Goal: Task Accomplishment & Management: Manage account settings

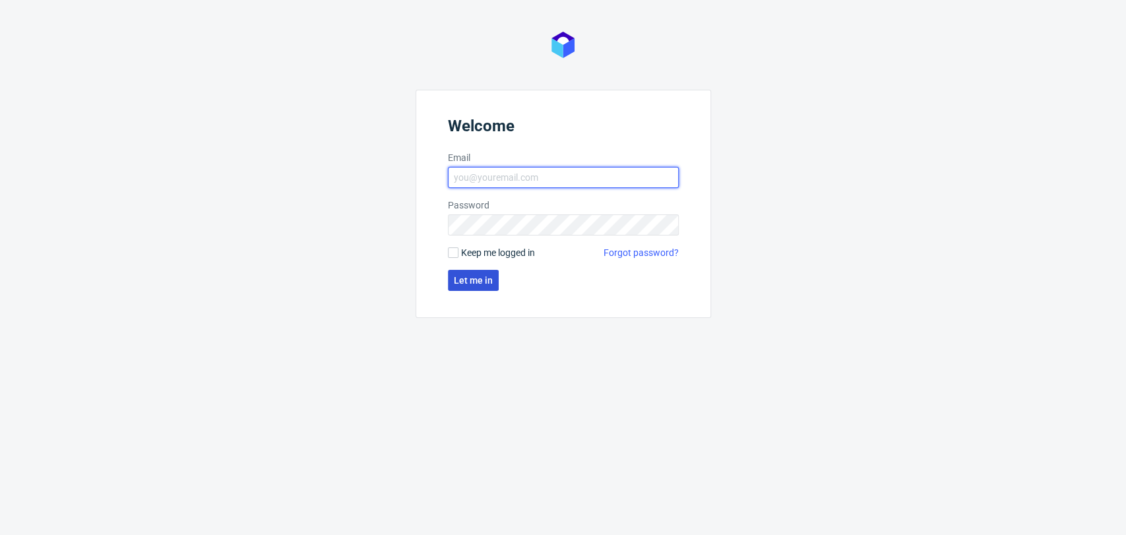
type input "[PERSON_NAME][EMAIL_ADDRESS][DOMAIN_NAME]"
click at [468, 286] on button "Let me in" at bounding box center [473, 280] width 51 height 21
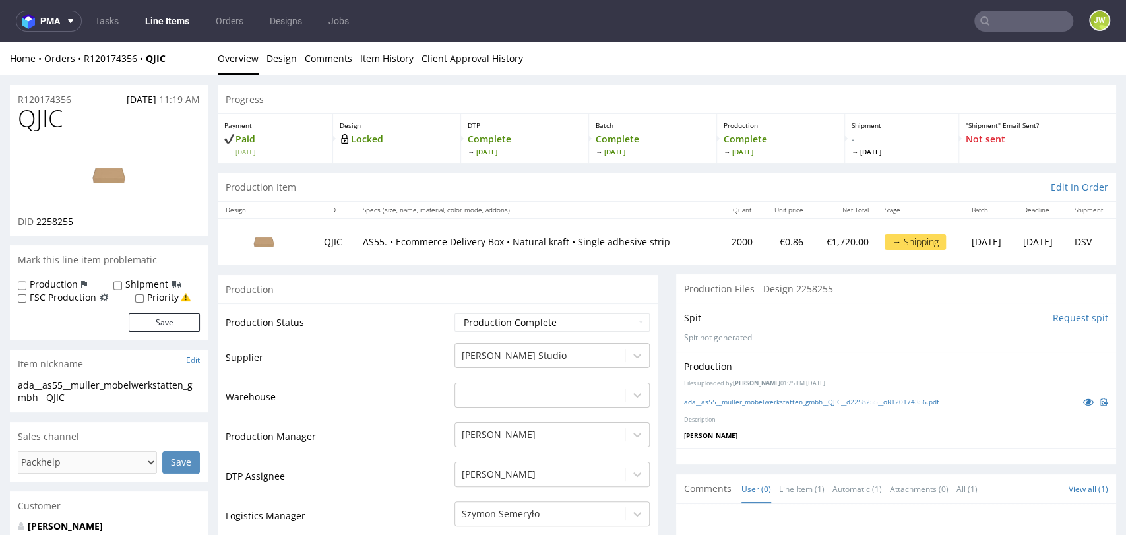
click at [441, 30] on nav "pma Tasks Line Items Orders Designs Jobs JW" at bounding box center [563, 21] width 1126 height 42
click at [179, 31] on link "Line Items" at bounding box center [167, 21] width 60 height 21
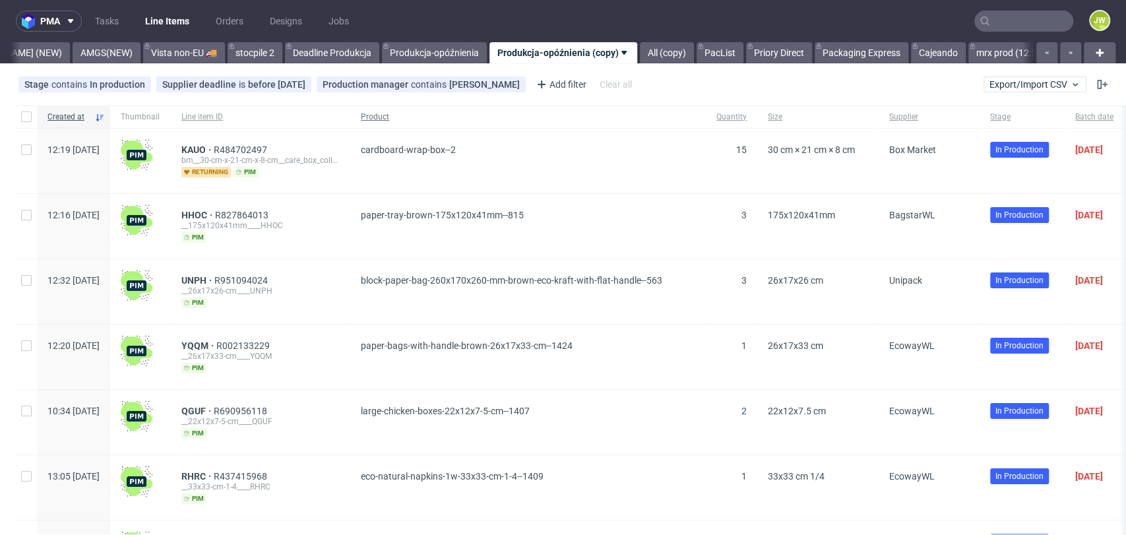
scroll to position [0, 3586]
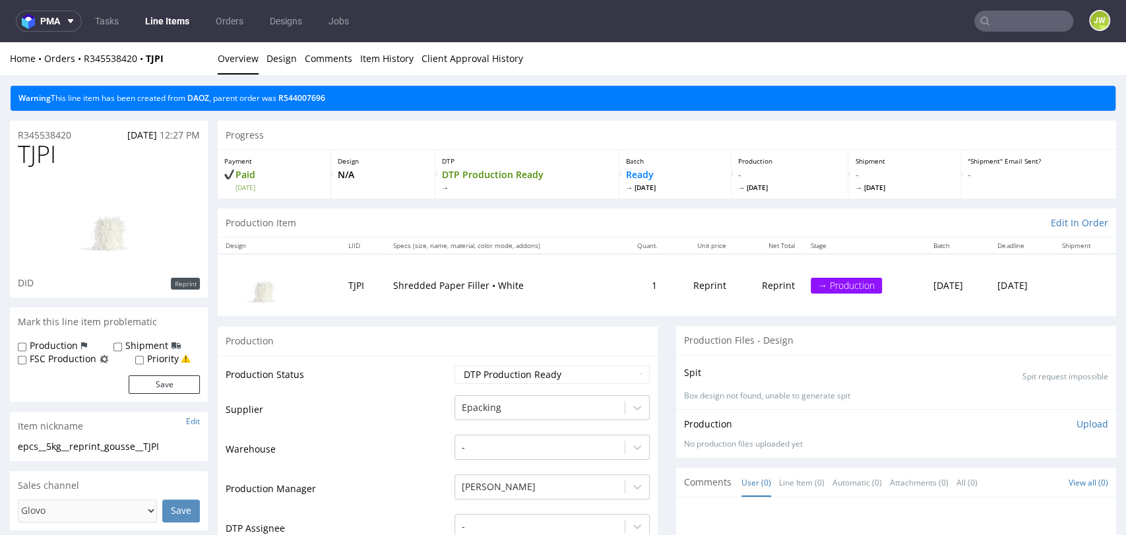
scroll to position [3, 0]
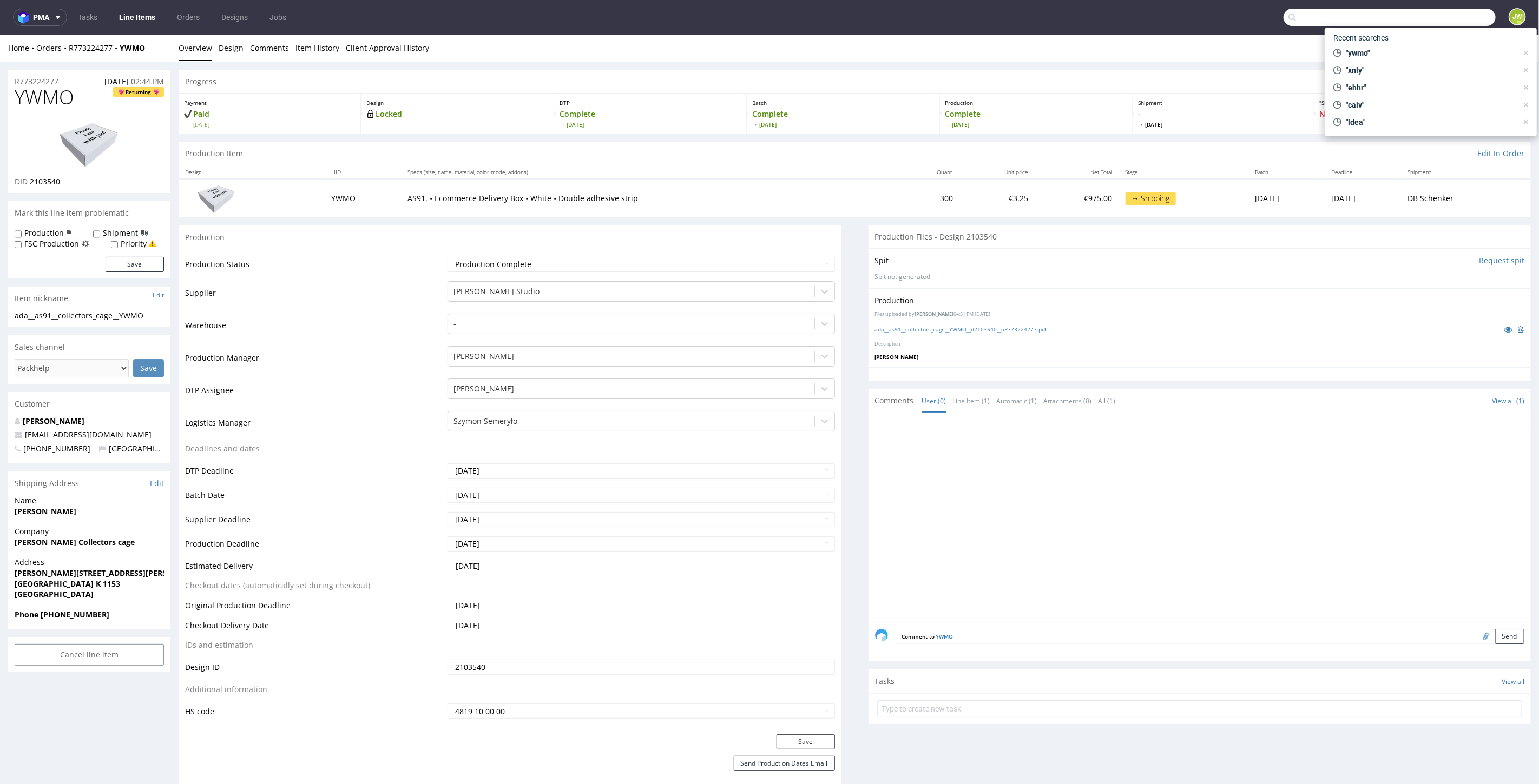
click at [1424, 25] on input "text" at bounding box center [1390, 17] width 212 height 17
paste input "QNDH"
type input "QNDH"
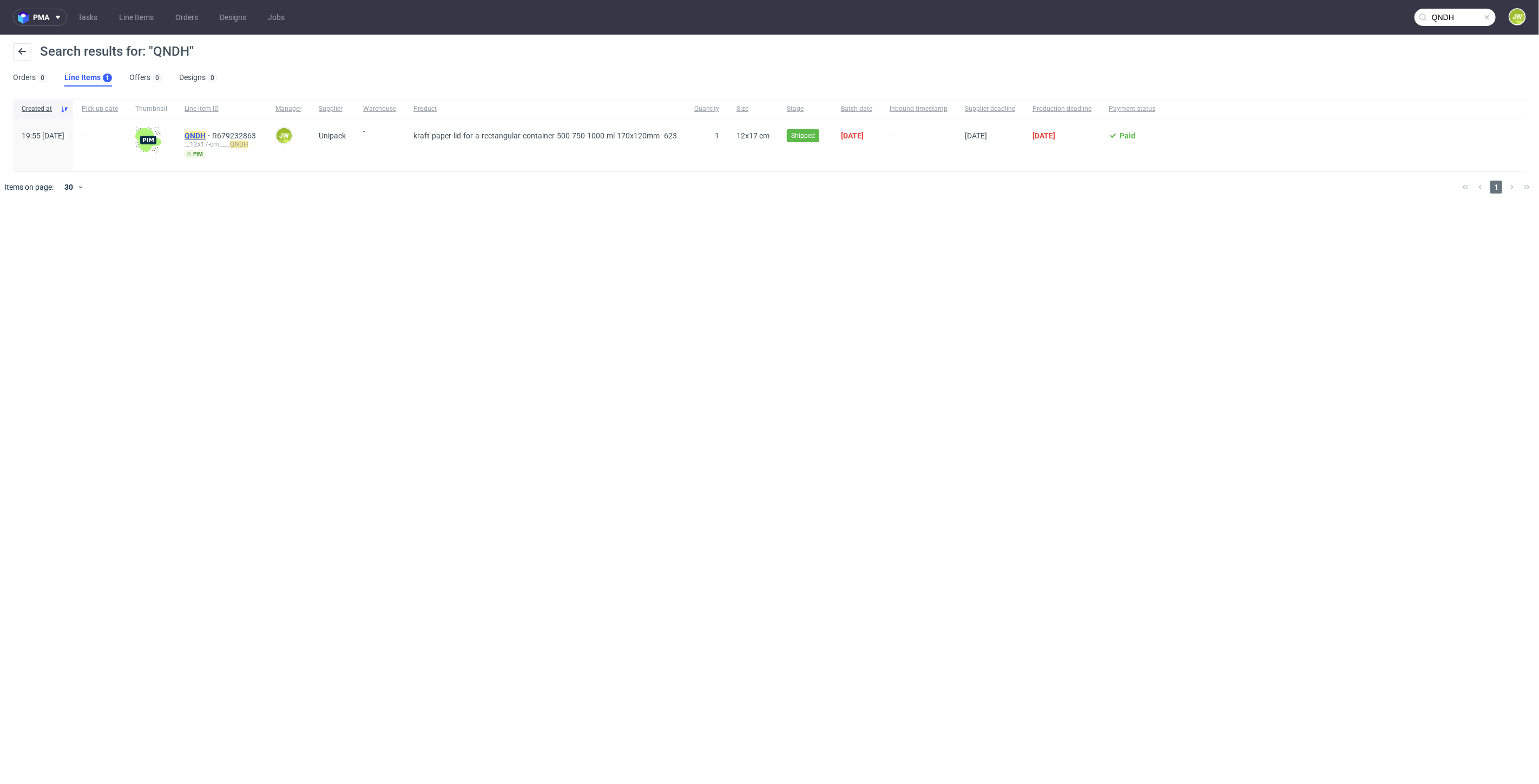
click at [206, 133] on mark "QNDH" at bounding box center [195, 135] width 21 height 9
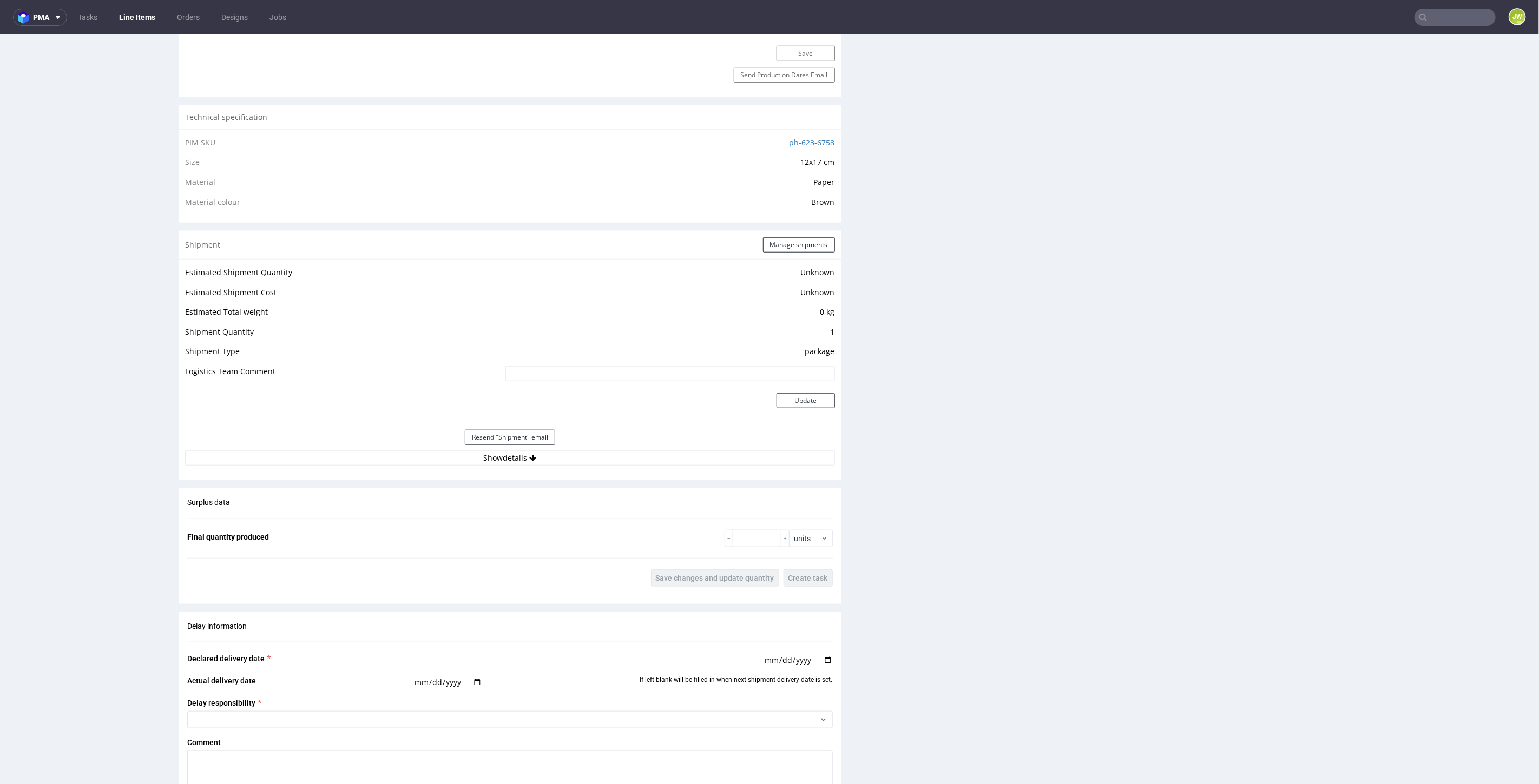
scroll to position [1021, 0]
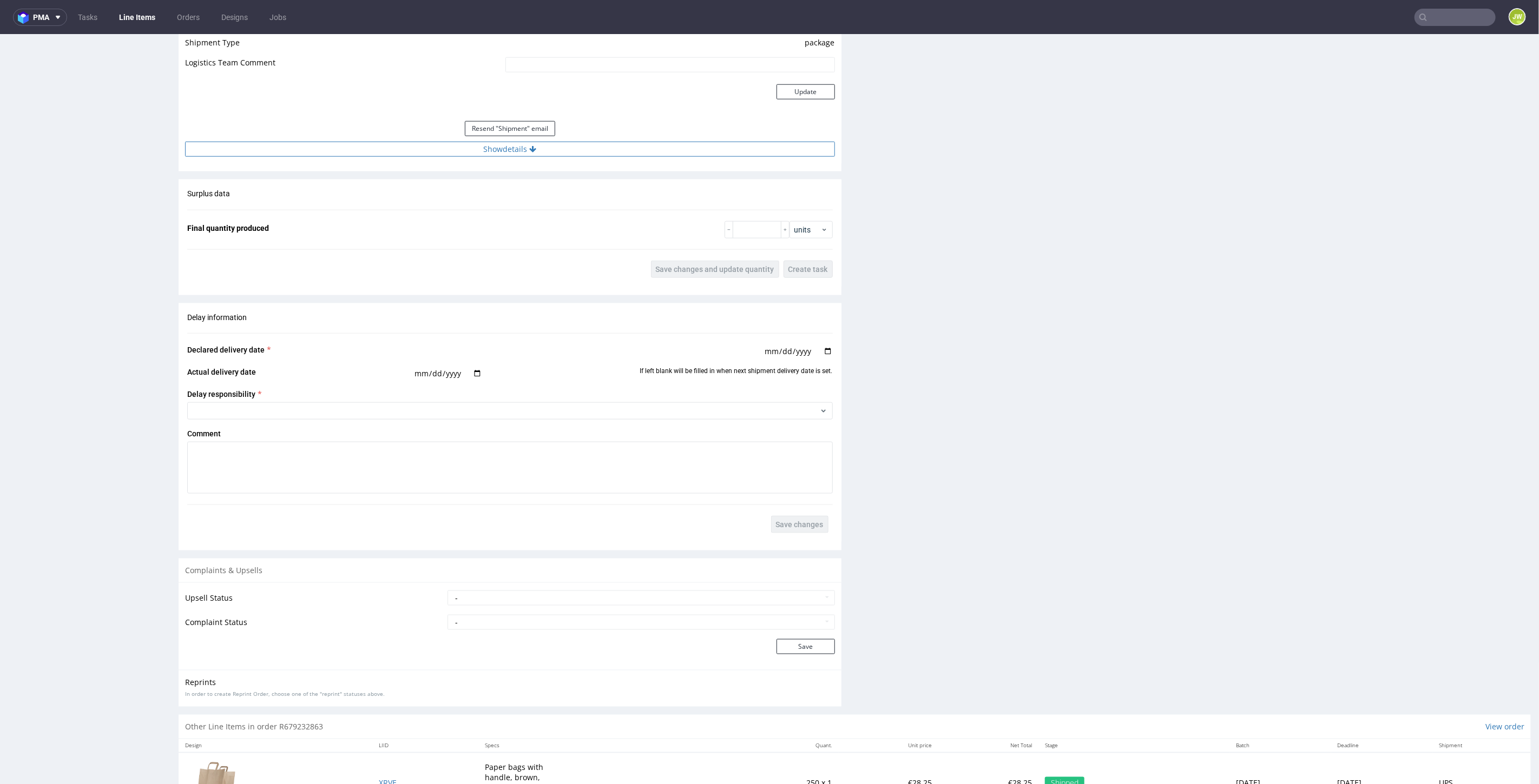
click at [487, 145] on button "Show details" at bounding box center [510, 148] width 650 height 15
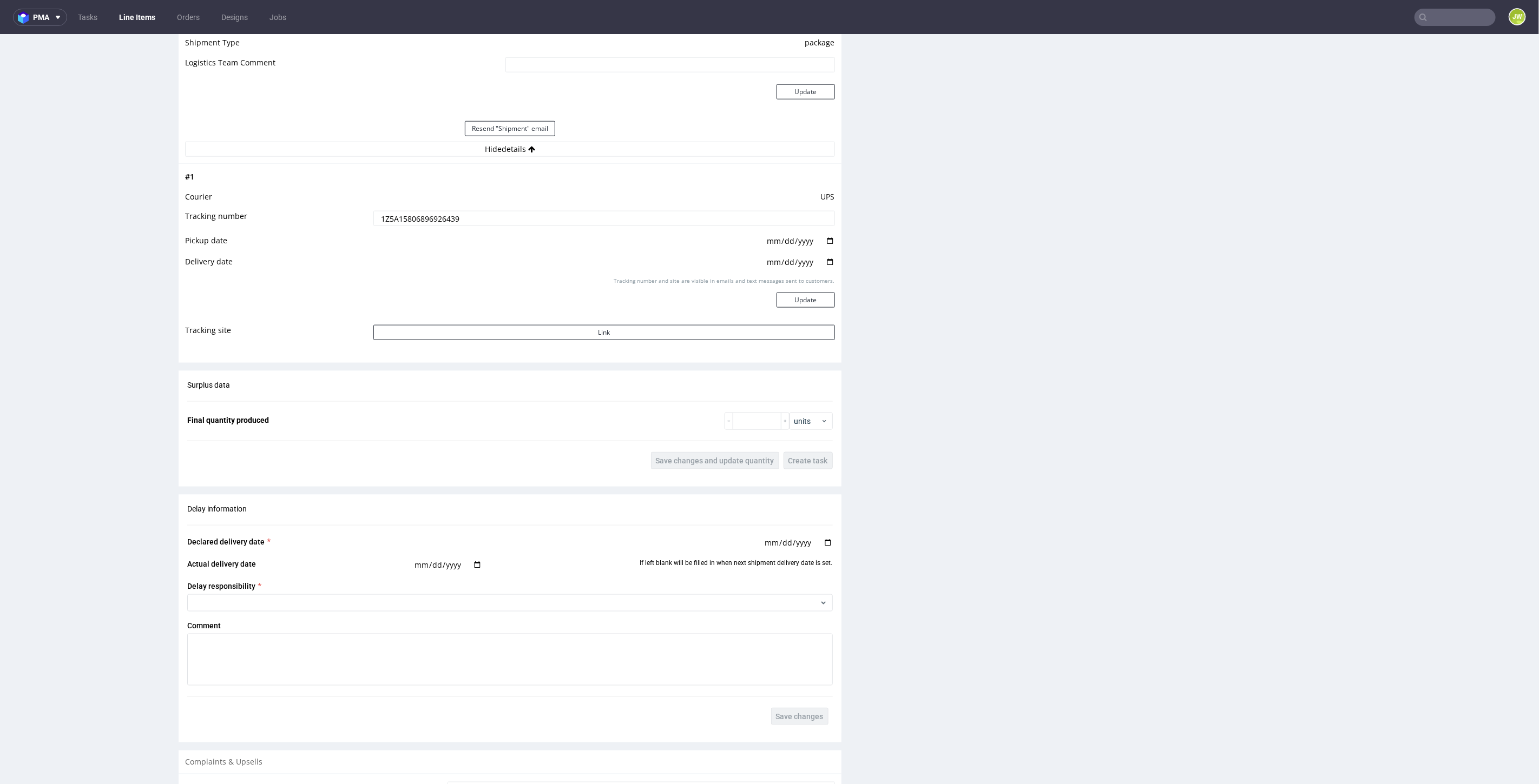
click at [434, 221] on input "1Z5A15806896926439" at bounding box center [604, 218] width 462 height 15
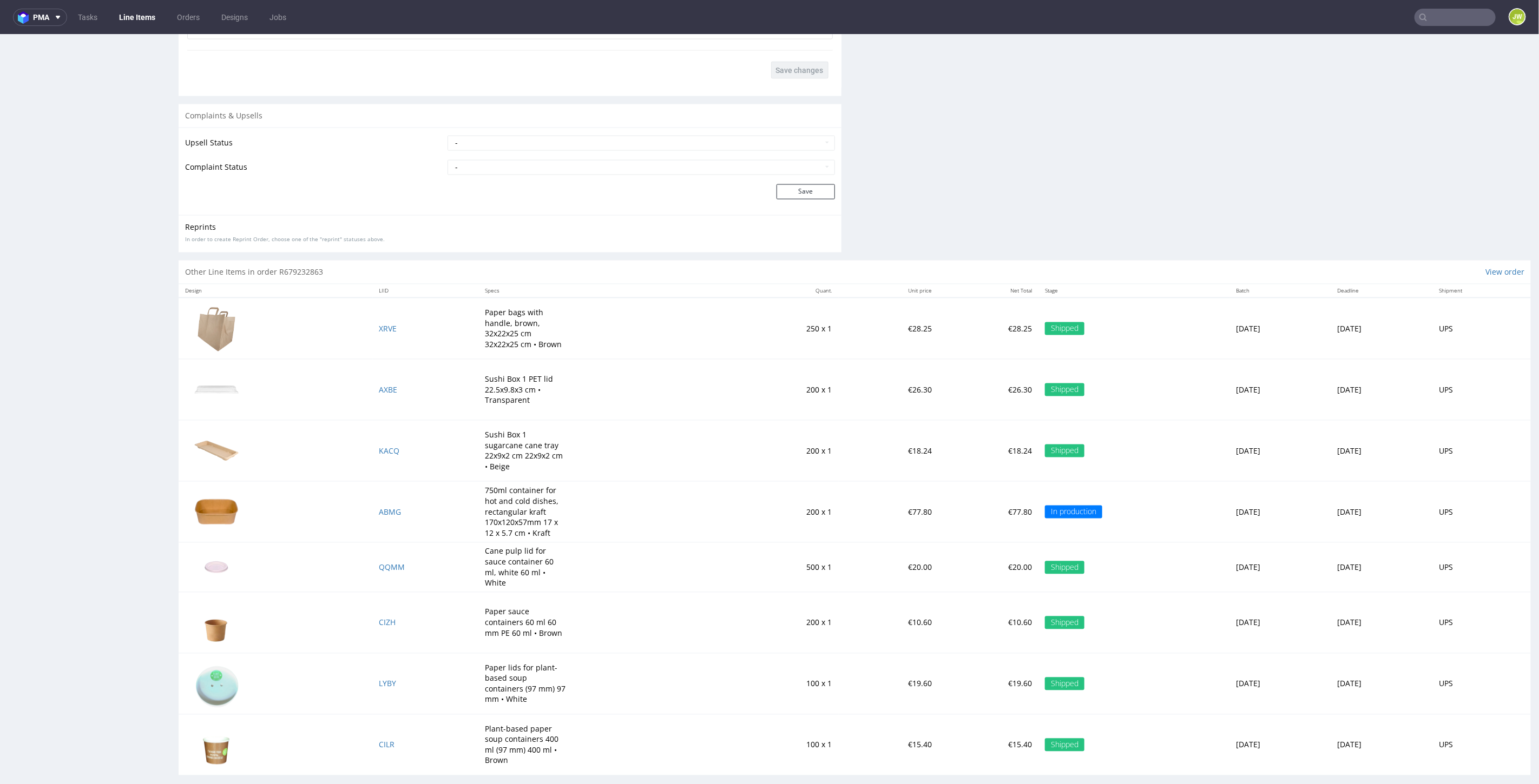
scroll to position [1674, 0]
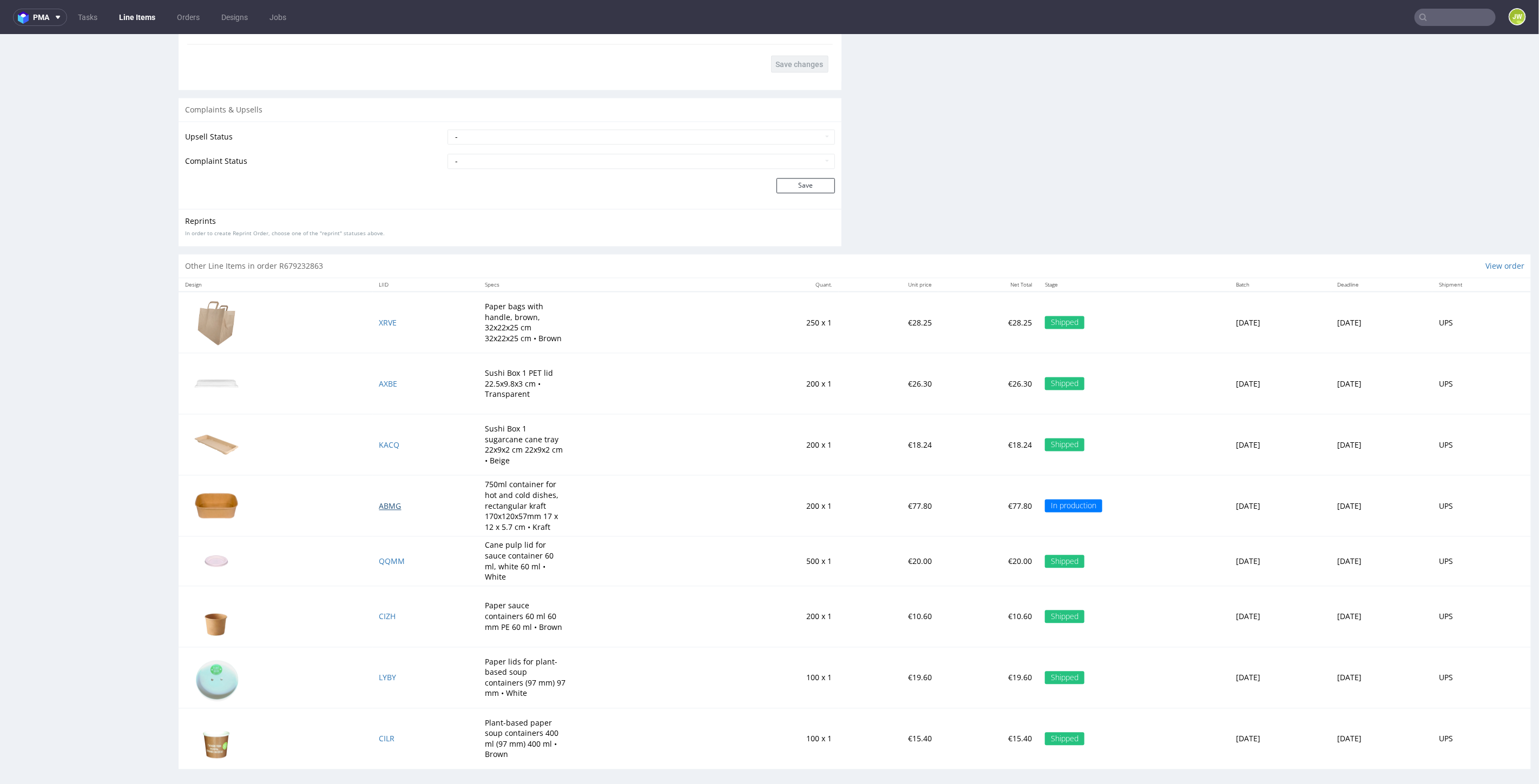
click at [379, 501] on span "ABMG" at bounding box center [390, 506] width 22 height 11
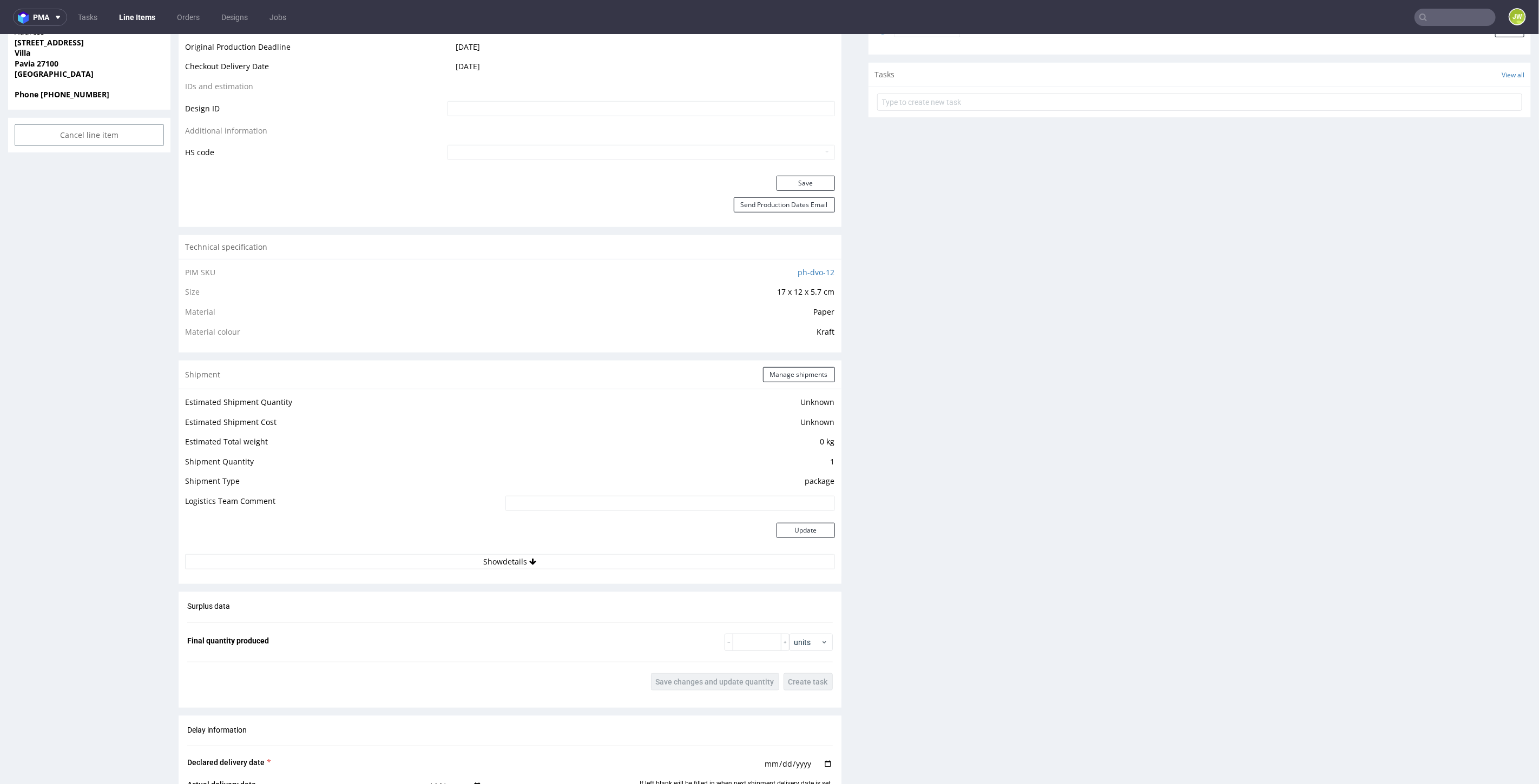
scroll to position [721, 0]
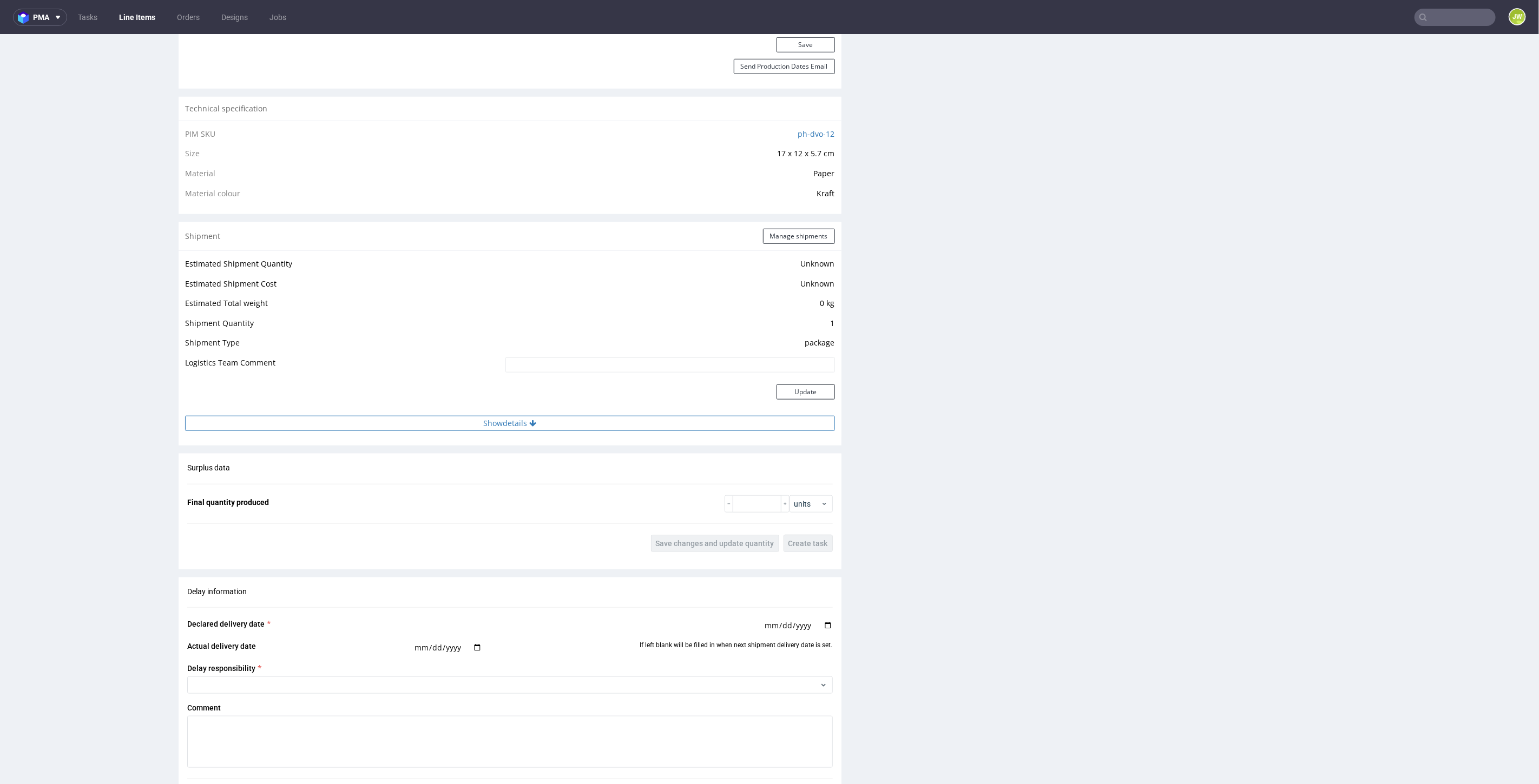
click at [479, 426] on button "Show details" at bounding box center [510, 423] width 650 height 15
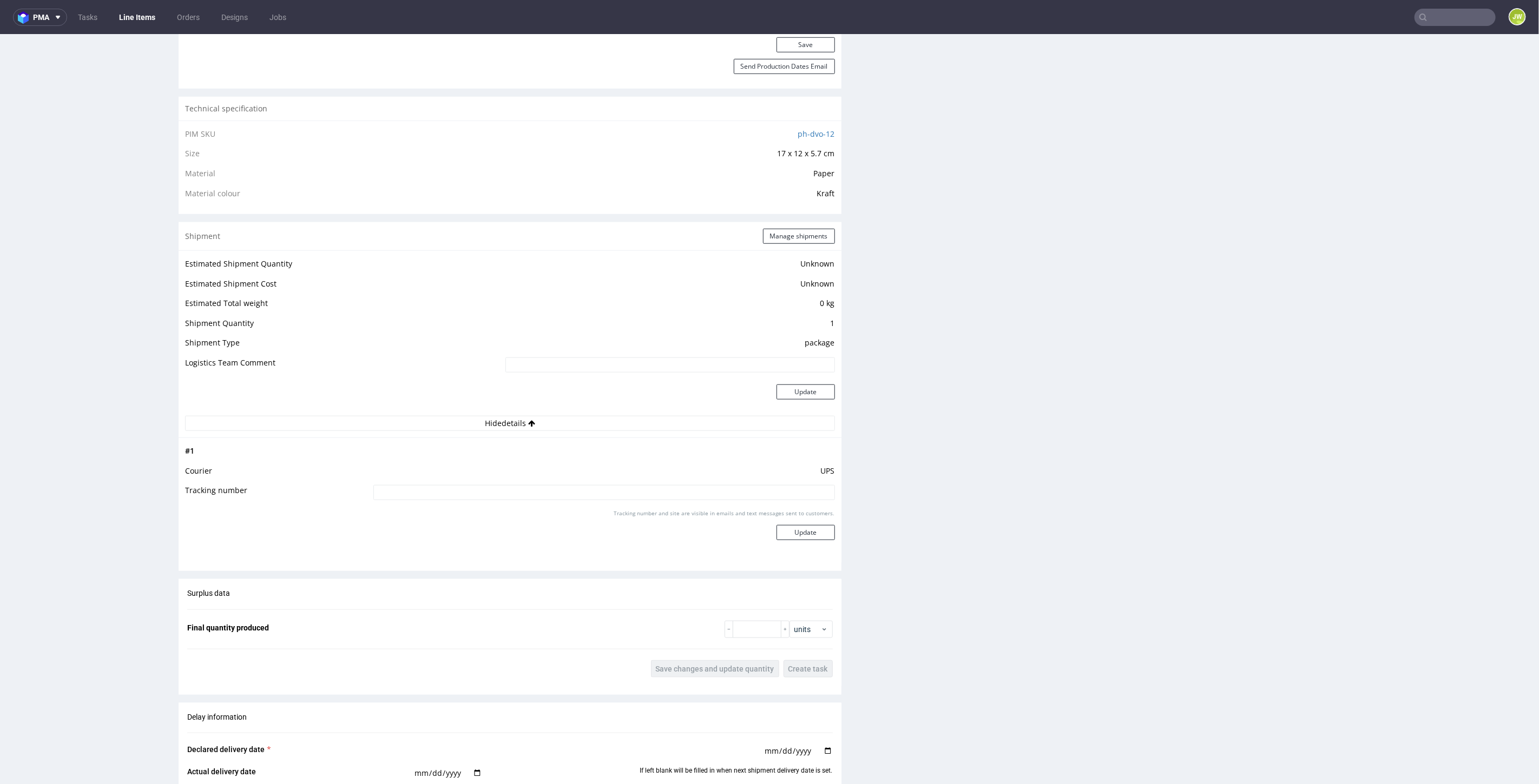
click at [499, 495] on input at bounding box center [604, 492] width 462 height 15
paste input "1Z5A15806896926439"
type input "1Z5A15806896926439"
click at [797, 530] on button "Update" at bounding box center [806, 532] width 58 height 15
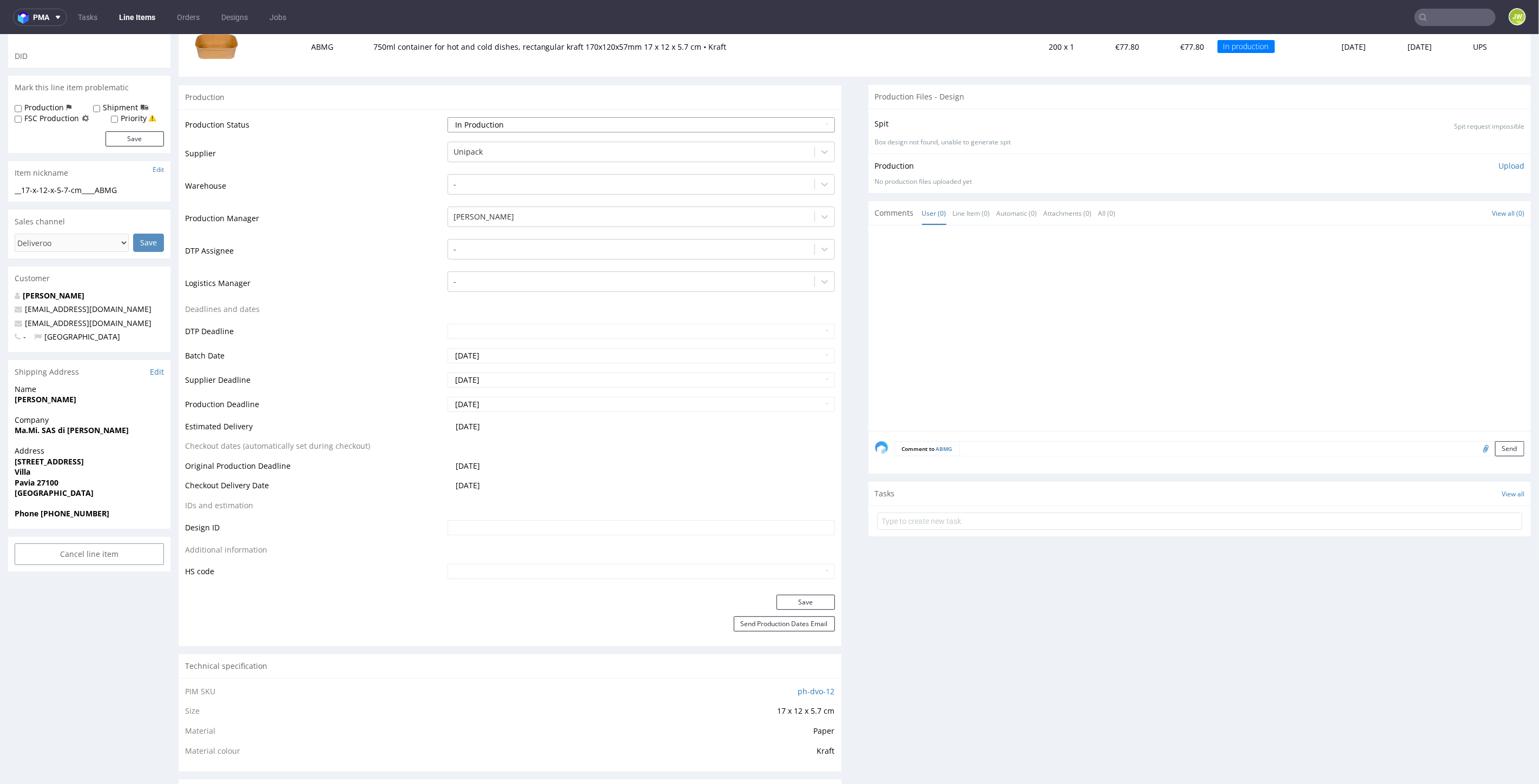
scroll to position [0, 0]
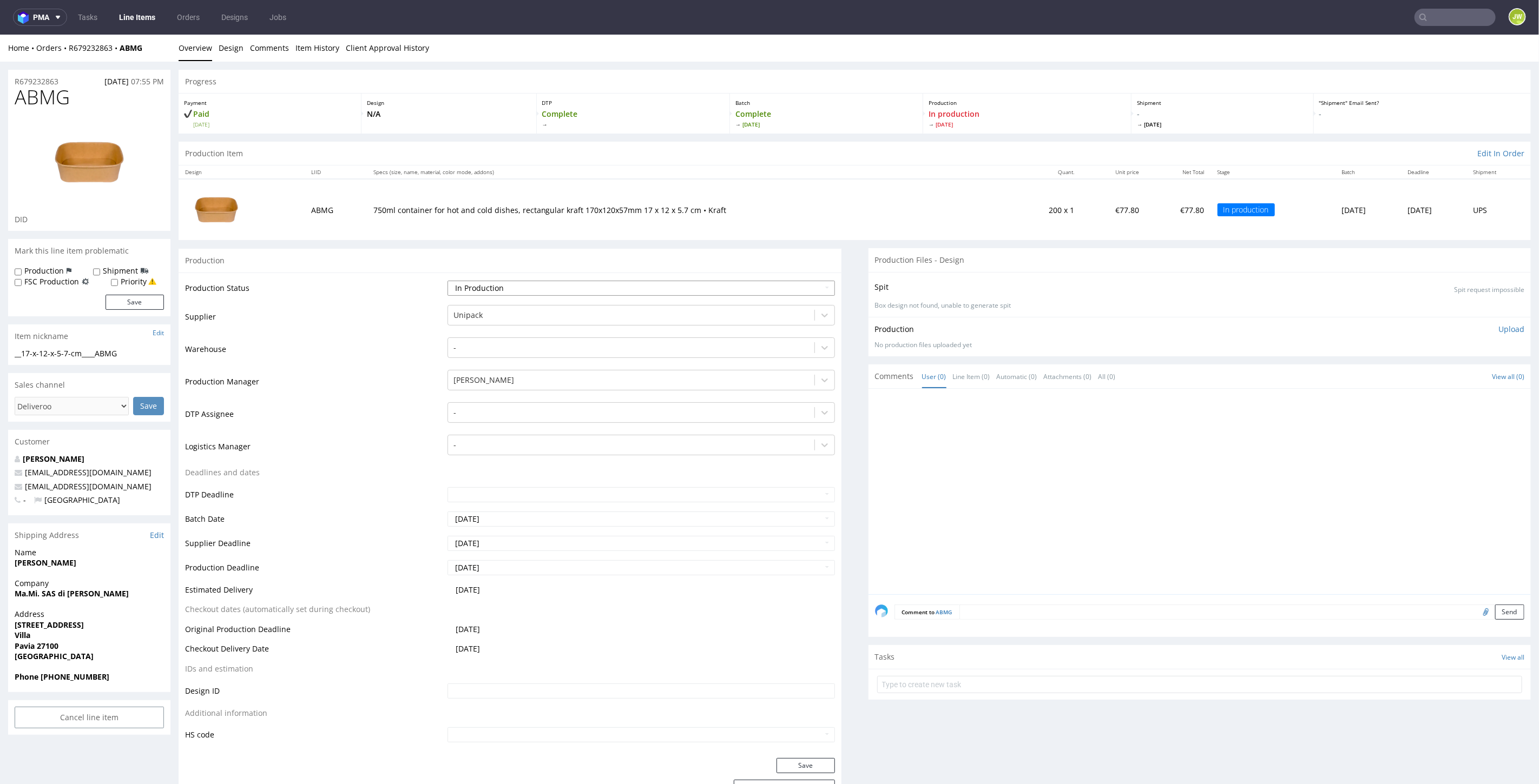
click at [468, 292] on select "Waiting for Artwork Waiting for Diecut Waiting for Mockup Waiting for DTP Waiti…" at bounding box center [641, 288] width 387 height 15
select select "production_complete"
click at [447, 280] on select "Waiting for Artwork Waiting for Diecut Waiting for Mockup Waiting for DTP Waiti…" at bounding box center [641, 288] width 387 height 15
click at [792, 766] on button "Save" at bounding box center [806, 765] width 58 height 15
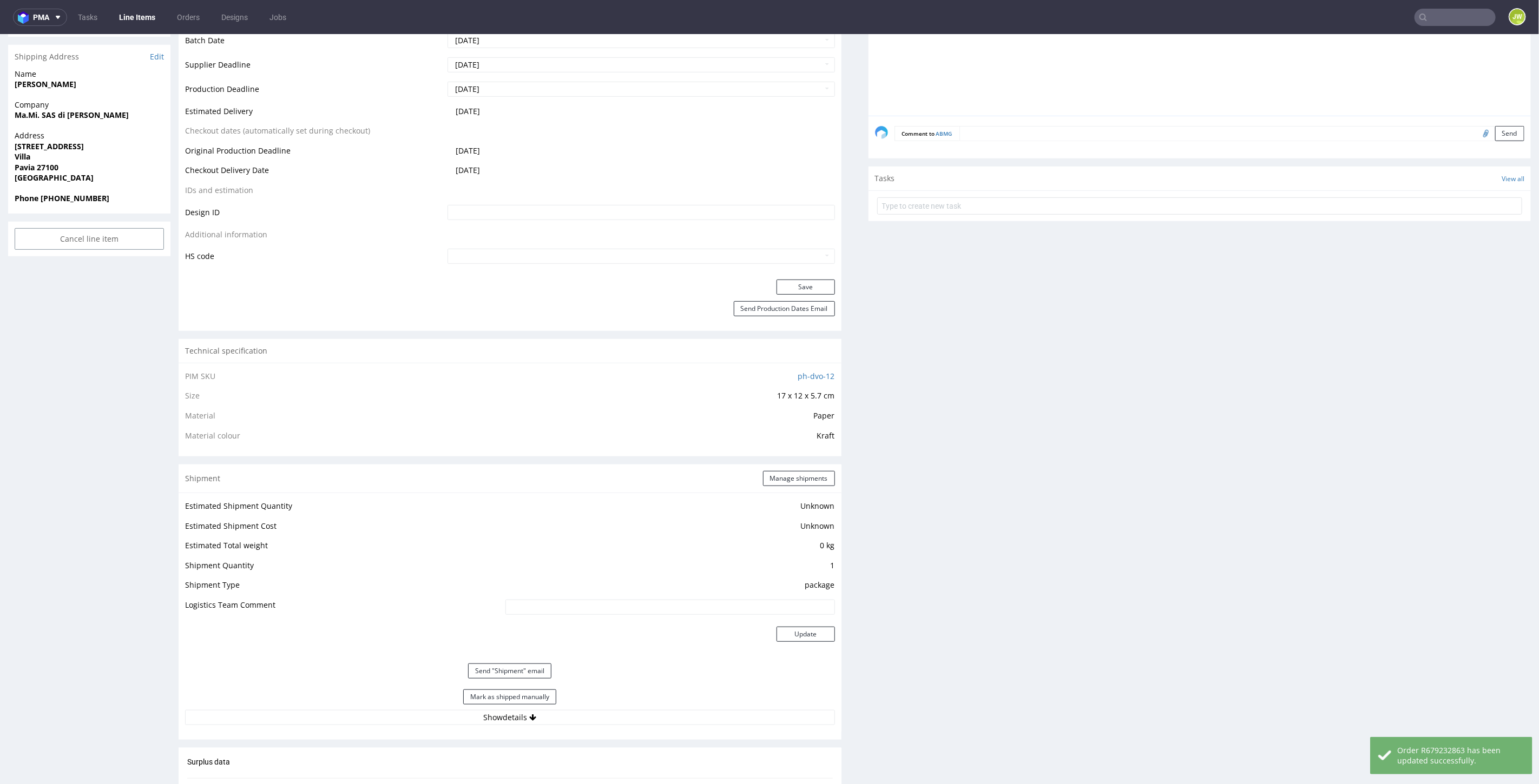
scroll to position [481, 0]
click at [513, 695] on button "Mark as shipped manually" at bounding box center [509, 695] width 93 height 15
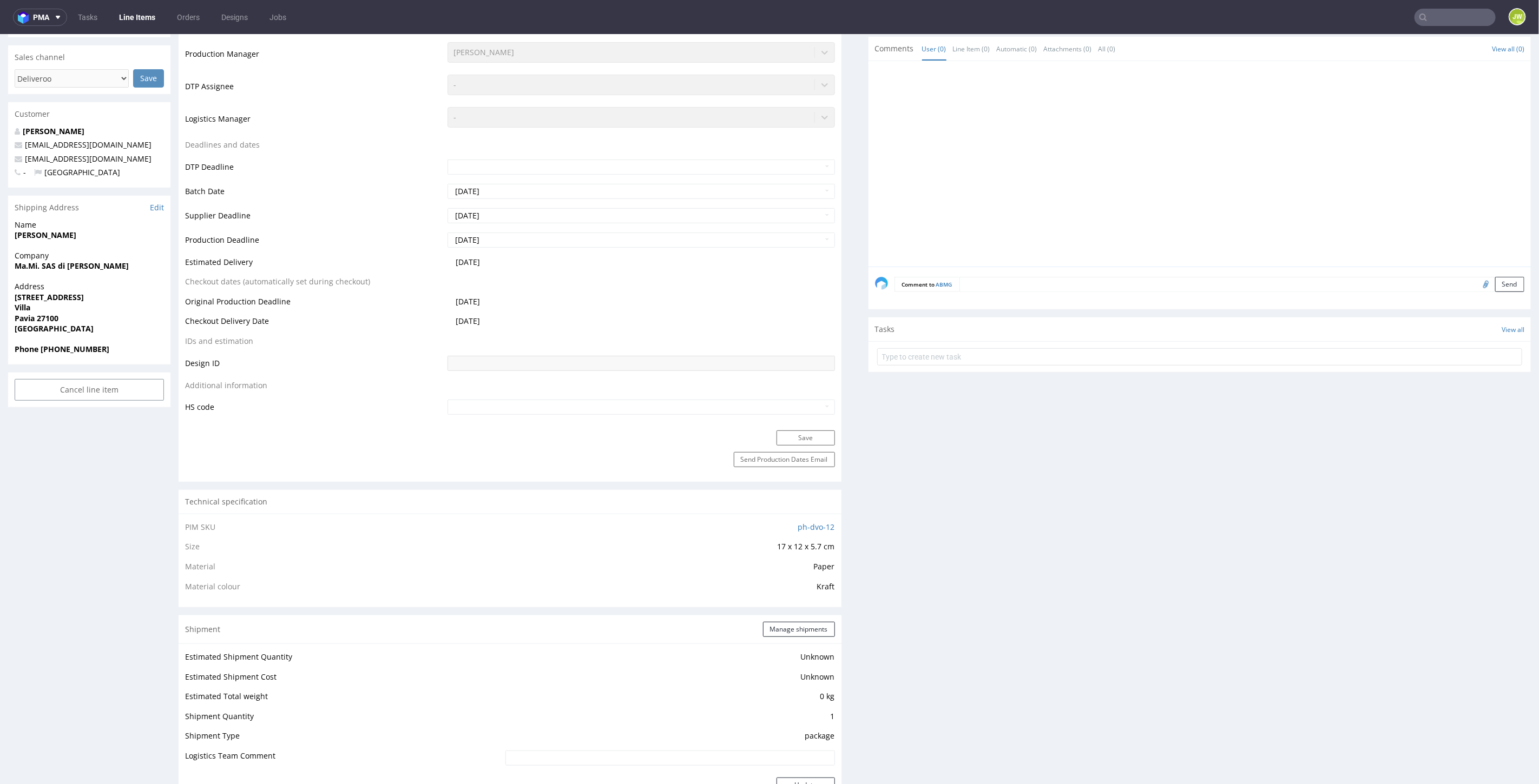
scroll to position [0, 0]
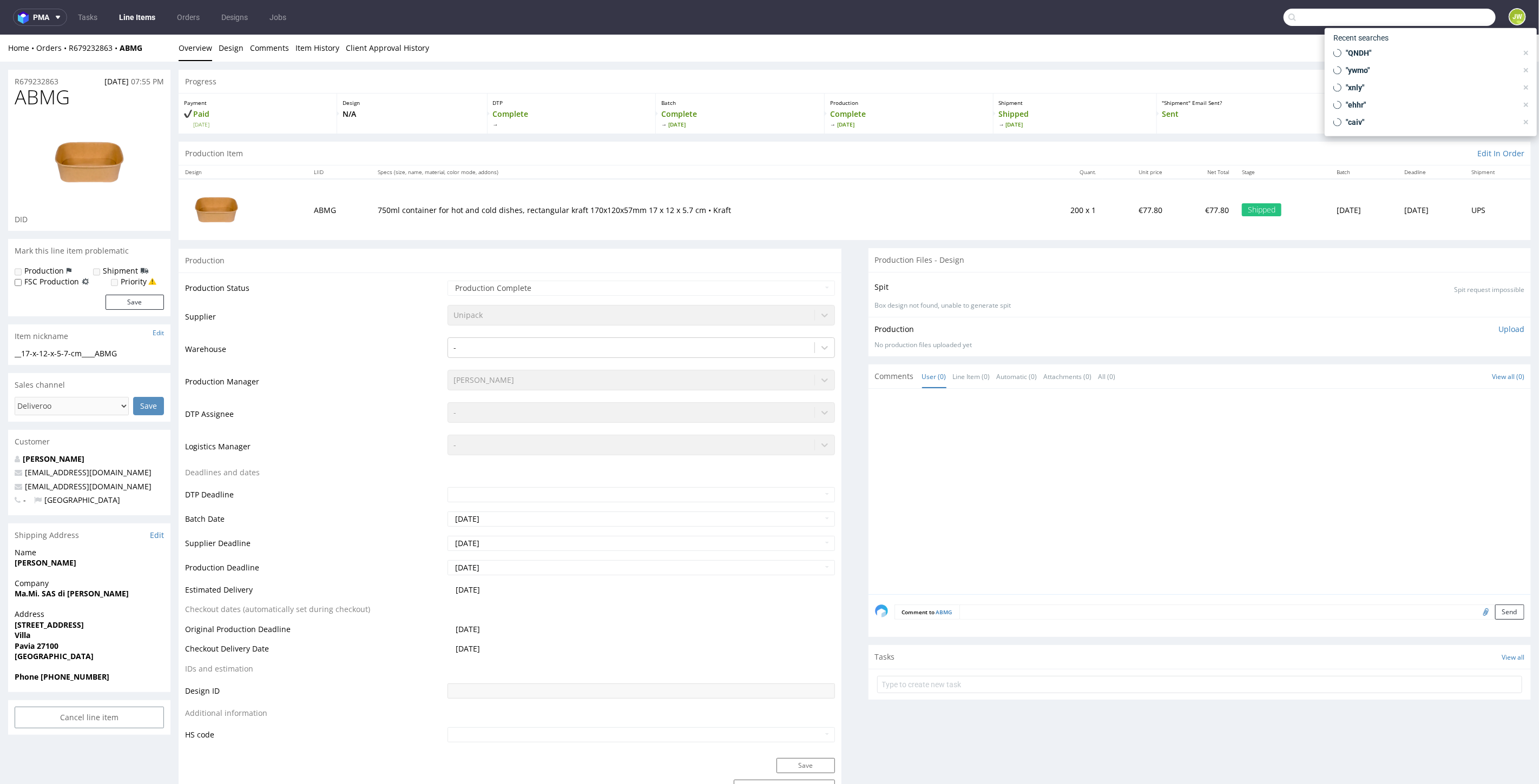
click at [1436, 21] on input "text" at bounding box center [1390, 17] width 212 height 17
paste input "CLAO"
type input "CLAO"
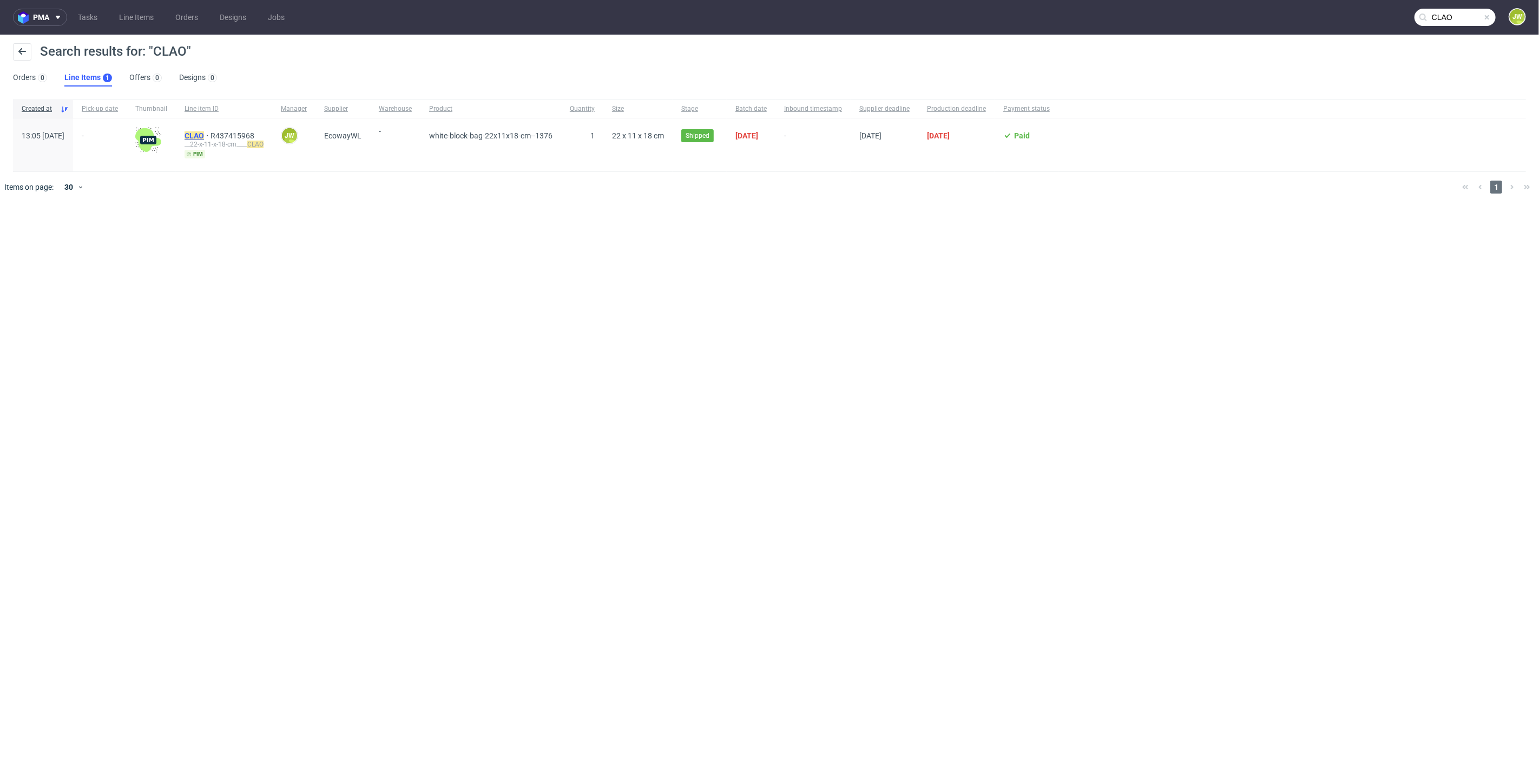
click at [204, 134] on mark "CLAO" at bounding box center [194, 135] width 20 height 9
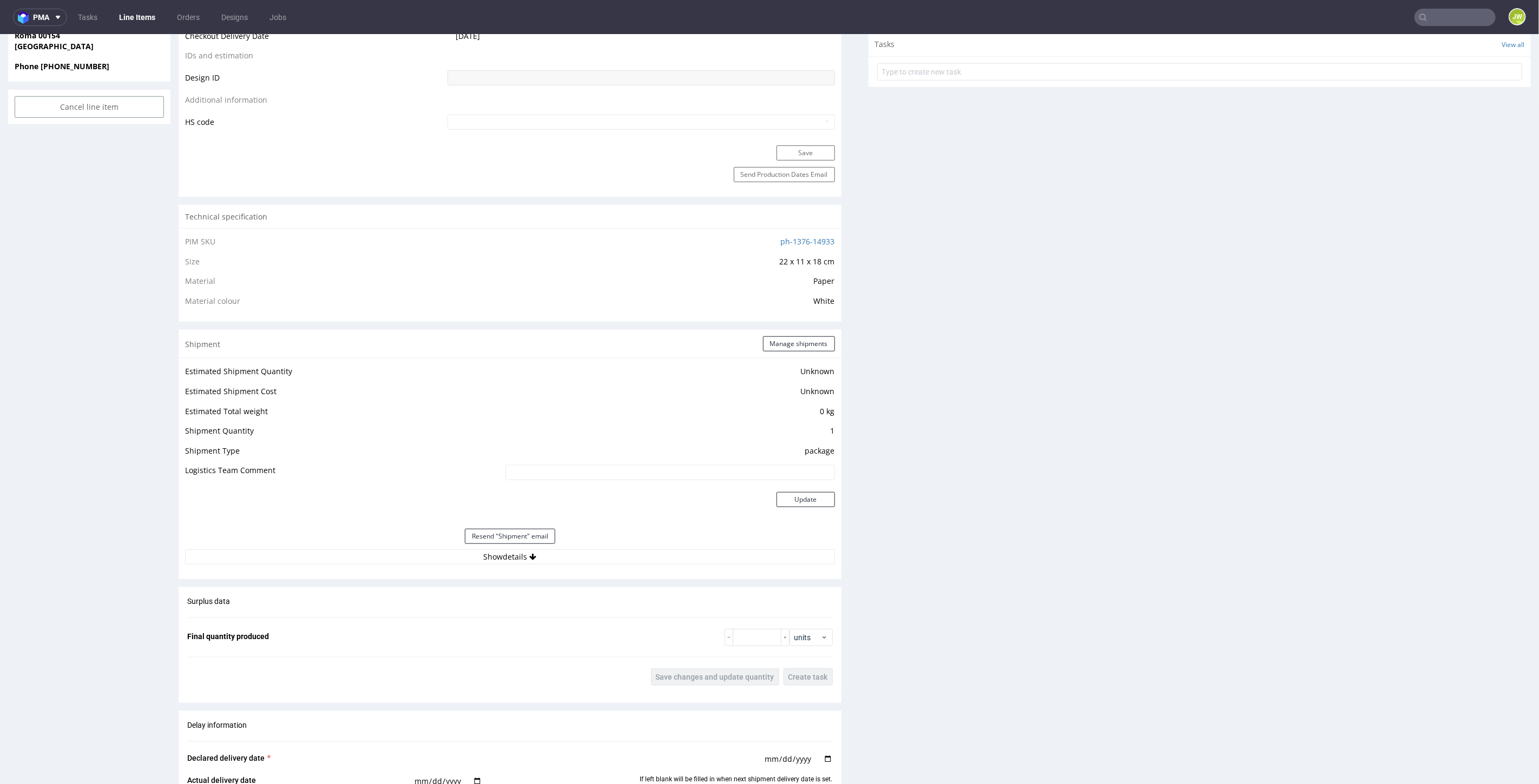
scroll to position [721, 0]
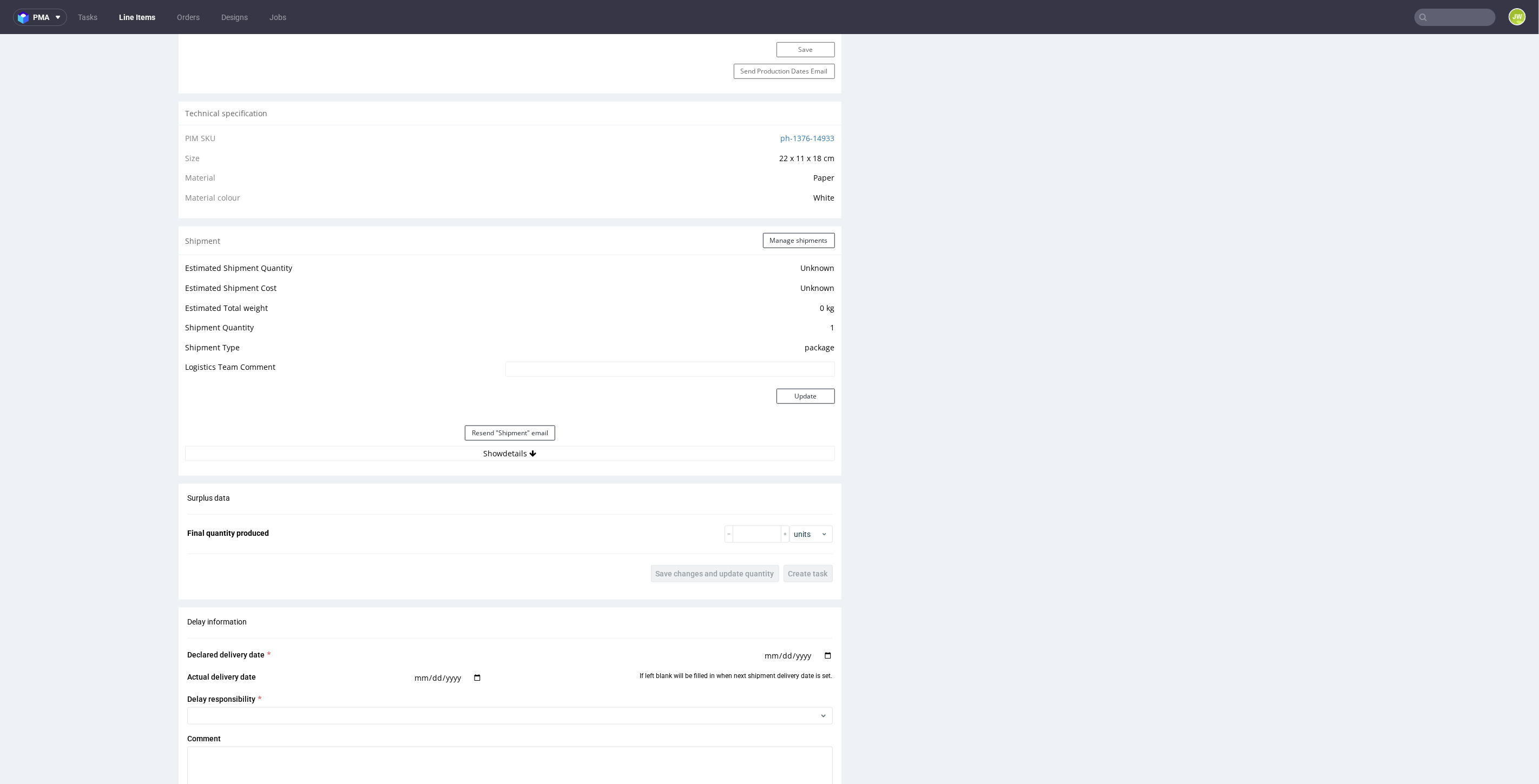
click at [481, 460] on div "Estimated Shipment Quantity Unknown Estimated Shipment Cost Unknown Estimated T…" at bounding box center [510, 361] width 663 height 213
click at [482, 457] on button "Show details" at bounding box center [510, 454] width 650 height 15
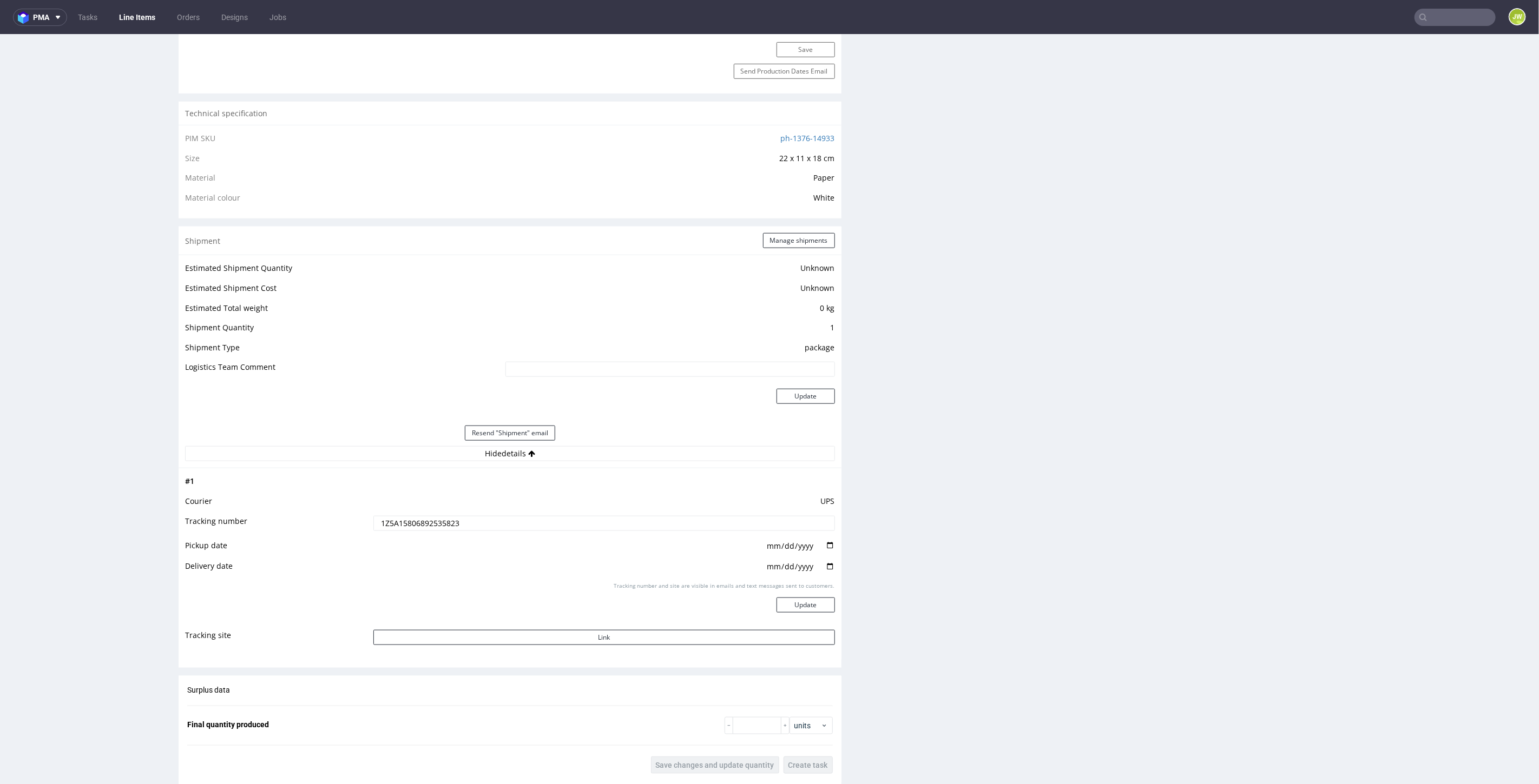
click at [409, 521] on input "1Z5A15806892535823" at bounding box center [604, 523] width 462 height 15
click at [409, 521] on input "1Z5A15806892535823" at bounding box center [604, 523] width 462 height 15
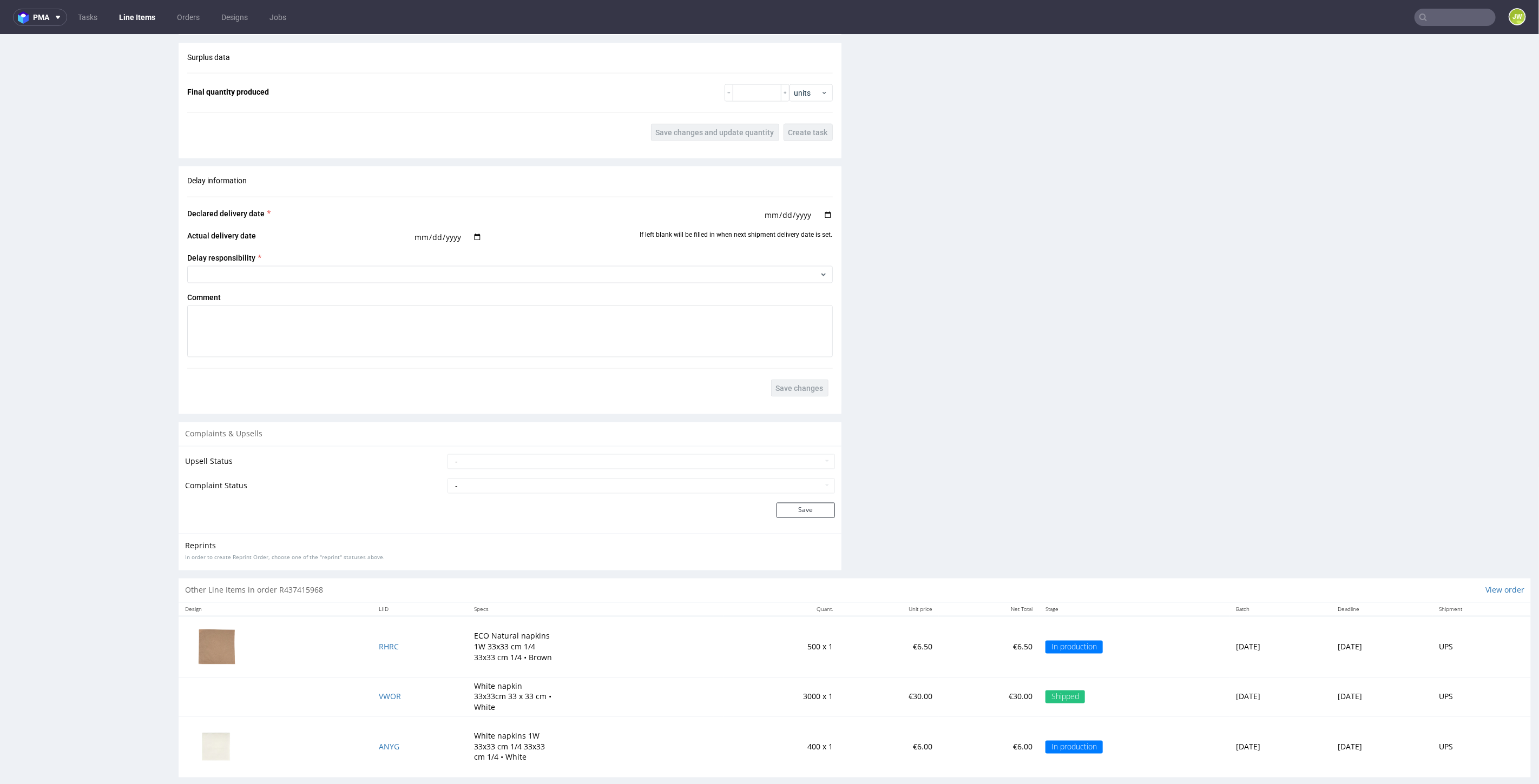
scroll to position [2, 0]
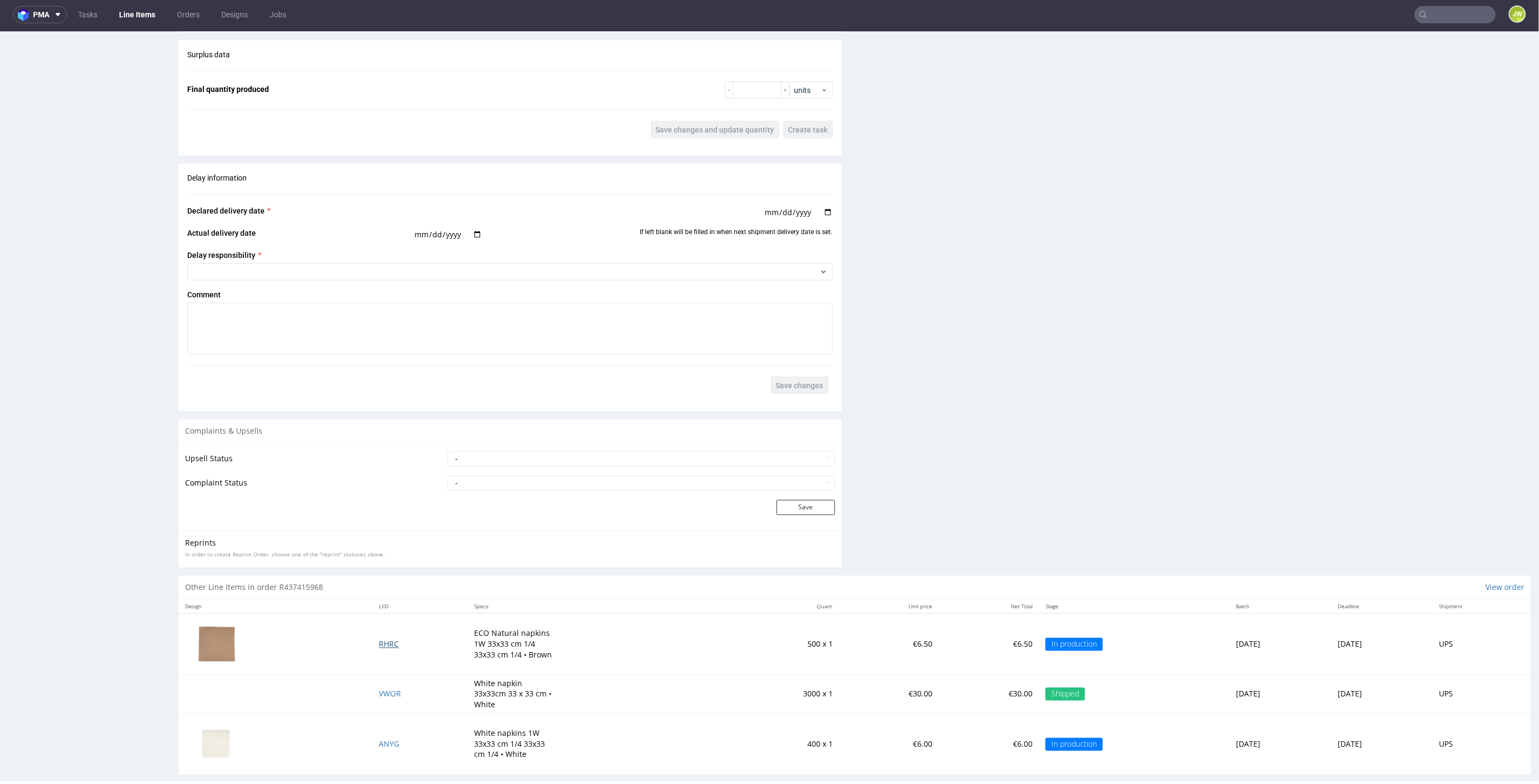
click at [379, 639] on span "RHRC" at bounding box center [389, 644] width 20 height 11
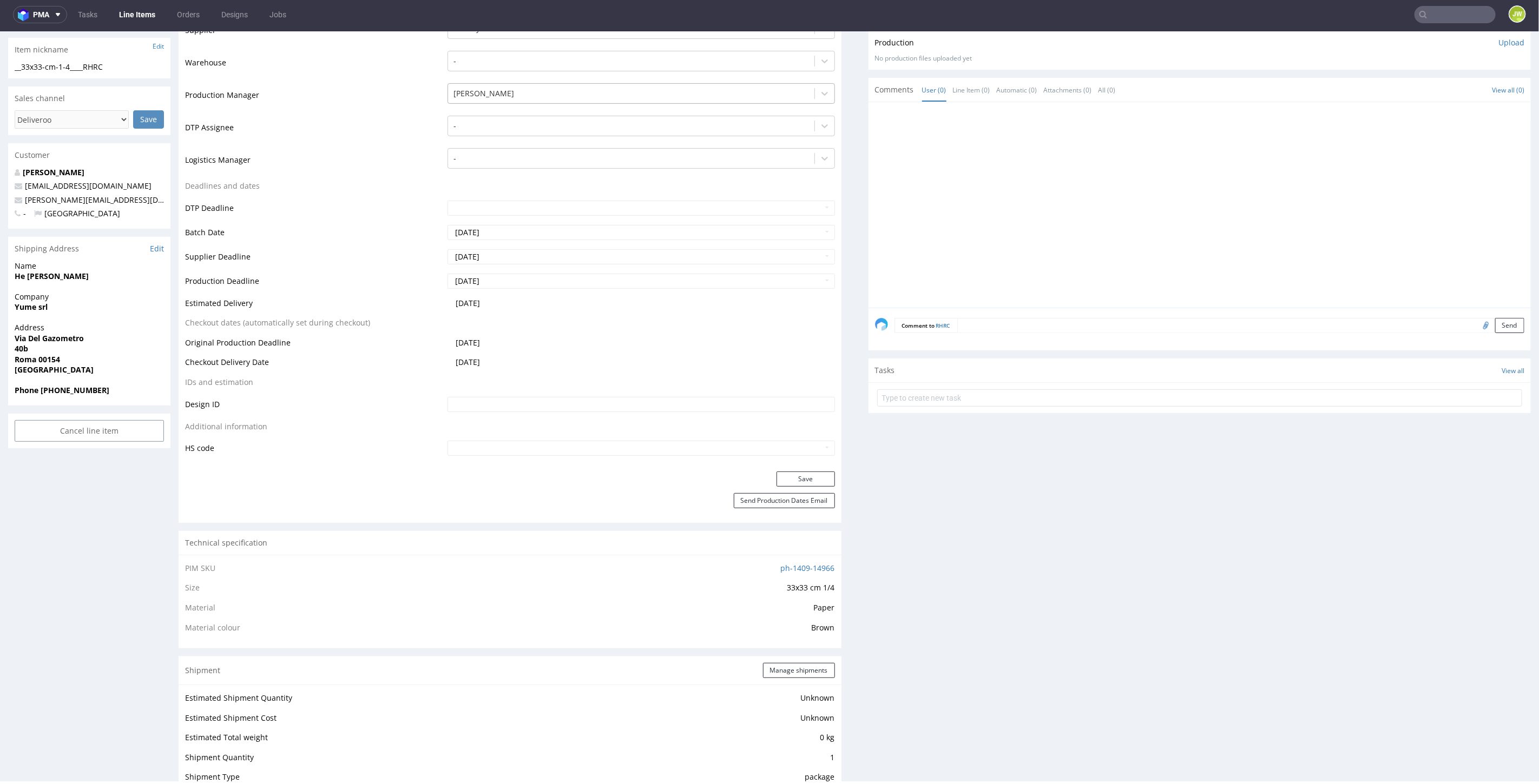
scroll to position [120, 0]
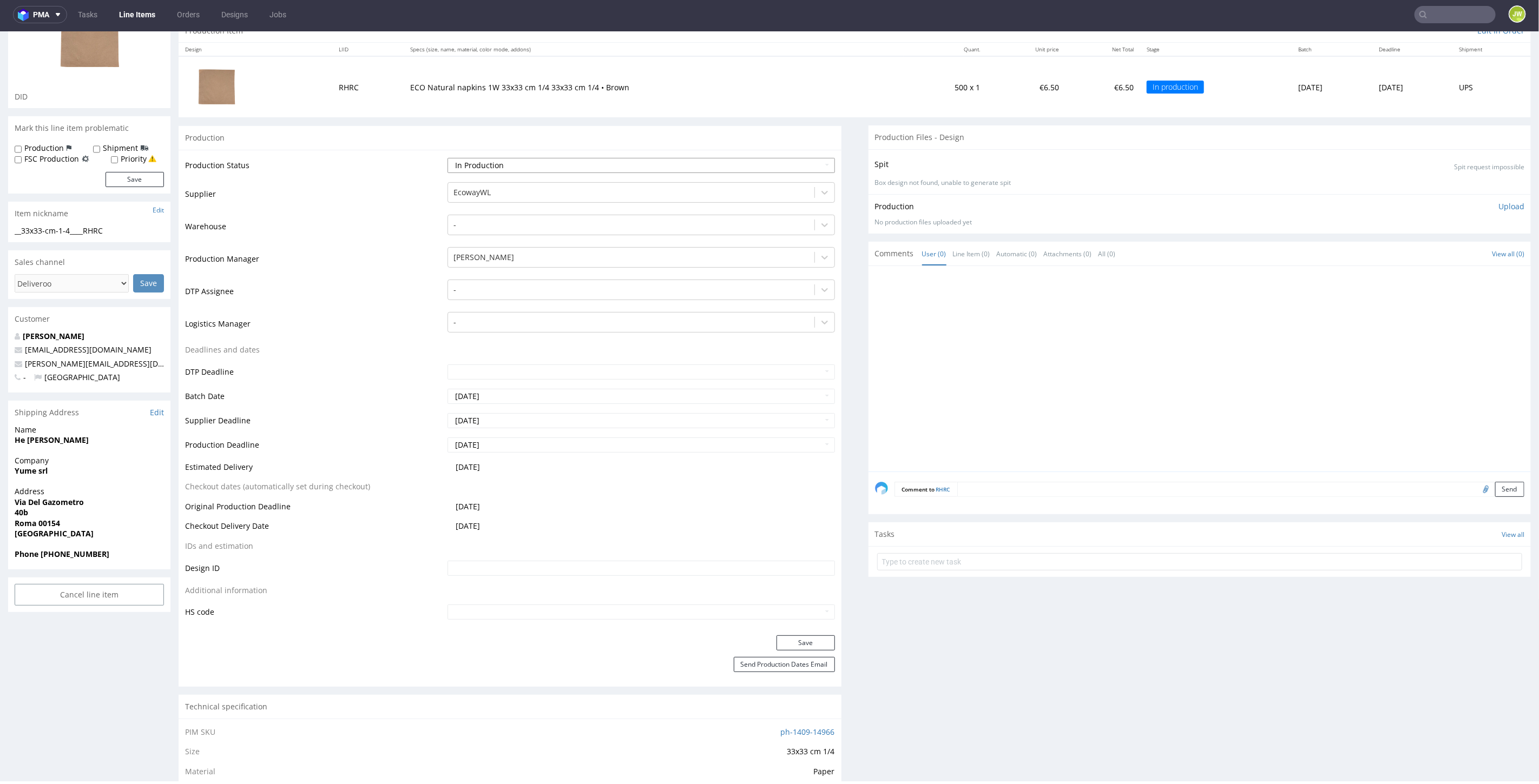
click at [460, 162] on select "Waiting for Artwork Waiting for Diecut Waiting for Mockup Waiting for DTP Waiti…" at bounding box center [641, 165] width 387 height 15
click at [447, 157] on select "Waiting for Artwork Waiting for Diecut Waiting for Mockup Waiting for DTP Waiti…" at bounding box center [641, 165] width 387 height 15
drag, startPoint x: 480, startPoint y: 161, endPoint x: 479, endPoint y: 167, distance: 6.1
click at [480, 161] on select "Waiting for Artwork Waiting for Diecut Waiting for Mockup Waiting for DTP Waiti…" at bounding box center [641, 165] width 387 height 15
select select "production_complete"
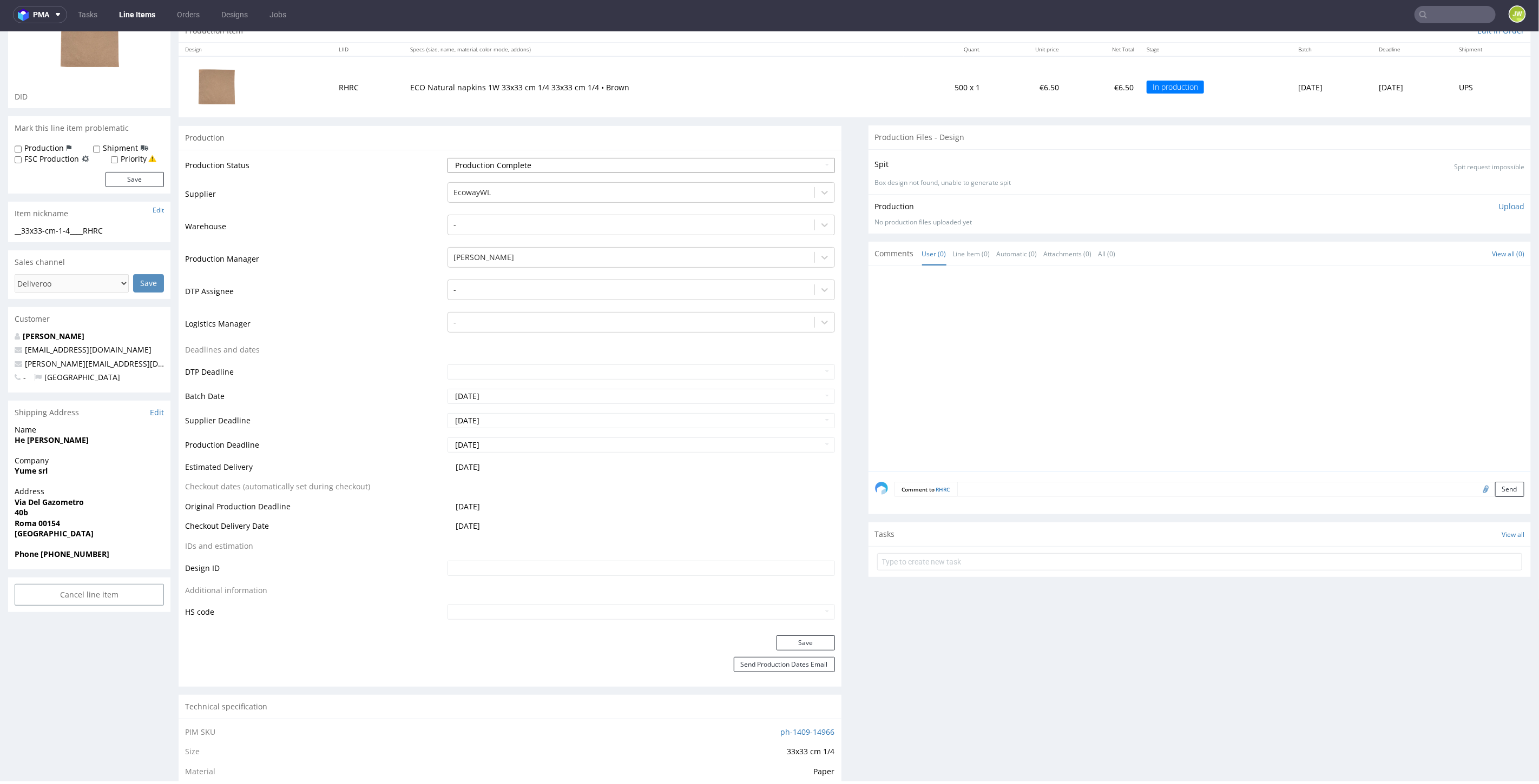
click at [447, 157] on select "Waiting for Artwork Waiting for Diecut Waiting for Mockup Waiting for DTP Waiti…" at bounding box center [641, 165] width 387 height 15
drag, startPoint x: 792, startPoint y: 641, endPoint x: 736, endPoint y: 618, distance: 60.5
click at [792, 640] on button "Save" at bounding box center [806, 642] width 58 height 15
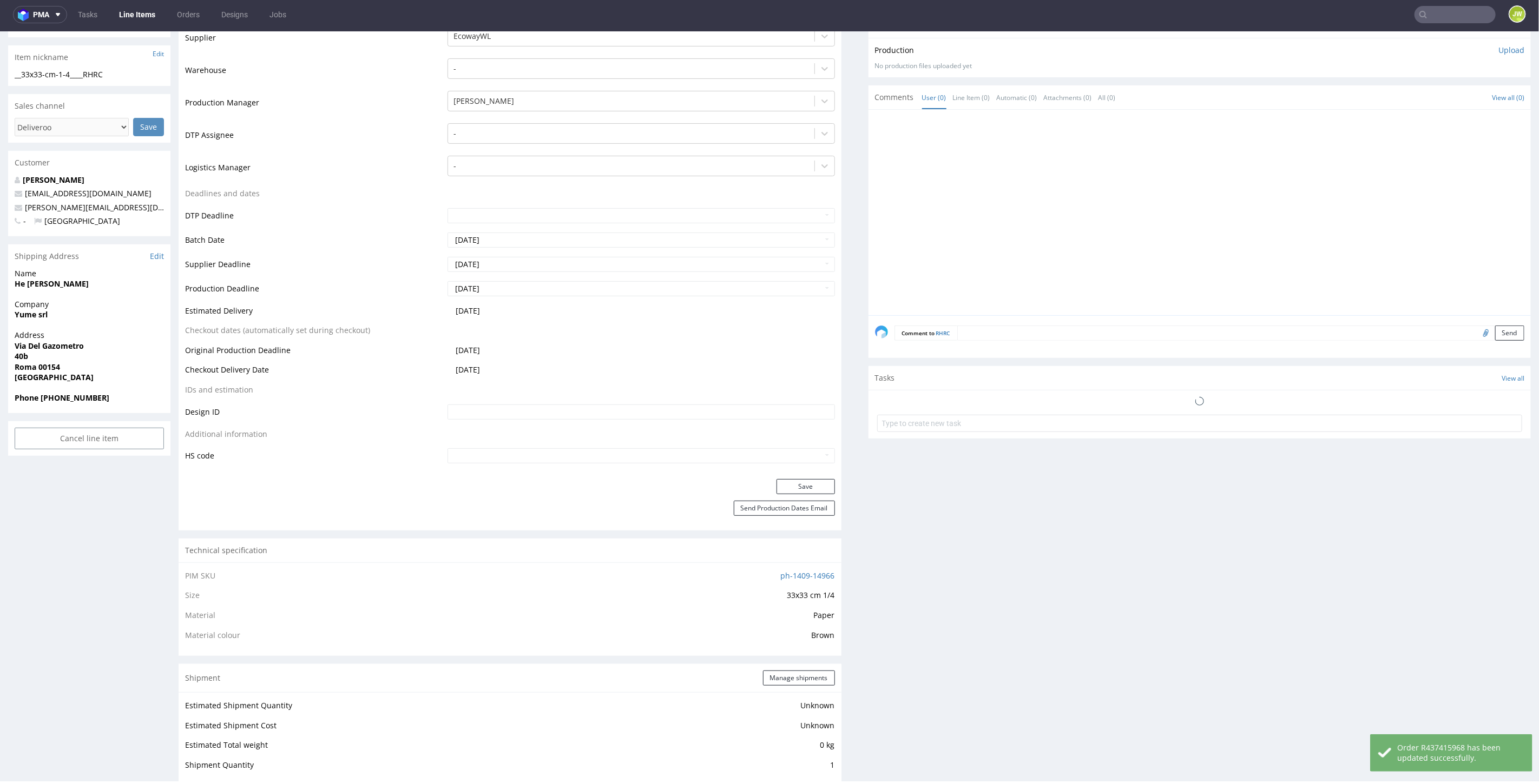
scroll to position [601, 0]
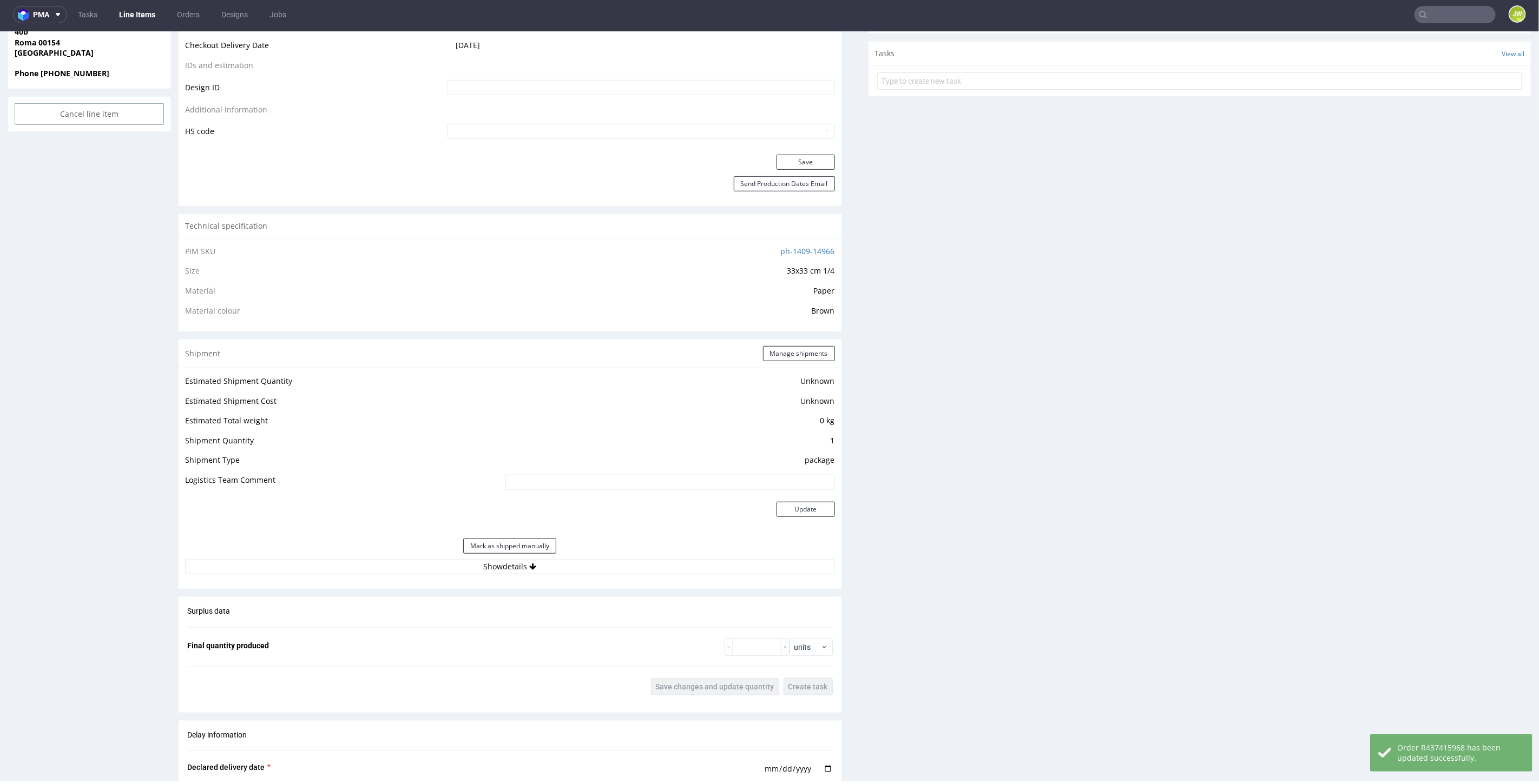
click at [490, 554] on div "Mark as shipped manually" at bounding box center [510, 546] width 650 height 26
click at [489, 569] on button "Show details" at bounding box center [510, 566] width 650 height 15
click at [481, 628] on input at bounding box center [604, 636] width 462 height 15
paste input "1Z5A15806892535823"
type input "1Z5A15806892535823"
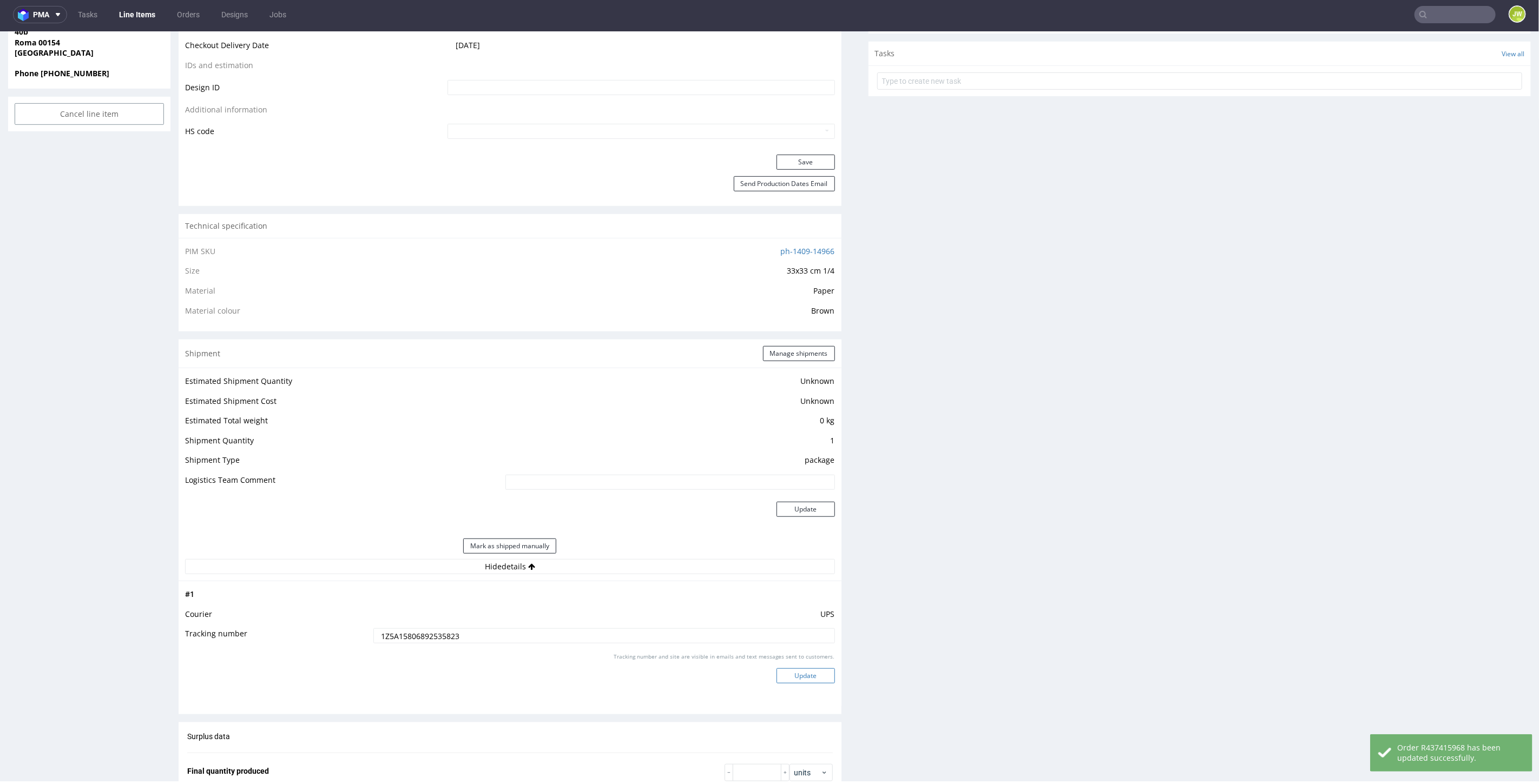
click at [777, 681] on button "Update" at bounding box center [806, 676] width 58 height 15
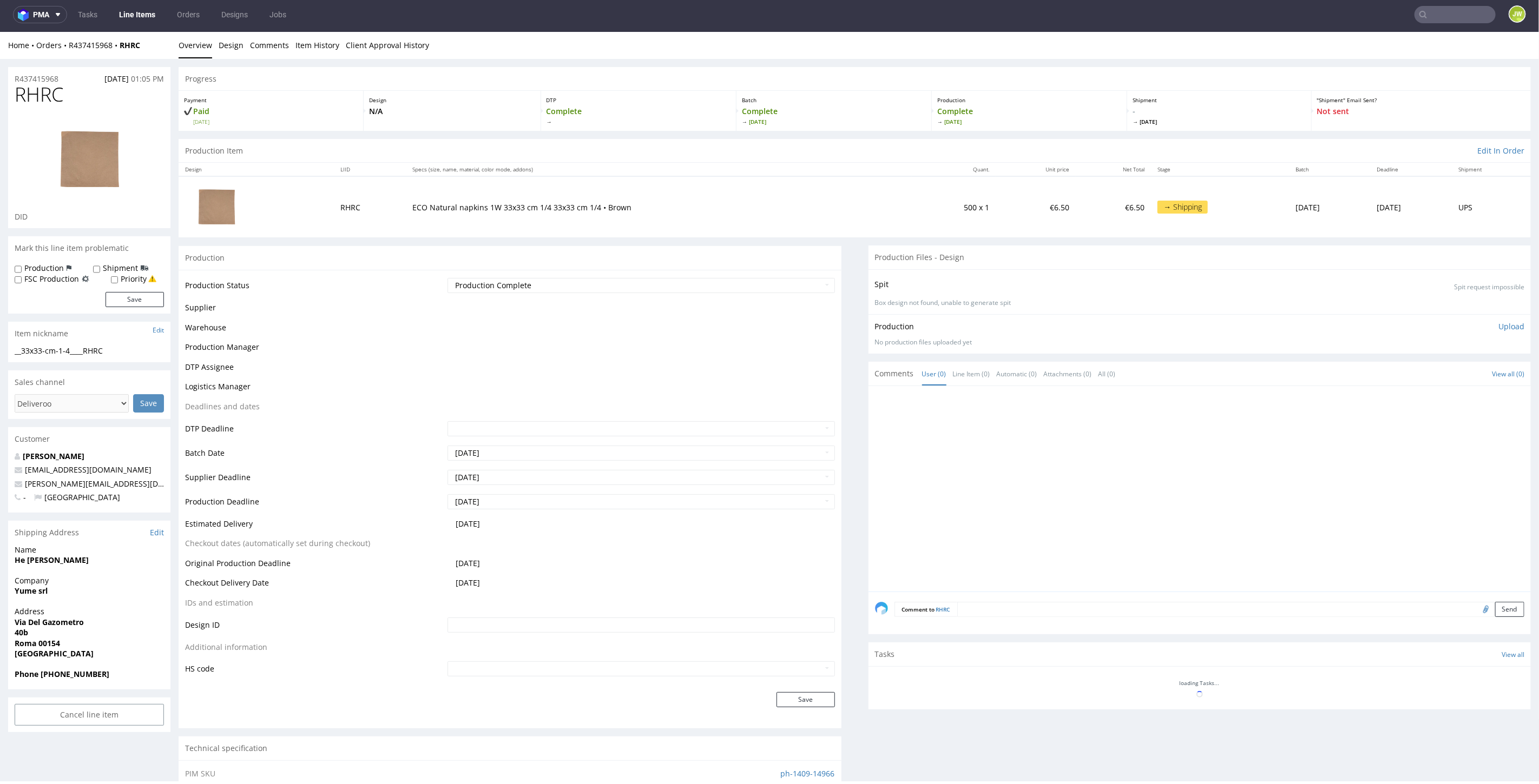
scroll to position [559, 0]
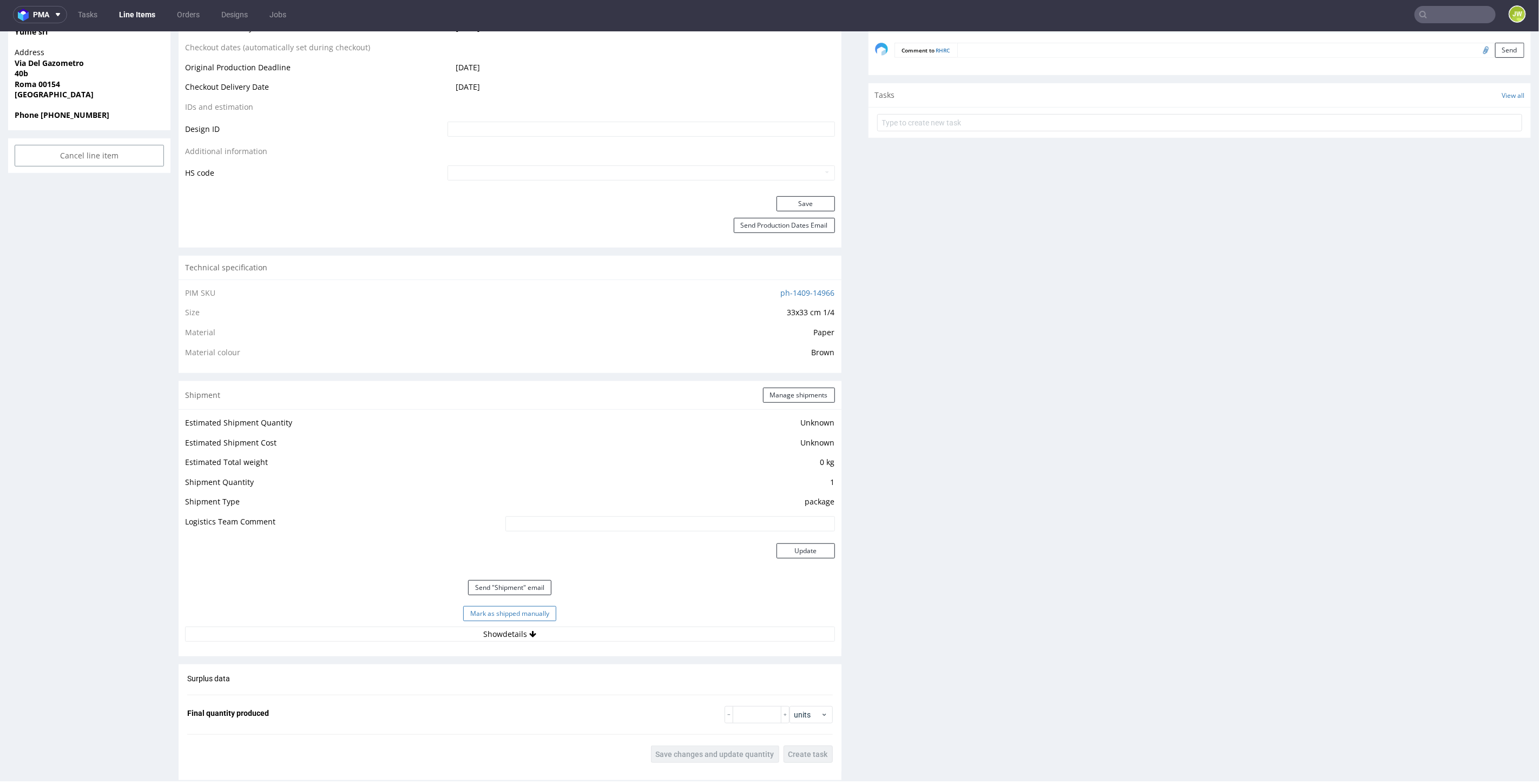
click at [482, 603] on div "Mark as shipped manually" at bounding box center [510, 613] width 650 height 26
click at [491, 611] on button "Mark as shipped manually" at bounding box center [509, 613] width 93 height 15
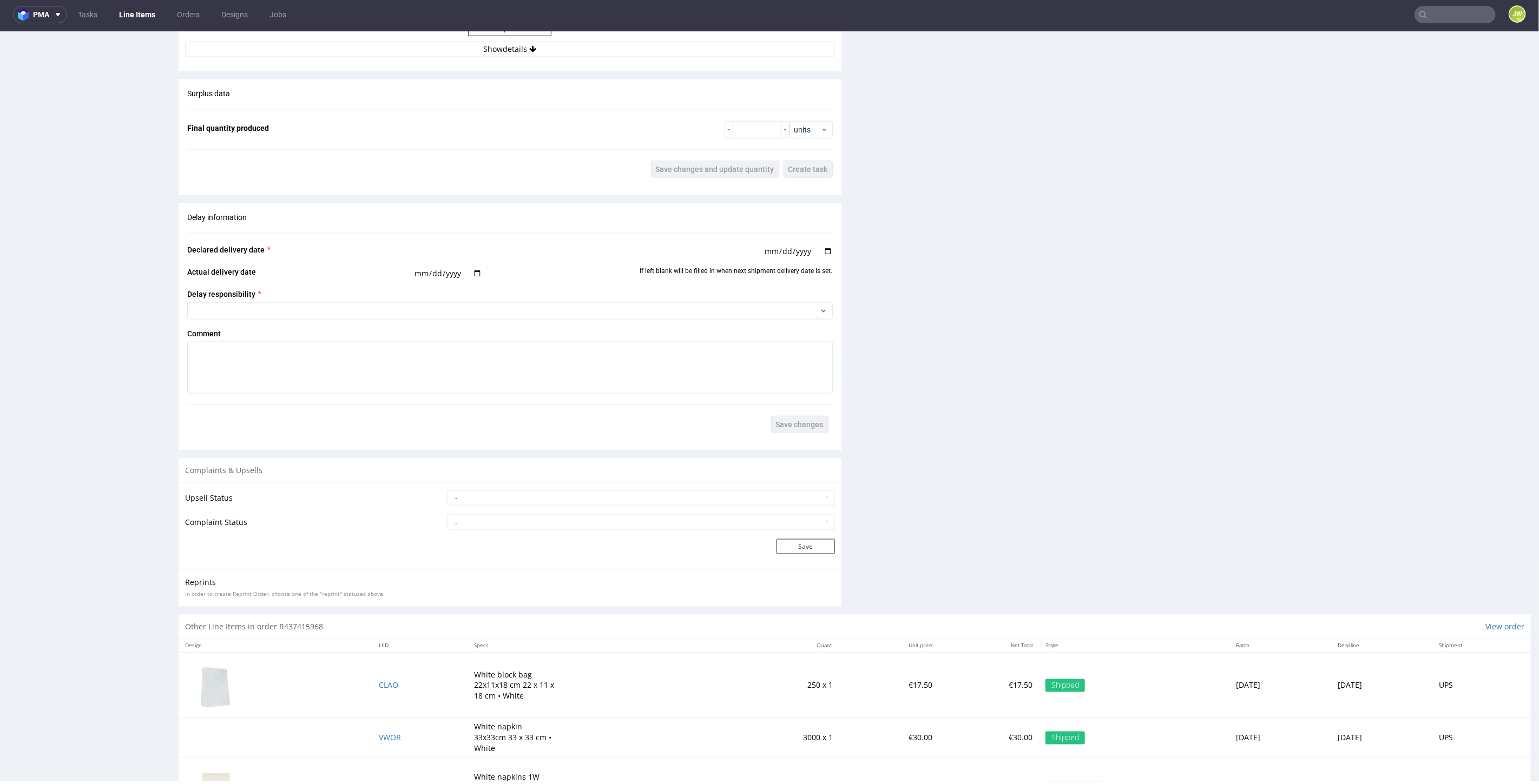
scroll to position [1162, 0]
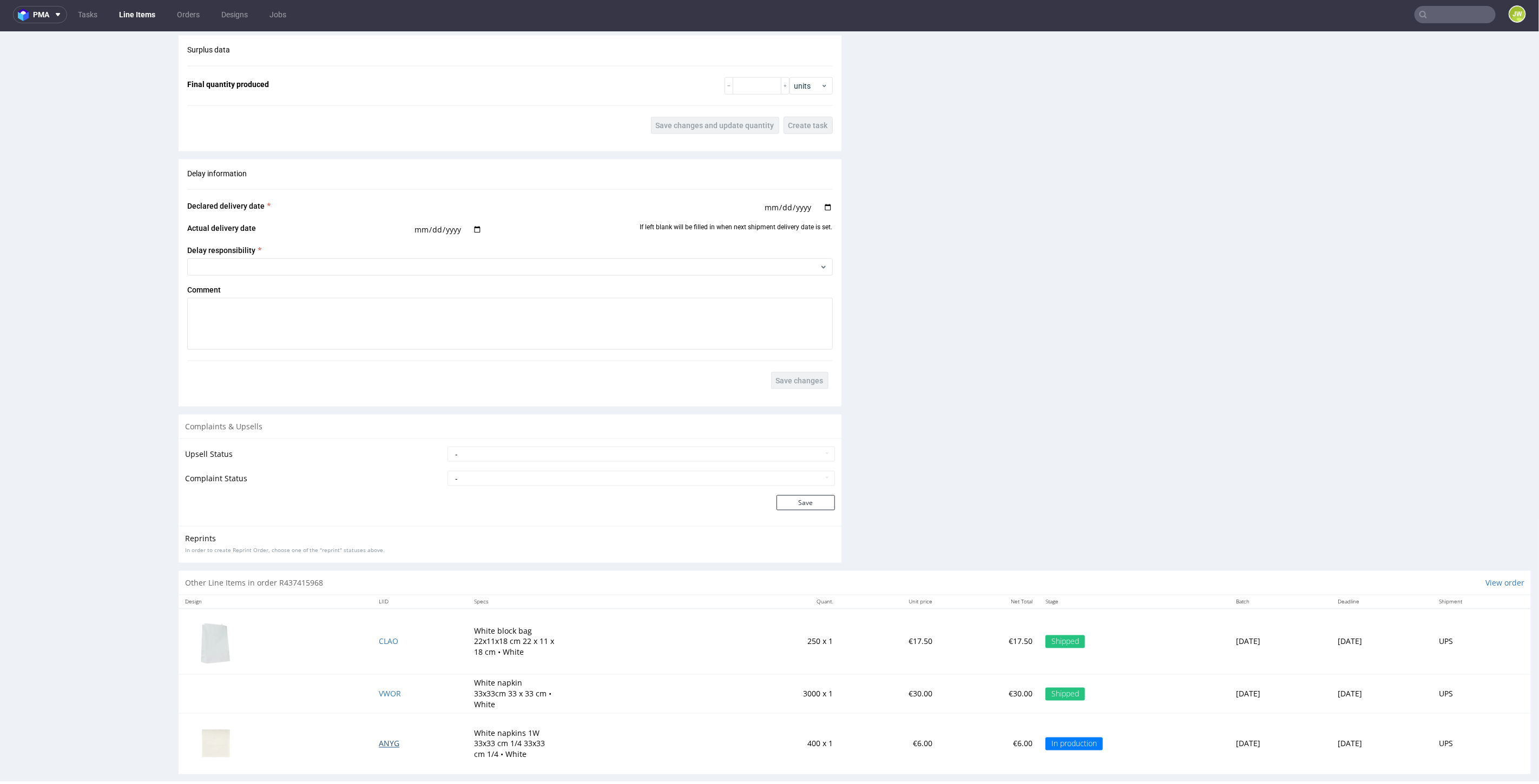
click at [379, 738] on span "ANYG" at bounding box center [389, 743] width 21 height 11
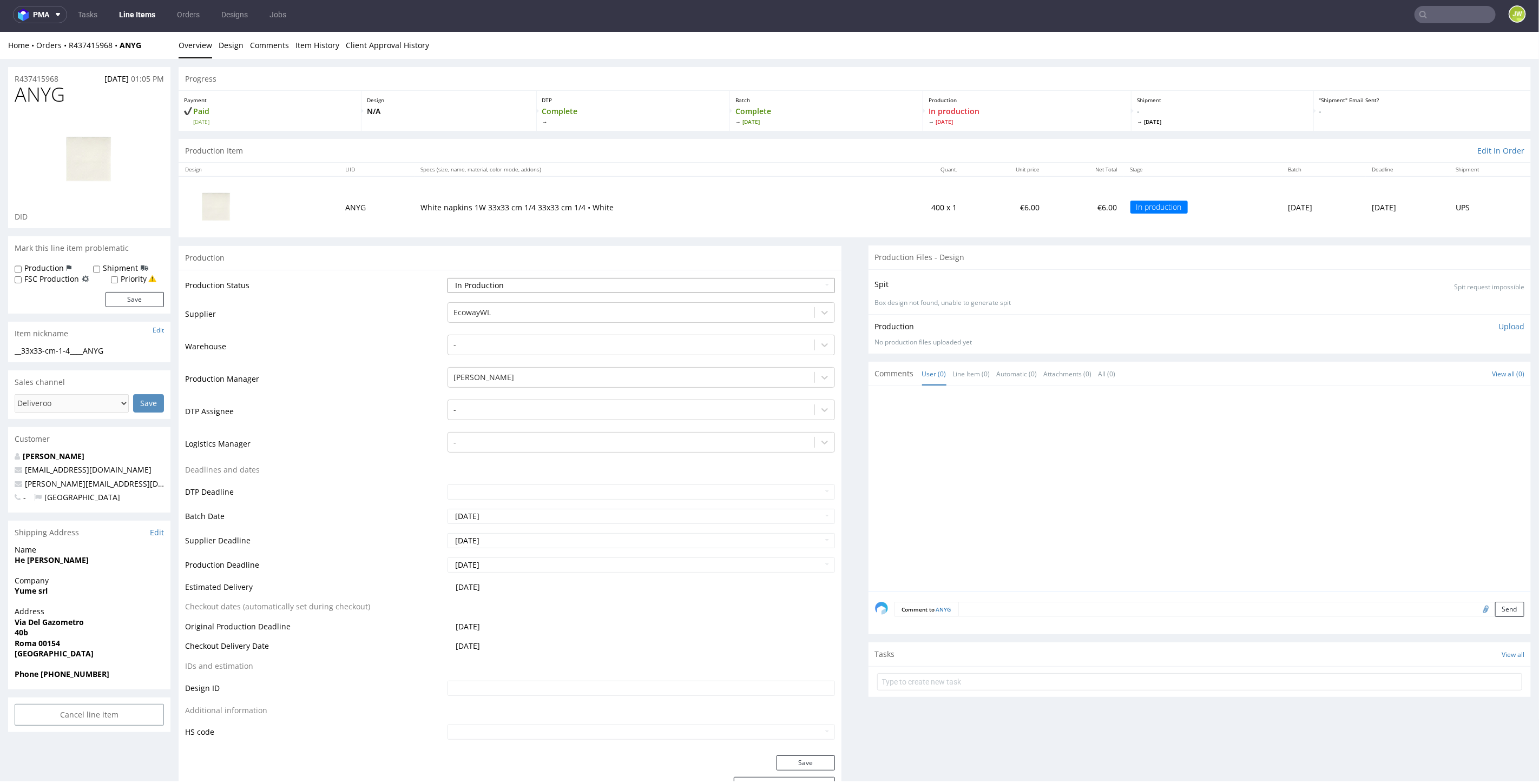
click at [460, 285] on select "Waiting for Artwork Waiting for Diecut Waiting for Mockup Waiting for DTP Waiti…" at bounding box center [641, 285] width 387 height 15
select select "production_complete"
click at [447, 277] on select "Waiting for Artwork Waiting for Diecut Waiting for Mockup Waiting for DTP Waiti…" at bounding box center [641, 285] width 387 height 15
drag, startPoint x: 788, startPoint y: 758, endPoint x: 761, endPoint y: 749, distance: 28.5
click at [788, 758] on button "Save" at bounding box center [806, 763] width 58 height 15
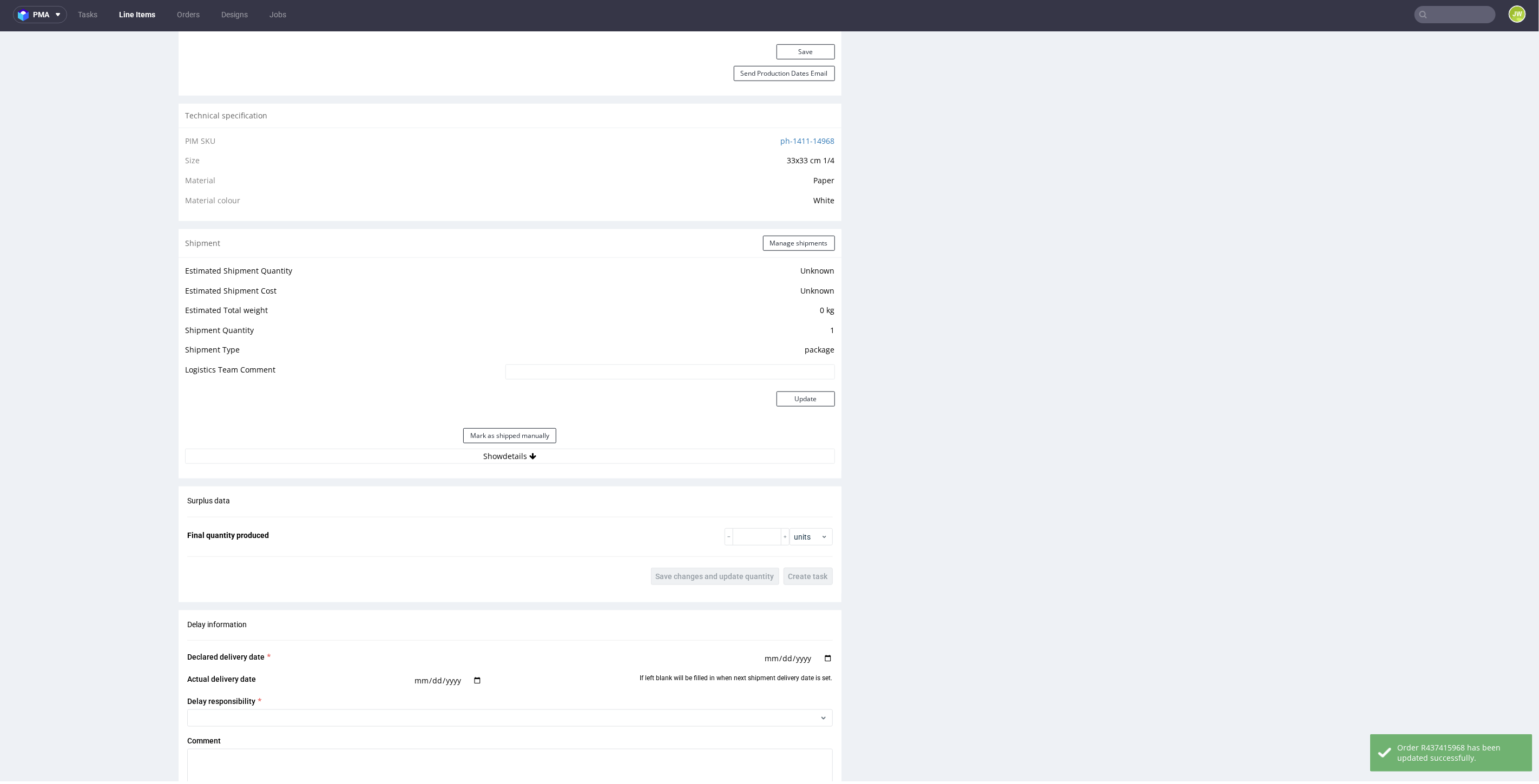
scroll to position [841, 0]
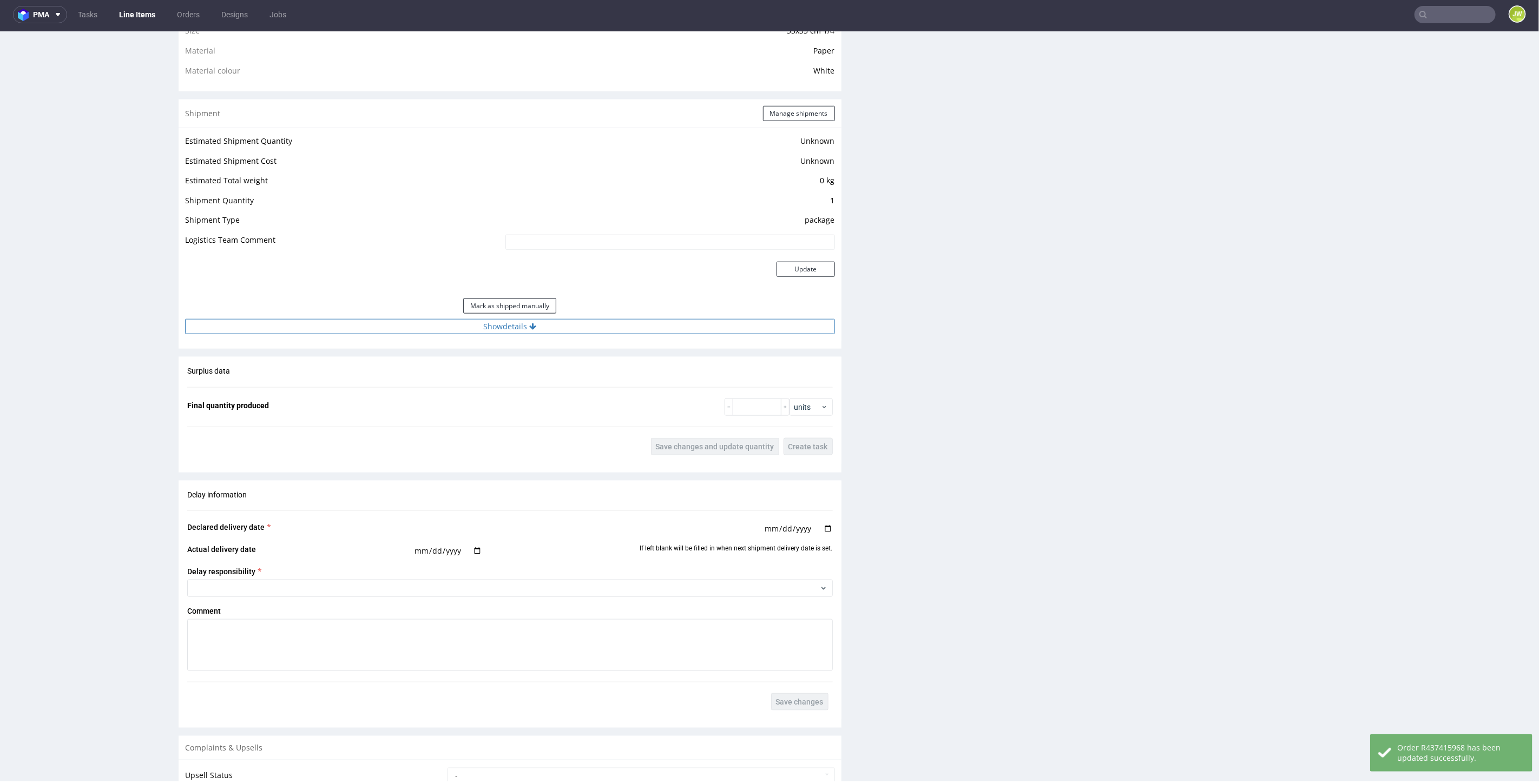
click at [488, 323] on button "Show details" at bounding box center [510, 326] width 650 height 15
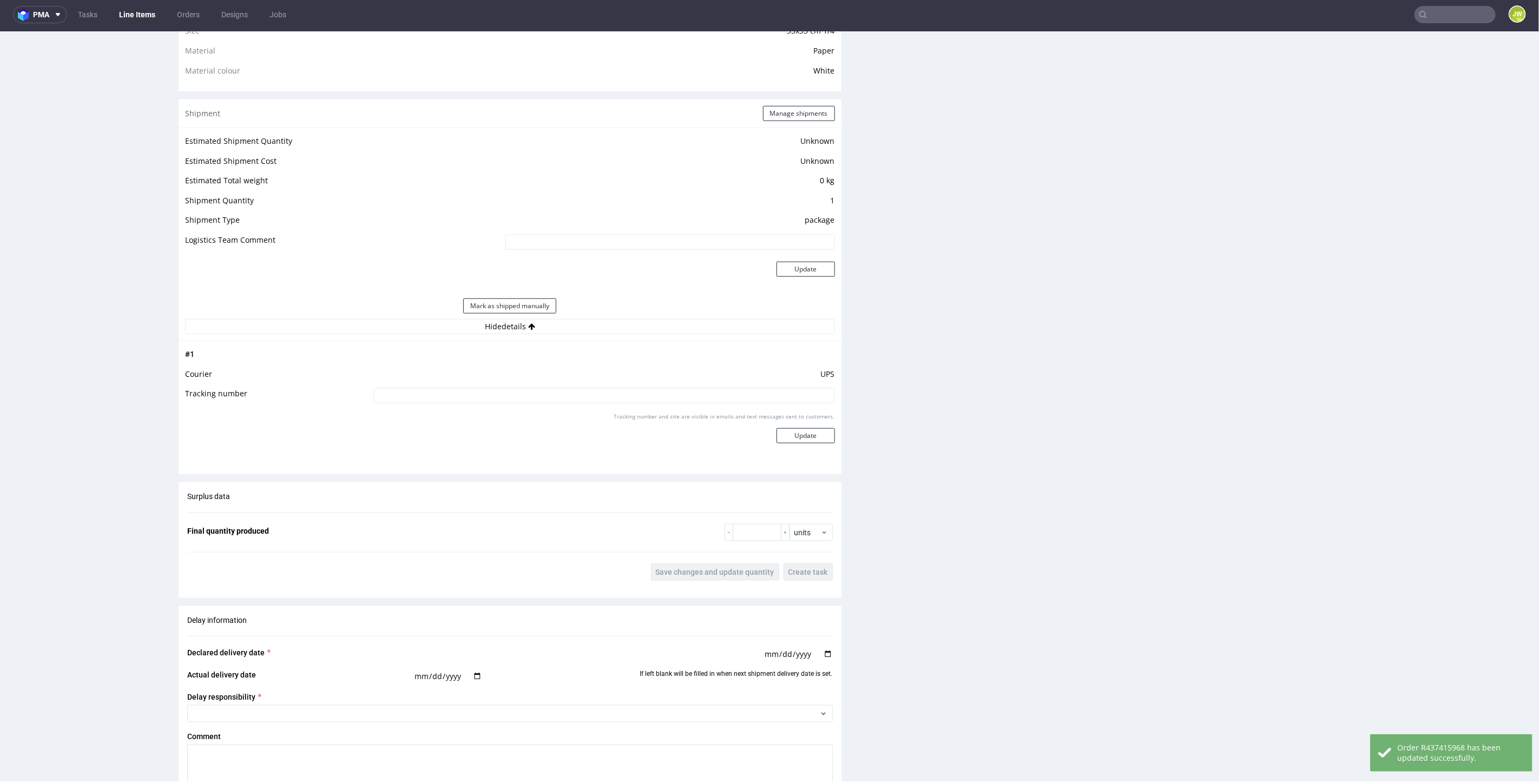
click at [500, 390] on input at bounding box center [604, 395] width 462 height 15
paste input "1Z5A15806892535823"
type input "1Z5A15806892535823"
click at [812, 436] on button "Update" at bounding box center [806, 435] width 58 height 15
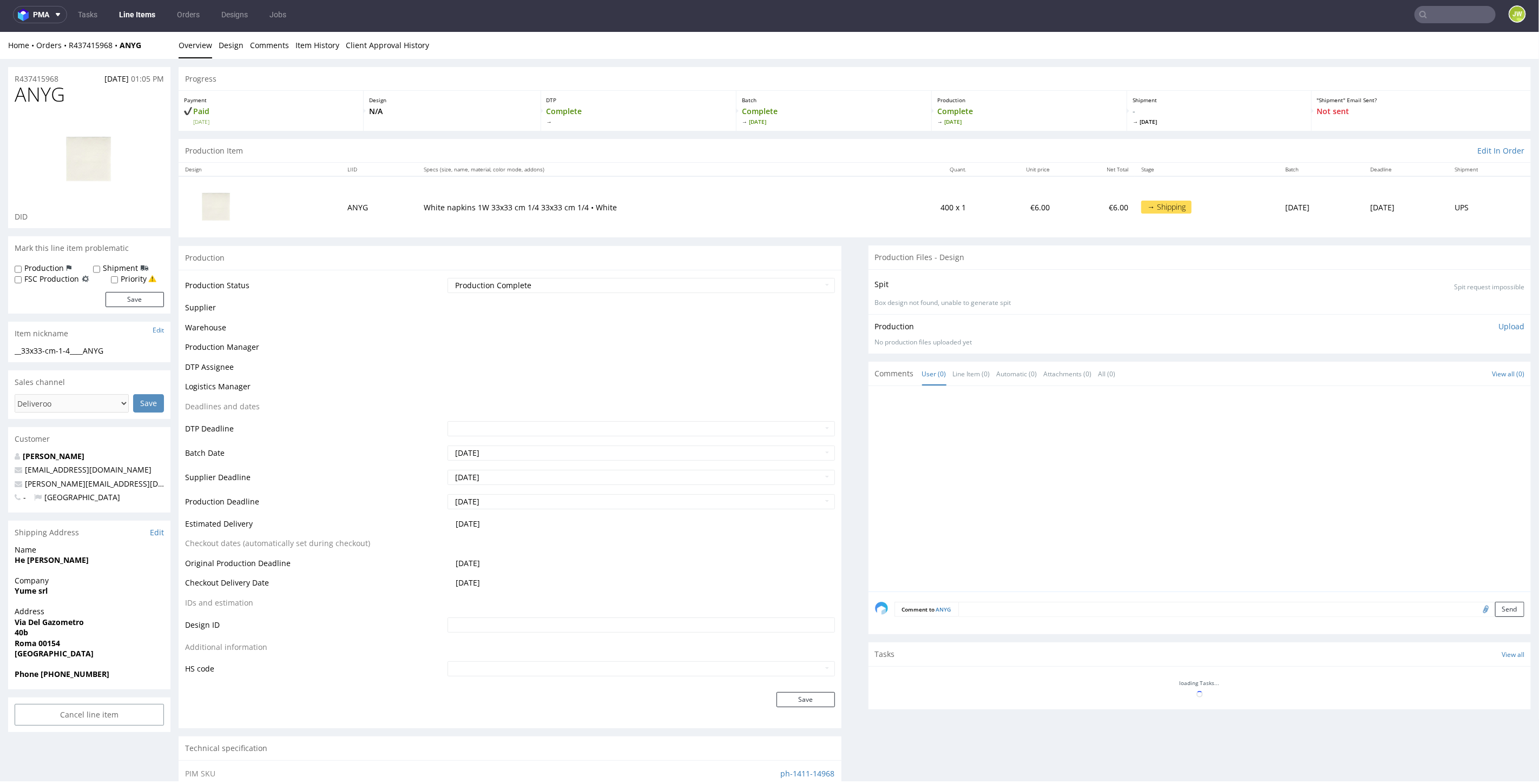
scroll to position [559, 0]
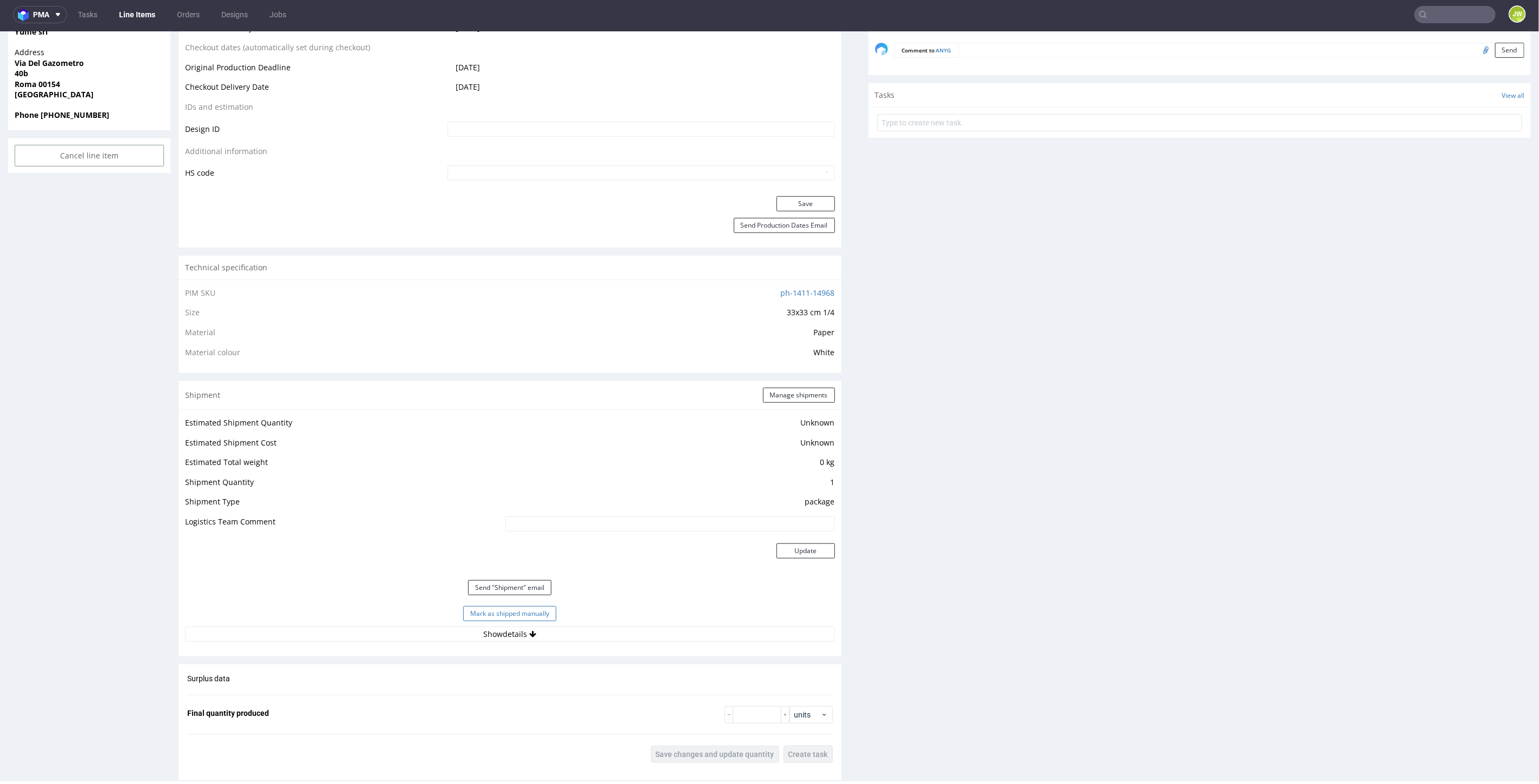
click at [500, 614] on button "Mark as shipped manually" at bounding box center [509, 613] width 93 height 15
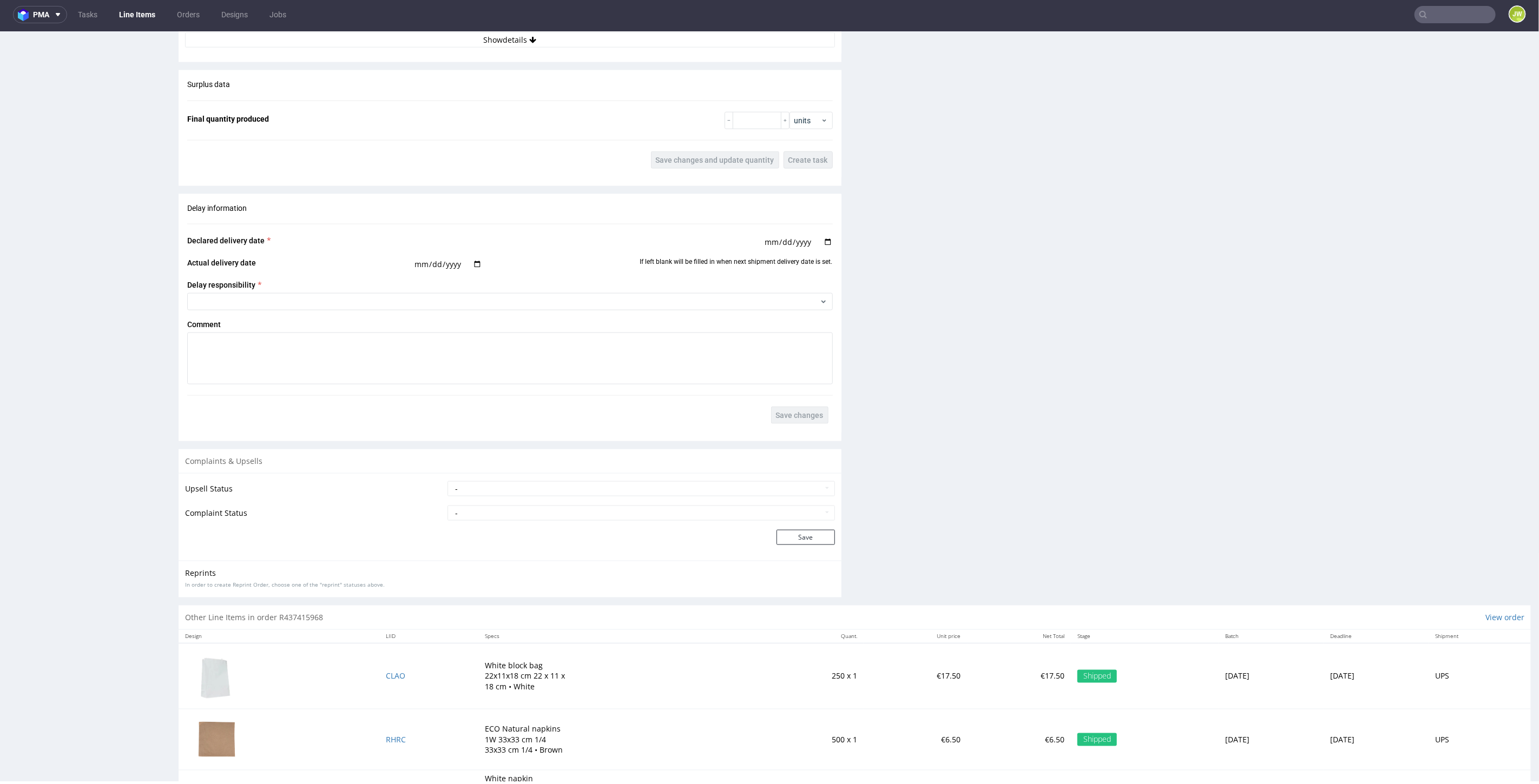
scroll to position [1162, 0]
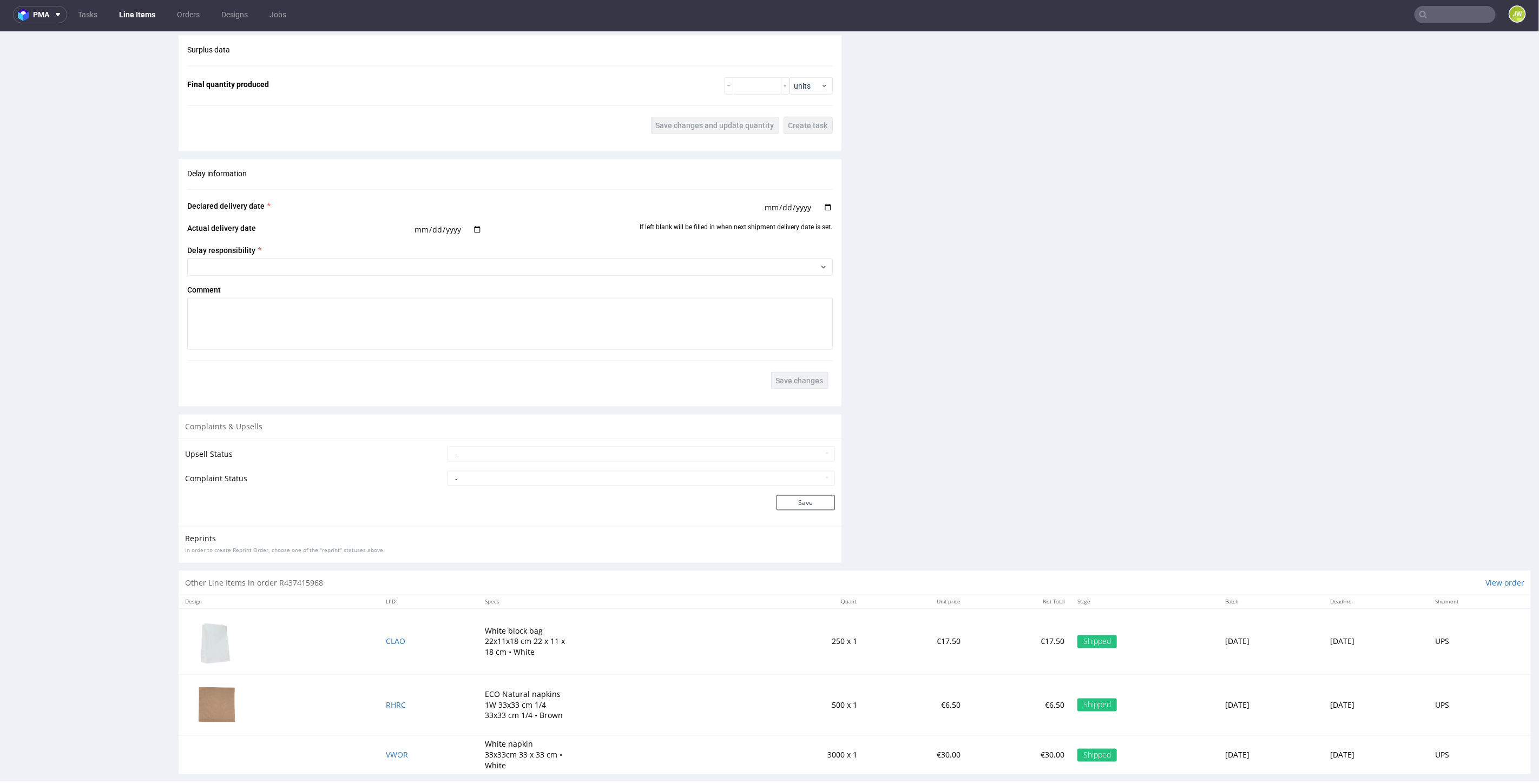
click at [1430, 4] on nav "pma Tasks Line Items Orders Designs Jobs JW" at bounding box center [770, 15] width 1539 height 34
click at [1431, 9] on input "text" at bounding box center [1455, 14] width 81 height 17
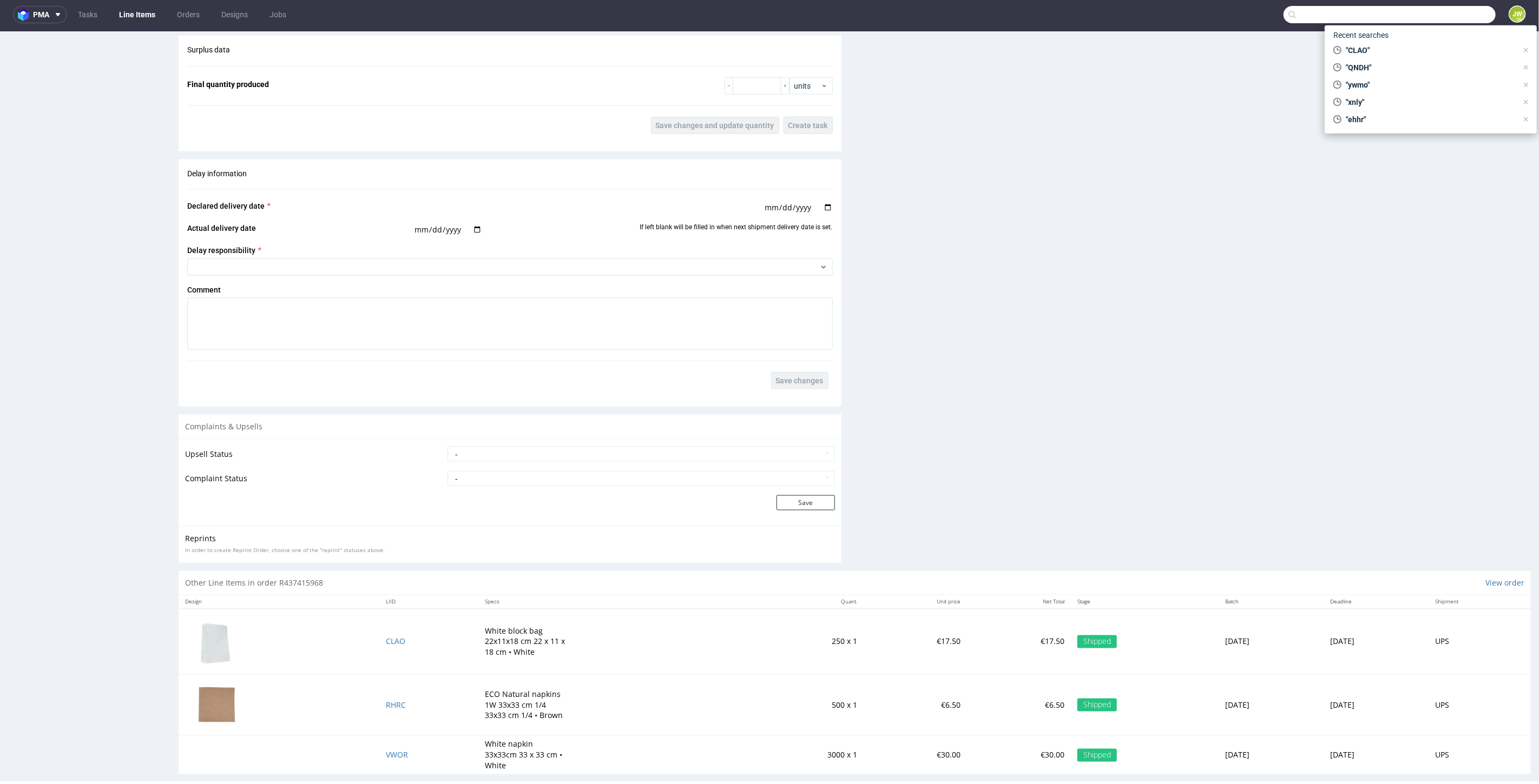
paste input "IATM"
type input "IATM"
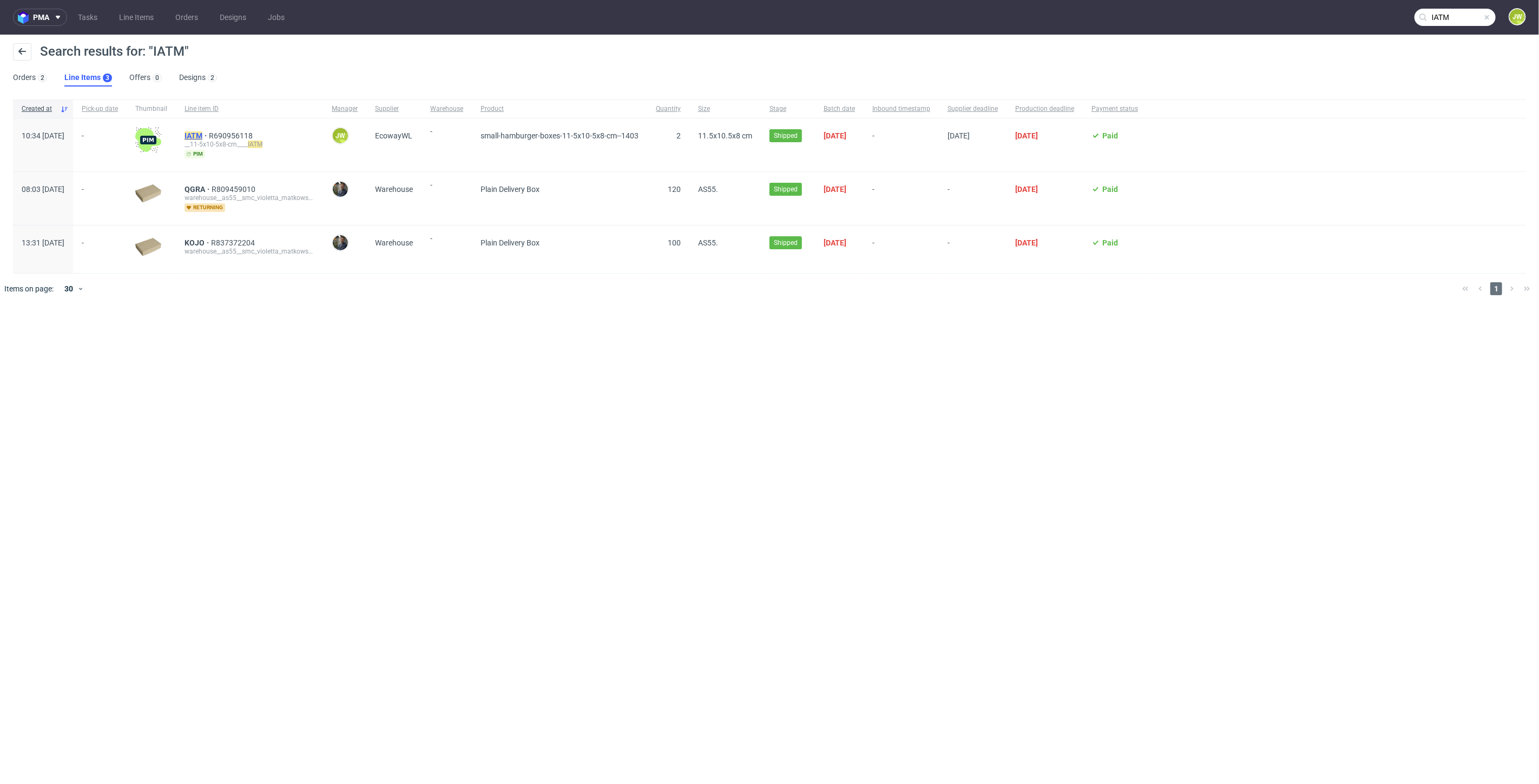
click at [203, 139] on mark "IATM" at bounding box center [194, 135] width 18 height 9
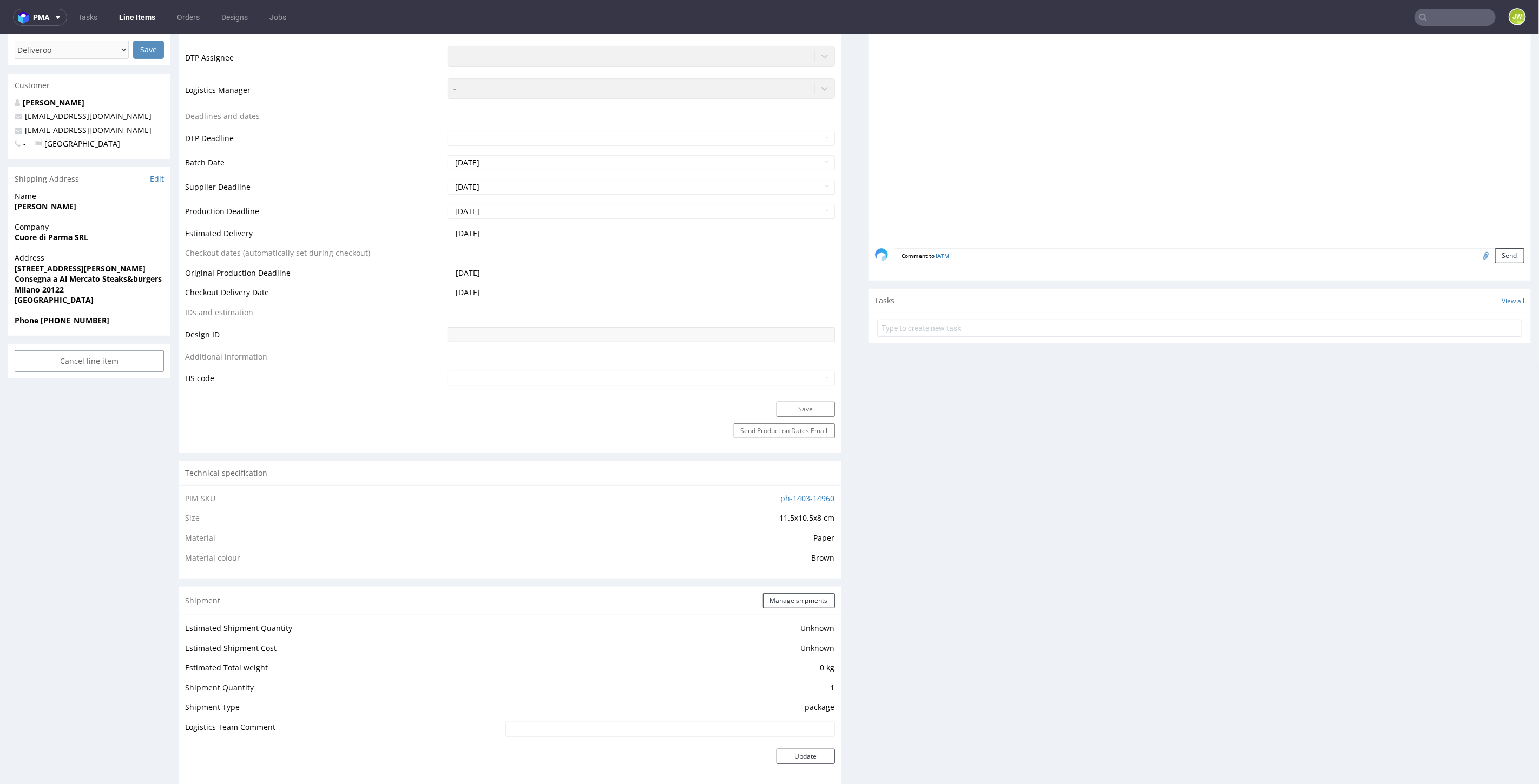
scroll to position [481, 0]
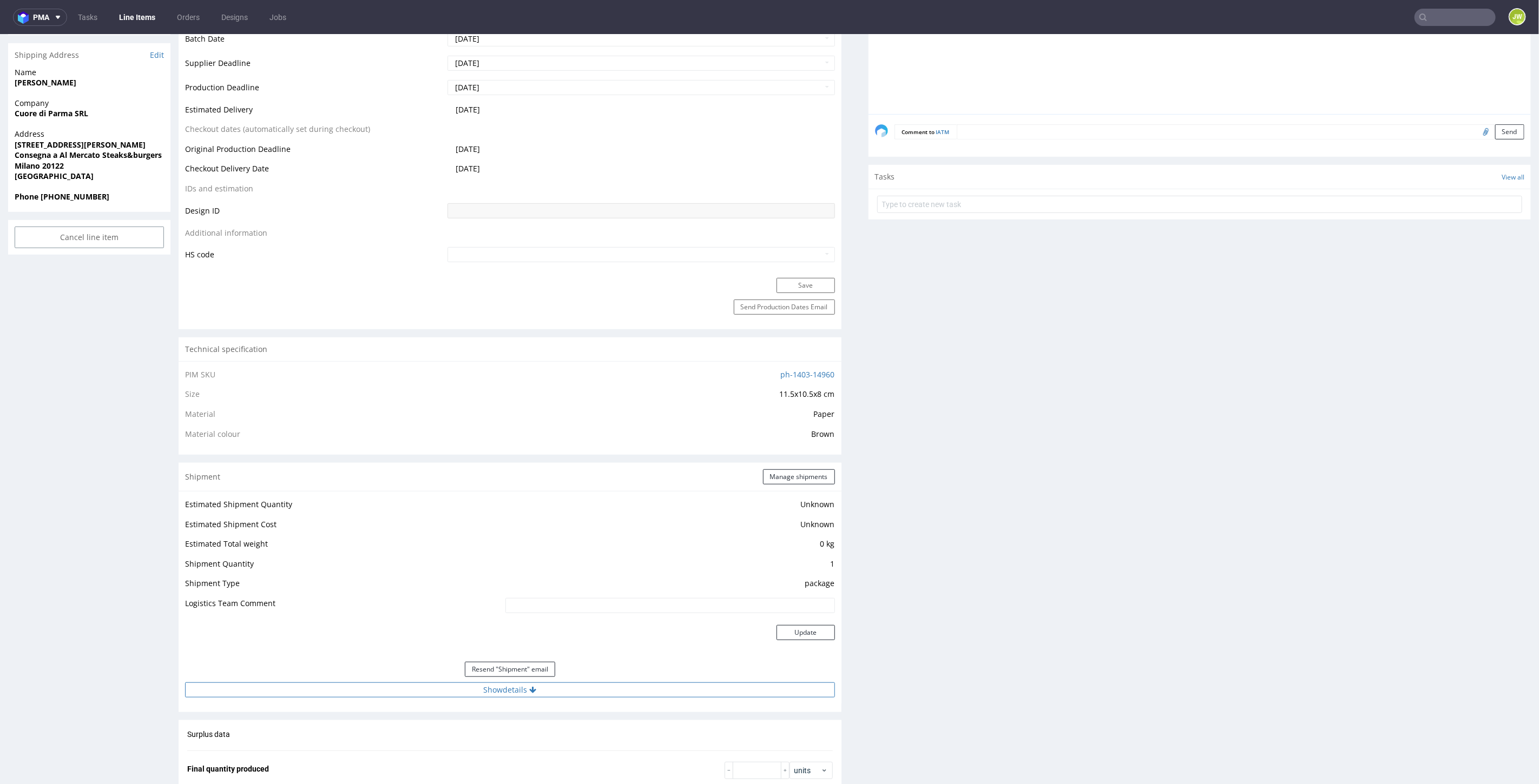
click at [500, 686] on button "Show details" at bounding box center [510, 690] width 650 height 15
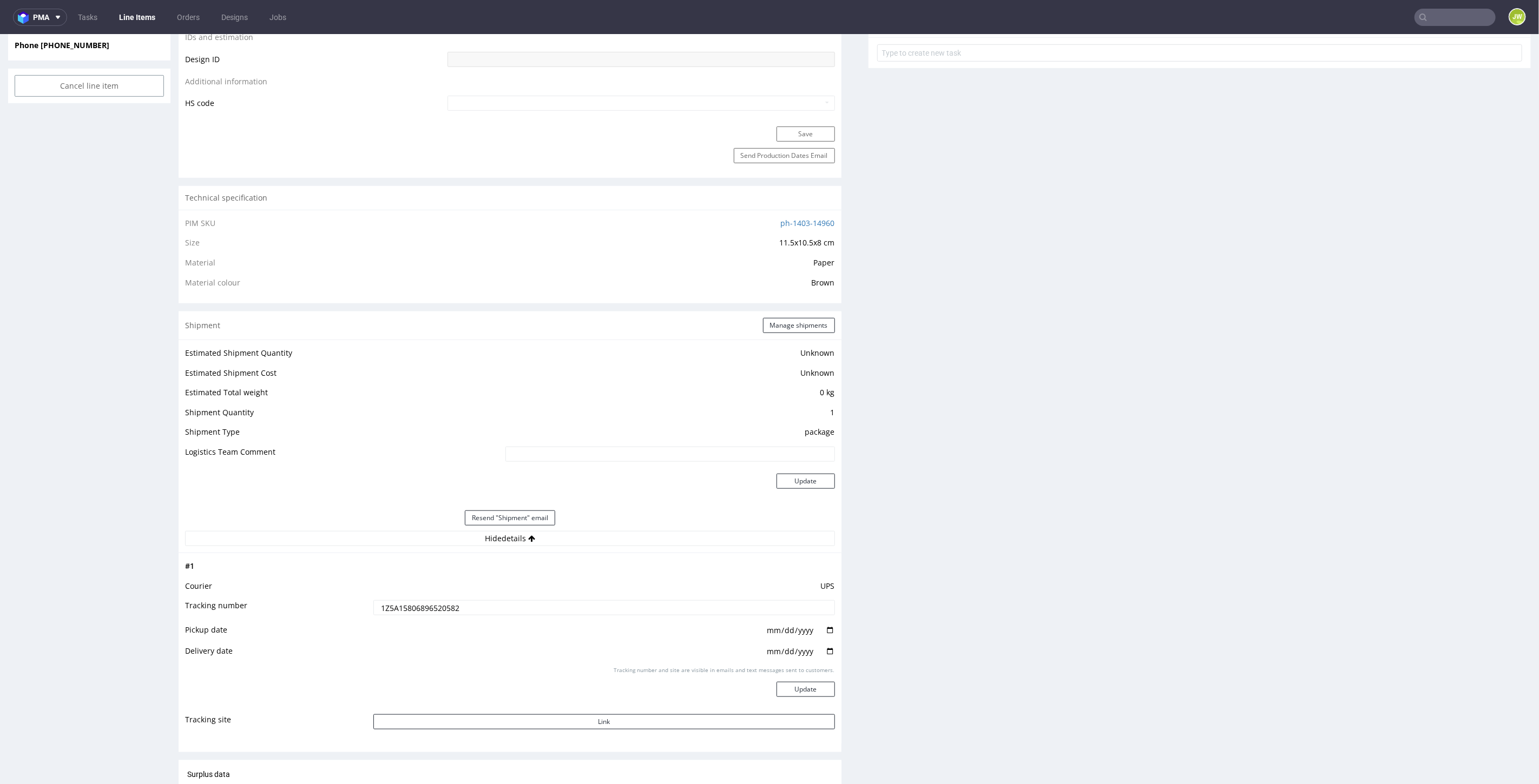
scroll to position [841, 0]
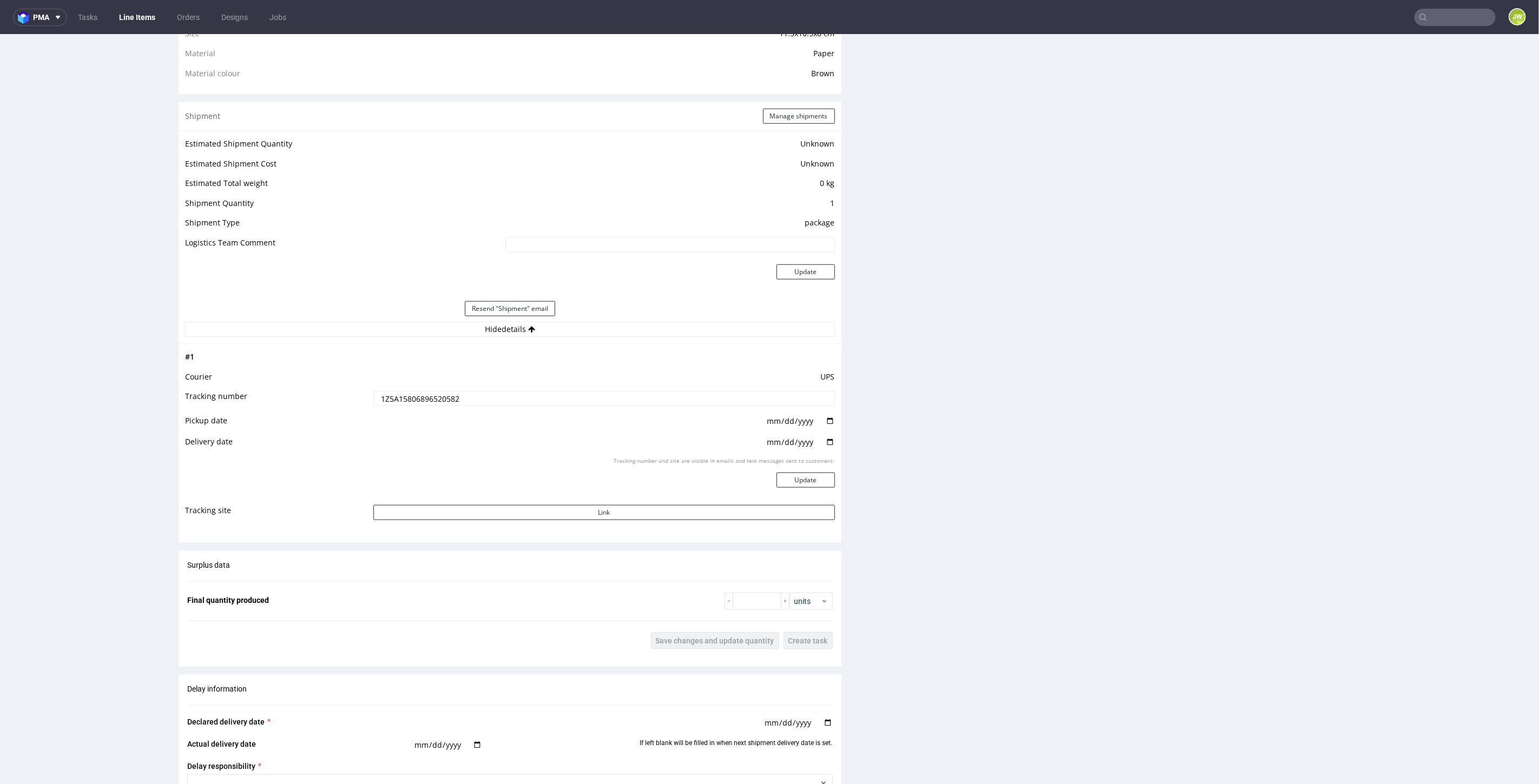
click at [404, 398] on input "1Z5A15806896520582" at bounding box center [604, 398] width 462 height 15
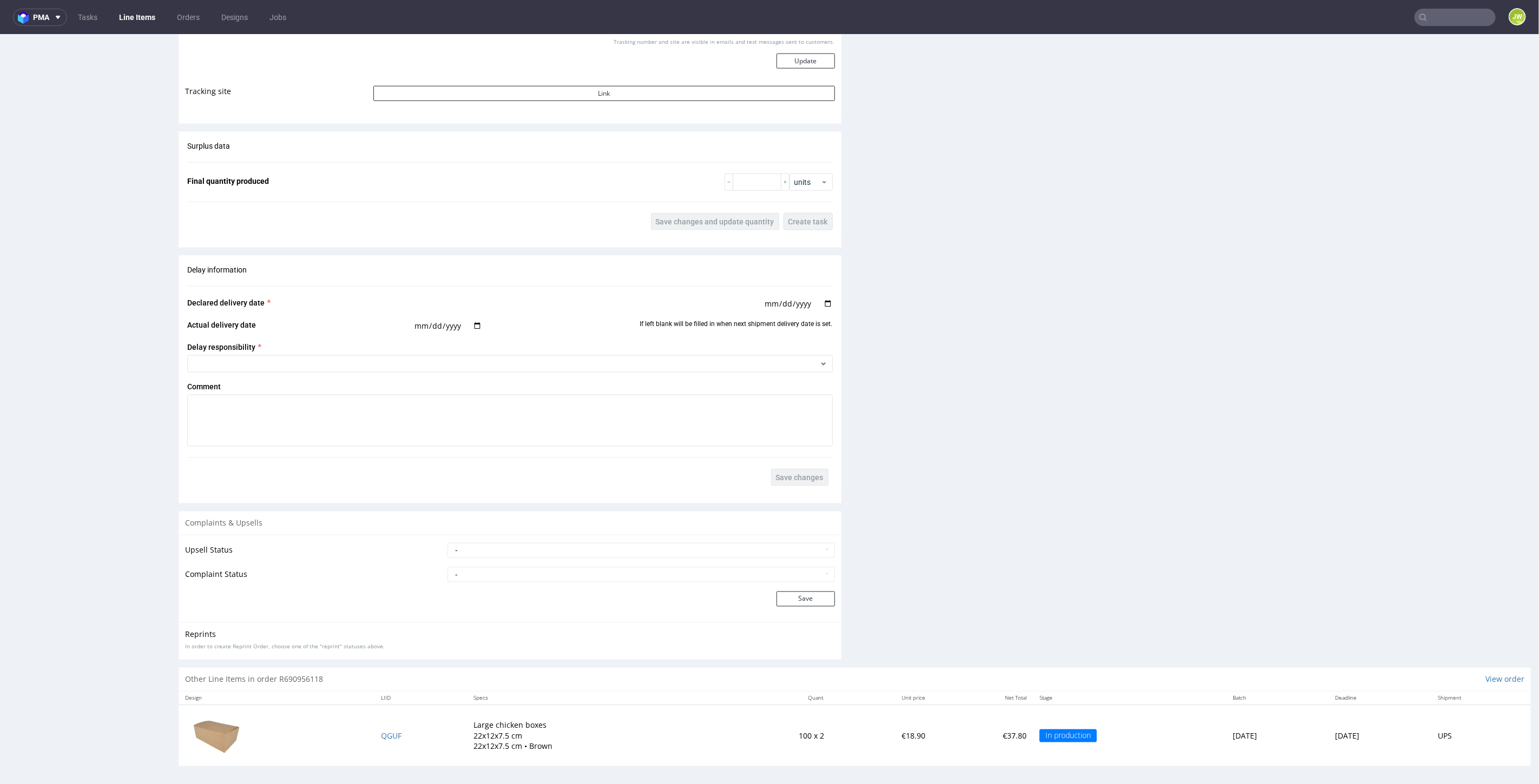
scroll to position [2, 0]
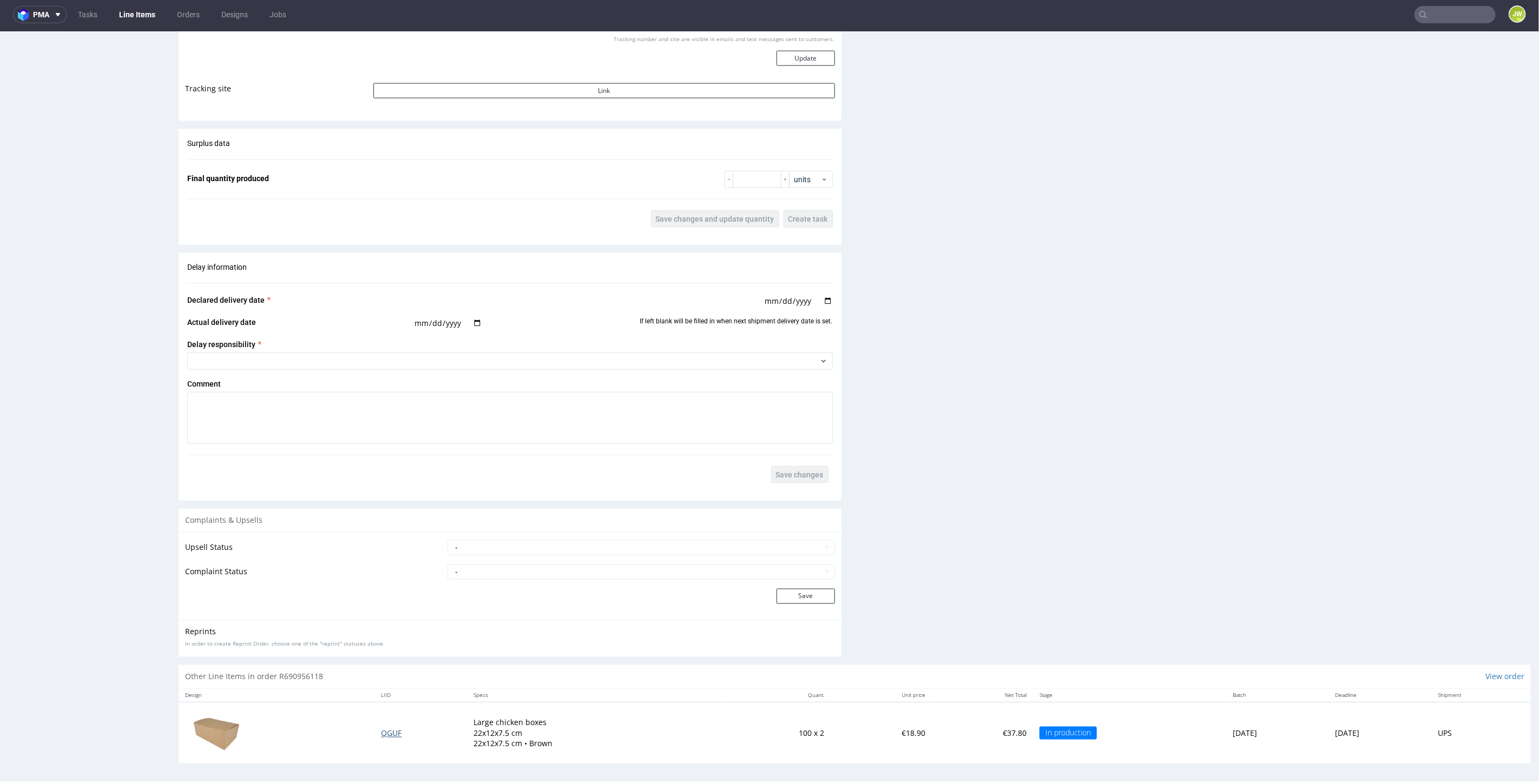
click at [381, 728] on span "QGUF" at bounding box center [390, 733] width 21 height 11
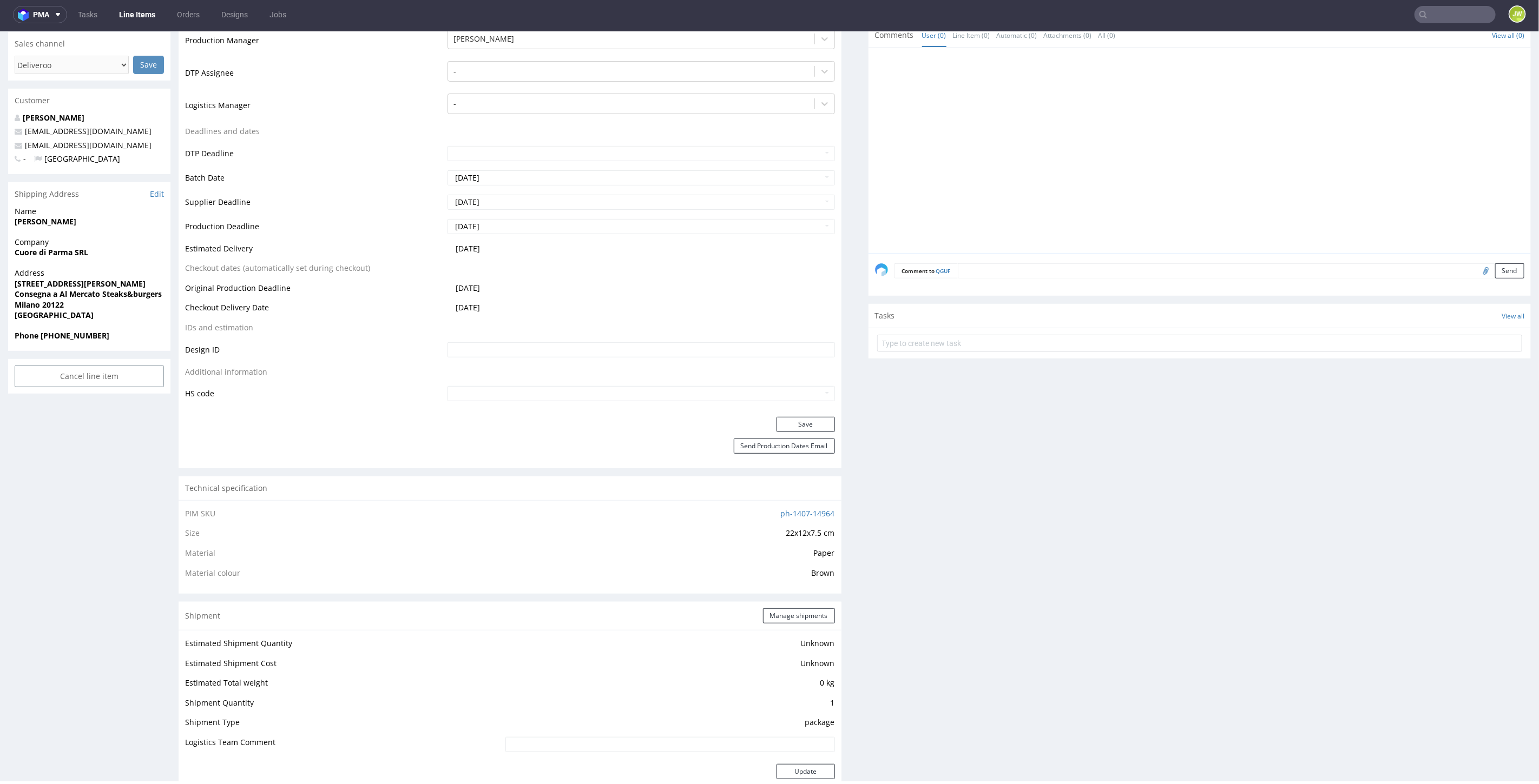
scroll to position [120, 0]
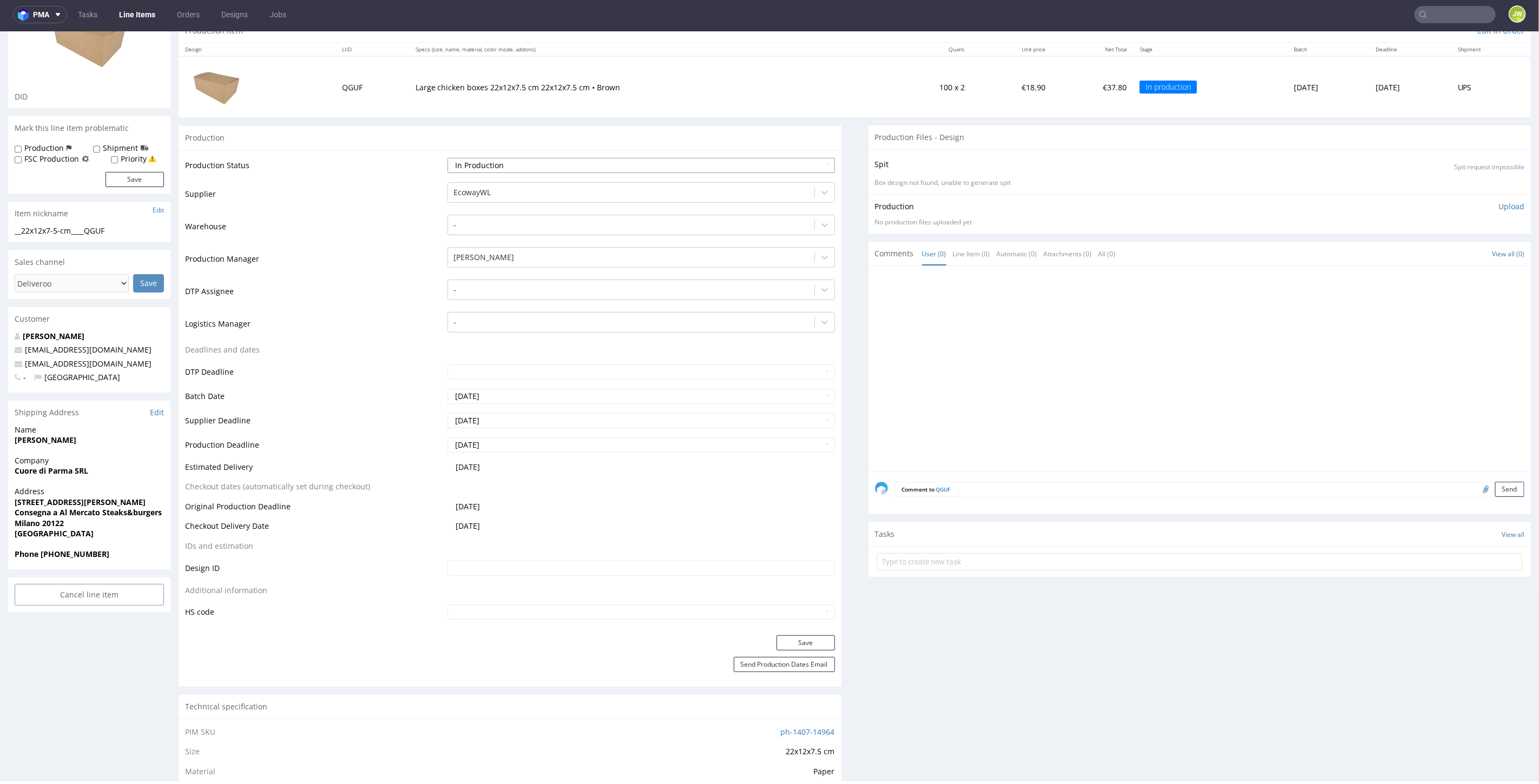
drag, startPoint x: 476, startPoint y: 165, endPoint x: 477, endPoint y: 171, distance: 6.1
click at [476, 165] on select "Waiting for Artwork Waiting for Diecut Waiting for Mockup Waiting for DTP Waiti…" at bounding box center [641, 165] width 387 height 15
select select "production_complete"
click at [447, 157] on select "Waiting for Artwork Waiting for Diecut Waiting for Mockup Waiting for DTP Waiti…" at bounding box center [641, 165] width 387 height 15
click at [777, 646] on button "Save" at bounding box center [806, 642] width 58 height 15
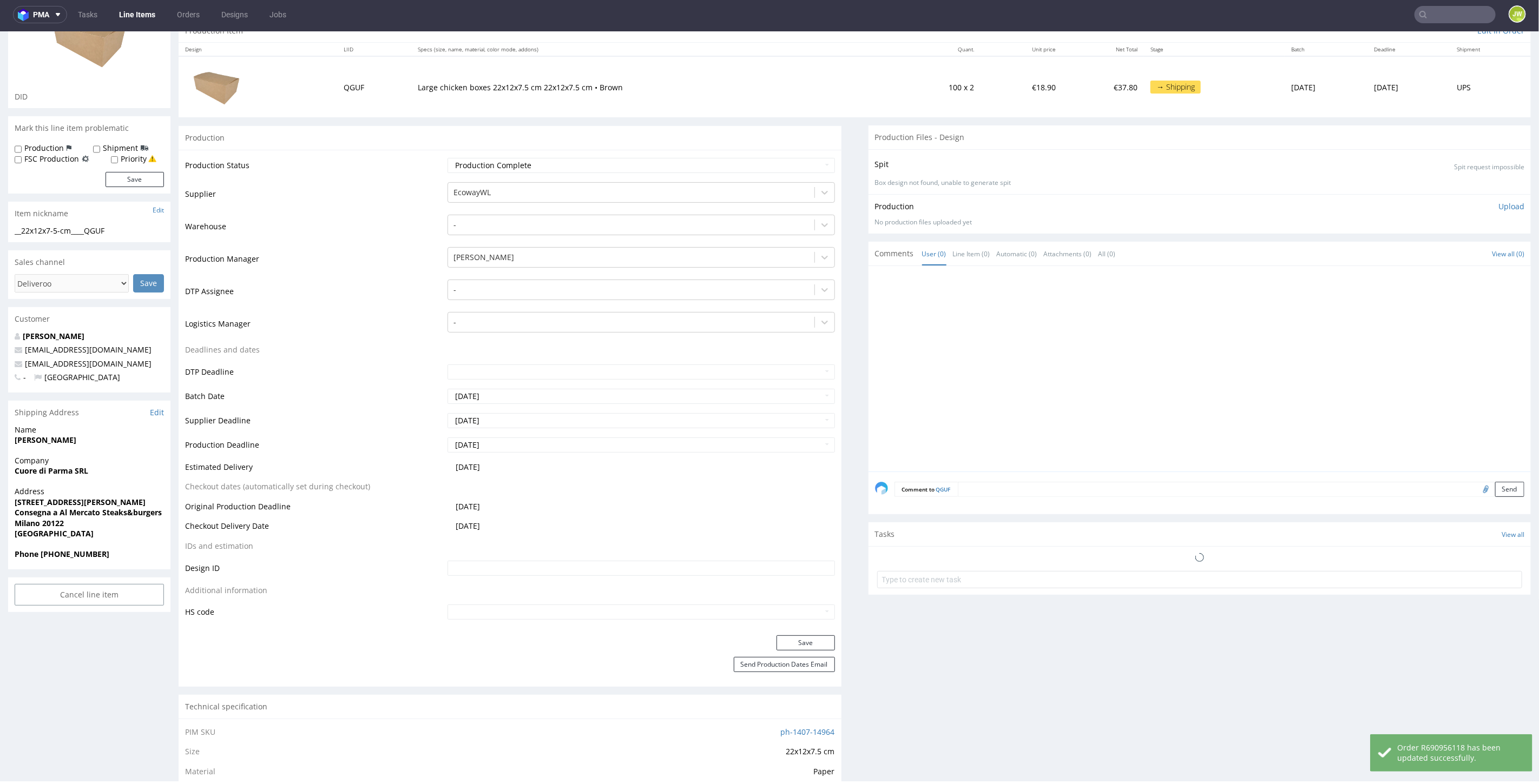
scroll to position [601, 0]
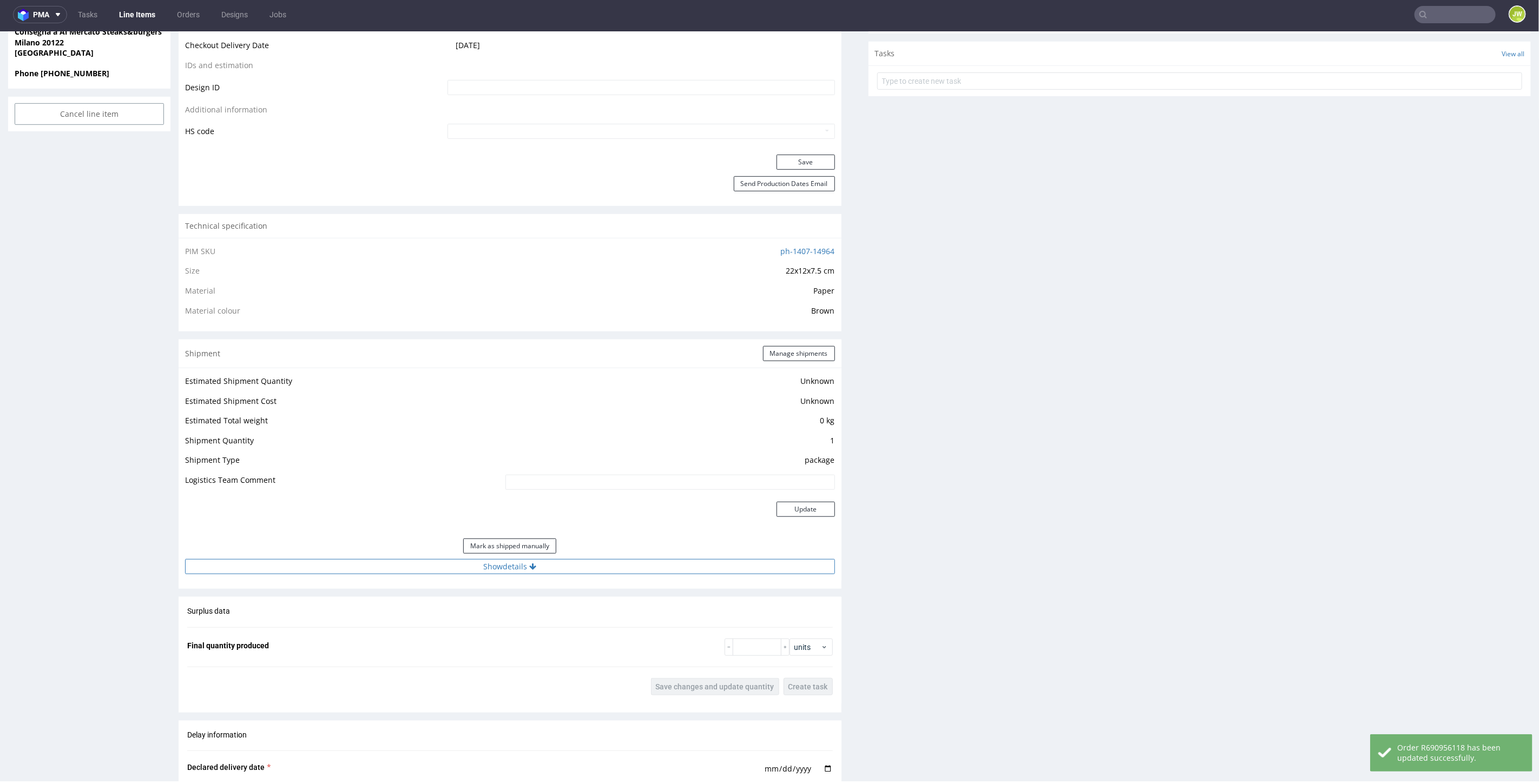
click at [491, 560] on button "Show details" at bounding box center [510, 566] width 650 height 15
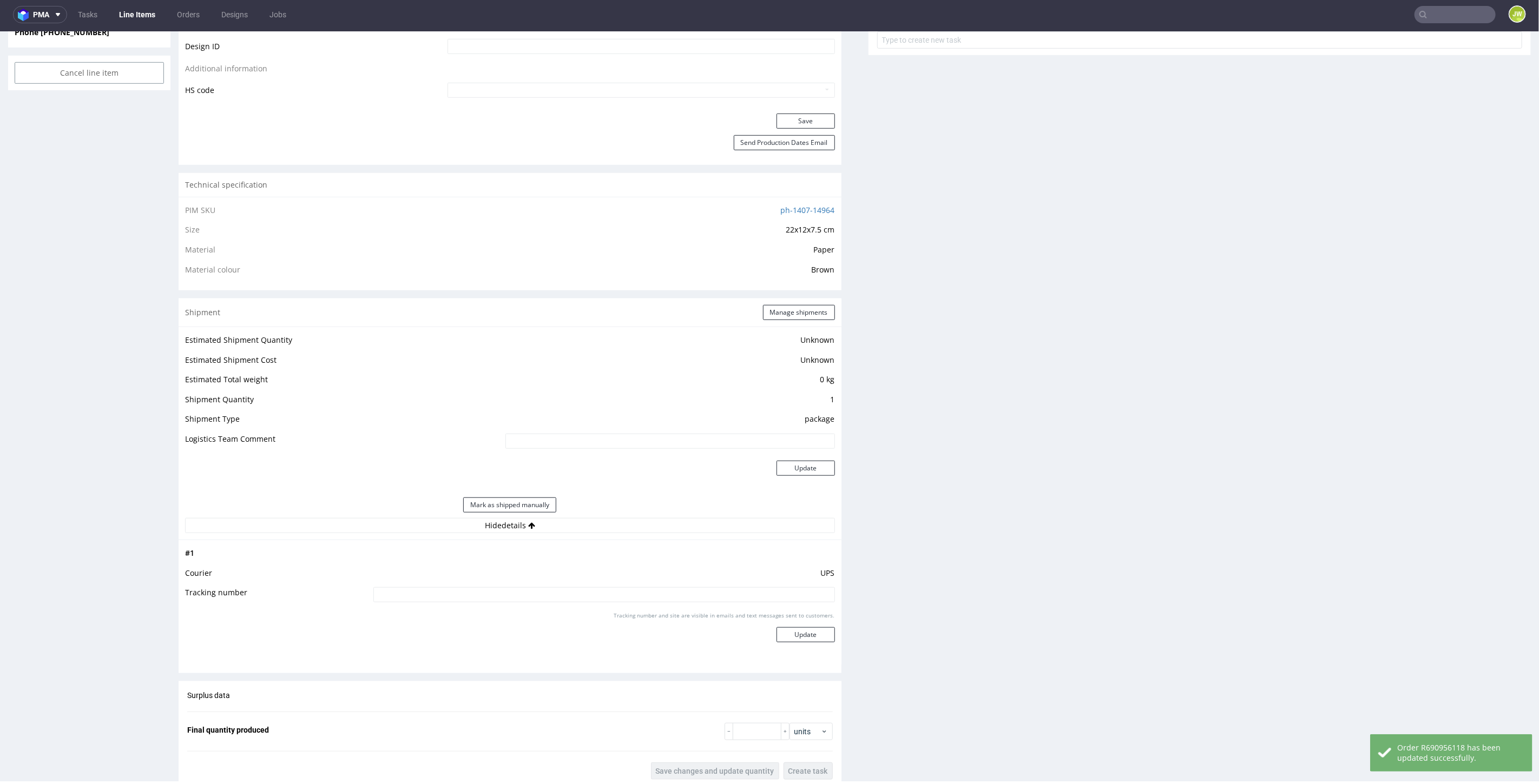
scroll to position [661, 0]
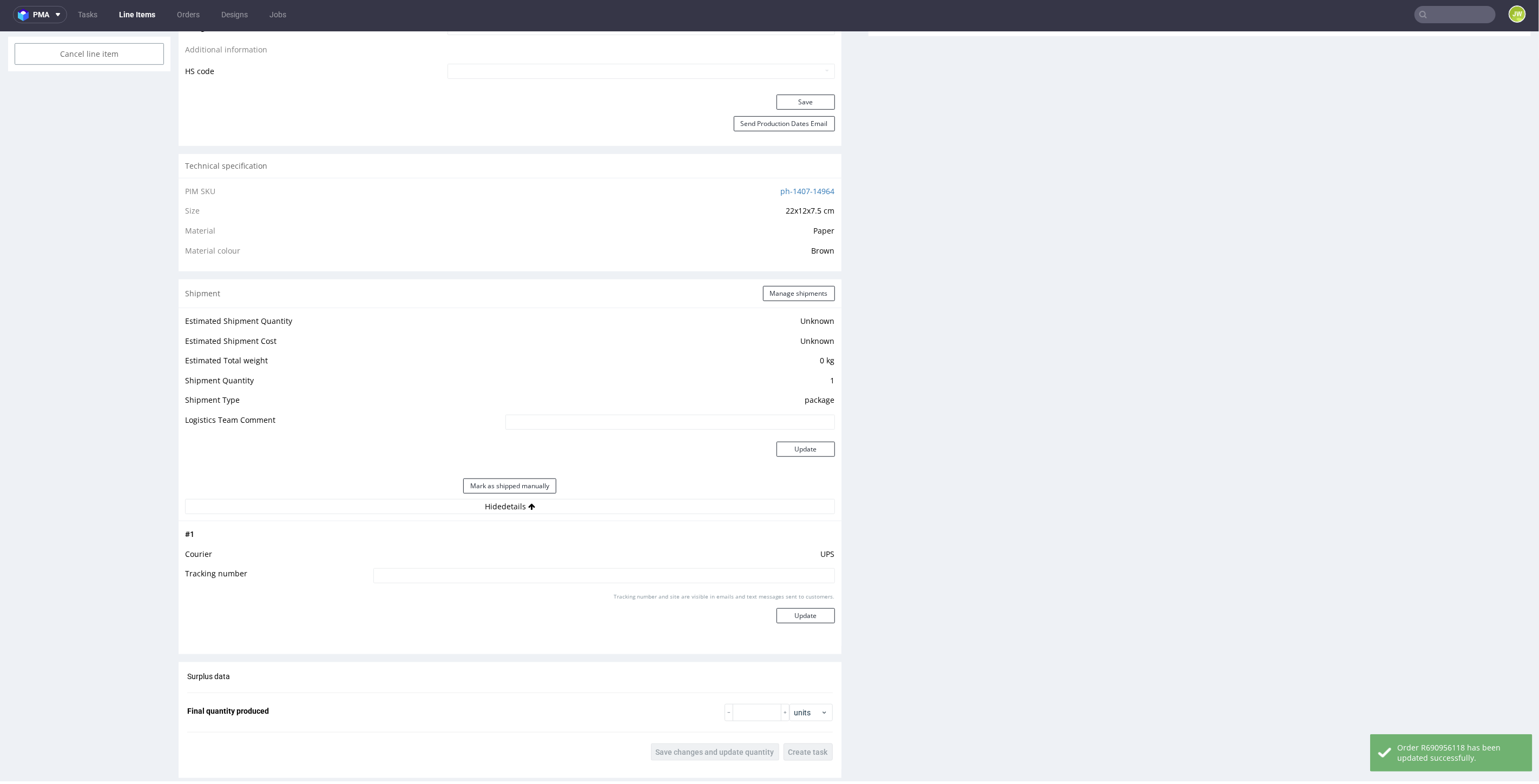
click at [476, 570] on input at bounding box center [604, 576] width 462 height 15
paste input "1Z5A15806896520582"
type input "1Z5A15806896520582"
click at [808, 614] on button "Update" at bounding box center [806, 615] width 58 height 15
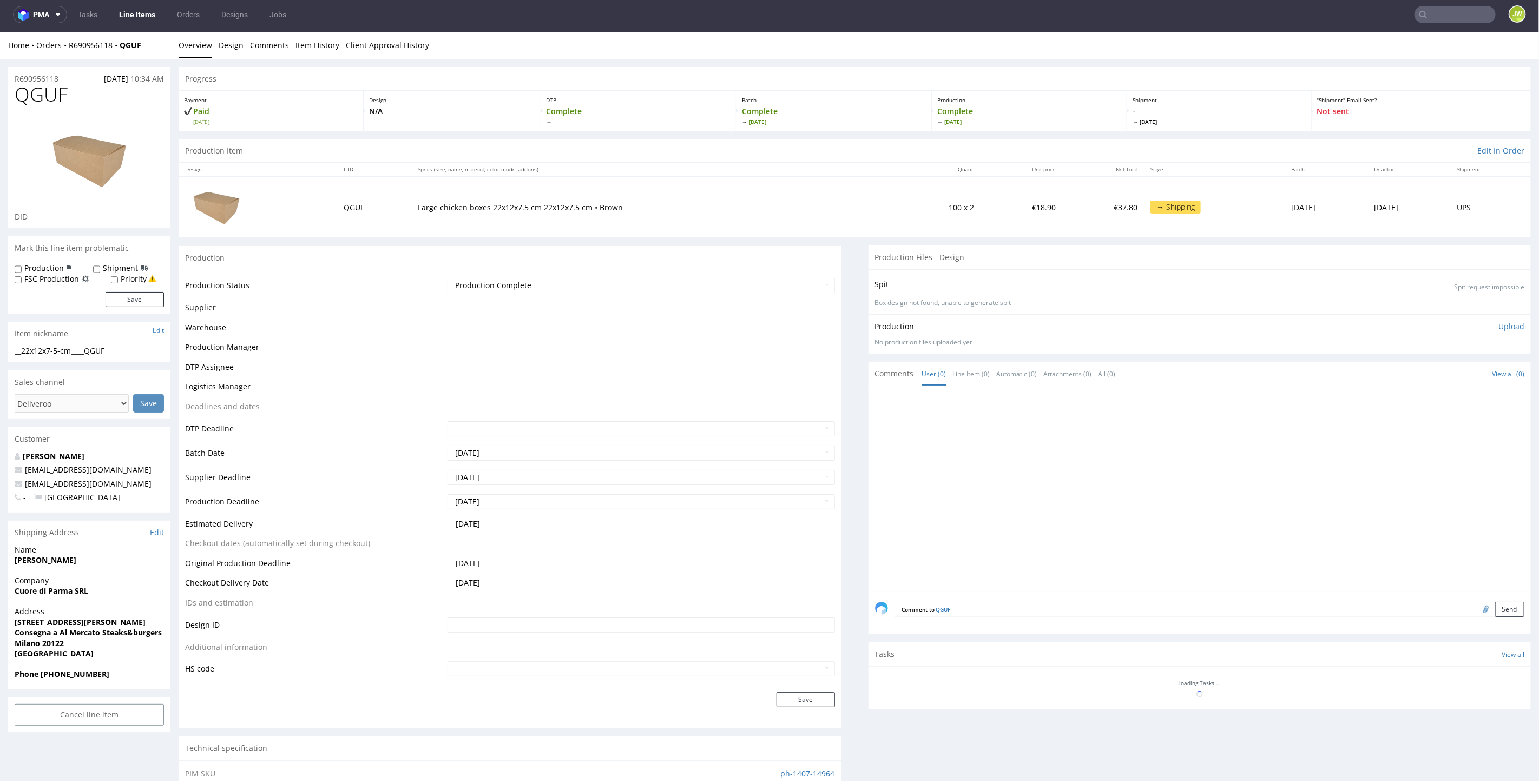
scroll to position [466, 0]
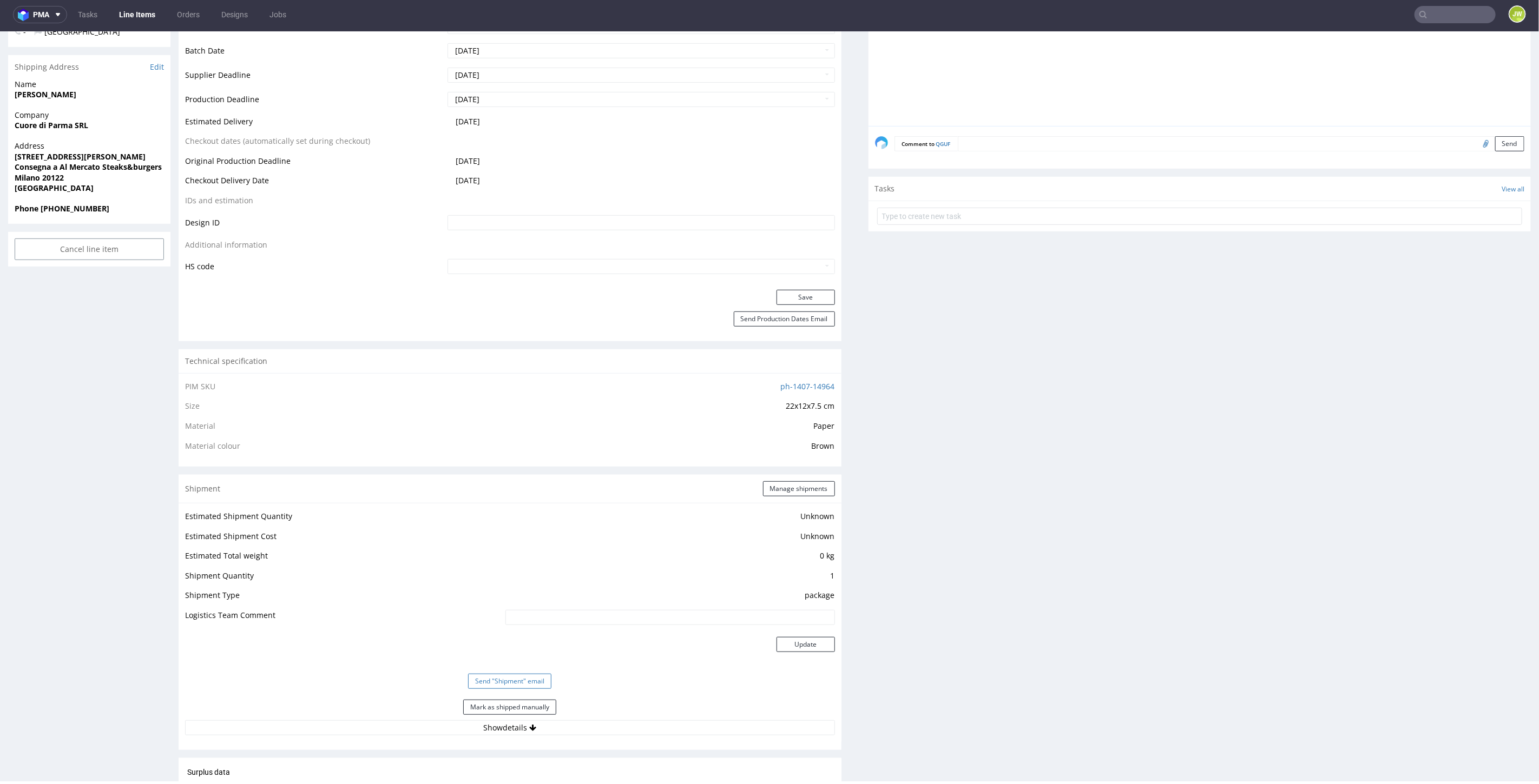
click at [484, 682] on button "Send "Shipment" email" at bounding box center [510, 681] width 84 height 15
click at [451, 697] on button "Show details" at bounding box center [510, 701] width 650 height 15
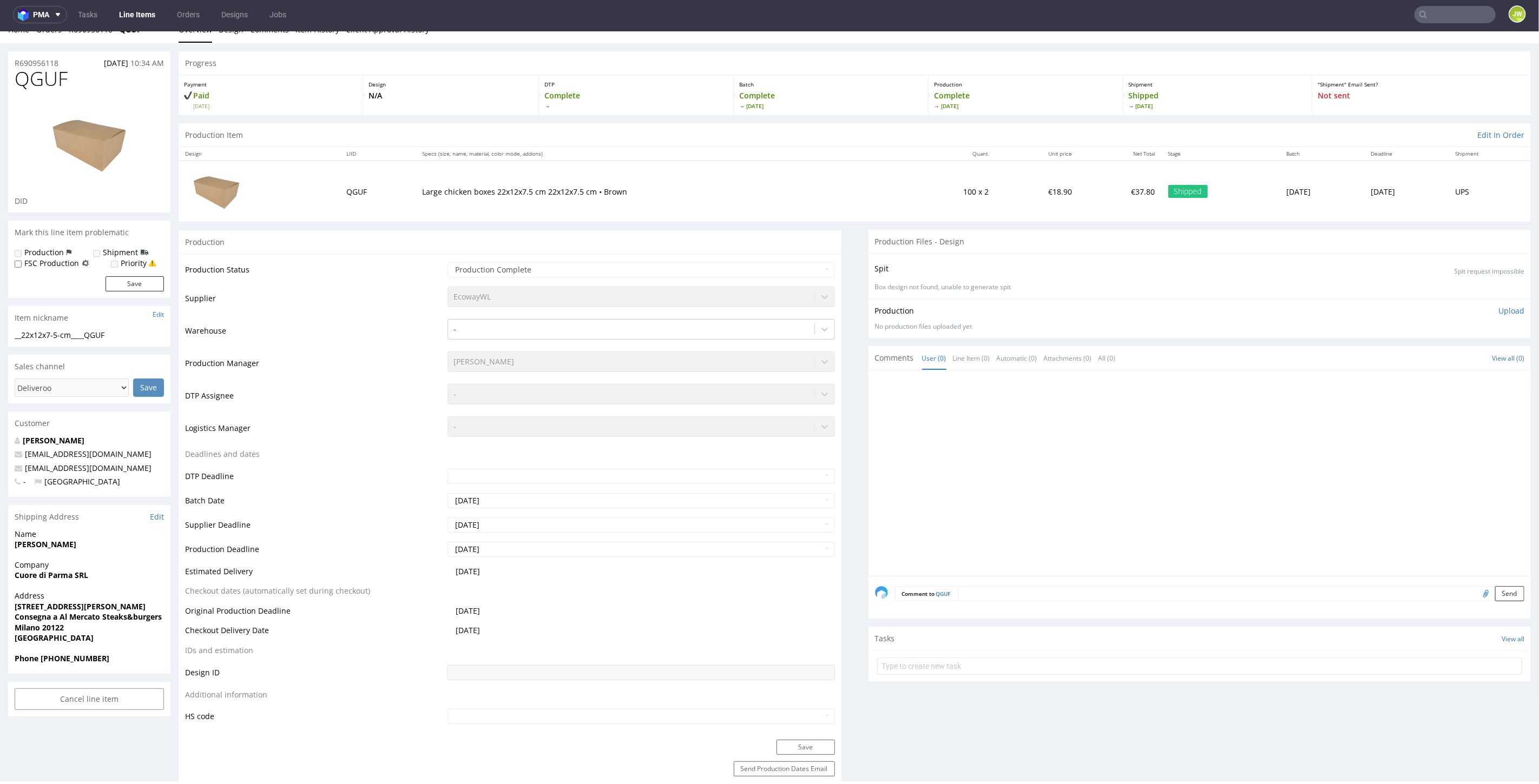
scroll to position [0, 0]
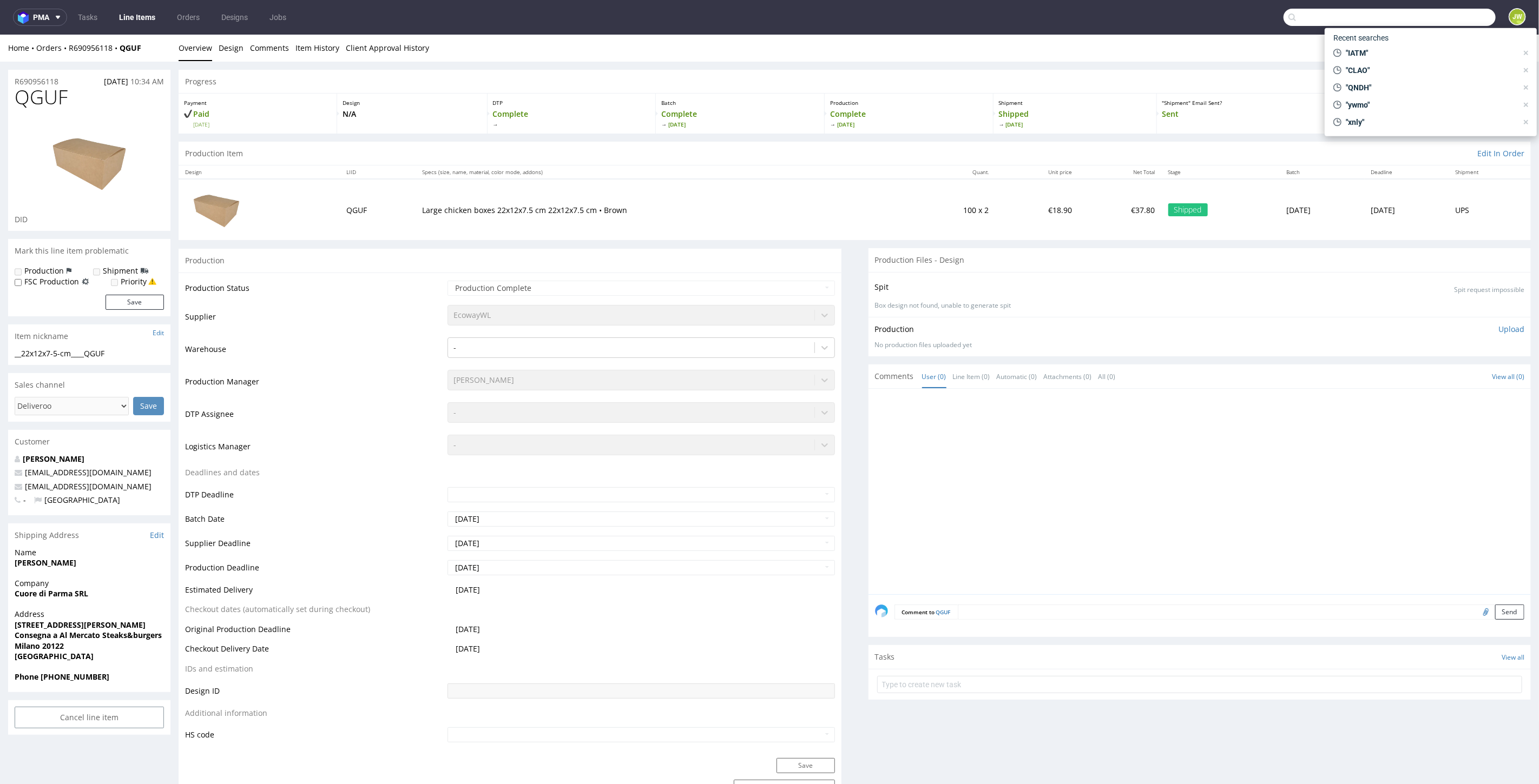
click at [1432, 11] on input "text" at bounding box center [1390, 17] width 212 height 17
paste input "WLNF"
type input "WLNF"
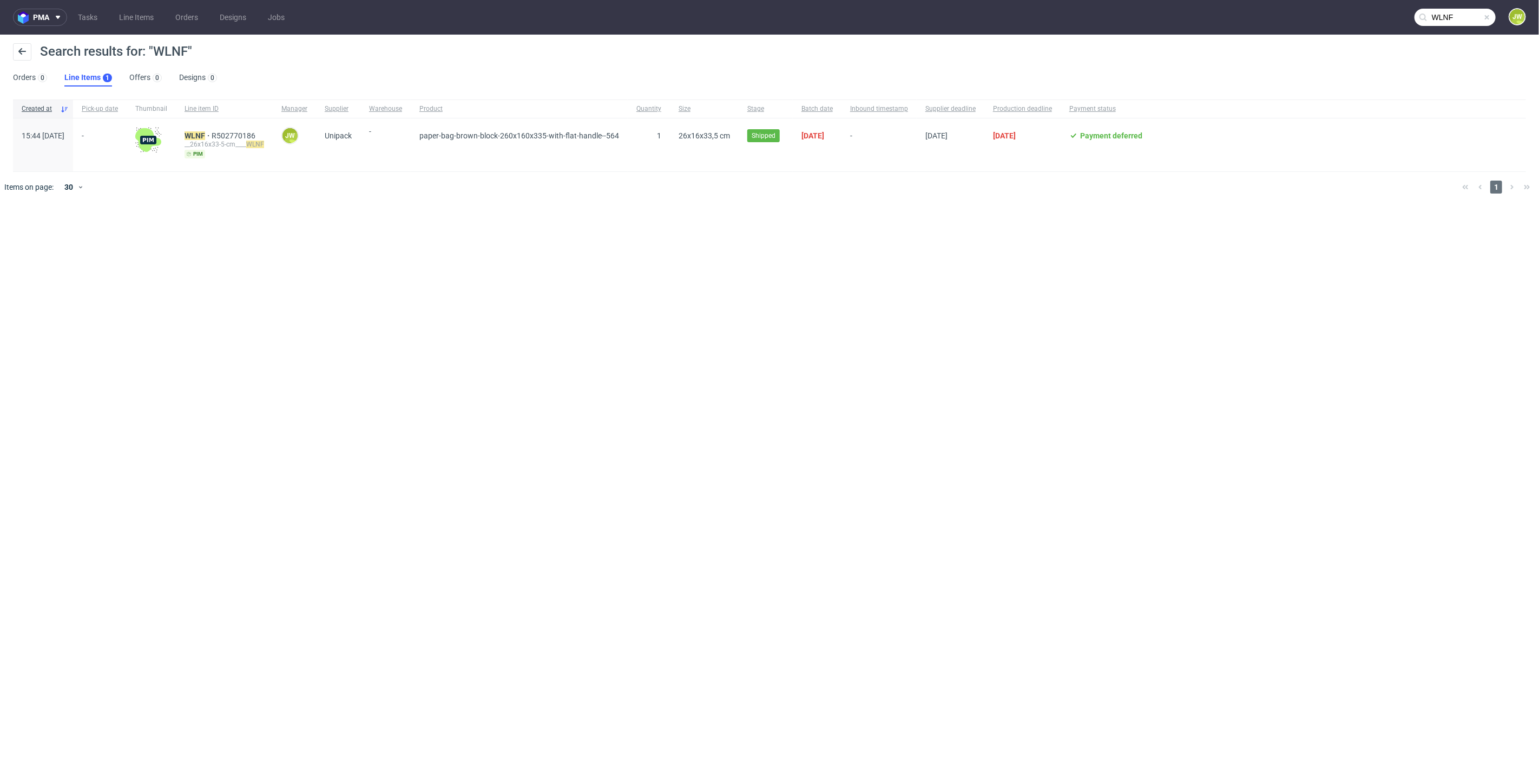
click at [226, 140] on div "__26x16x33-5-cm____ WLNF" at bounding box center [224, 144] width 80 height 9
click at [229, 130] on div "WLNF R502770186 __26x16x33-5-cm____ WLNF pim" at bounding box center [224, 144] width 97 height 53
click at [205, 135] on mark "WLNF" at bounding box center [194, 135] width 21 height 9
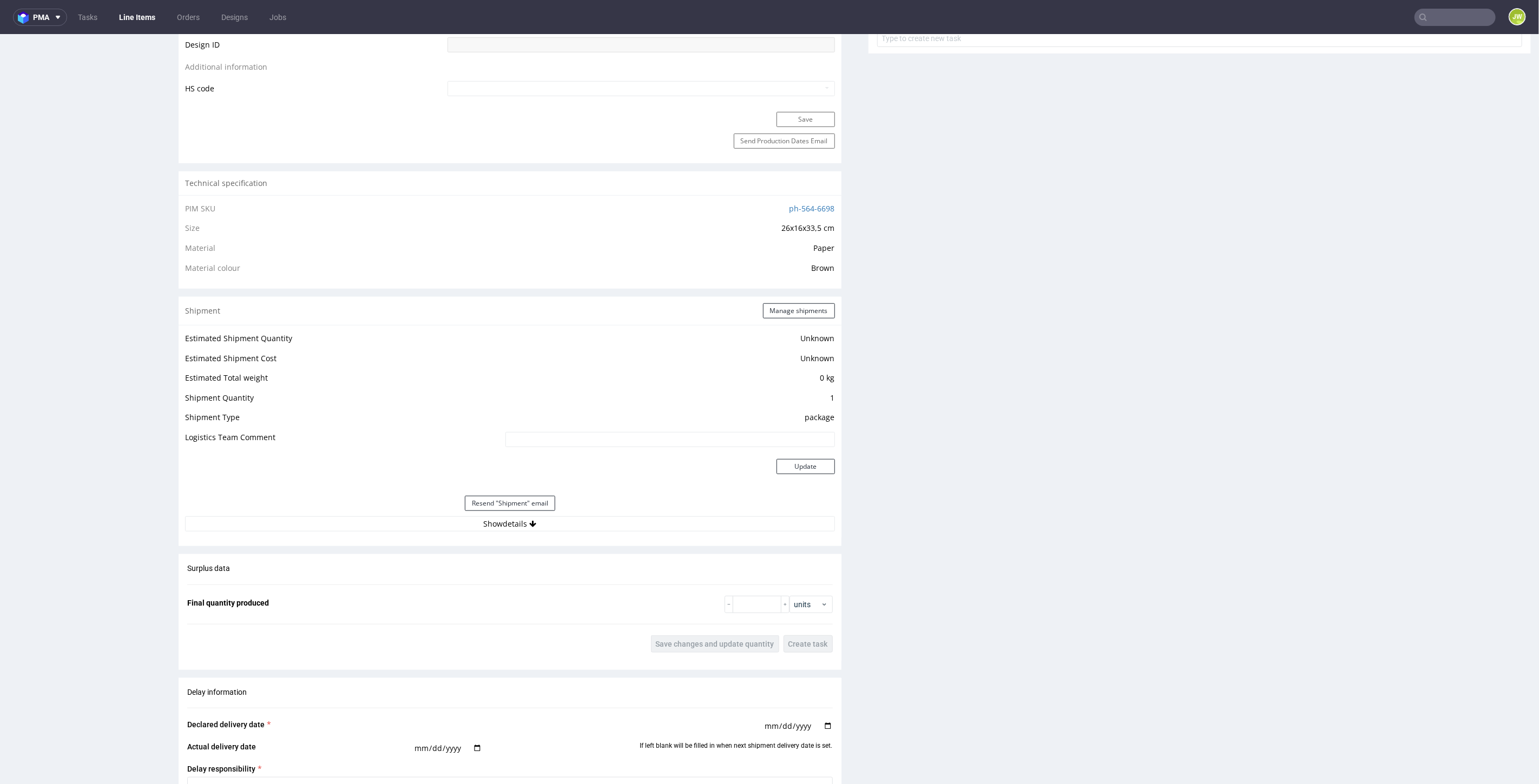
scroll to position [961, 0]
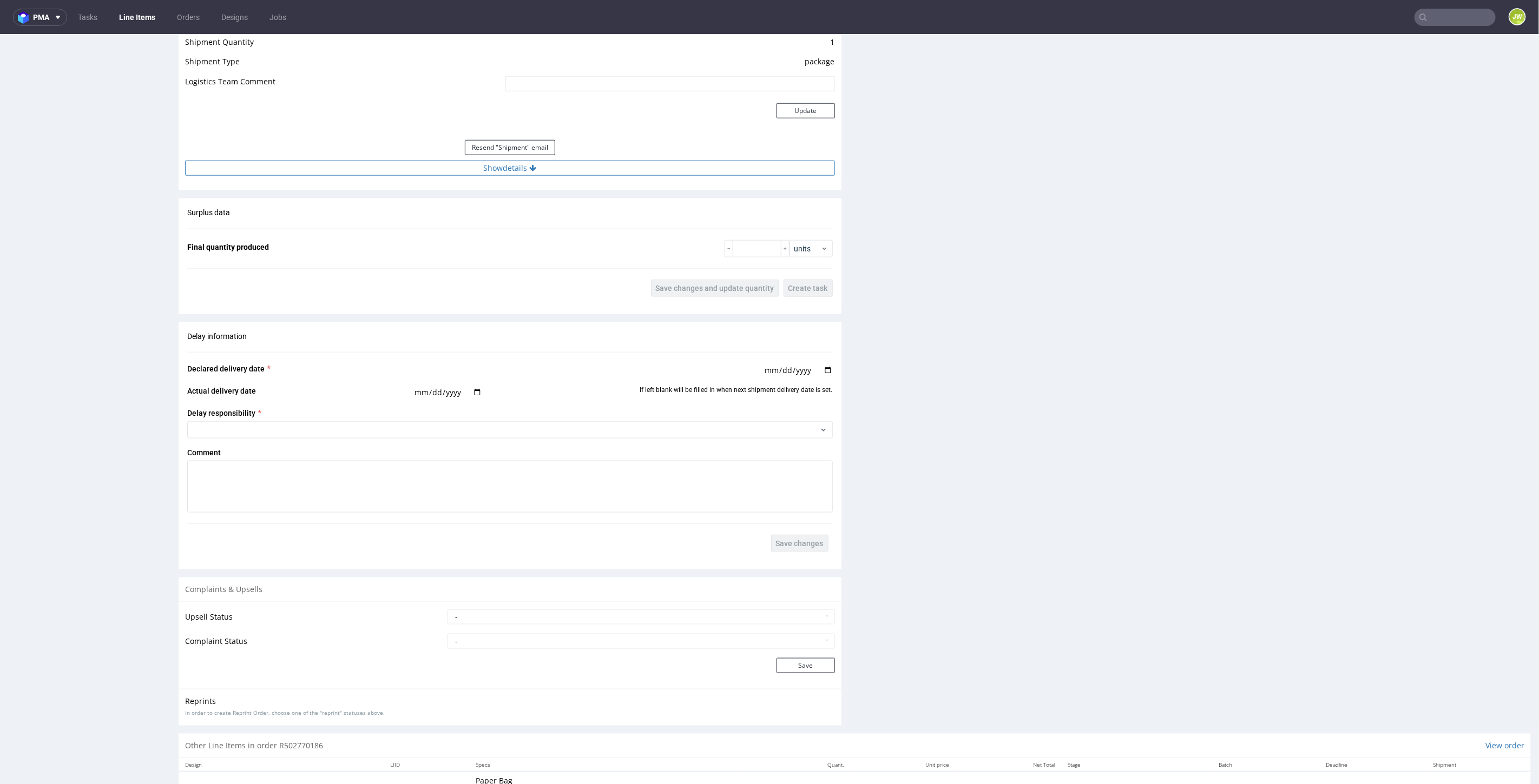
click at [495, 162] on button "Show details" at bounding box center [510, 167] width 650 height 15
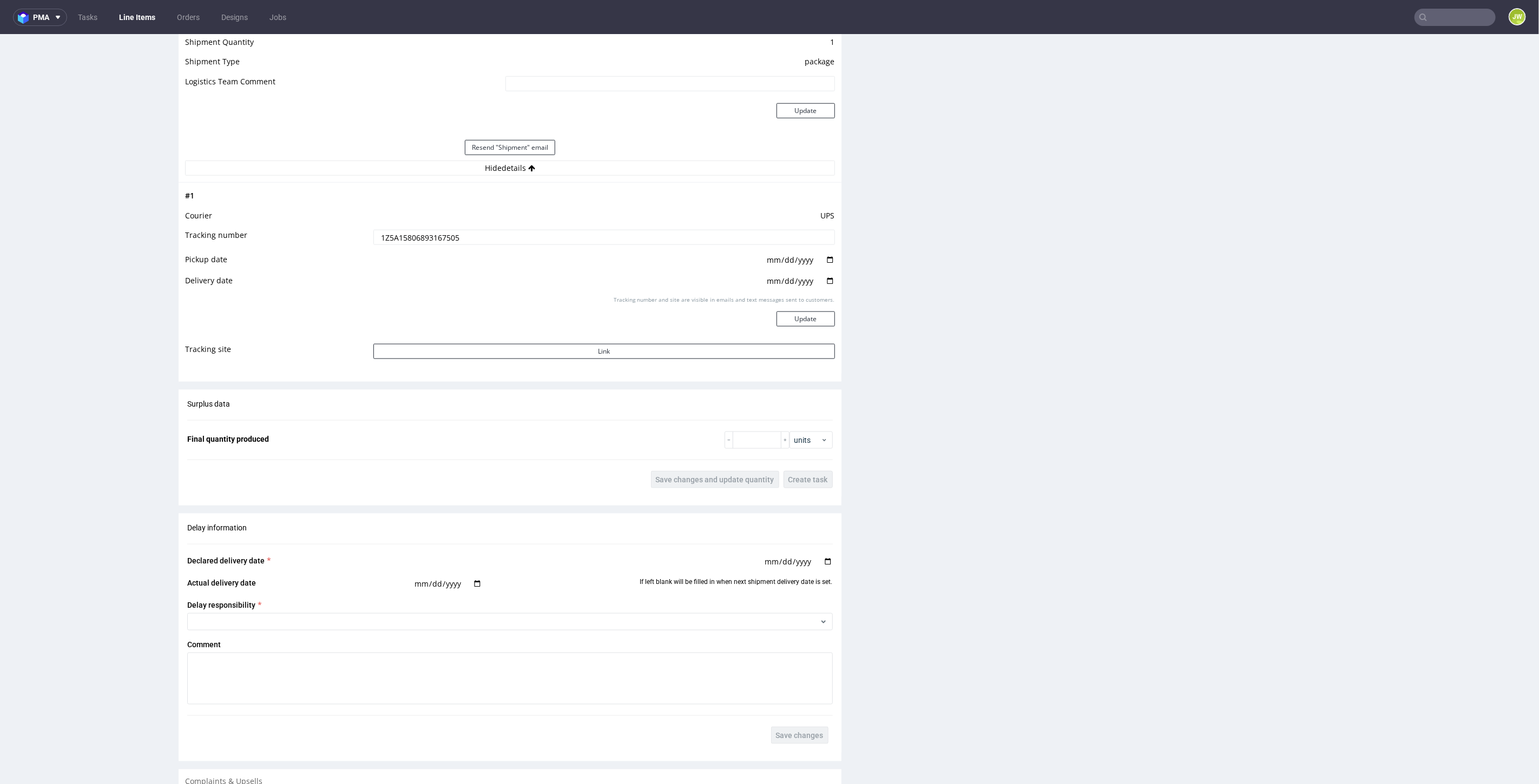
click at [437, 230] on input "1Z5A15806893167505" at bounding box center [604, 237] width 462 height 15
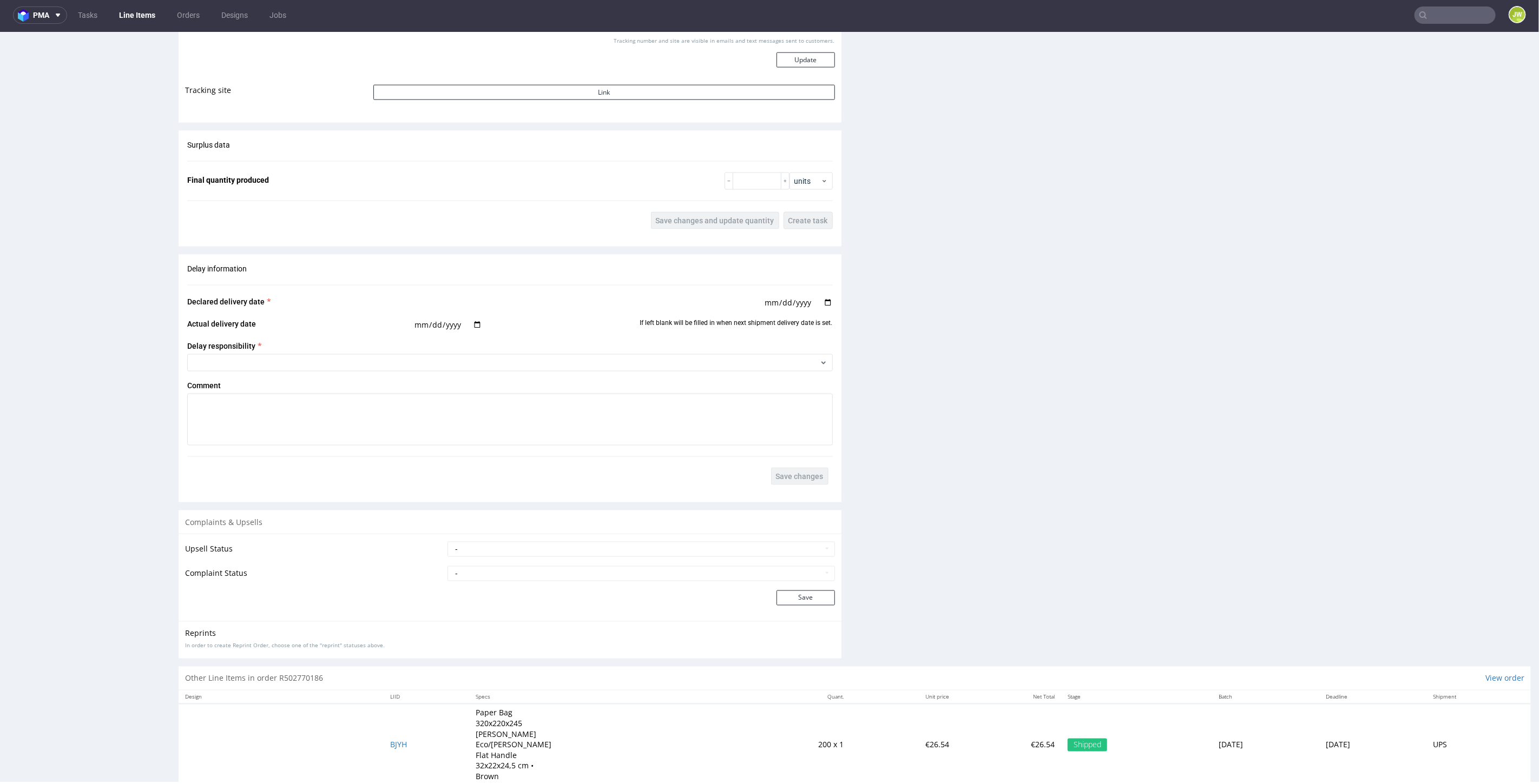
scroll to position [2, 0]
click at [1414, 17] on div at bounding box center [1455, 14] width 81 height 17
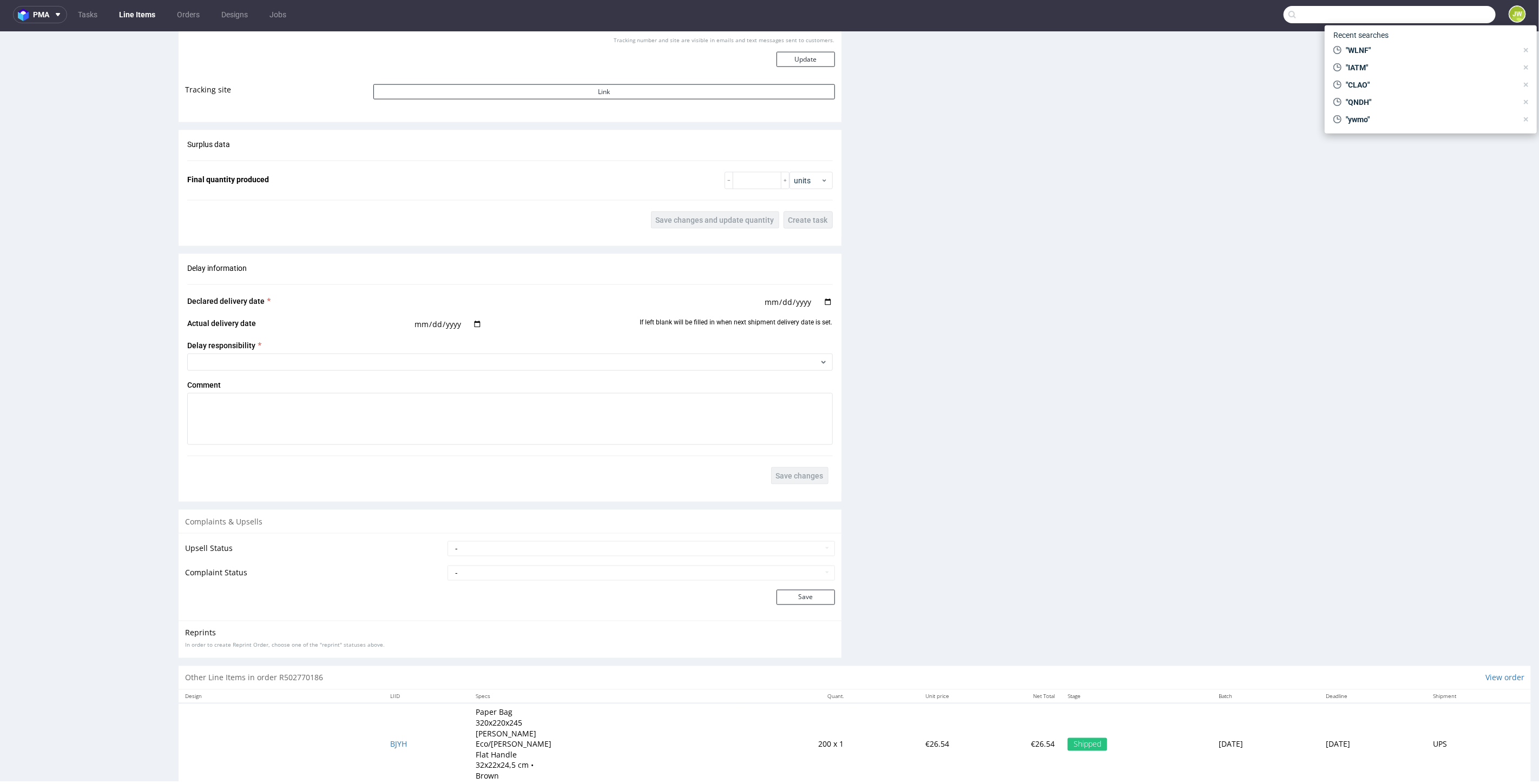
click at [1422, 18] on input "text" at bounding box center [1390, 14] width 212 height 17
paste input "HQGK"
type input "HQGK"
click at [1363, 43] on span "HQGK" at bounding box center [1361, 42] width 21 height 9
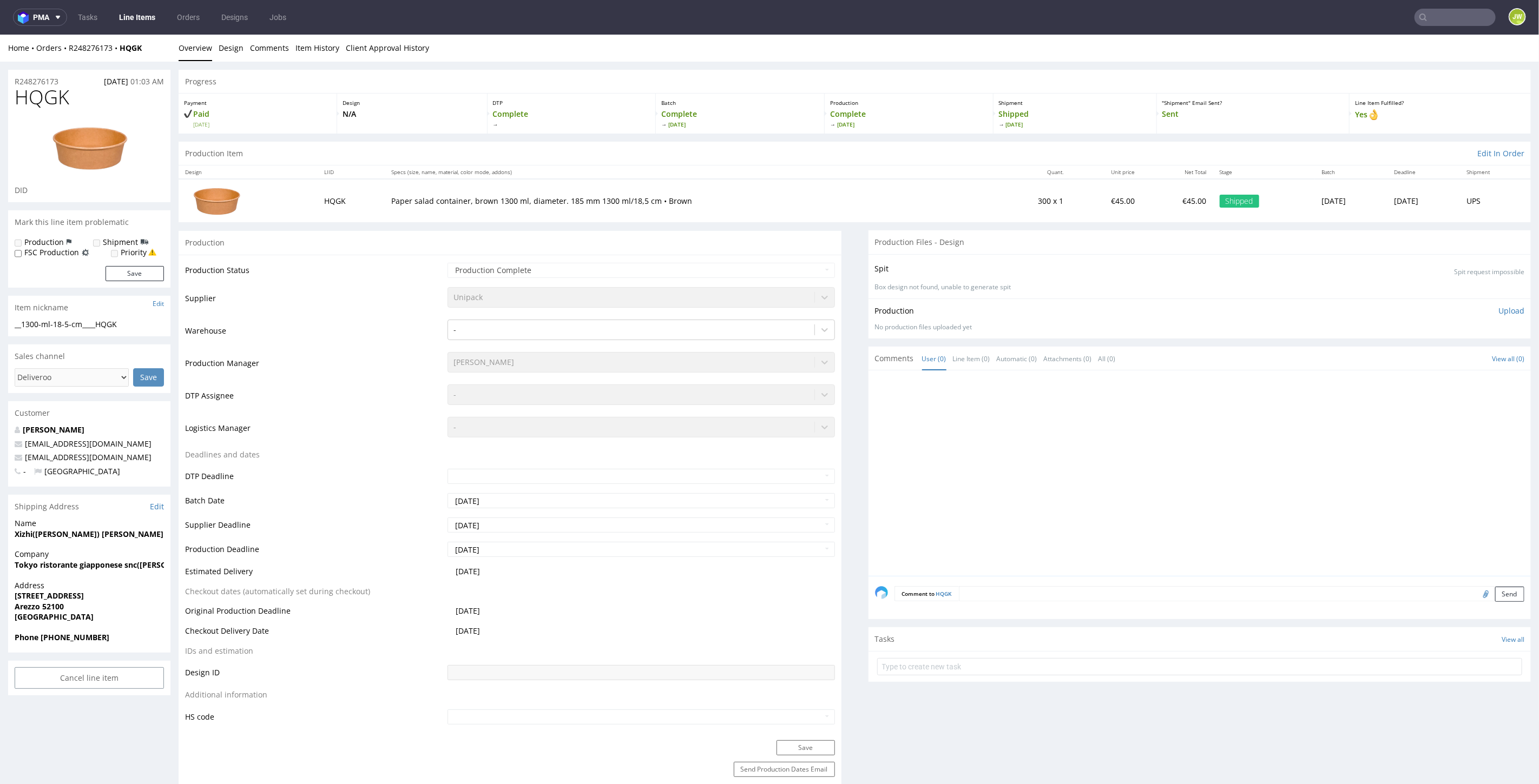
drag, startPoint x: 1452, startPoint y: 1, endPoint x: 1450, endPoint y: 21, distance: 20.1
click at [1451, 22] on nav "pma Tasks Line Items Orders Designs Jobs JW" at bounding box center [770, 17] width 1539 height 34
click at [1450, 20] on input "text" at bounding box center [1455, 17] width 81 height 17
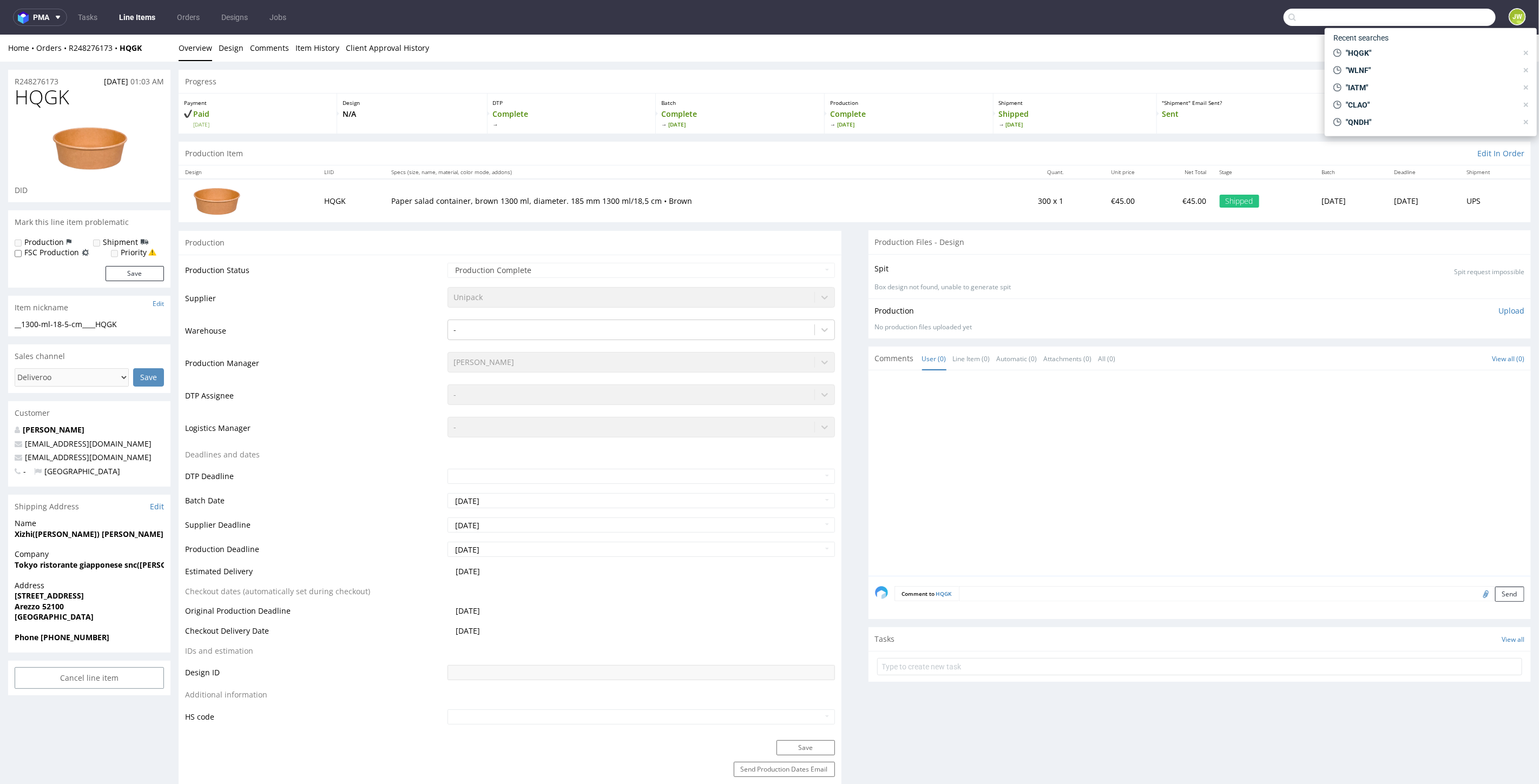
paste input "FIVC"
type input "FIVC"
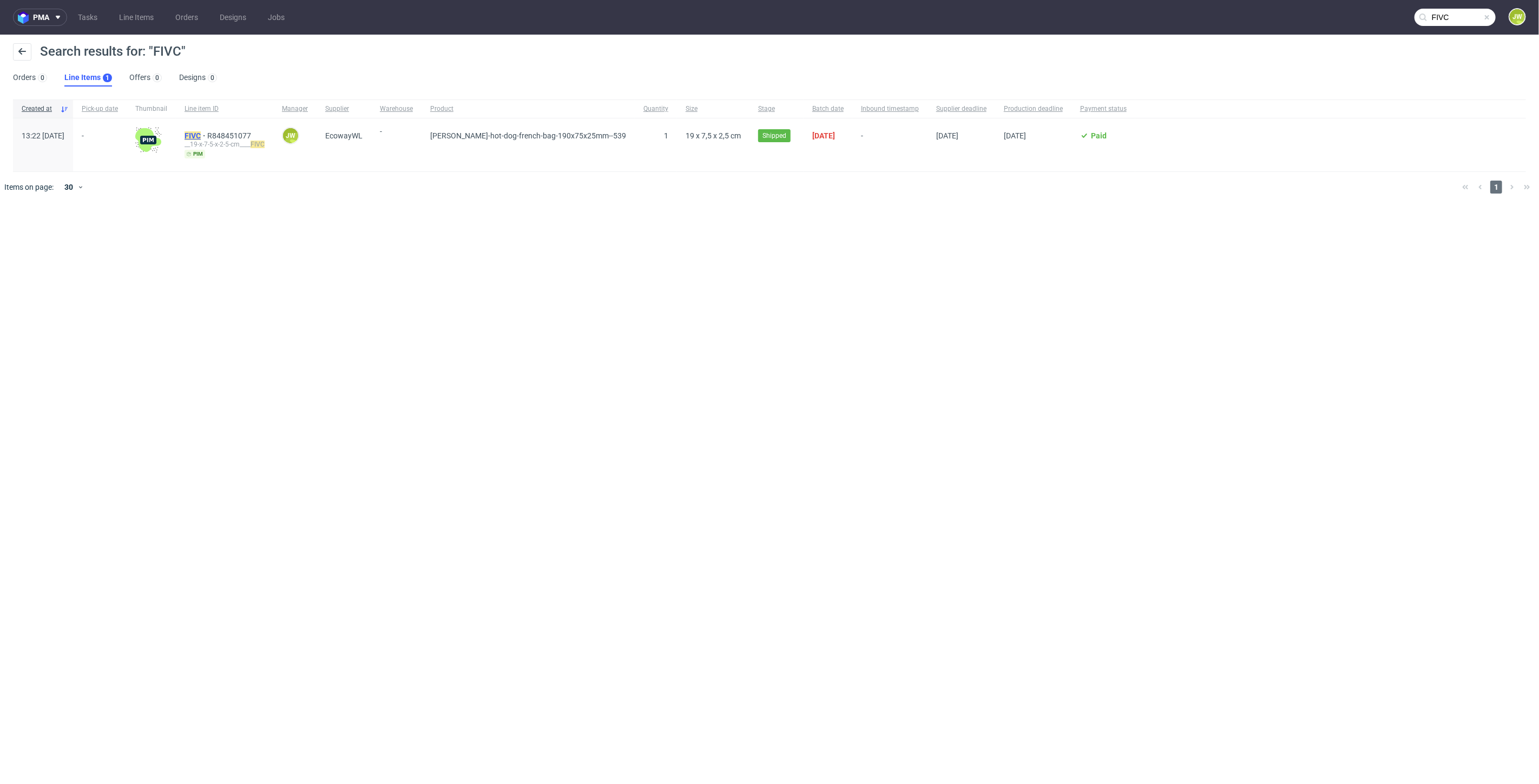
click at [201, 134] on mark "FIVC" at bounding box center [193, 135] width 16 height 9
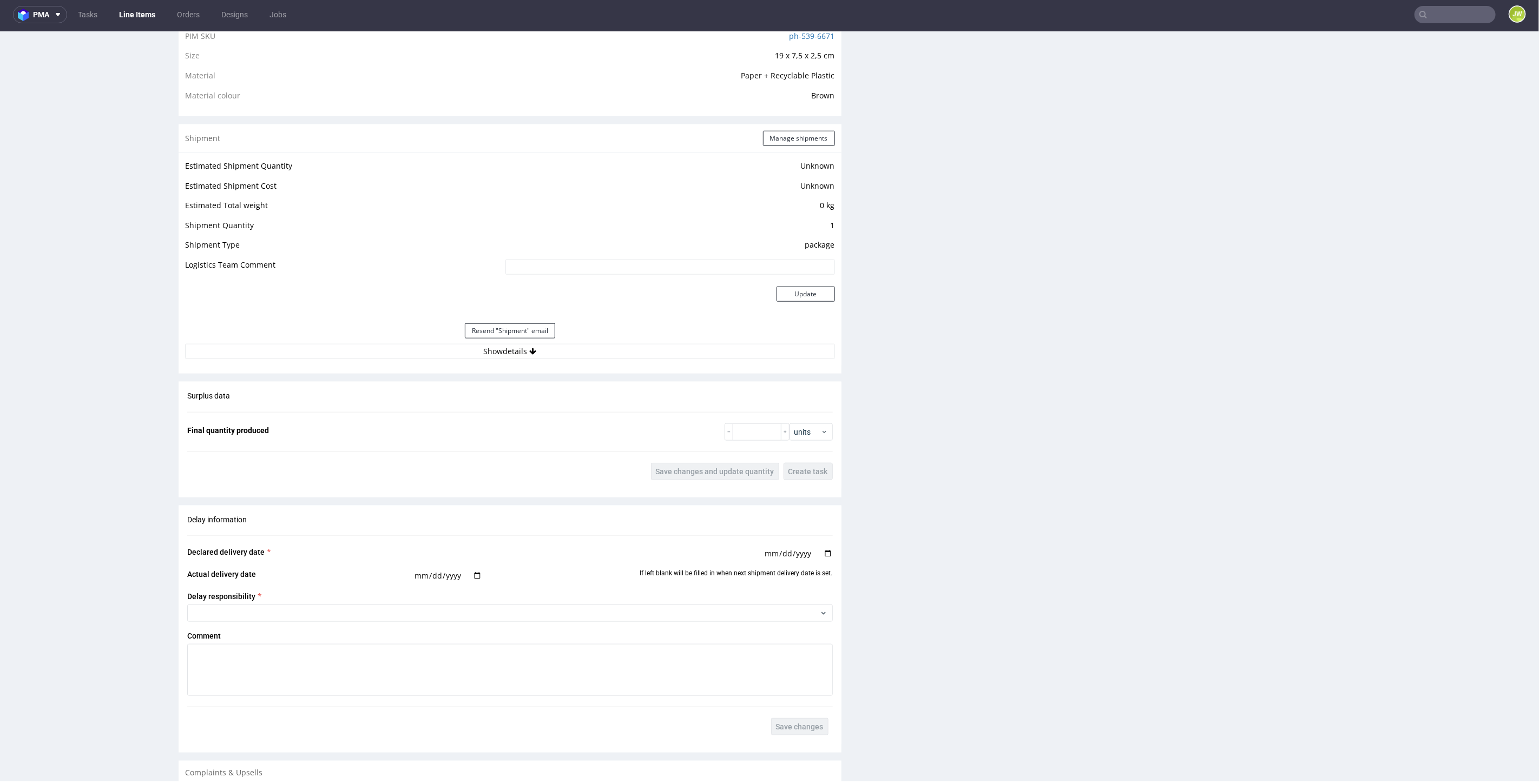
scroll to position [841, 0]
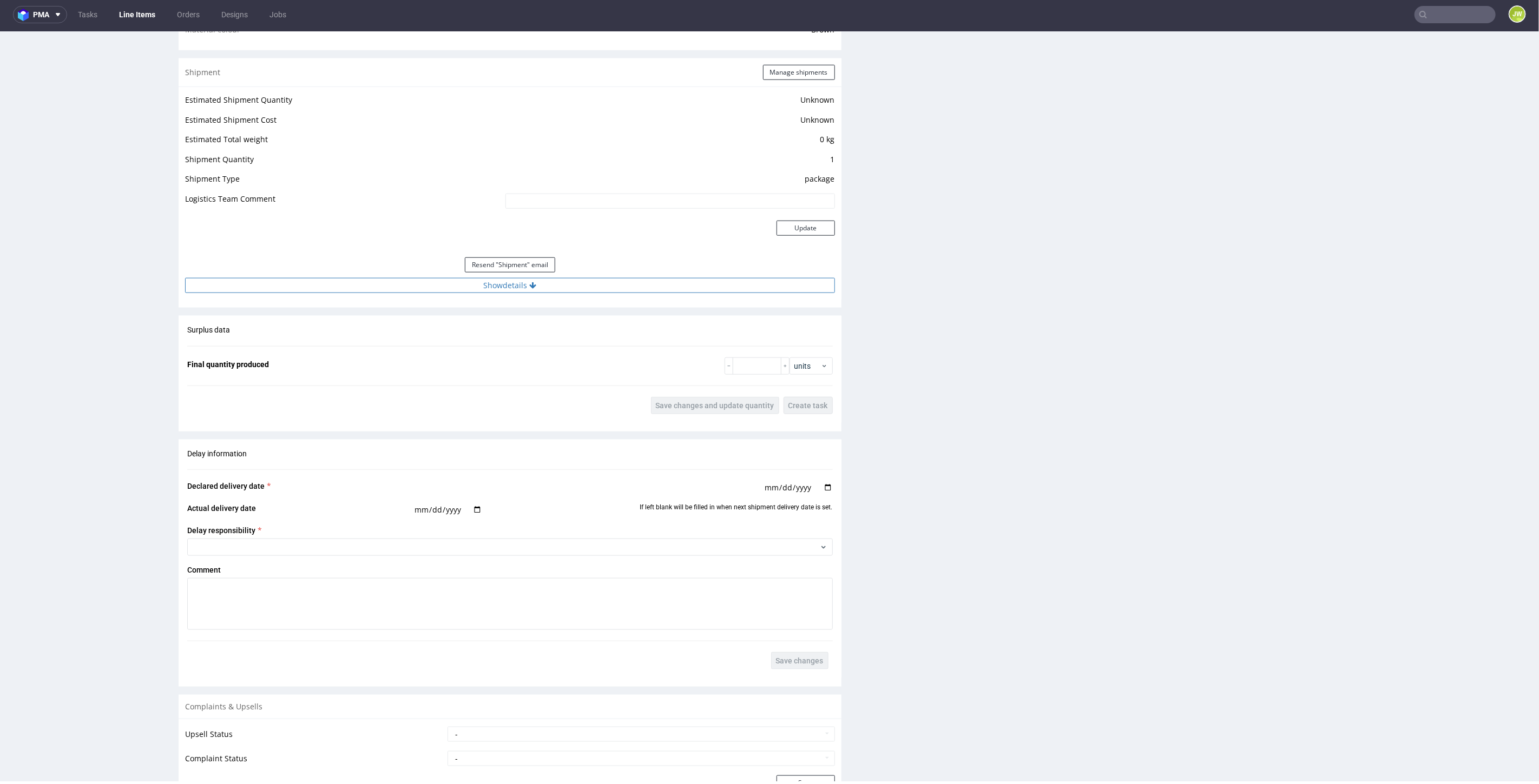
click at [498, 287] on button "Show details" at bounding box center [510, 285] width 650 height 15
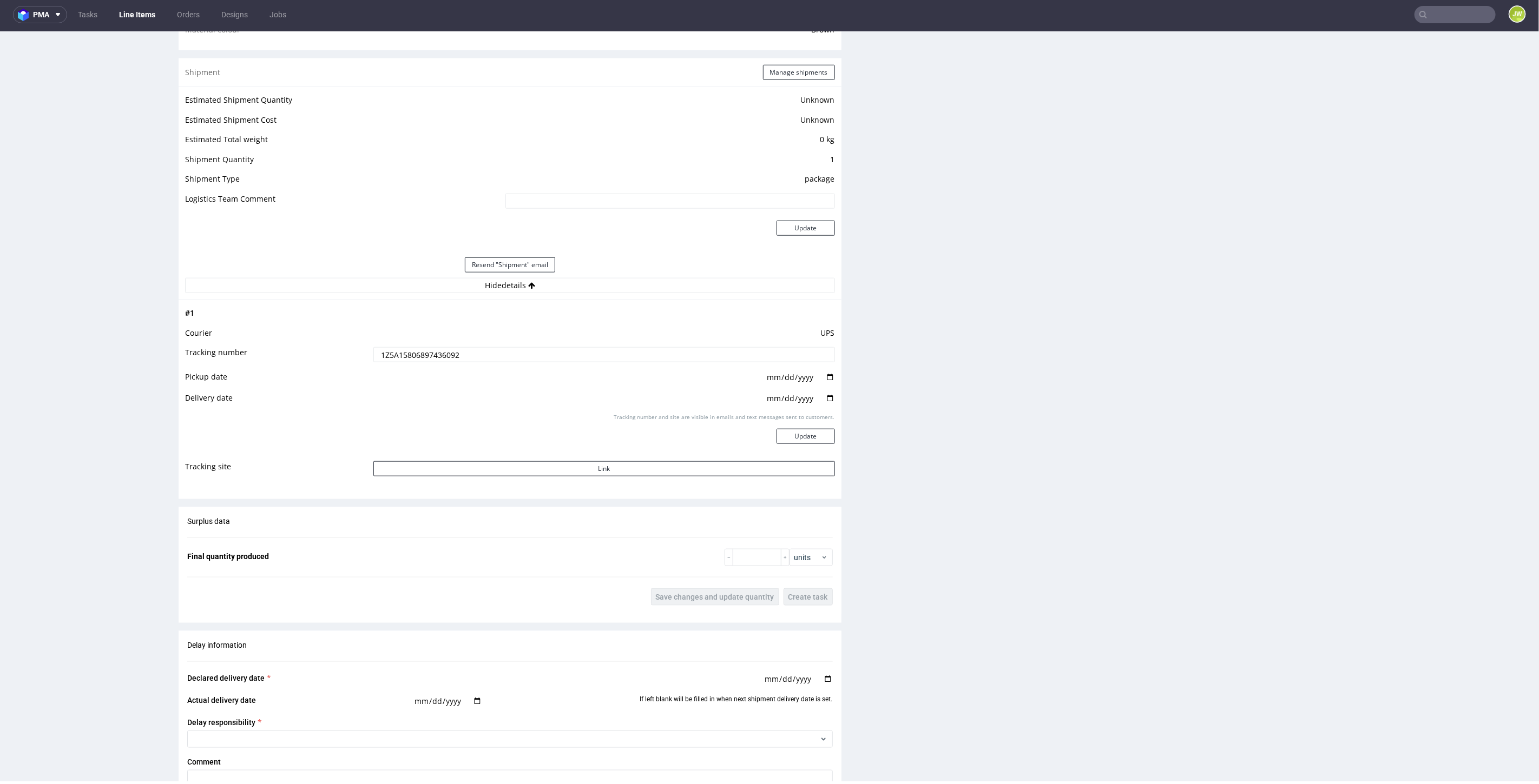
click at [423, 353] on input "1Z5A15806897436092" at bounding box center [604, 354] width 462 height 15
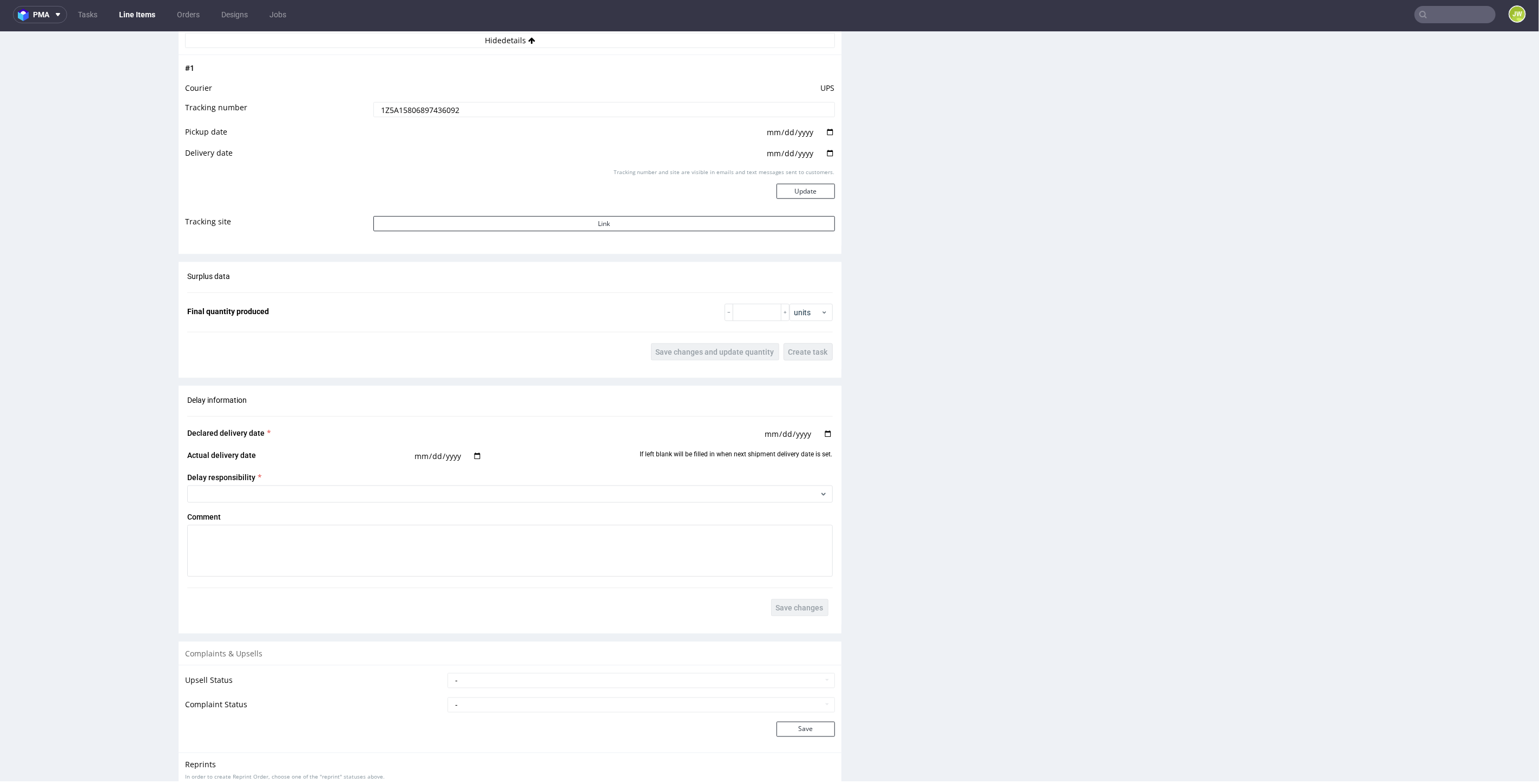
scroll to position [1274, 0]
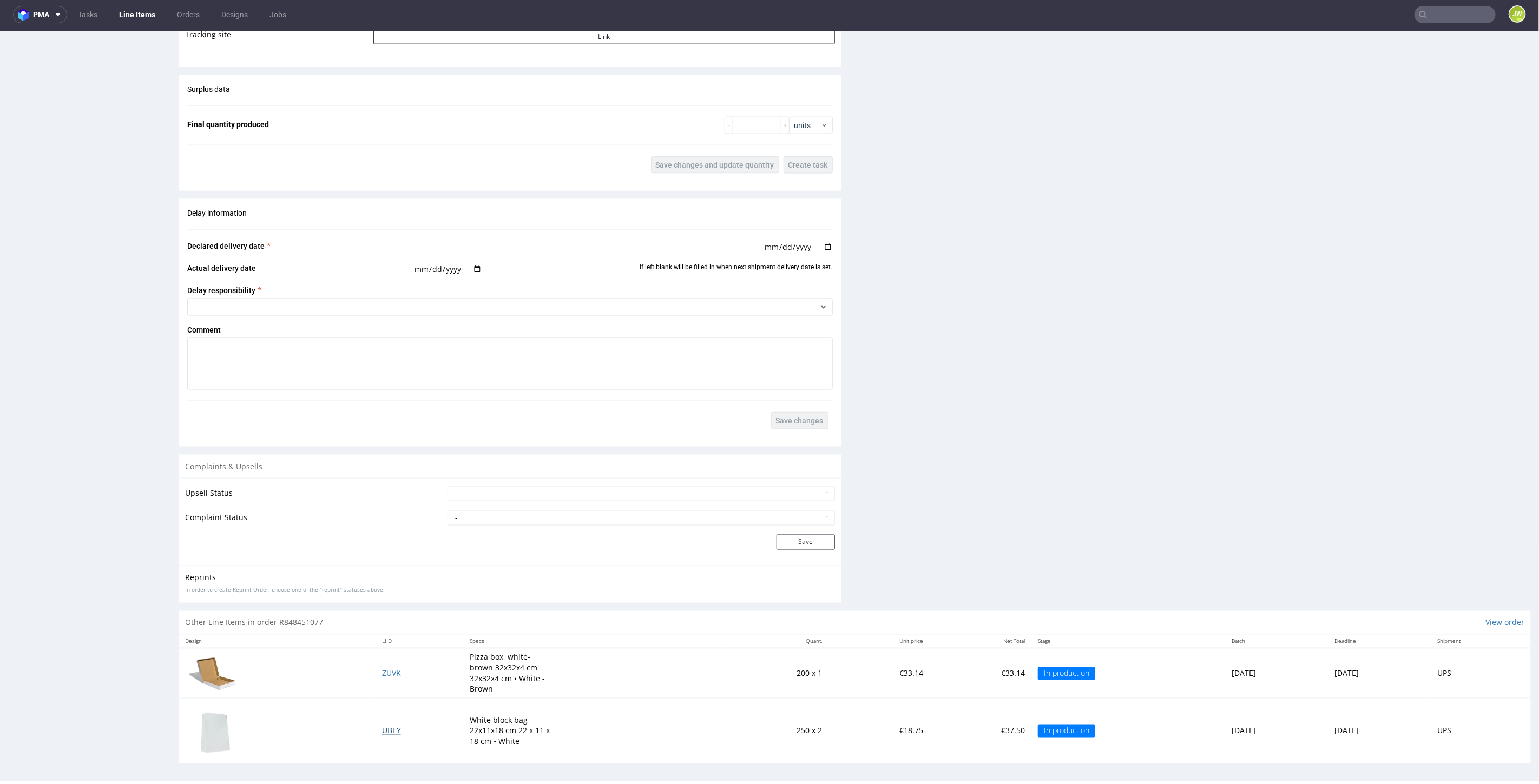
click at [382, 727] on span "UBEY" at bounding box center [391, 731] width 19 height 11
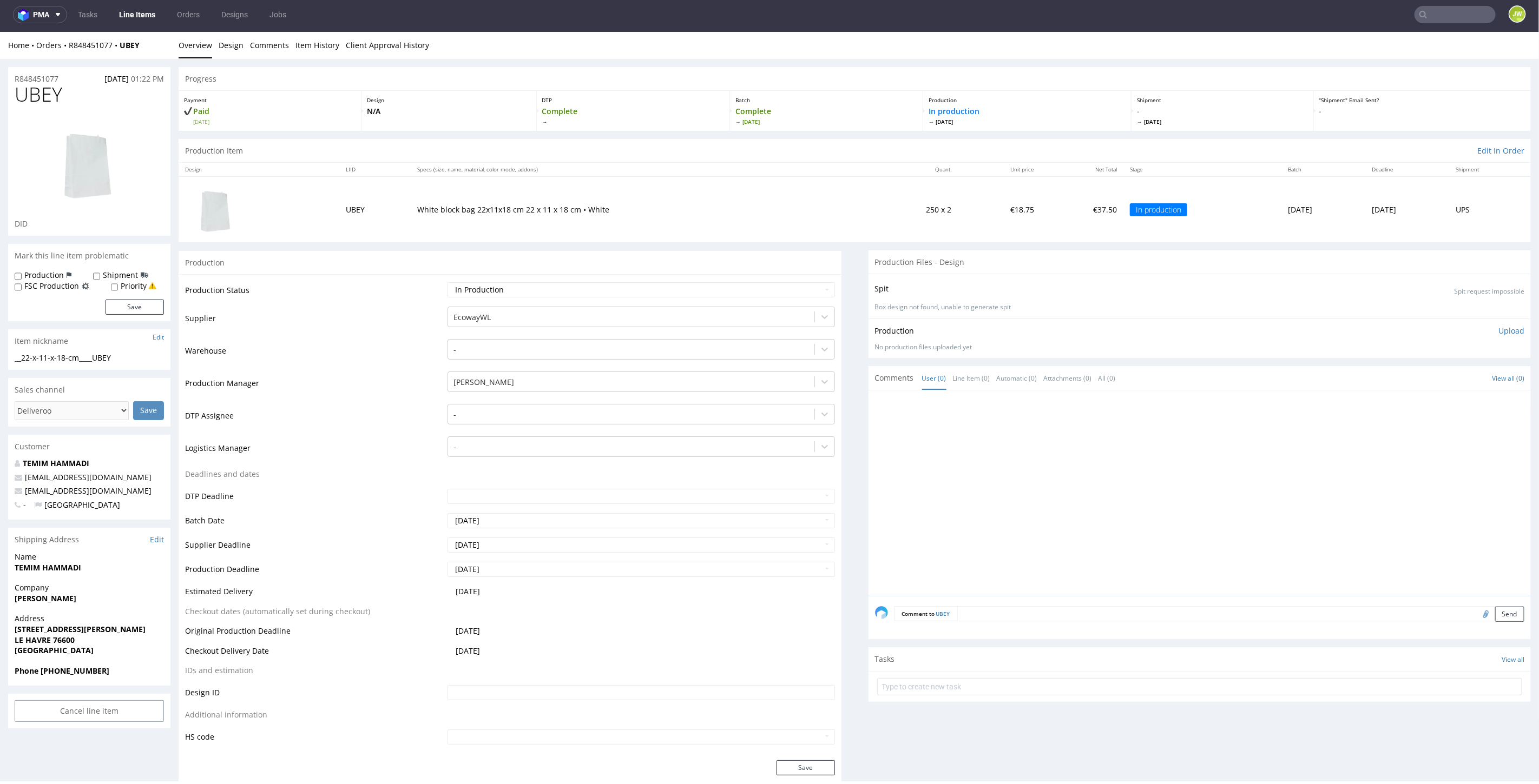
click at [482, 279] on div "Production Status Waiting for Artwork Waiting for Diecut Waiting for Mockup Wai…" at bounding box center [510, 517] width 663 height 485
click at [482, 287] on select "Waiting for Artwork Waiting for Diecut Waiting for Mockup Waiting for DTP Waiti…" at bounding box center [641, 289] width 387 height 15
select select "production_complete"
click at [447, 282] on select "Waiting for Artwork Waiting for Diecut Waiting for Mockup Waiting for DTP Waiti…" at bounding box center [641, 289] width 387 height 15
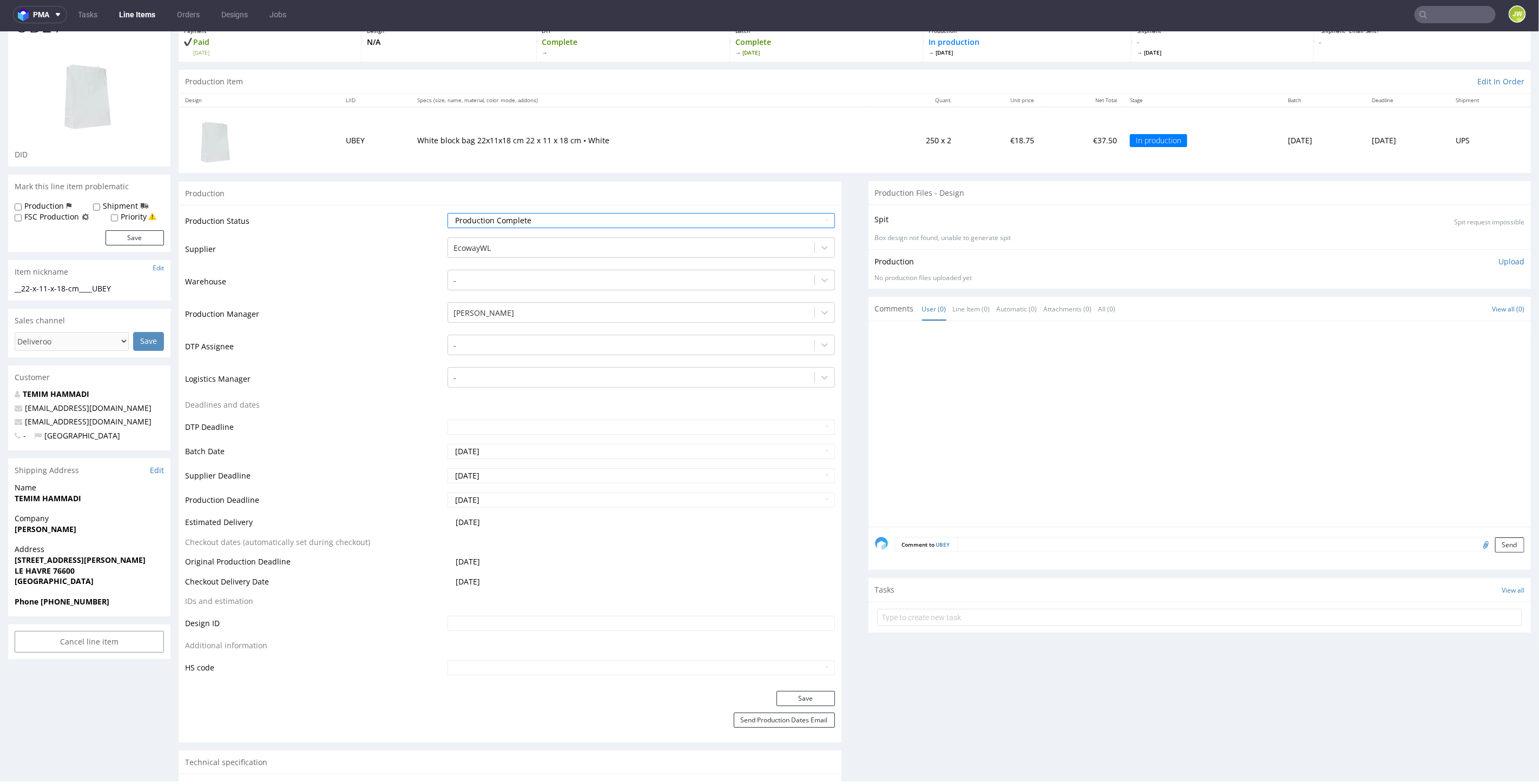
scroll to position [180, 0]
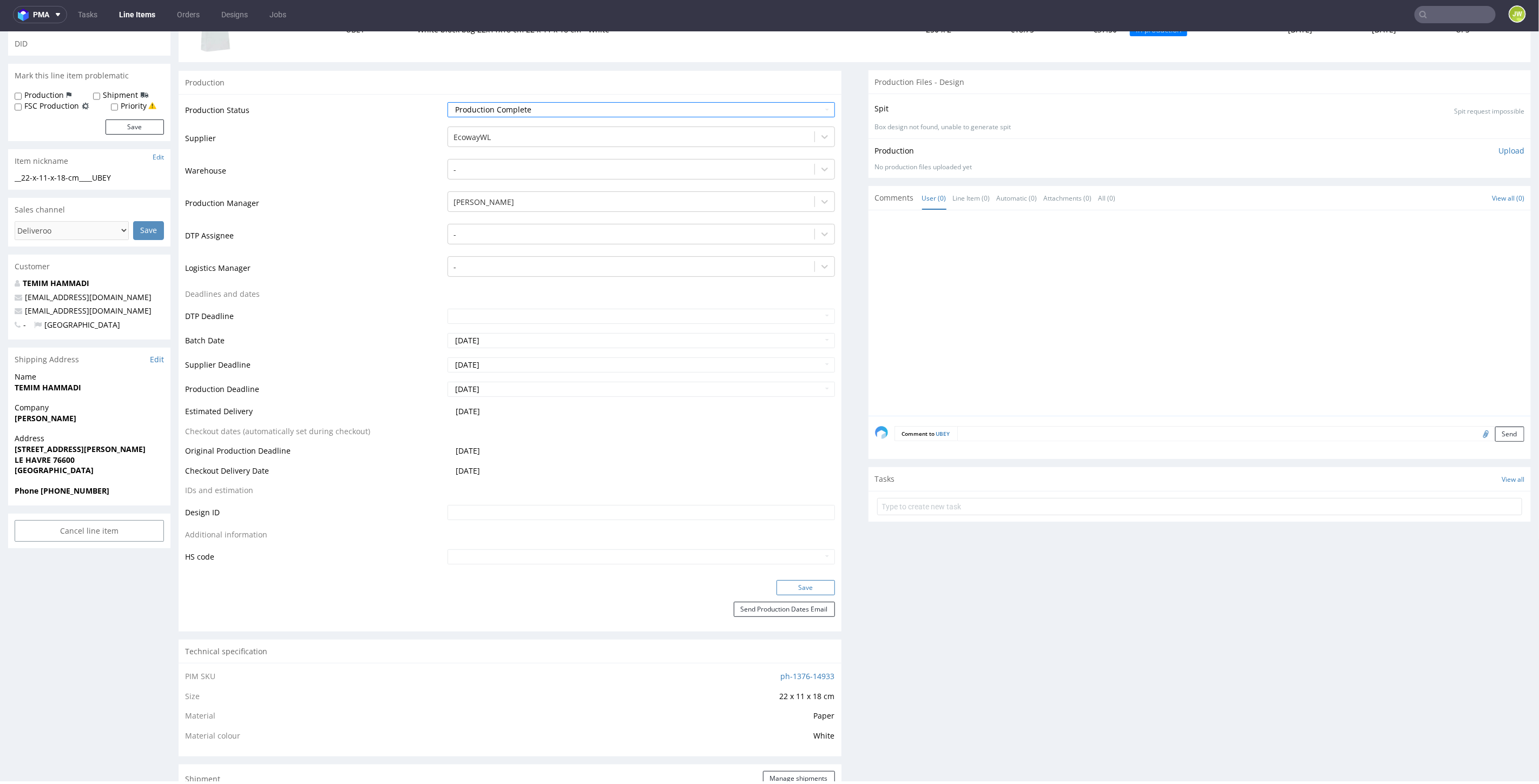
click at [811, 590] on button "Save" at bounding box center [806, 587] width 58 height 15
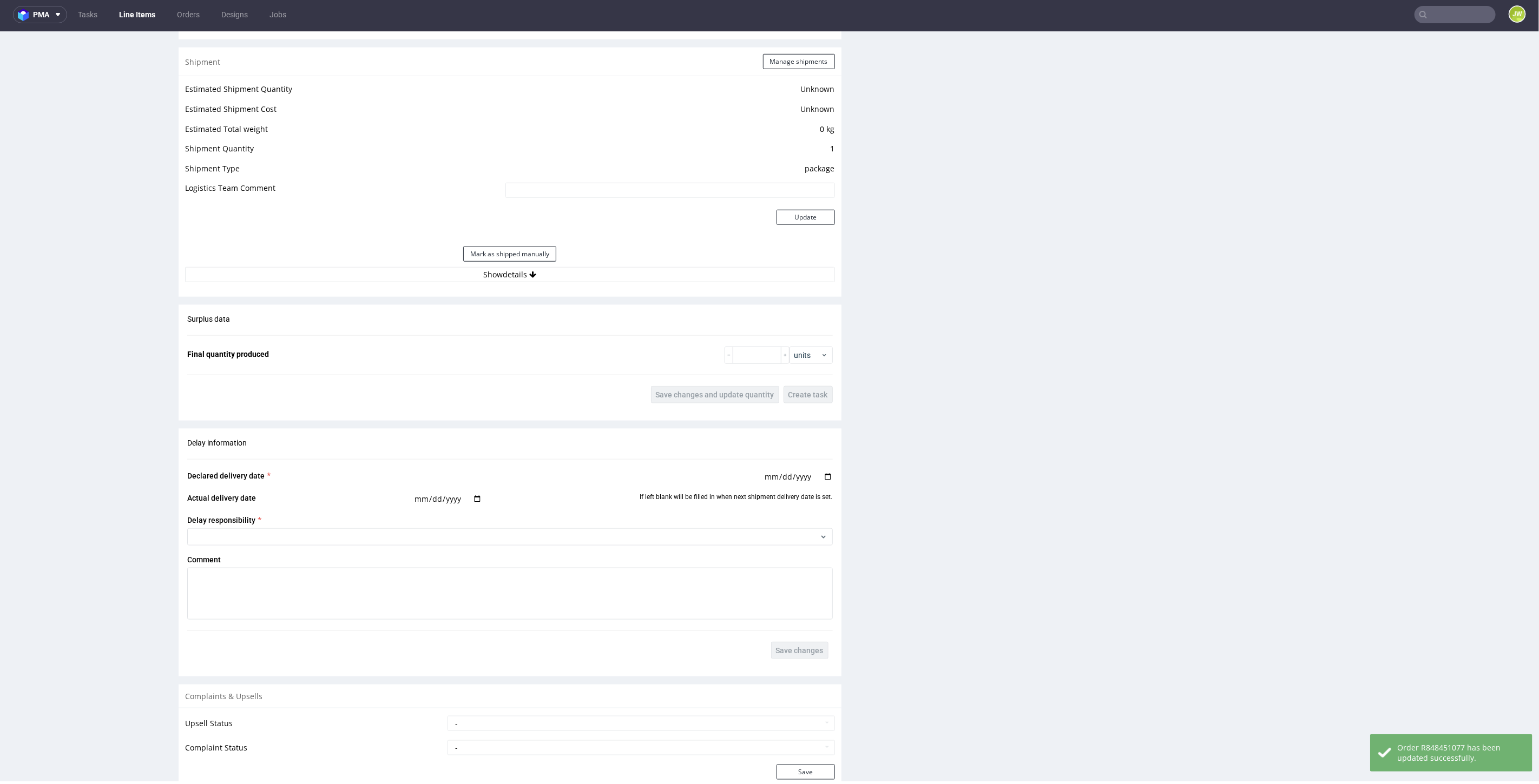
scroll to position [1021, 0]
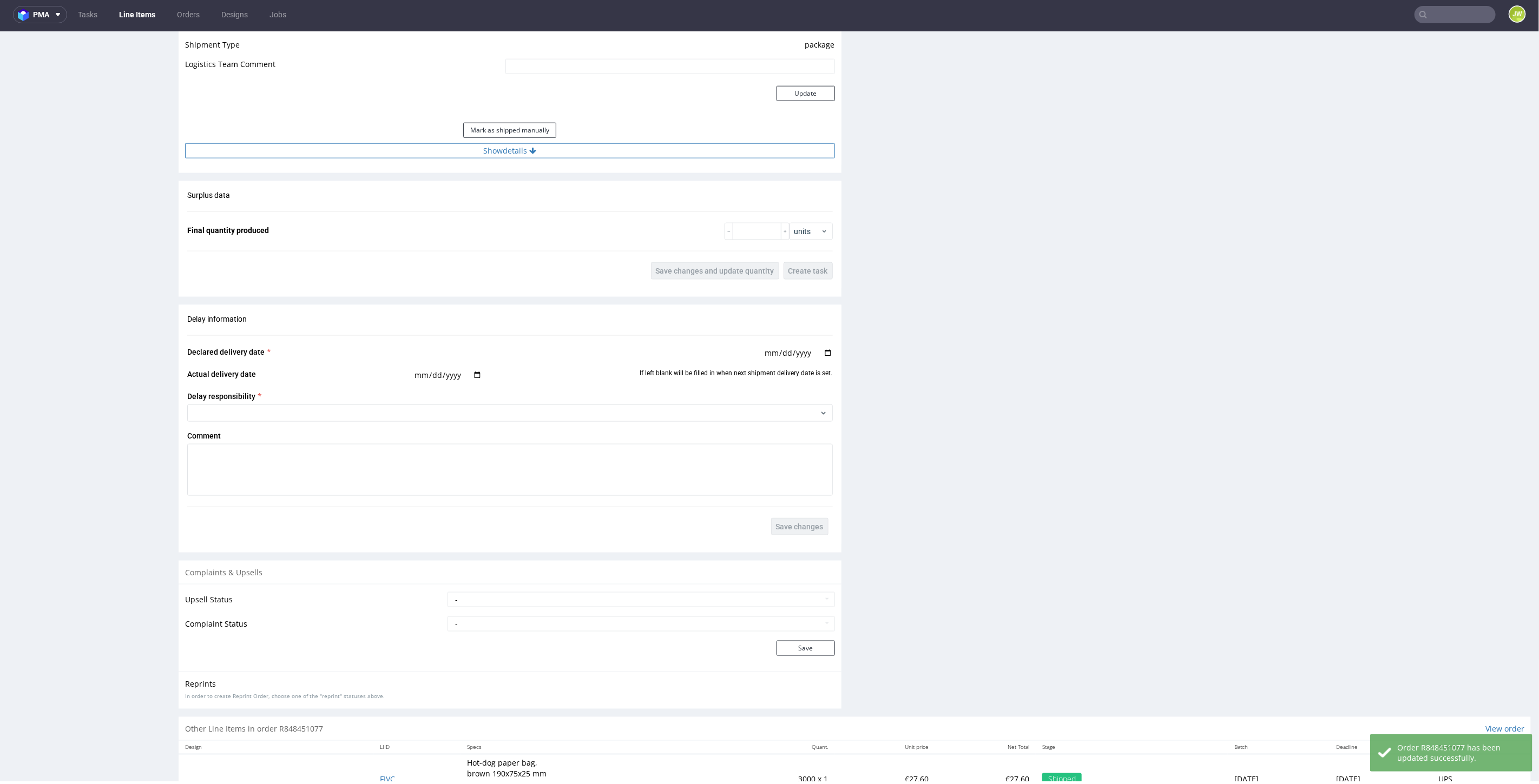
click at [482, 148] on button "Show details" at bounding box center [510, 150] width 650 height 15
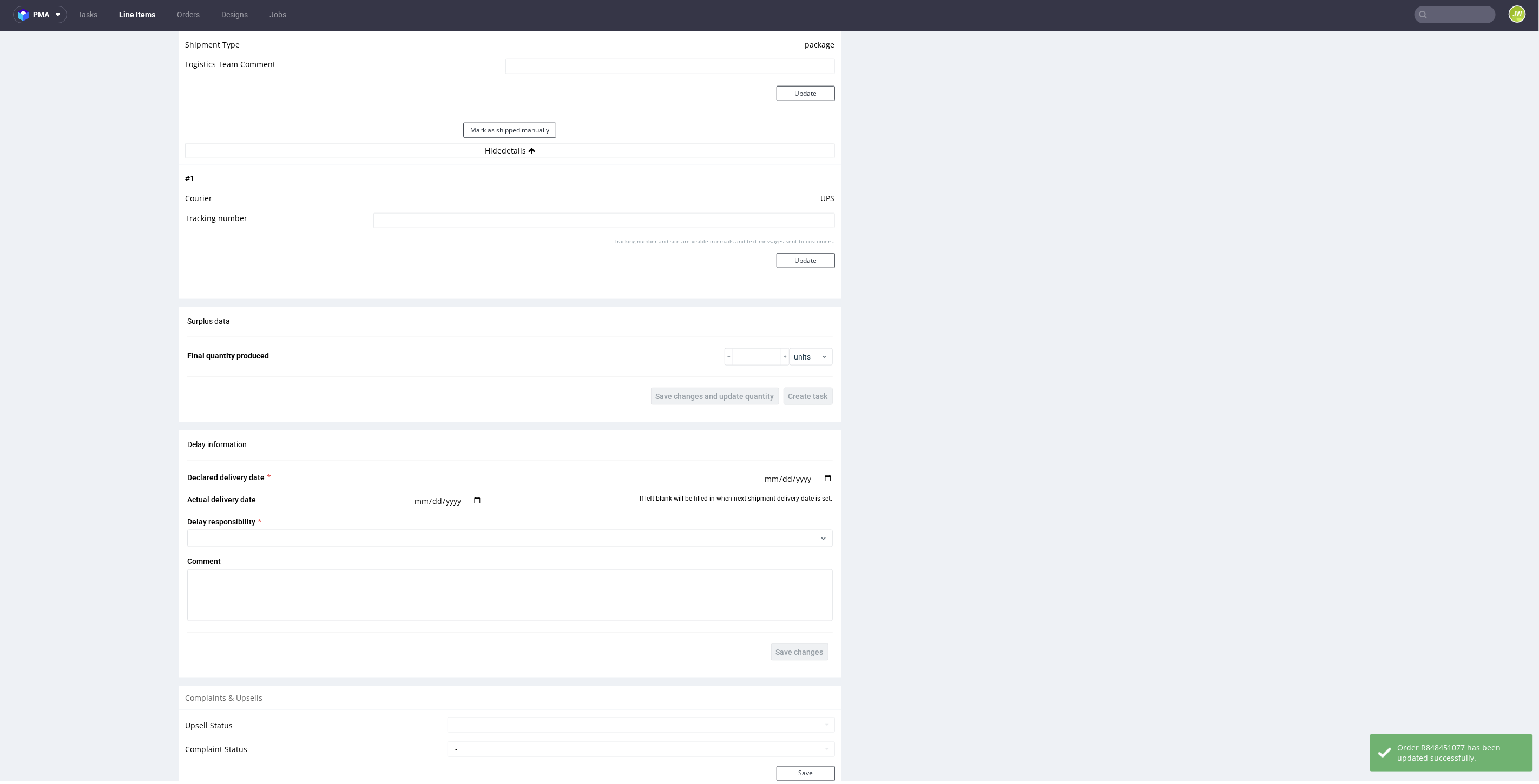
click at [463, 221] on input at bounding box center [604, 220] width 462 height 15
paste input "1Z5A15806897436092"
type input "1Z5A15806897436092"
click at [792, 253] on button "Update" at bounding box center [806, 260] width 58 height 15
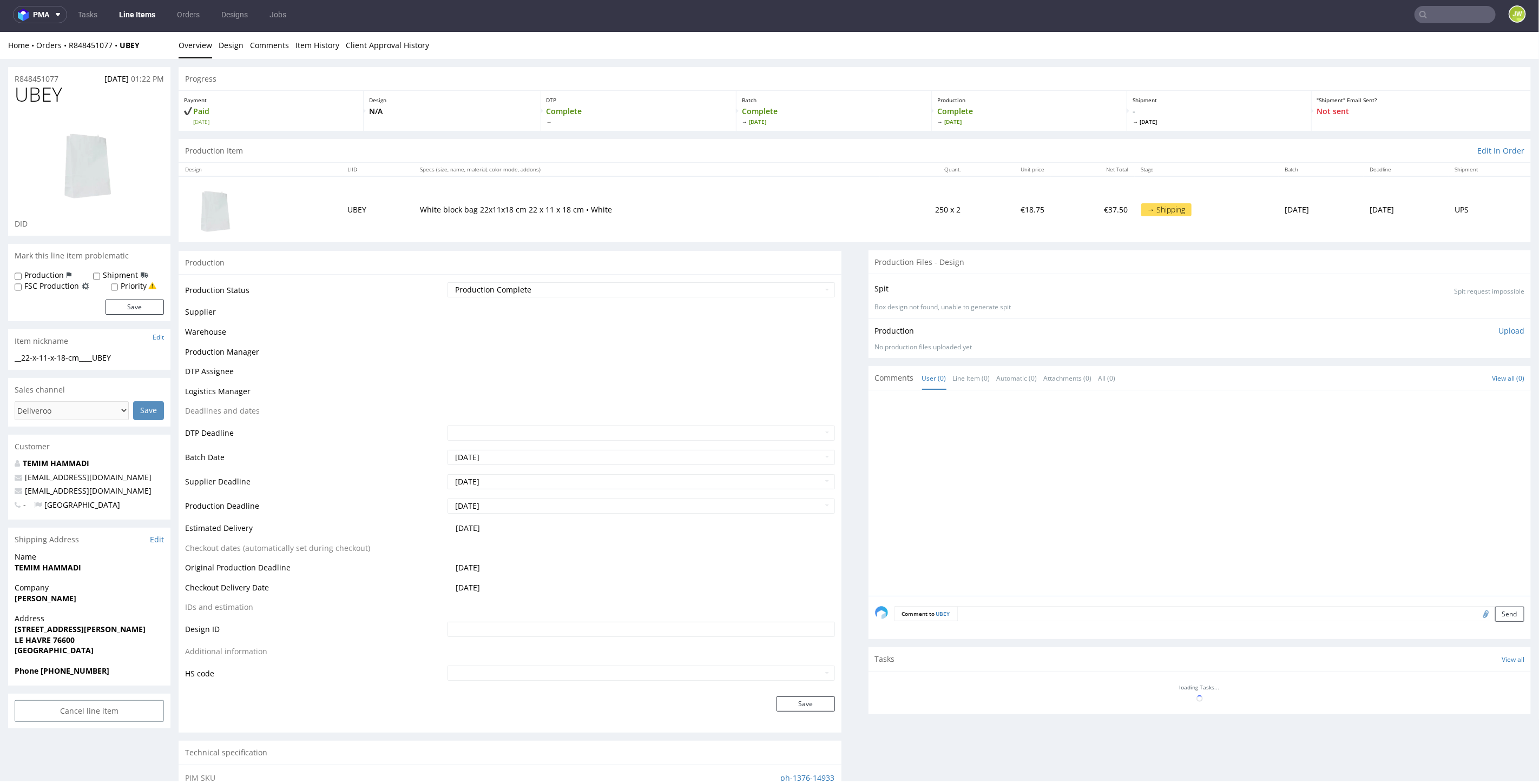
scroll to position [508, 0]
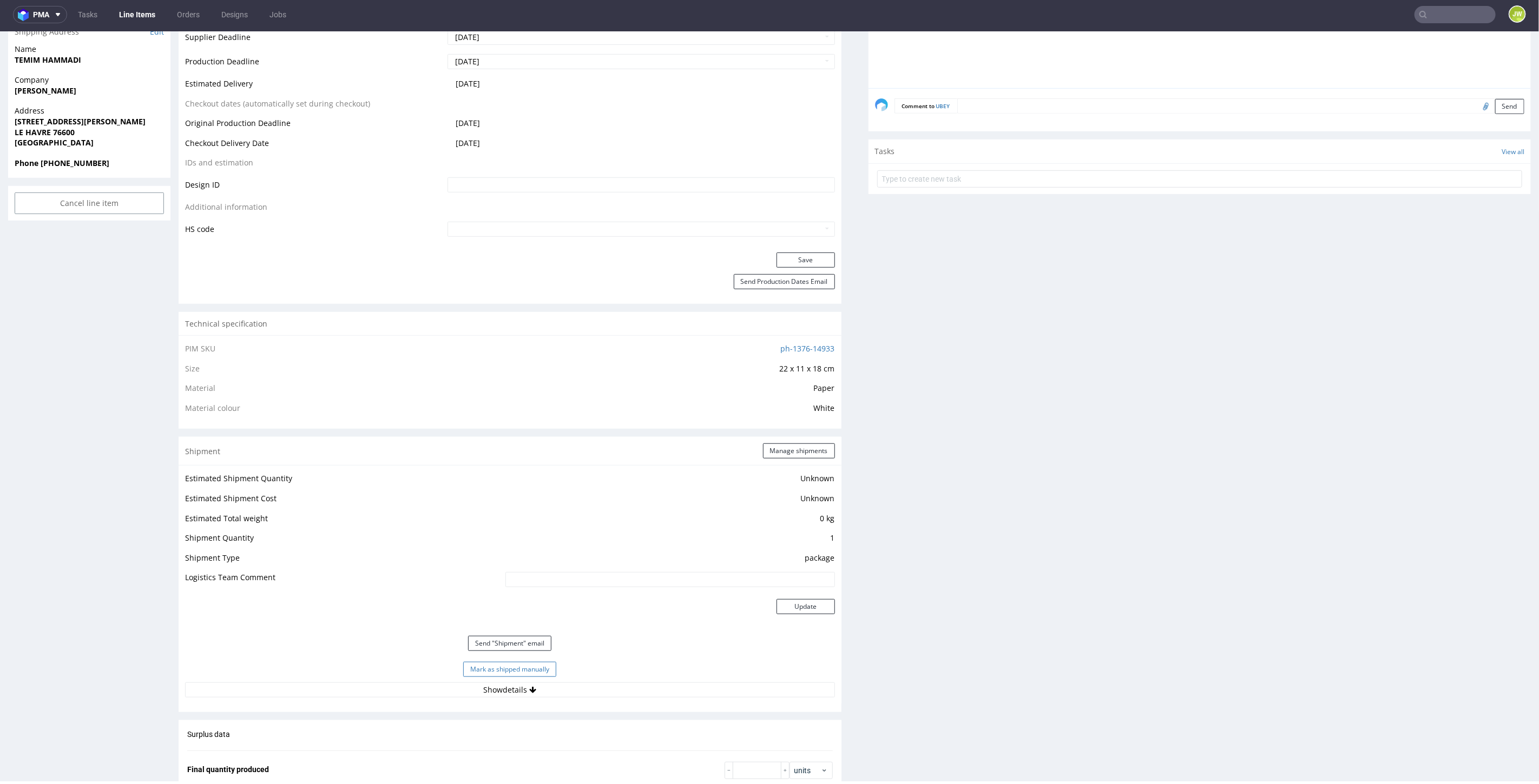
click at [476, 669] on button "Mark as shipped manually" at bounding box center [509, 669] width 93 height 15
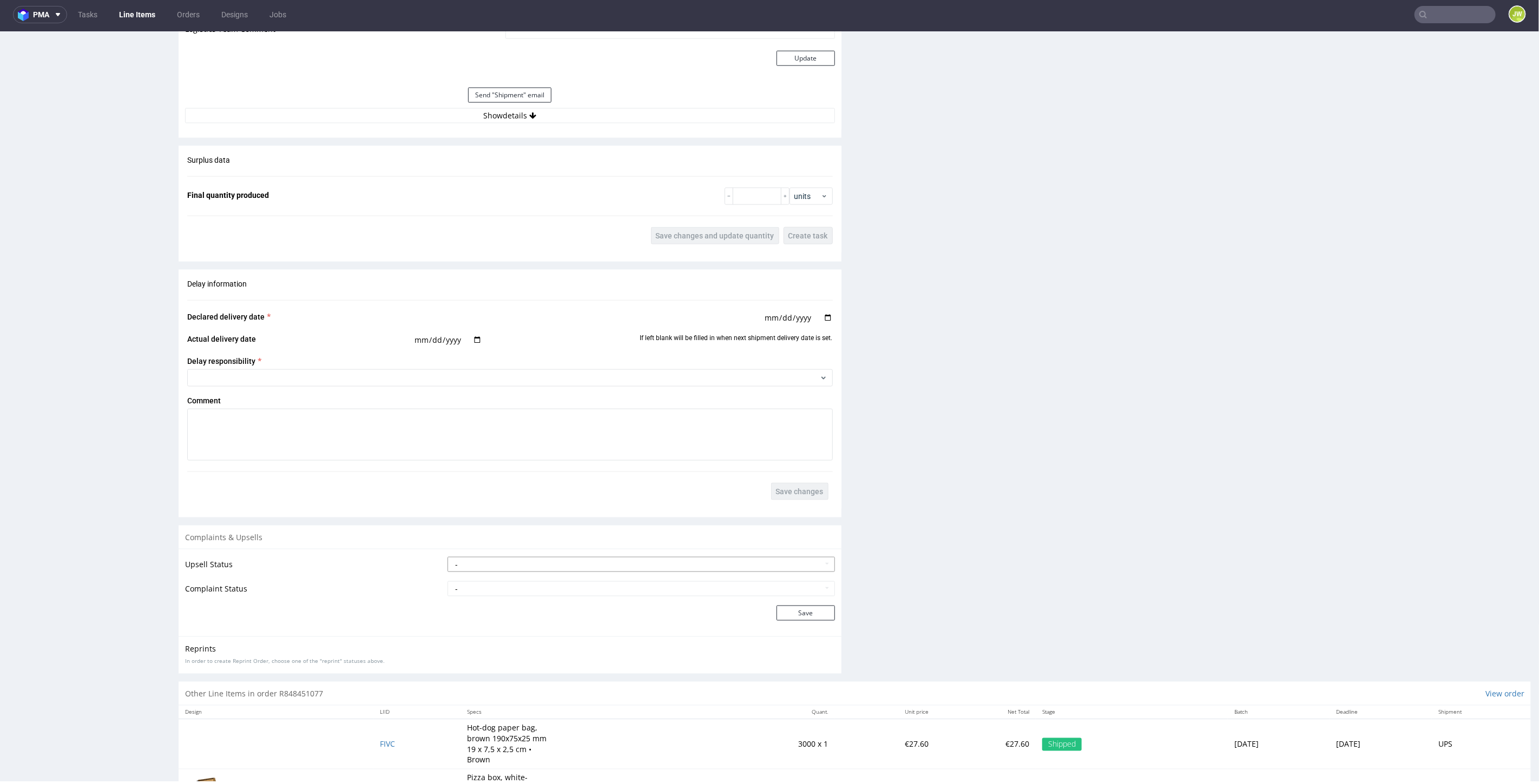
scroll to position [1111, 0]
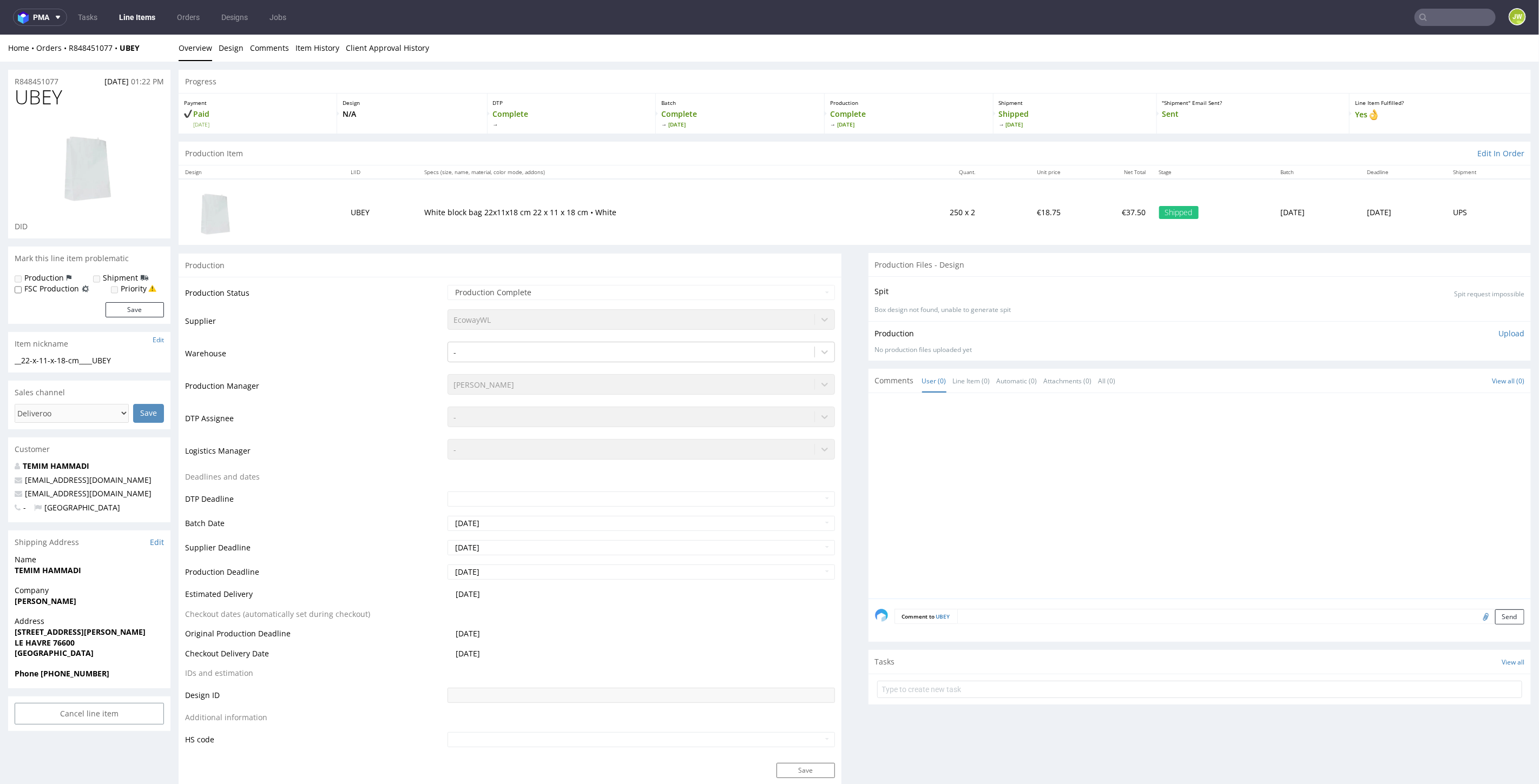
click at [245, 99] on p "Payment" at bounding box center [257, 102] width 147 height 7
click at [414, 274] on div "Production" at bounding box center [510, 265] width 663 height 25
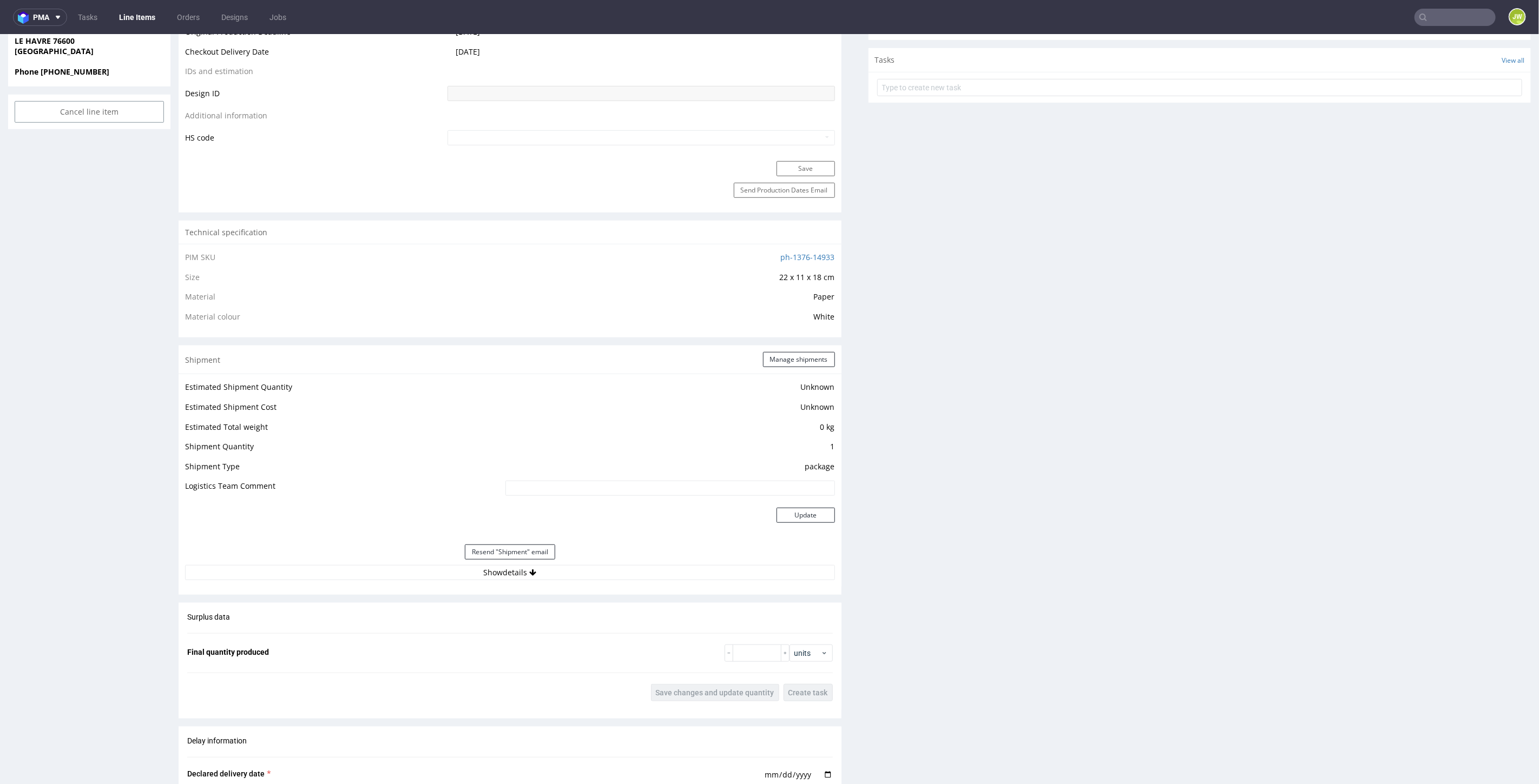
scroll to position [661, 0]
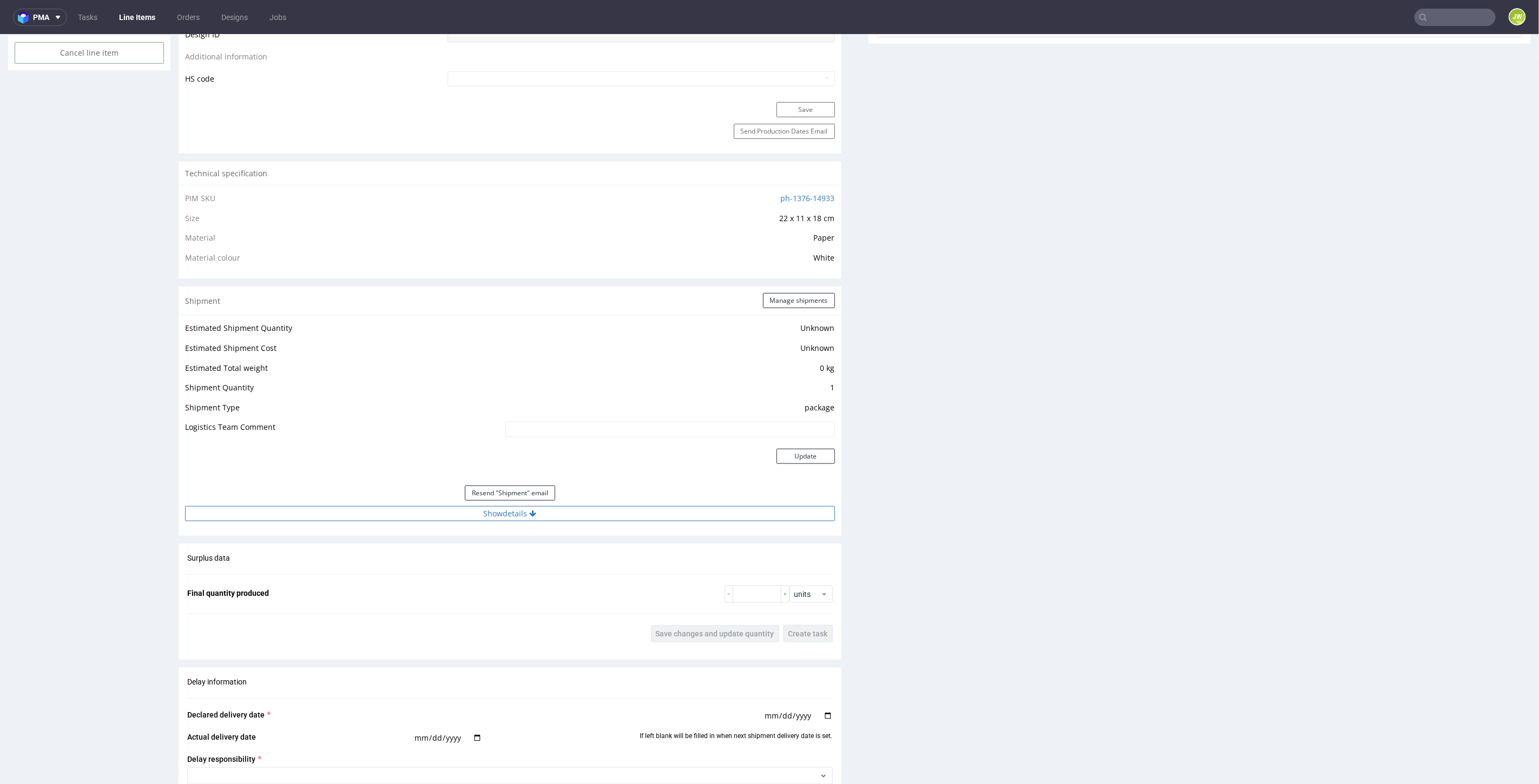
click at [496, 517] on button "Show details" at bounding box center [510, 513] width 650 height 15
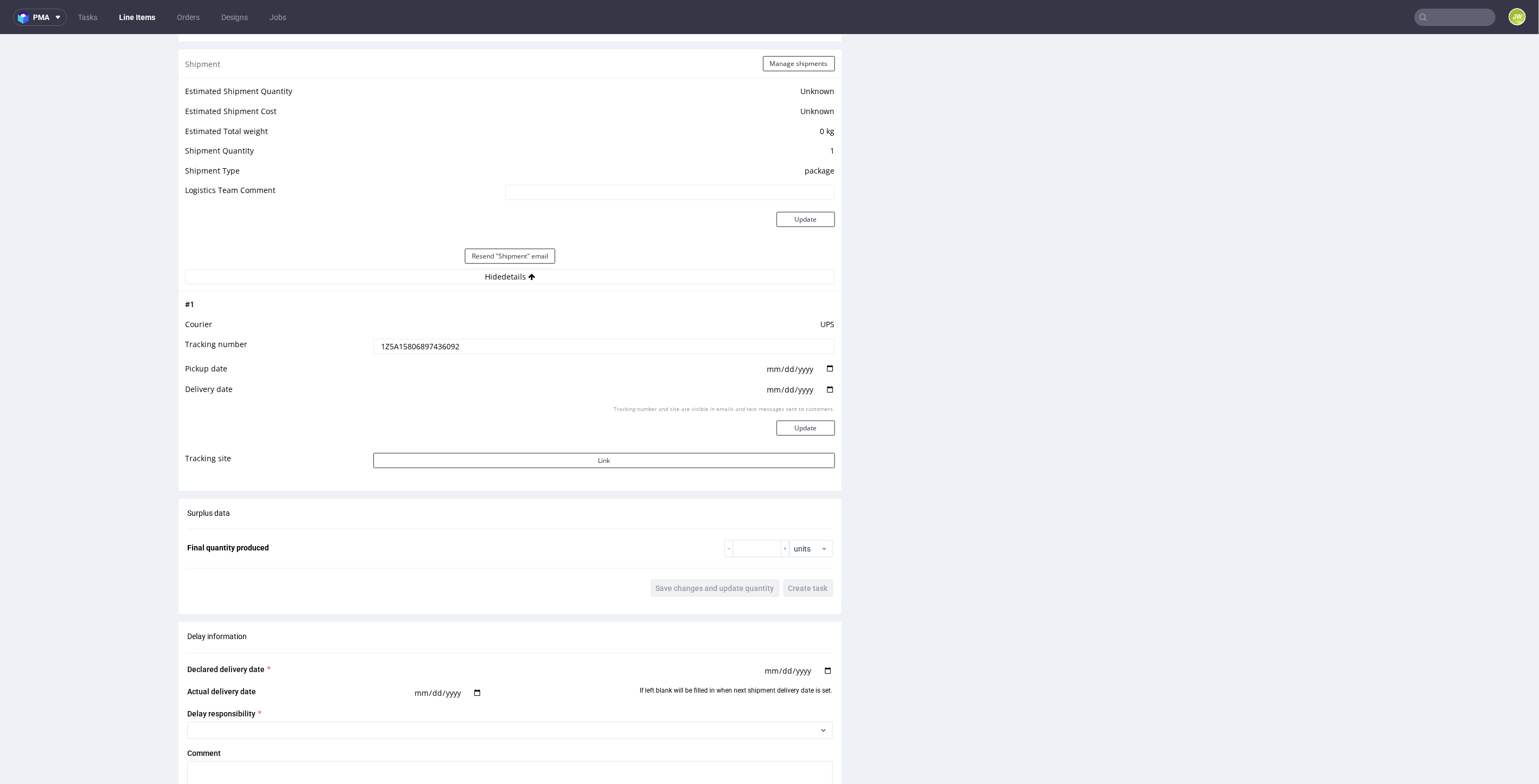
scroll to position [901, 0]
click at [424, 335] on input "1Z5A15806897436092" at bounding box center [604, 343] width 462 height 15
click at [972, 362] on div "Production Files - Design Spit Spit request impossible Box design not found, un…" at bounding box center [1200, 191] width 663 height 1680
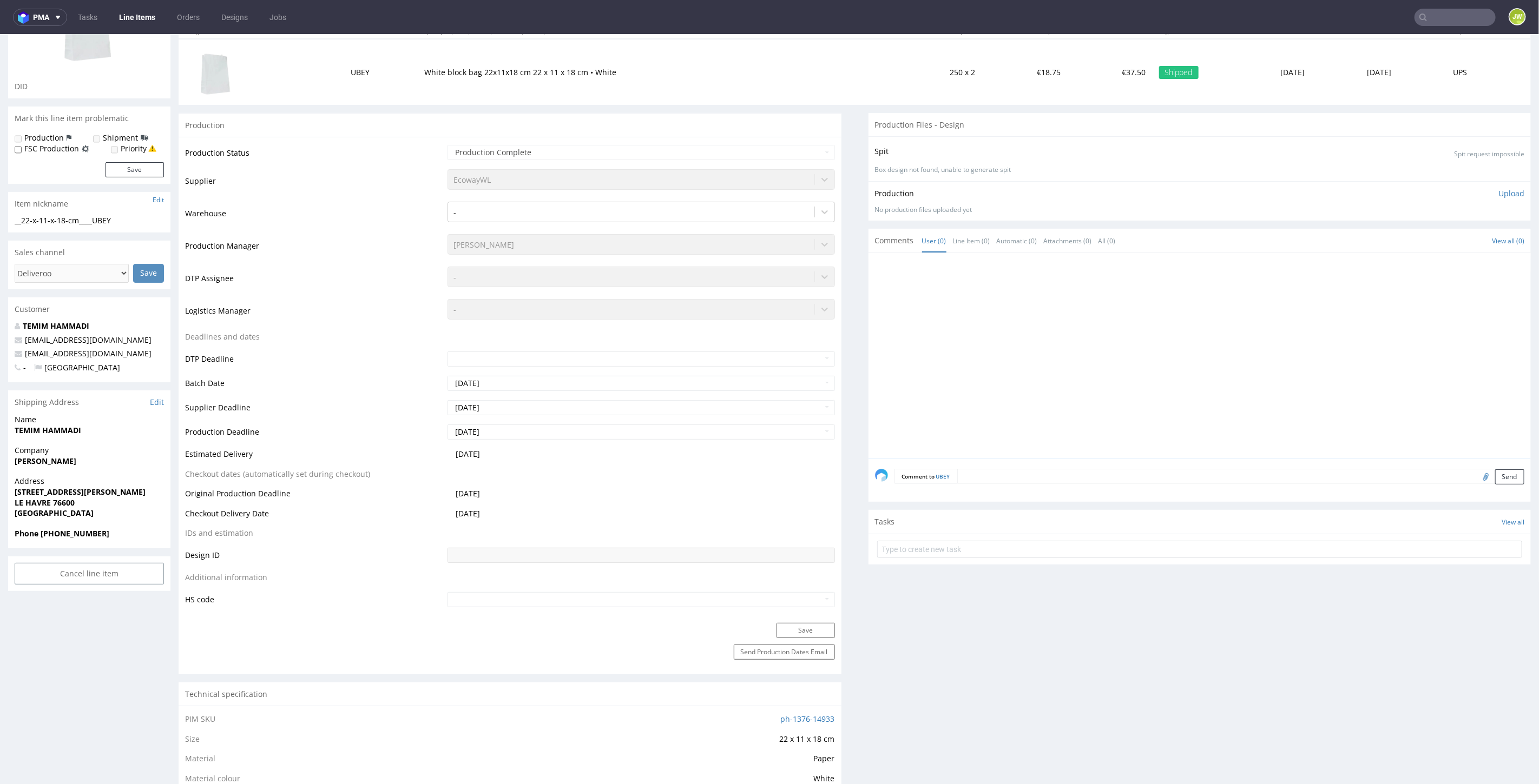
scroll to position [0, 0]
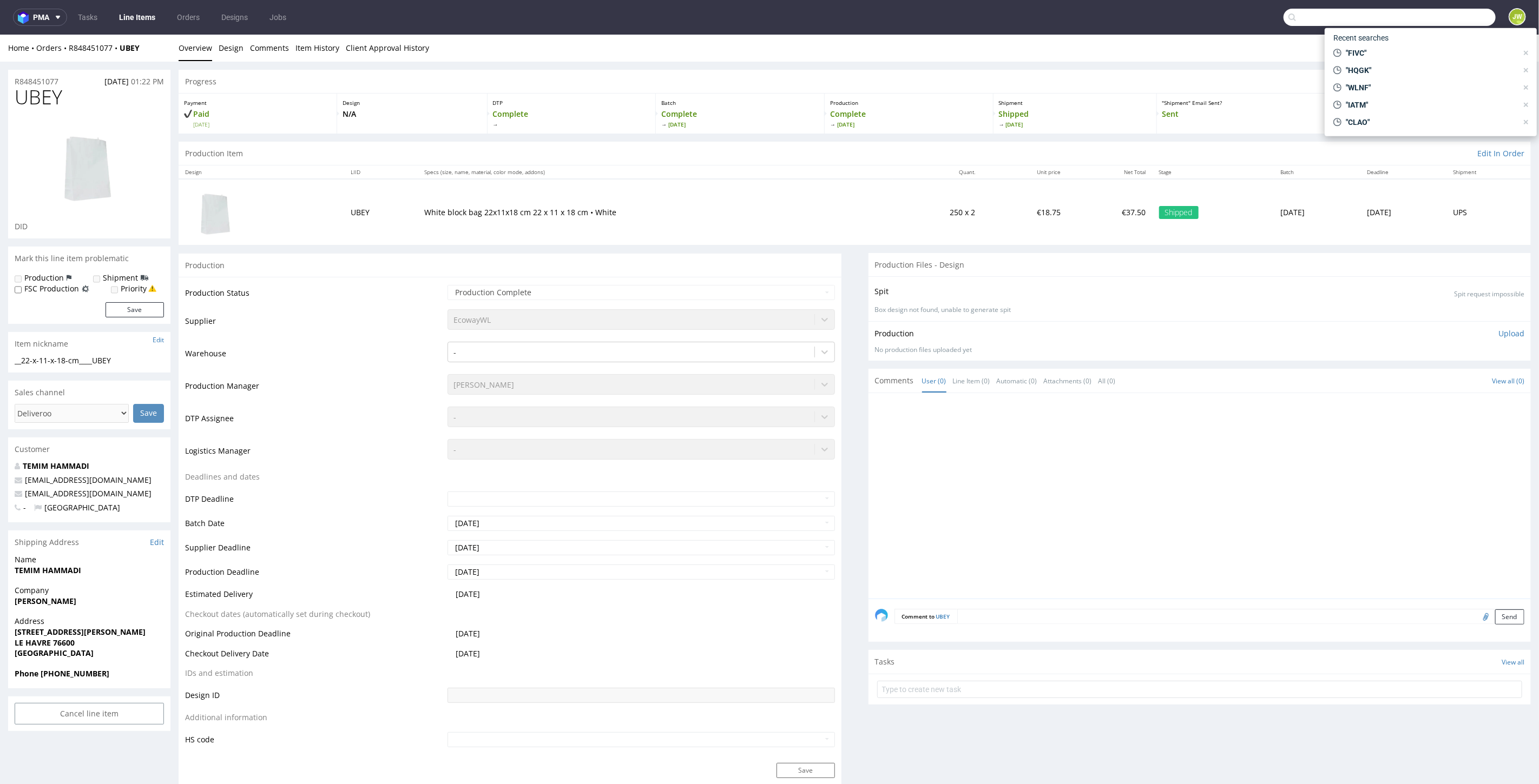
click at [1444, 19] on input "text" at bounding box center [1390, 17] width 212 height 17
paste input "HQWU"
type input "HQWU"
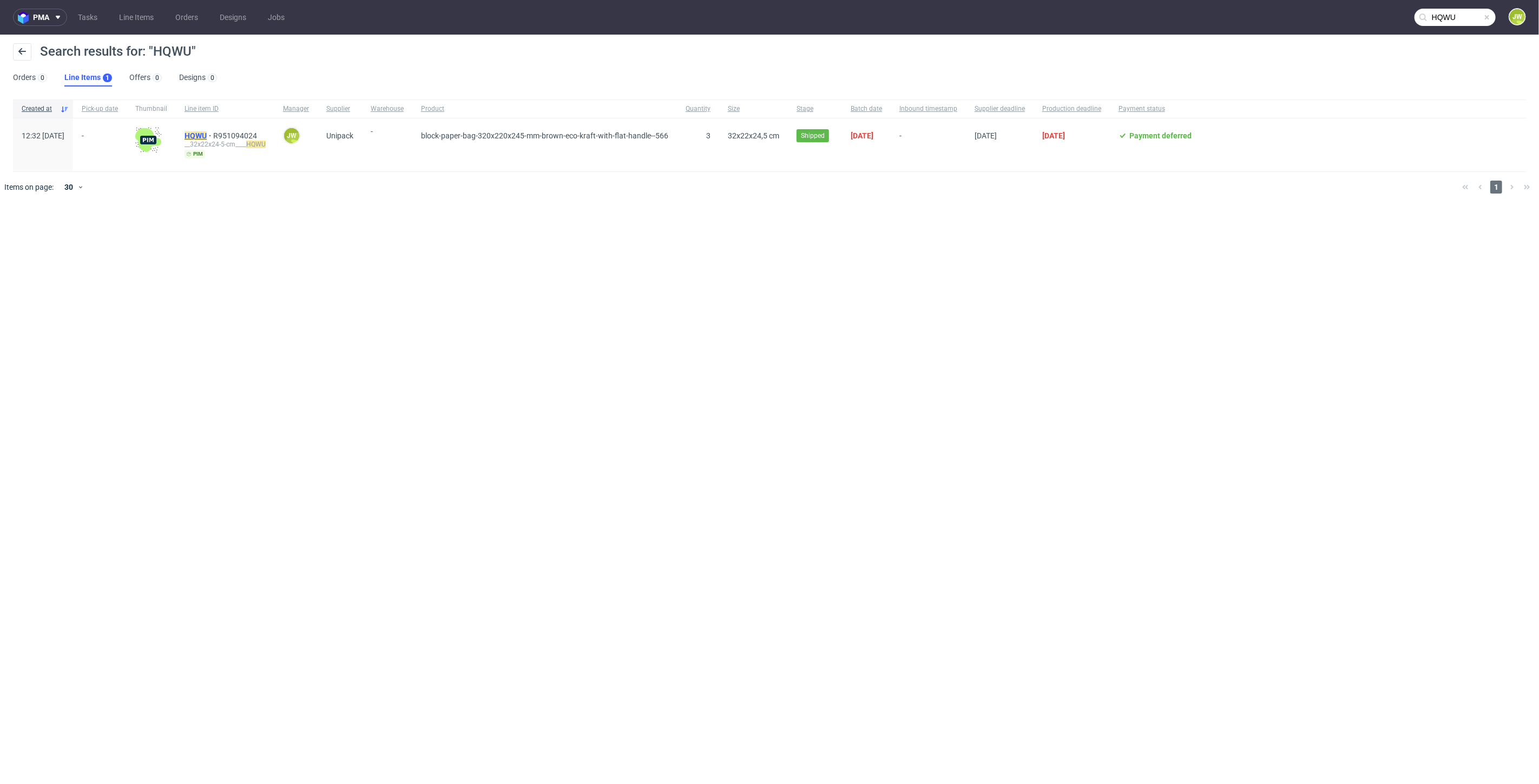
click at [207, 135] on mark "HQWU" at bounding box center [195, 135] width 22 height 9
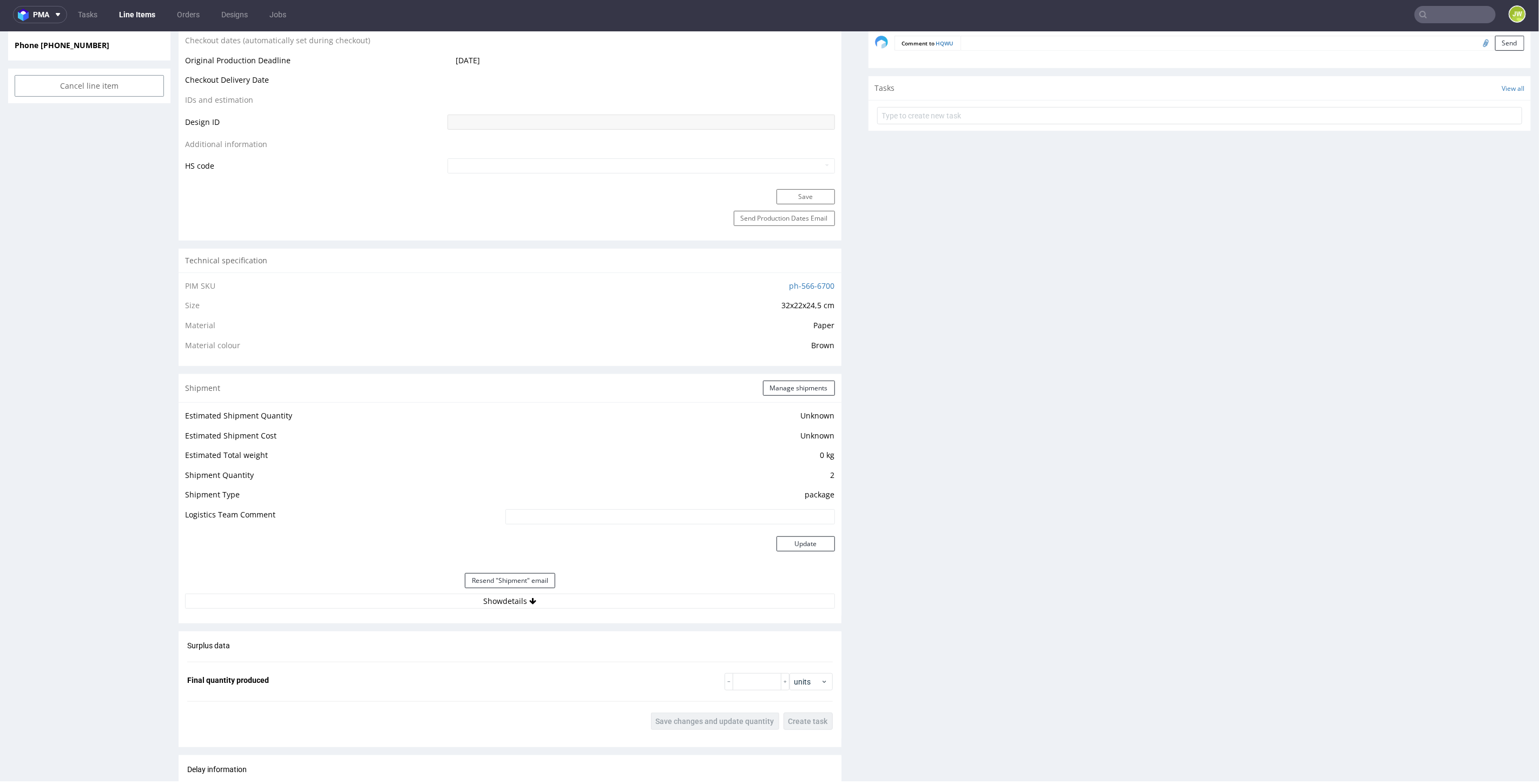
scroll to position [661, 0]
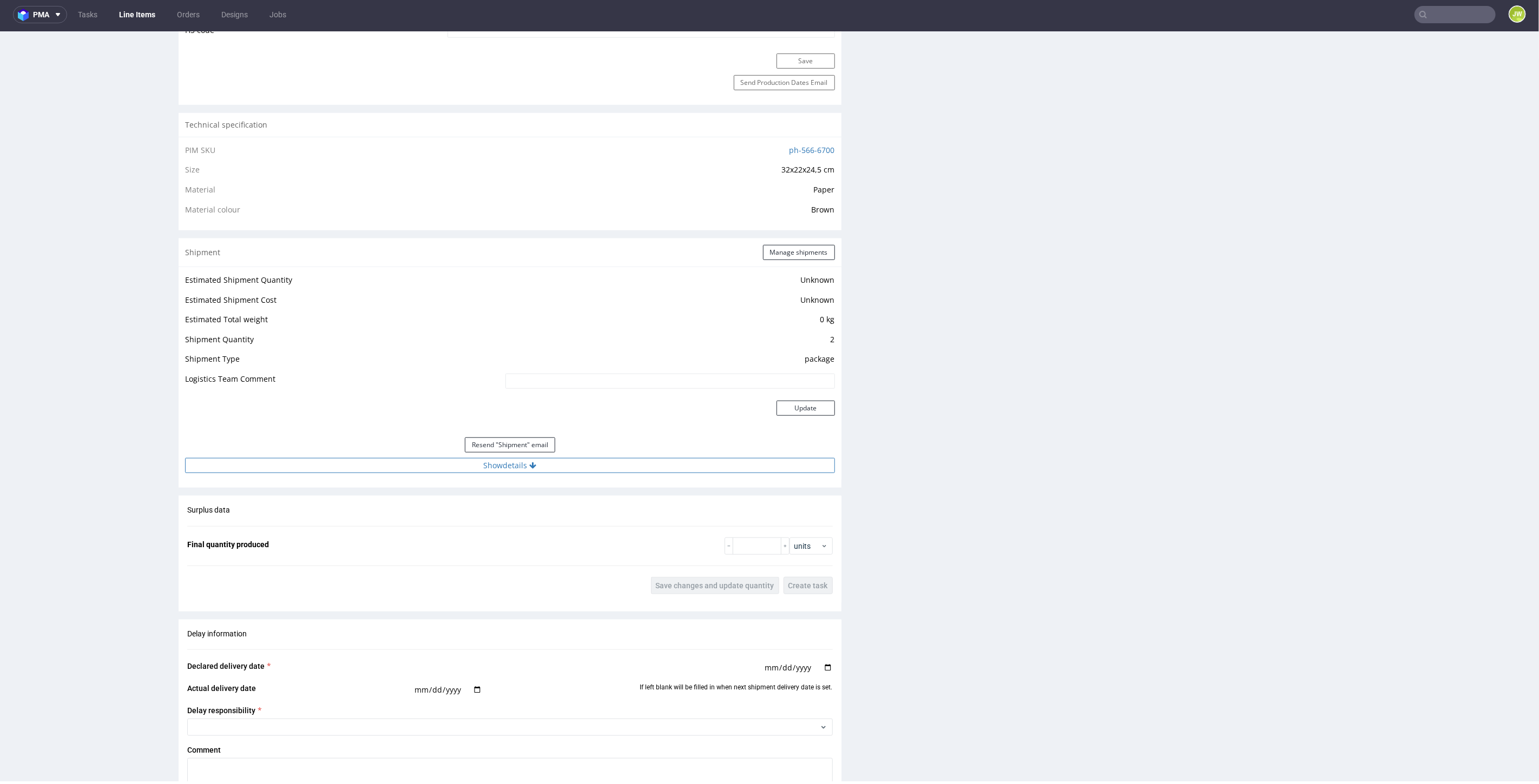
click at [489, 468] on button "Show details" at bounding box center [510, 465] width 650 height 15
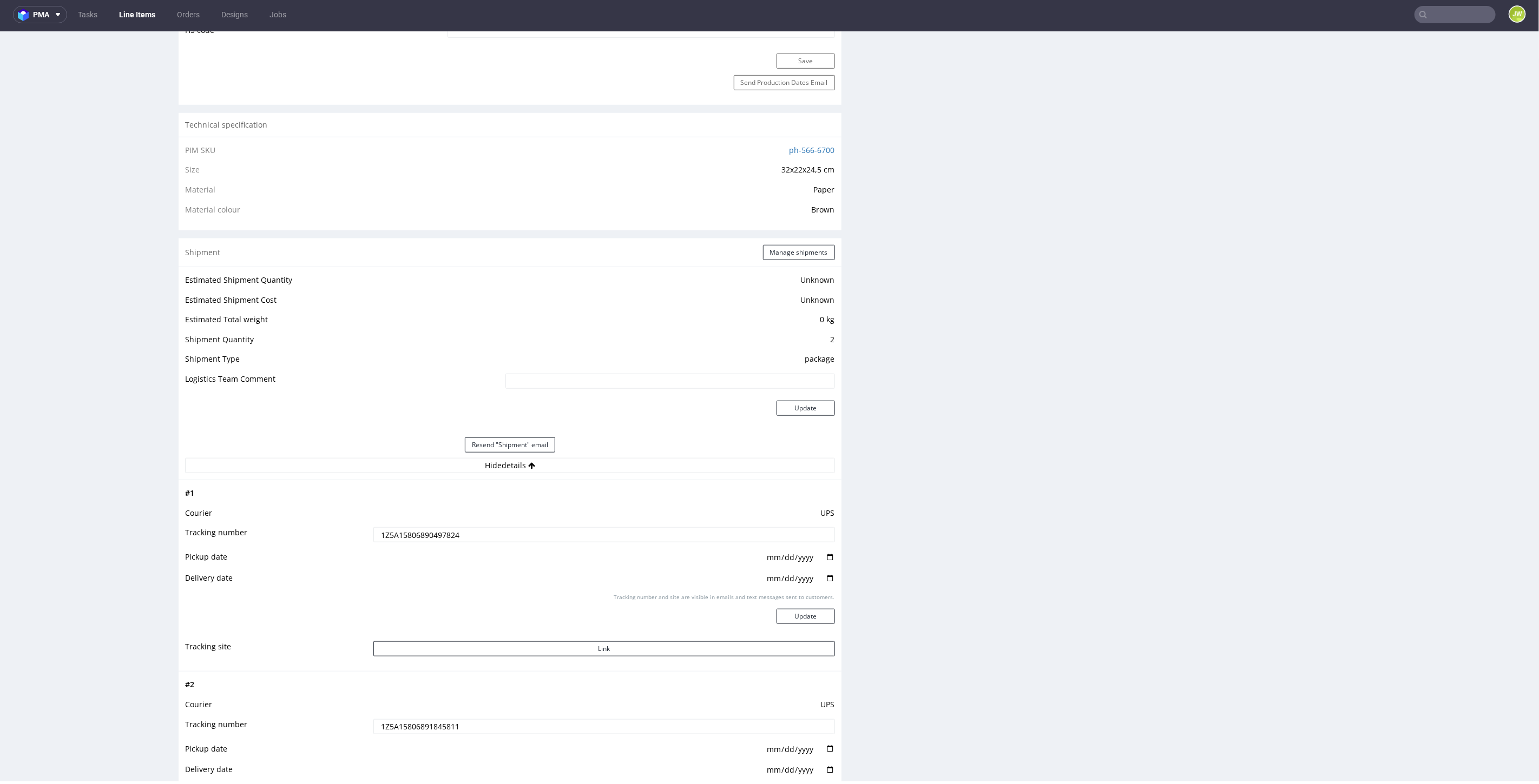
click at [438, 530] on input "1Z5A15806890497824" at bounding box center [604, 534] width 462 height 15
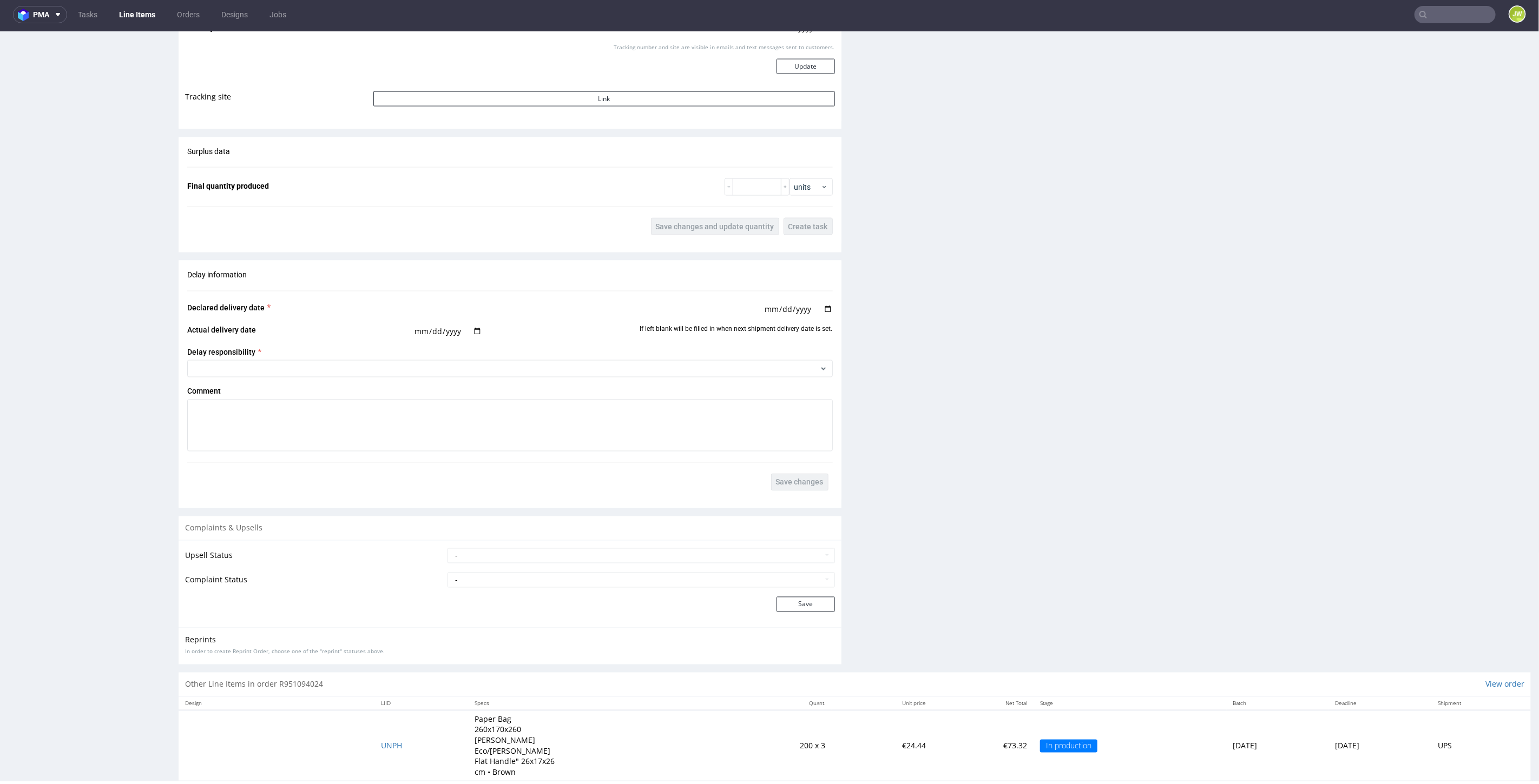
scroll to position [1410, 0]
click at [377, 722] on td "UNPH" at bounding box center [421, 739] width 94 height 71
click at [381, 734] on span "UNPH" at bounding box center [391, 739] width 21 height 11
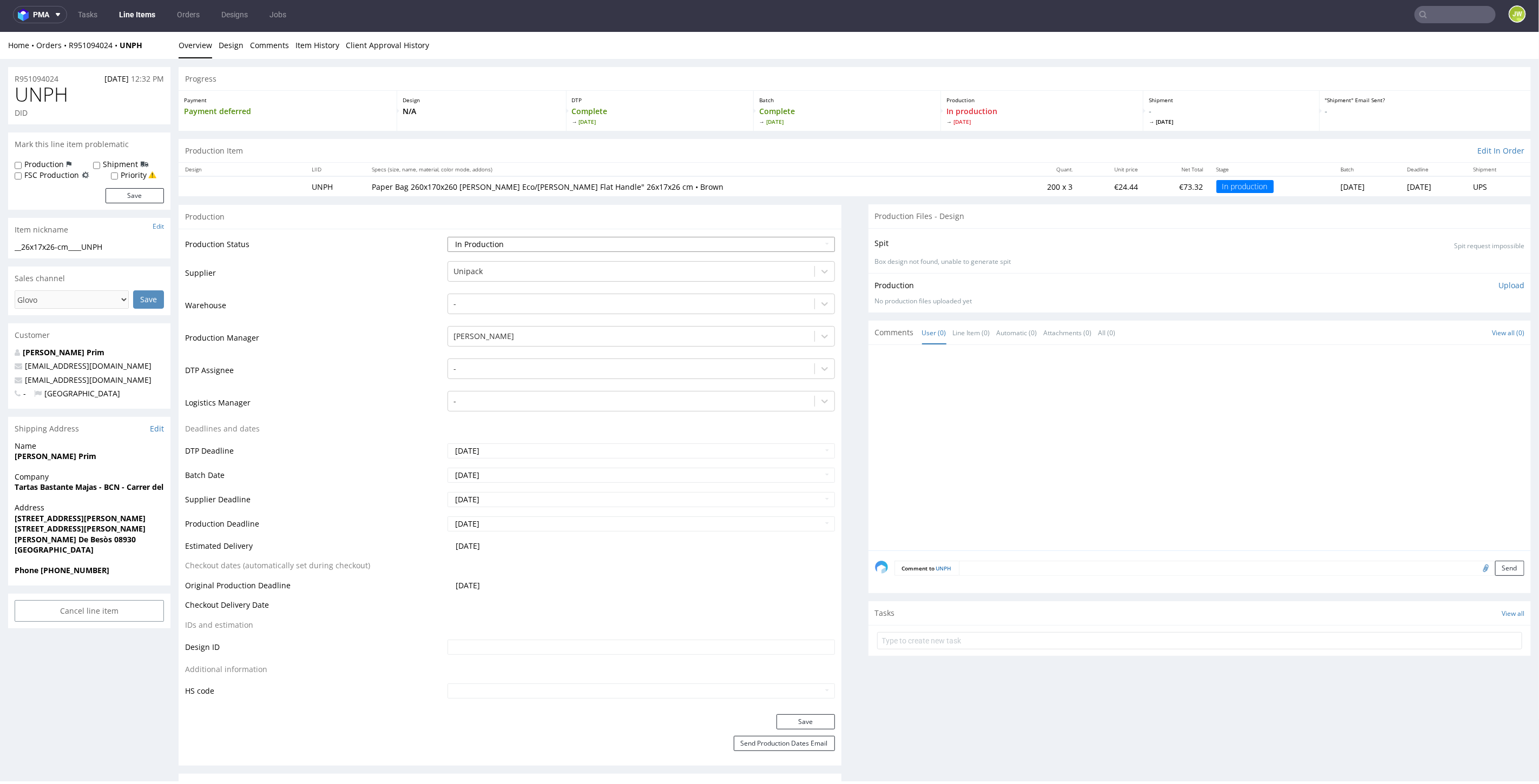
click at [489, 246] on select "Waiting for Artwork Waiting for Diecut Waiting for Mockup Waiting for DTP Waiti…" at bounding box center [641, 244] width 387 height 15
select select "production_complete"
click at [447, 236] on select "Waiting for Artwork Waiting for Diecut Waiting for Mockup Waiting for DTP Waiti…" at bounding box center [641, 244] width 387 height 15
click at [782, 718] on button "Save" at bounding box center [806, 722] width 58 height 15
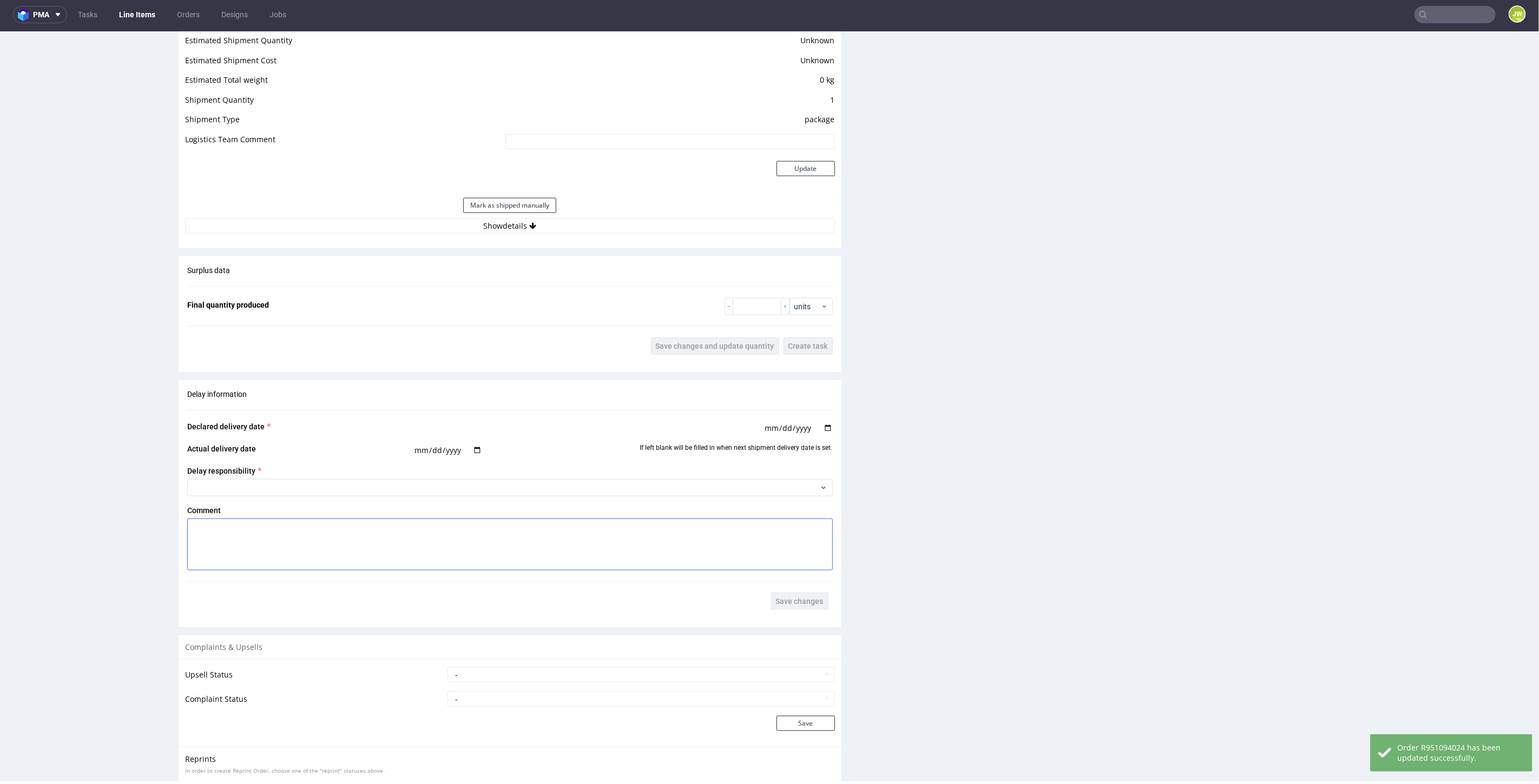
scroll to position [901, 0]
click at [486, 226] on button "Show details" at bounding box center [510, 225] width 650 height 15
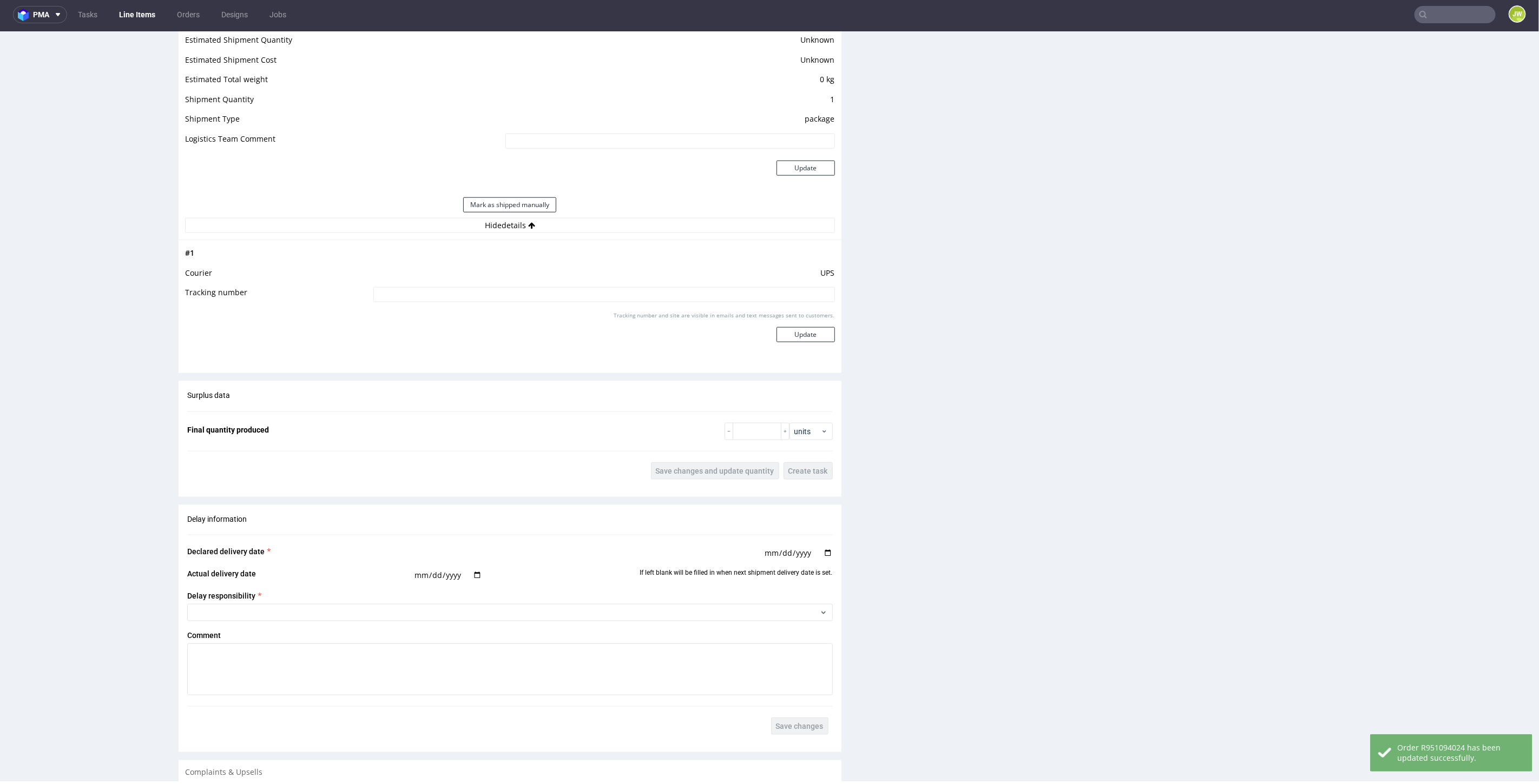
drag, startPoint x: 496, startPoint y: 291, endPoint x: 509, endPoint y: 306, distance: 19.8
click at [497, 291] on input at bounding box center [604, 294] width 462 height 15
paste input "1Z5A15806890497824"
type input "1Z5A15806890497824"
click at [815, 335] on button "Update" at bounding box center [806, 334] width 58 height 15
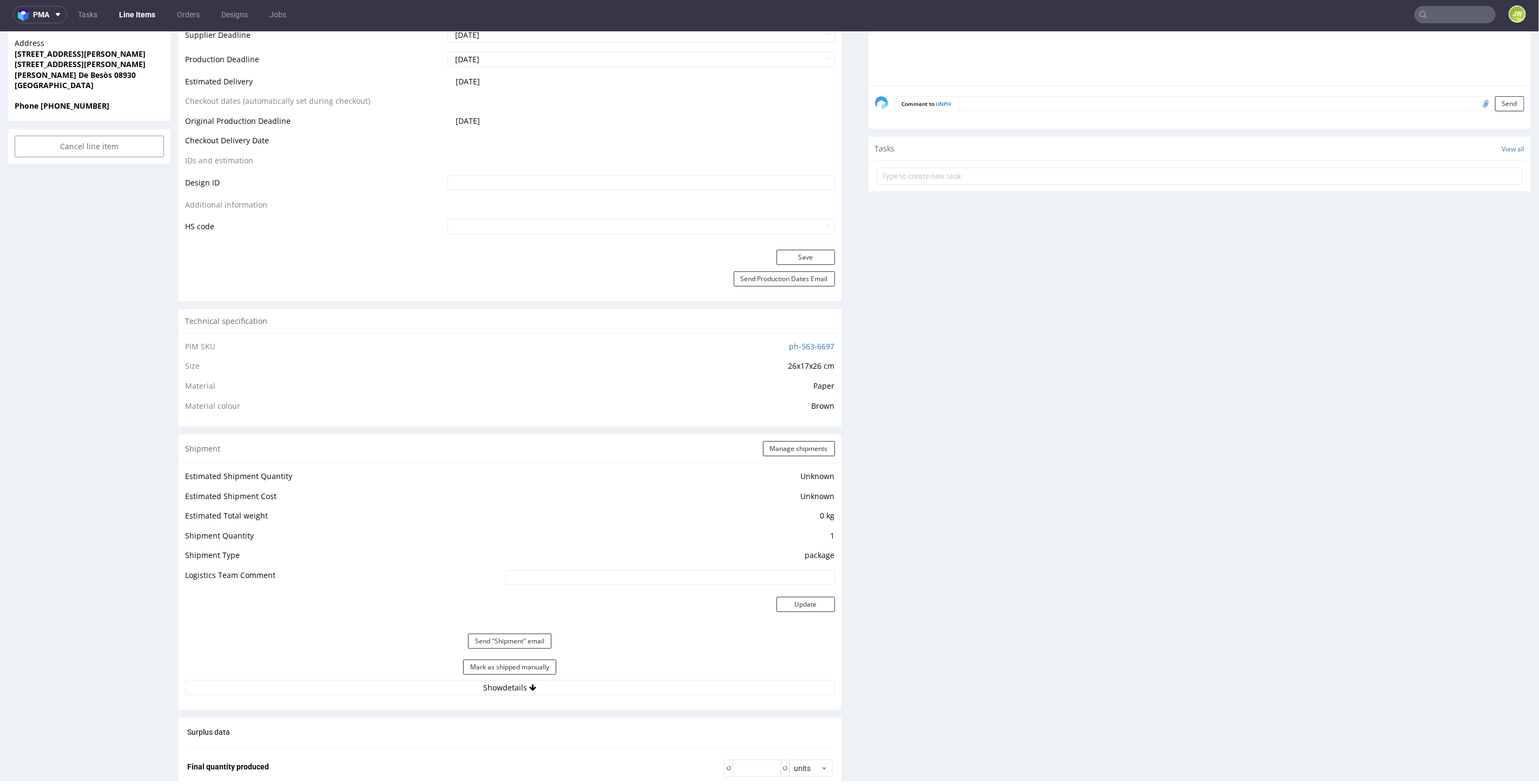
scroll to position [484, 0]
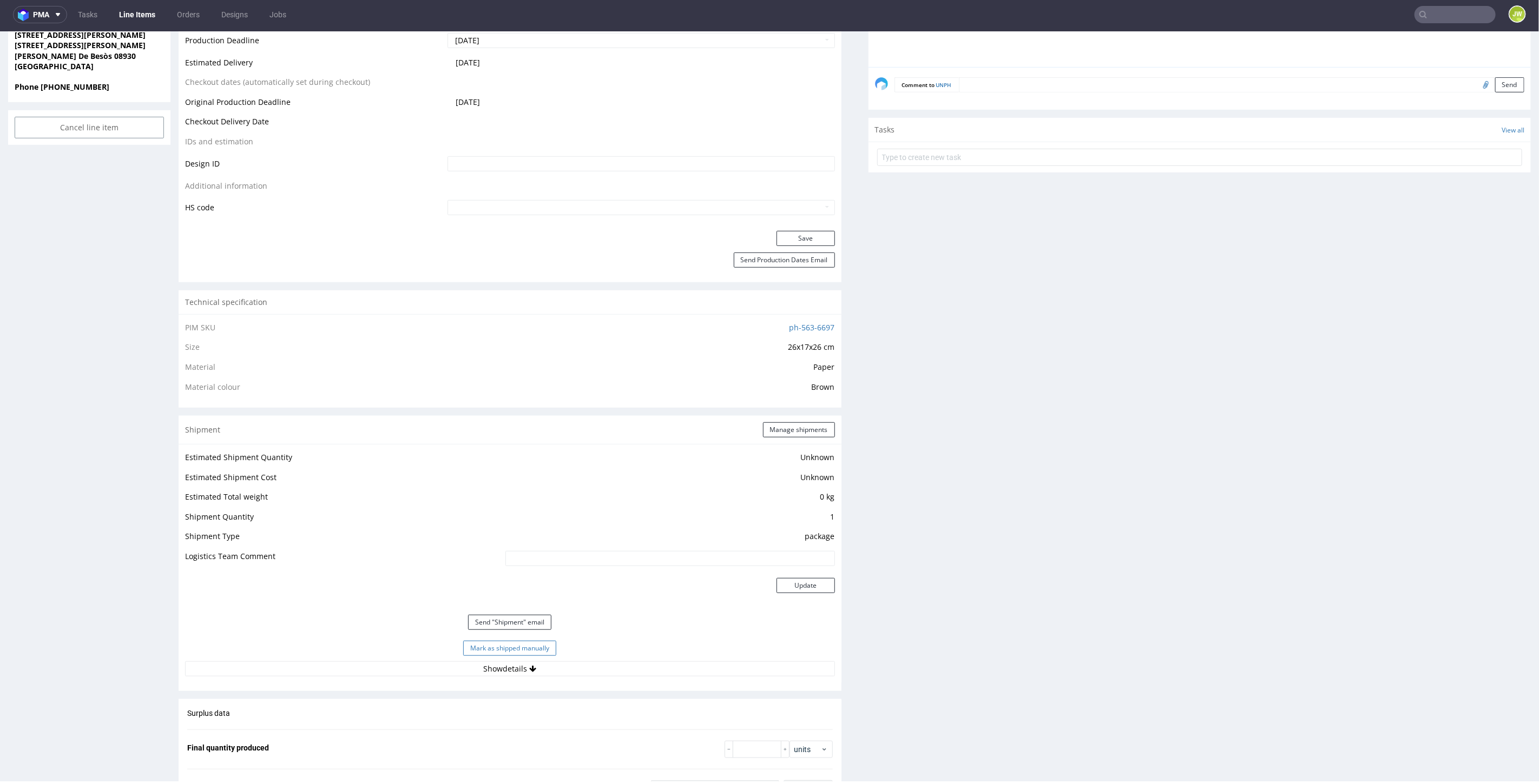
click at [473, 651] on button "Mark as shipped manually" at bounding box center [509, 648] width 93 height 15
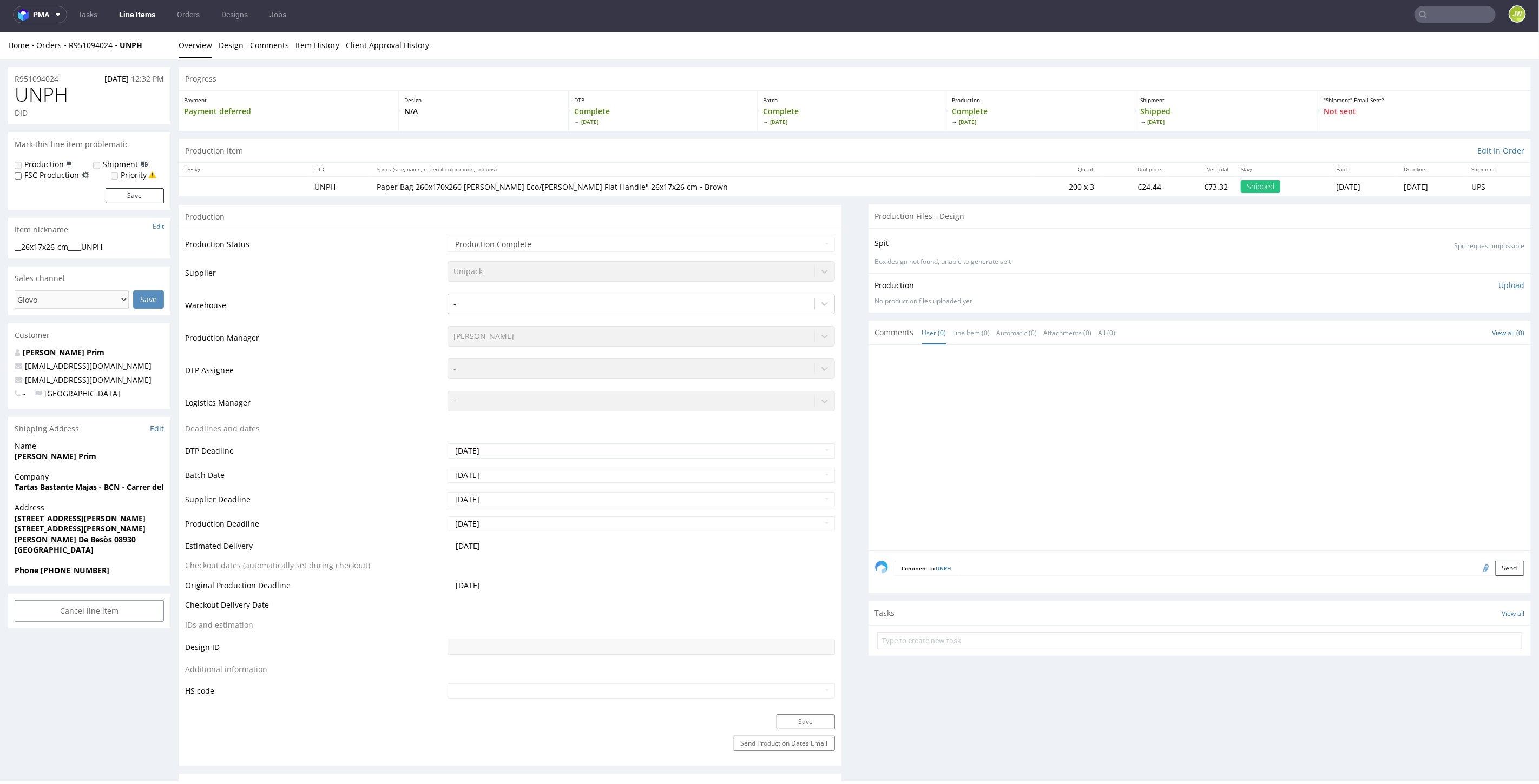
scroll to position [0, 0]
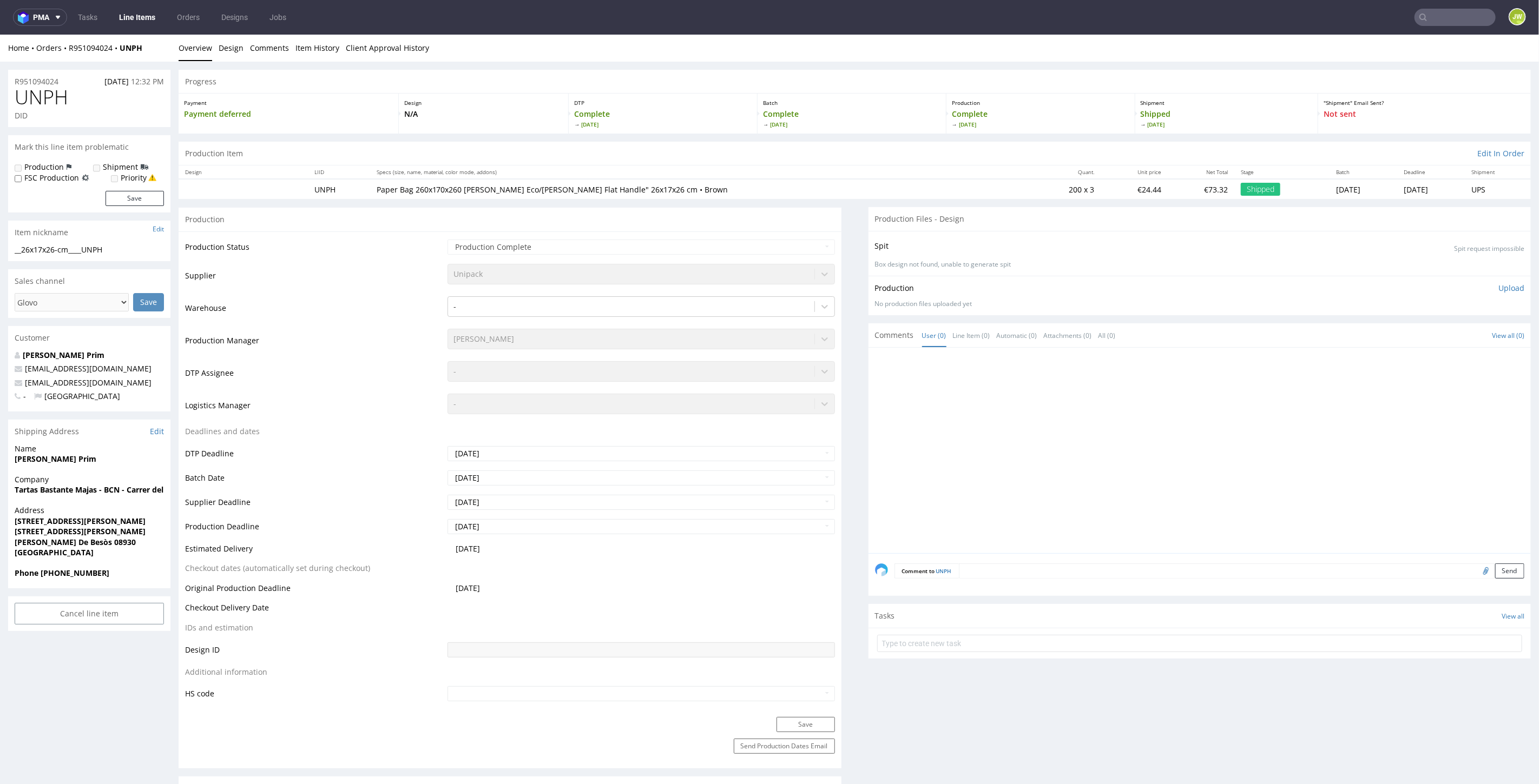
click at [1442, 16] on input "text" at bounding box center [1455, 17] width 81 height 17
paste input "KLJO"
type input "KLJO"
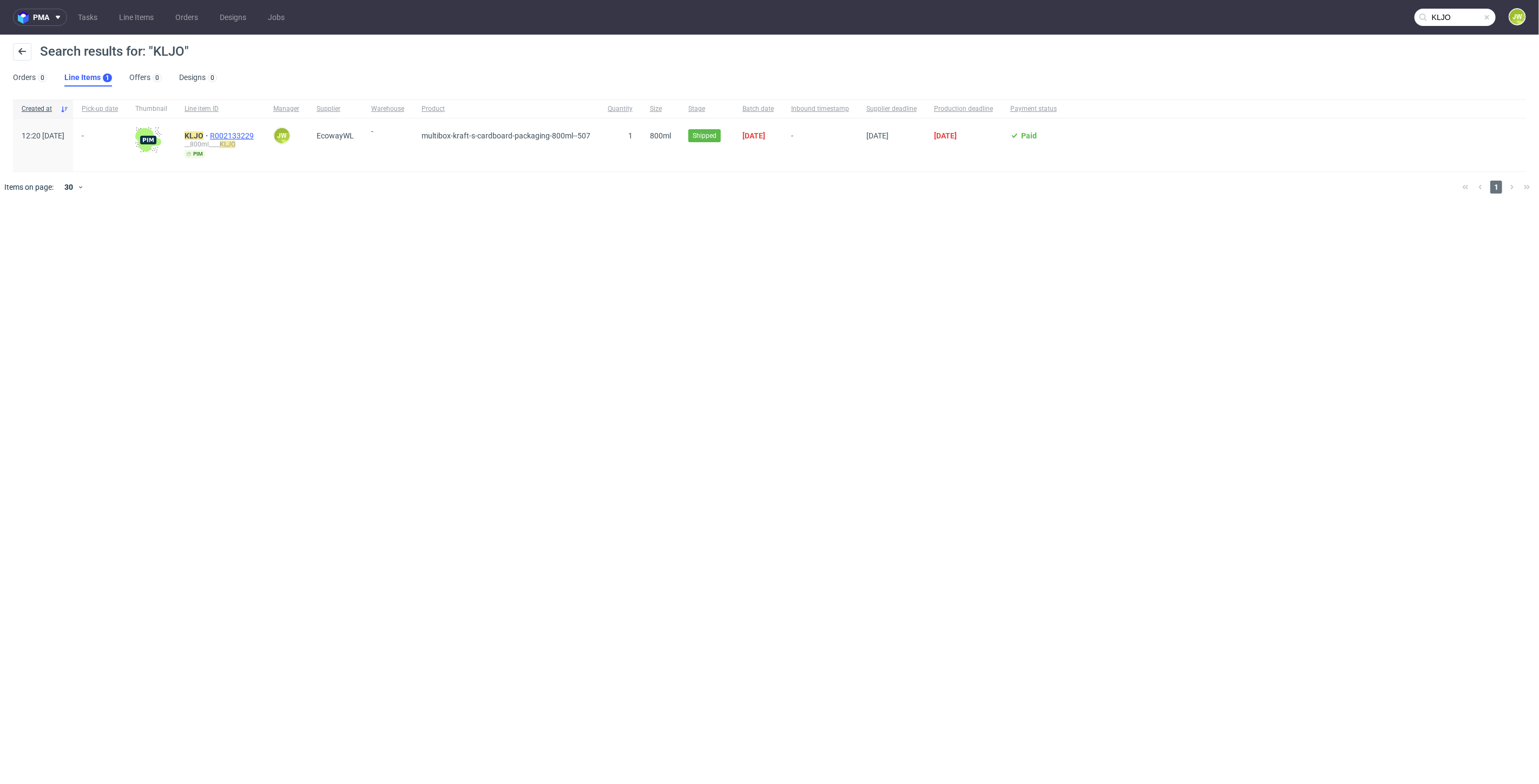
click at [239, 135] on span "R002133229" at bounding box center [233, 135] width 46 height 9
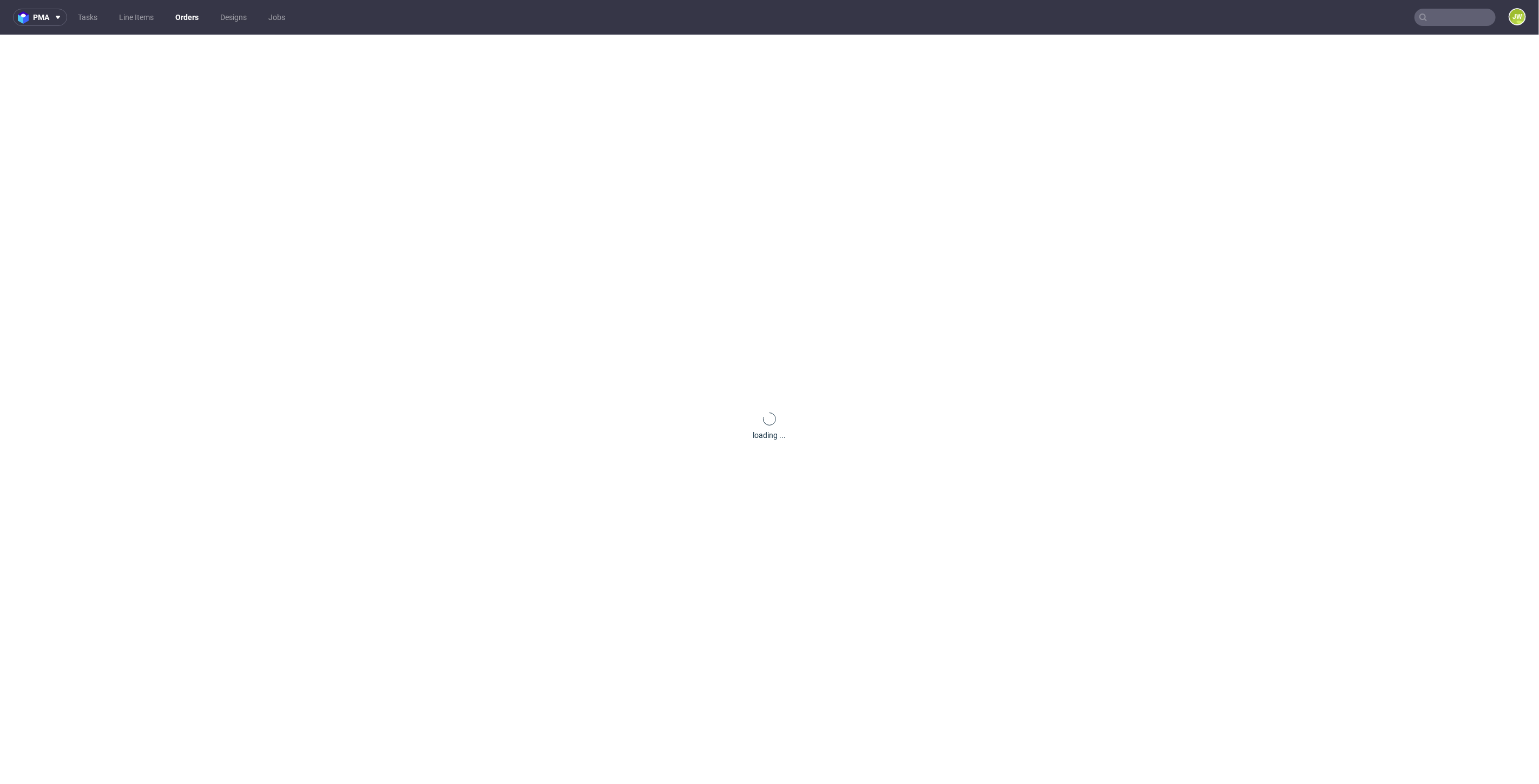
click at [231, 135] on div "loading ..." at bounding box center [770, 426] width 1539 height 784
drag, startPoint x: 1461, startPoint y: 14, endPoint x: 1441, endPoint y: 23, distance: 21.9
click at [1459, 18] on input "text" at bounding box center [1455, 17] width 81 height 17
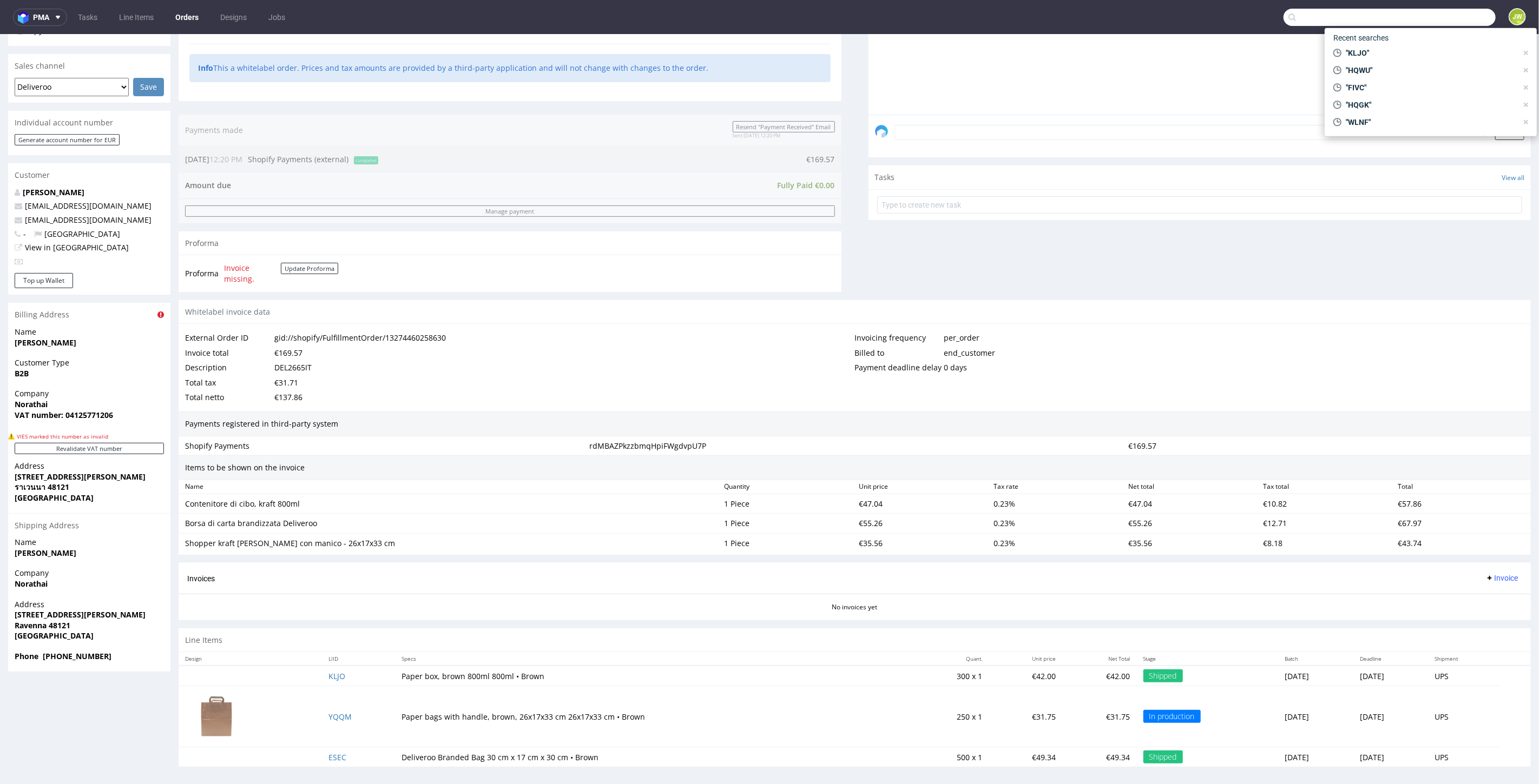
scroll to position [2, 0]
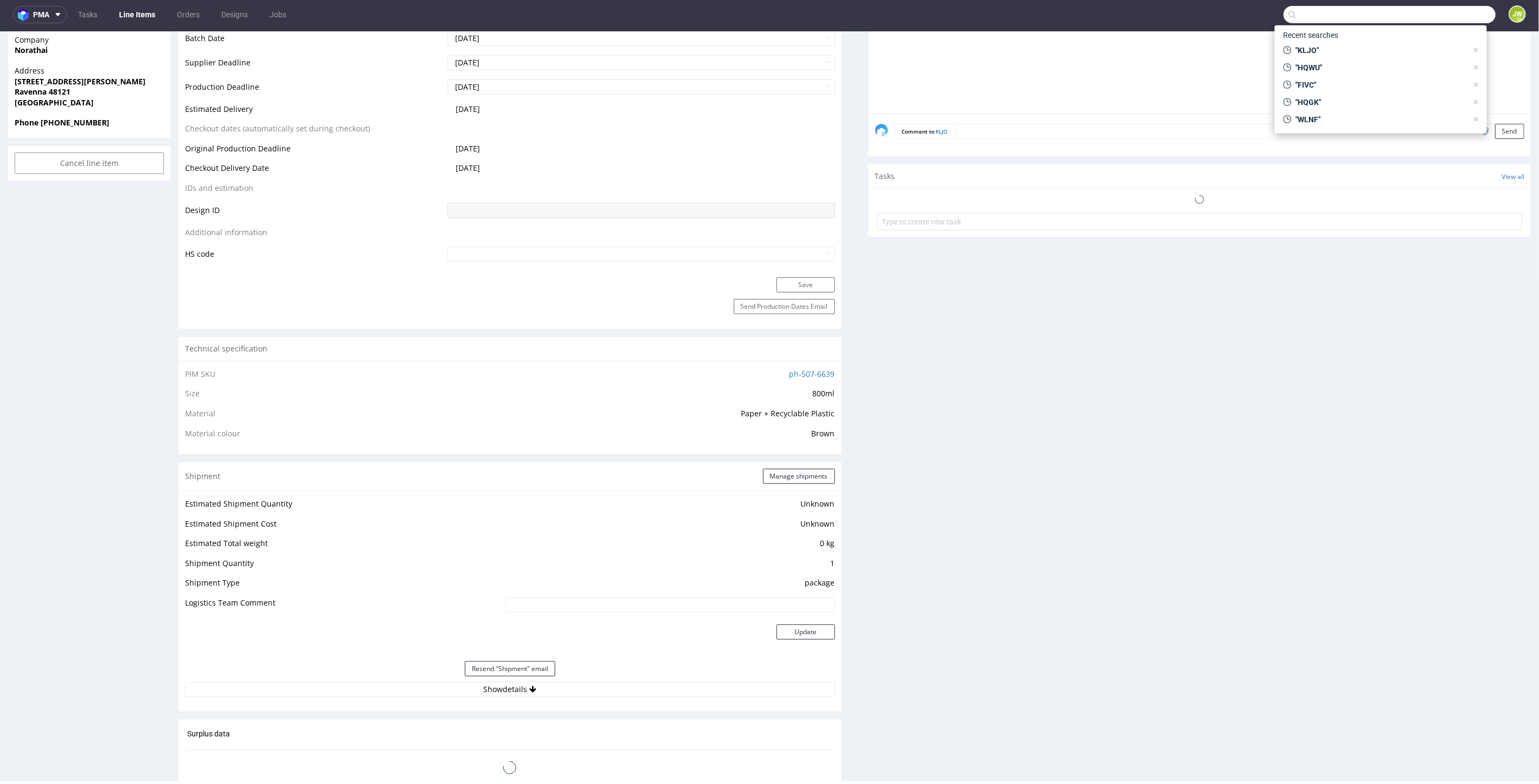
scroll to position [481, 0]
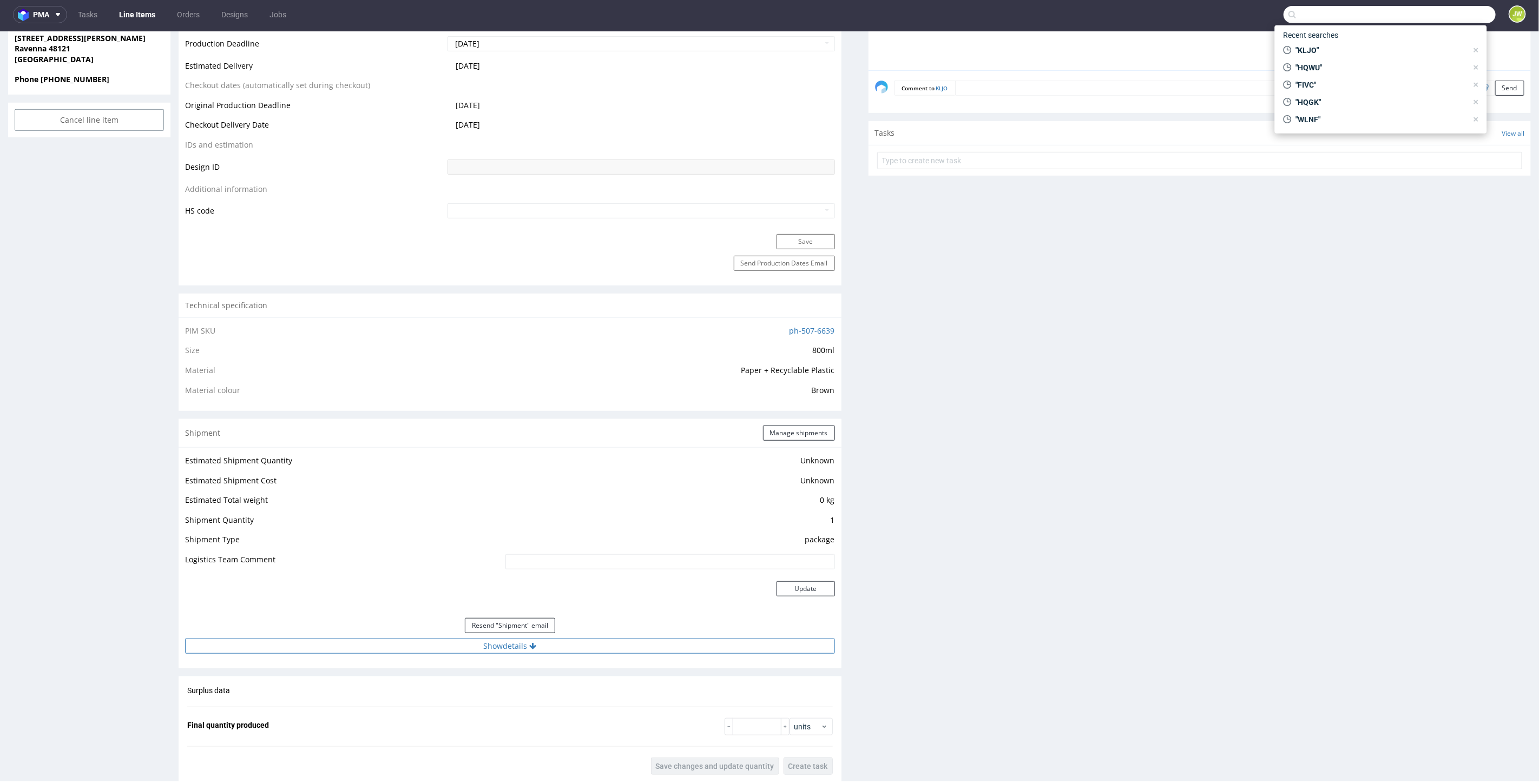
click at [489, 645] on button "Show details" at bounding box center [510, 645] width 650 height 15
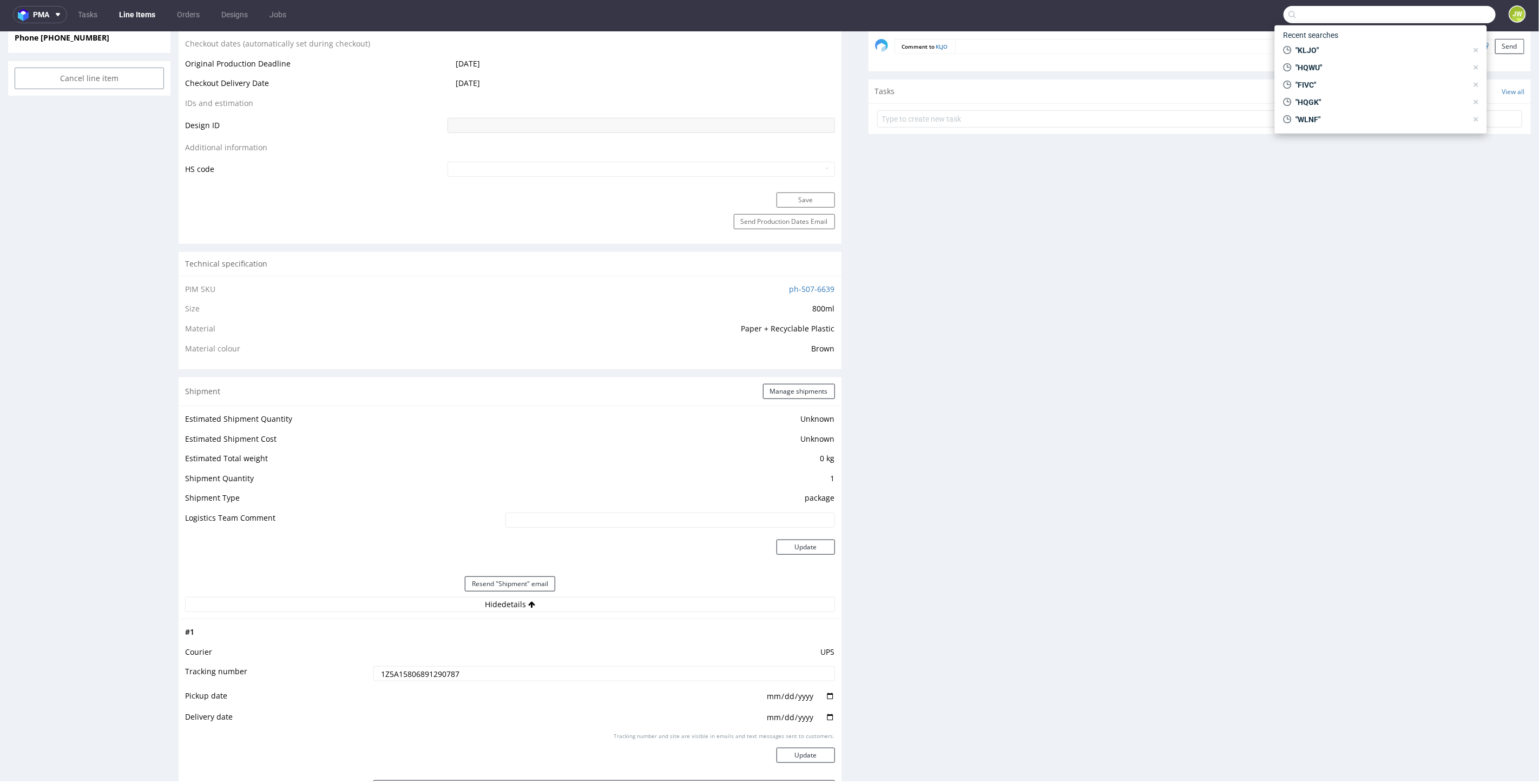
scroll to position [541, 0]
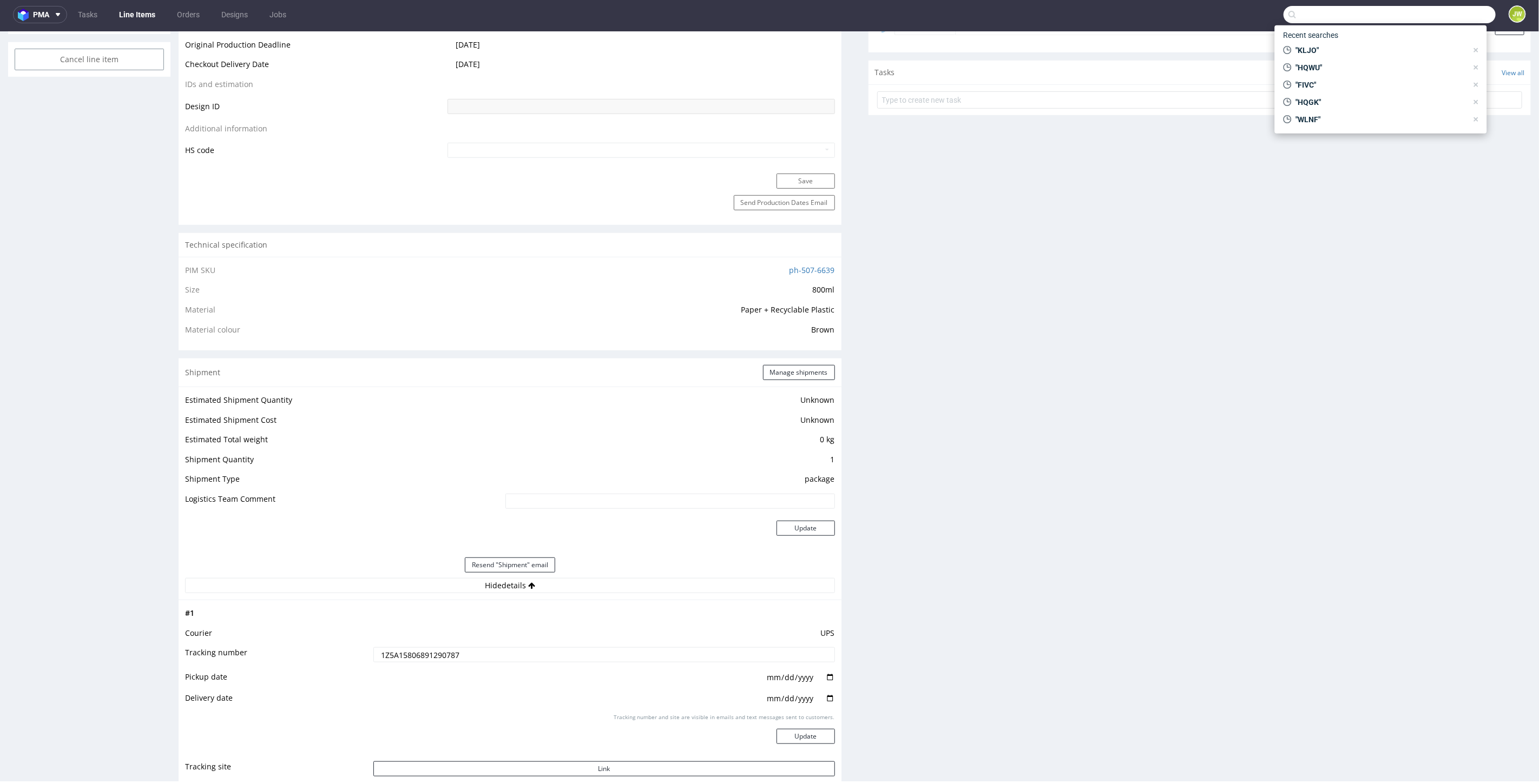
click at [406, 643] on td "UPS" at bounding box center [603, 636] width 464 height 20
click at [406, 647] on input "1Z5A15806891290787" at bounding box center [604, 654] width 462 height 15
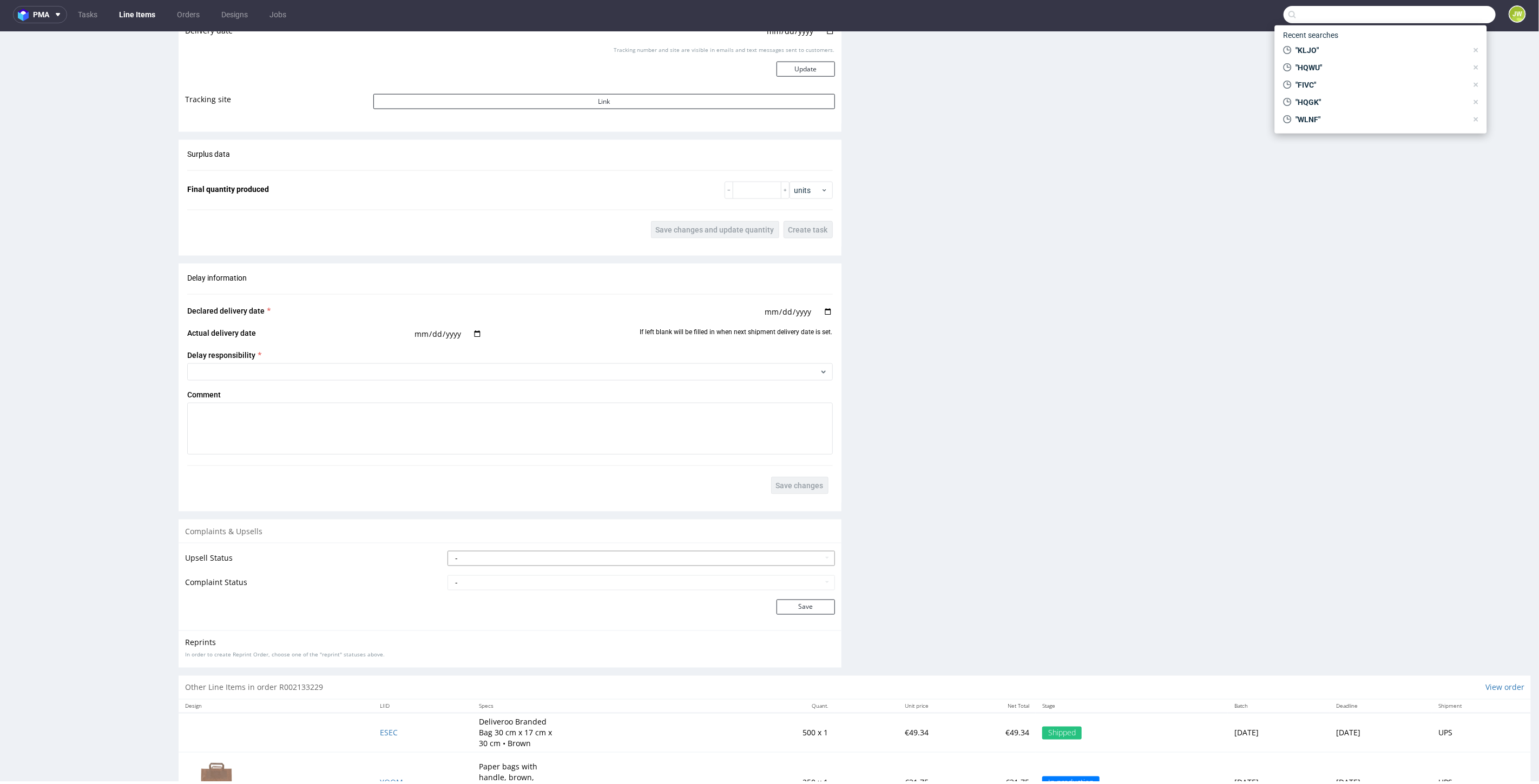
scroll to position [1258, 0]
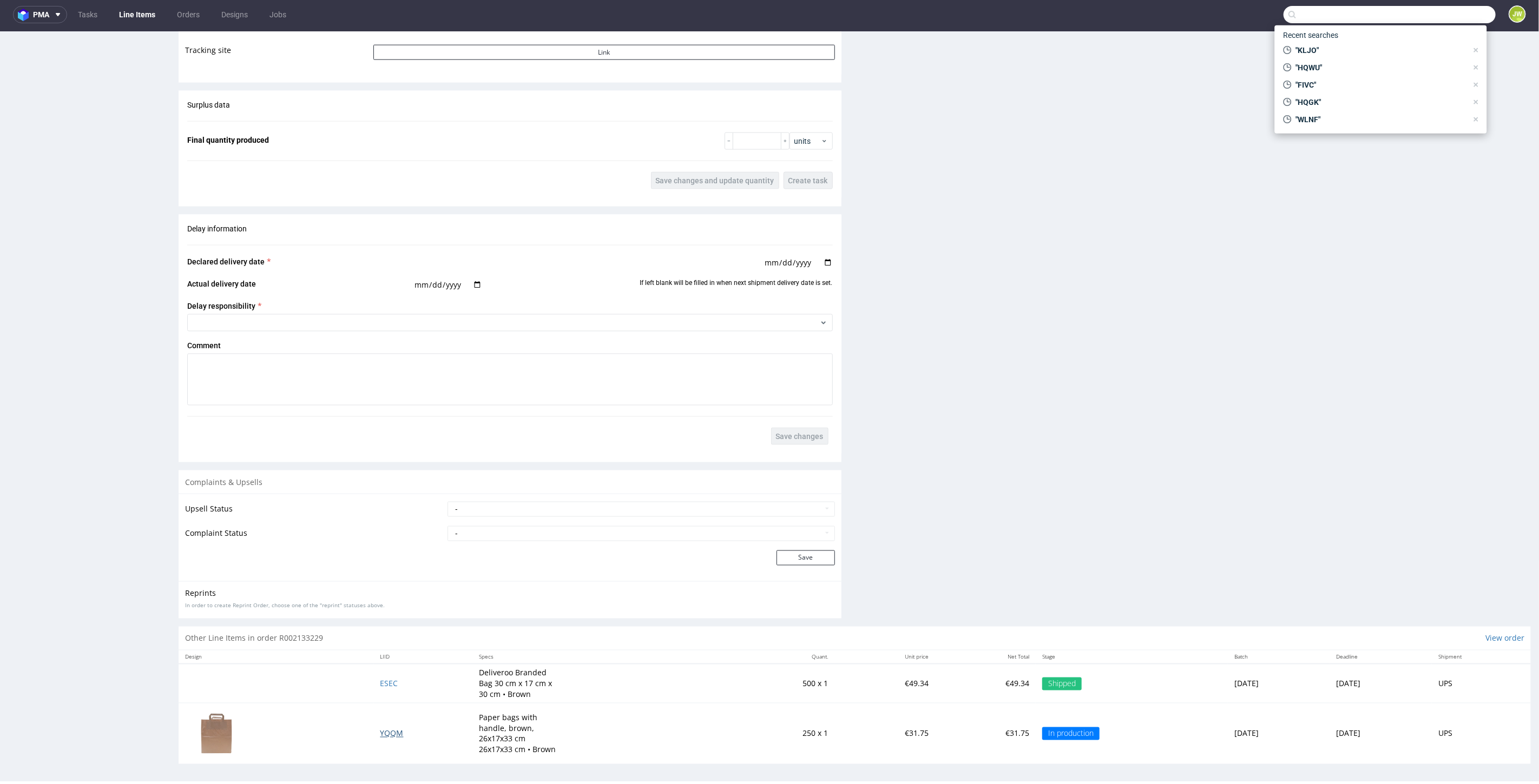
click at [381, 728] on span "YQQM" at bounding box center [392, 733] width 23 height 11
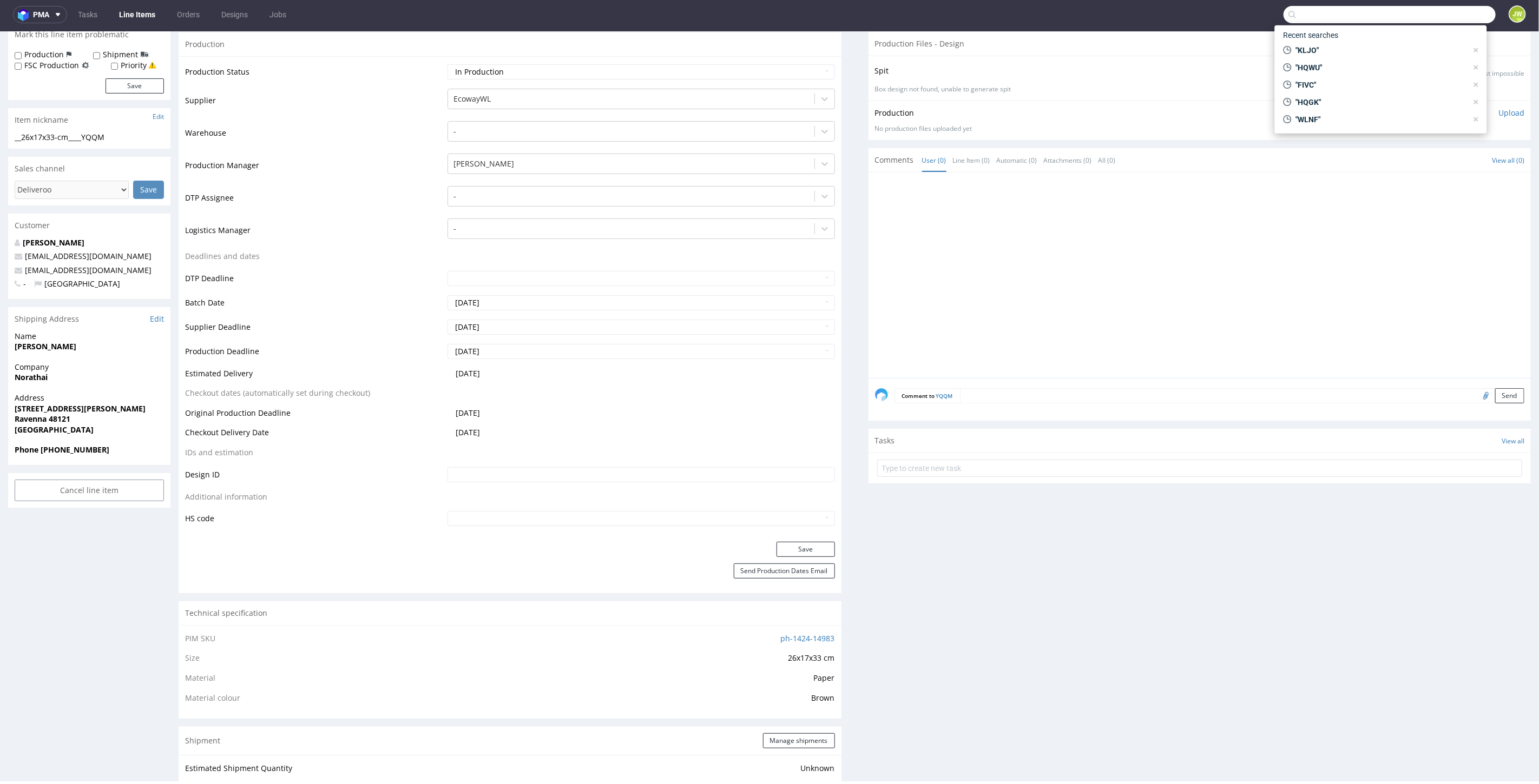
scroll to position [240, 0]
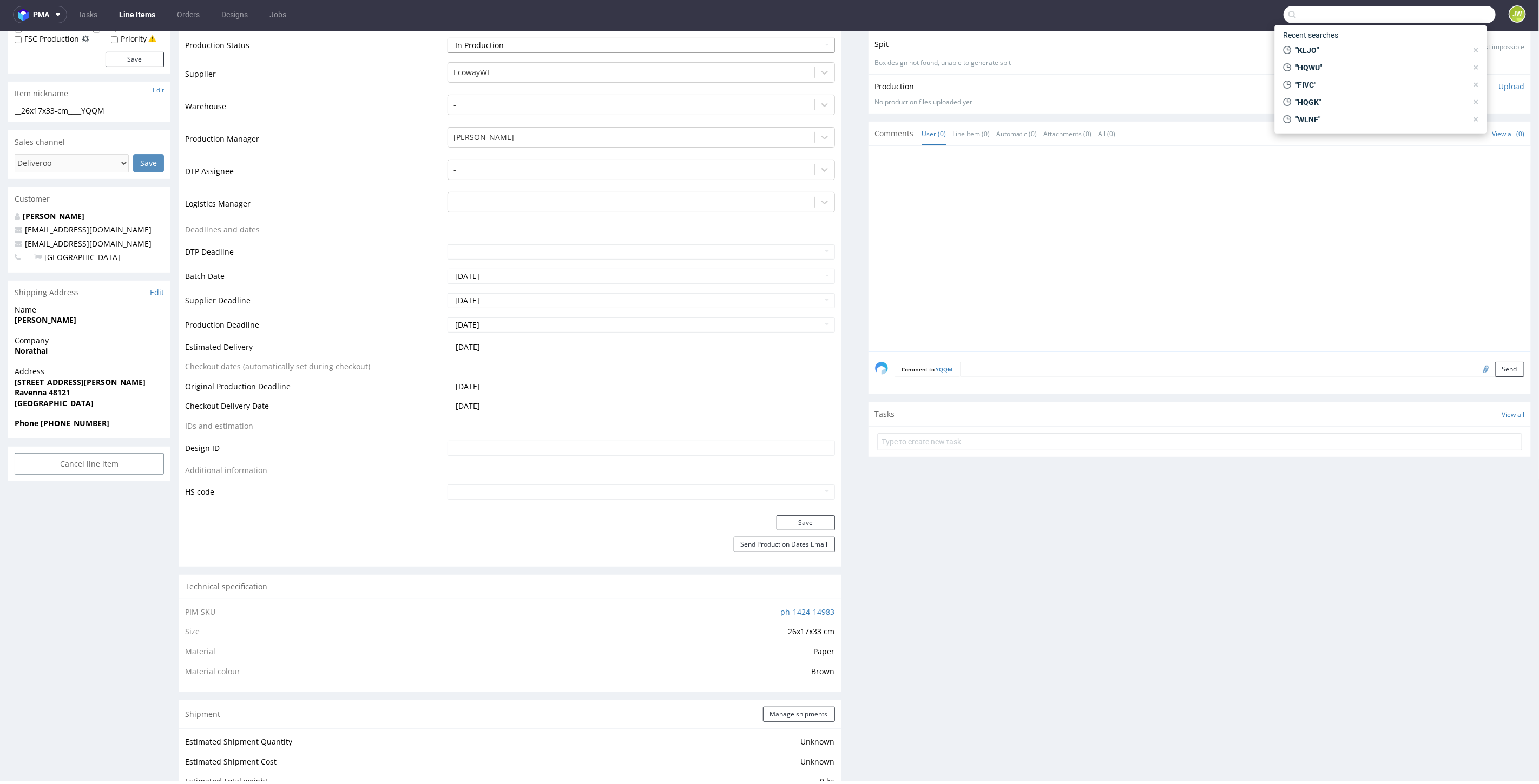
click at [463, 42] on select "Waiting for Artwork Waiting for Diecut Waiting for Mockup Waiting for DTP Waiti…" at bounding box center [641, 45] width 387 height 15
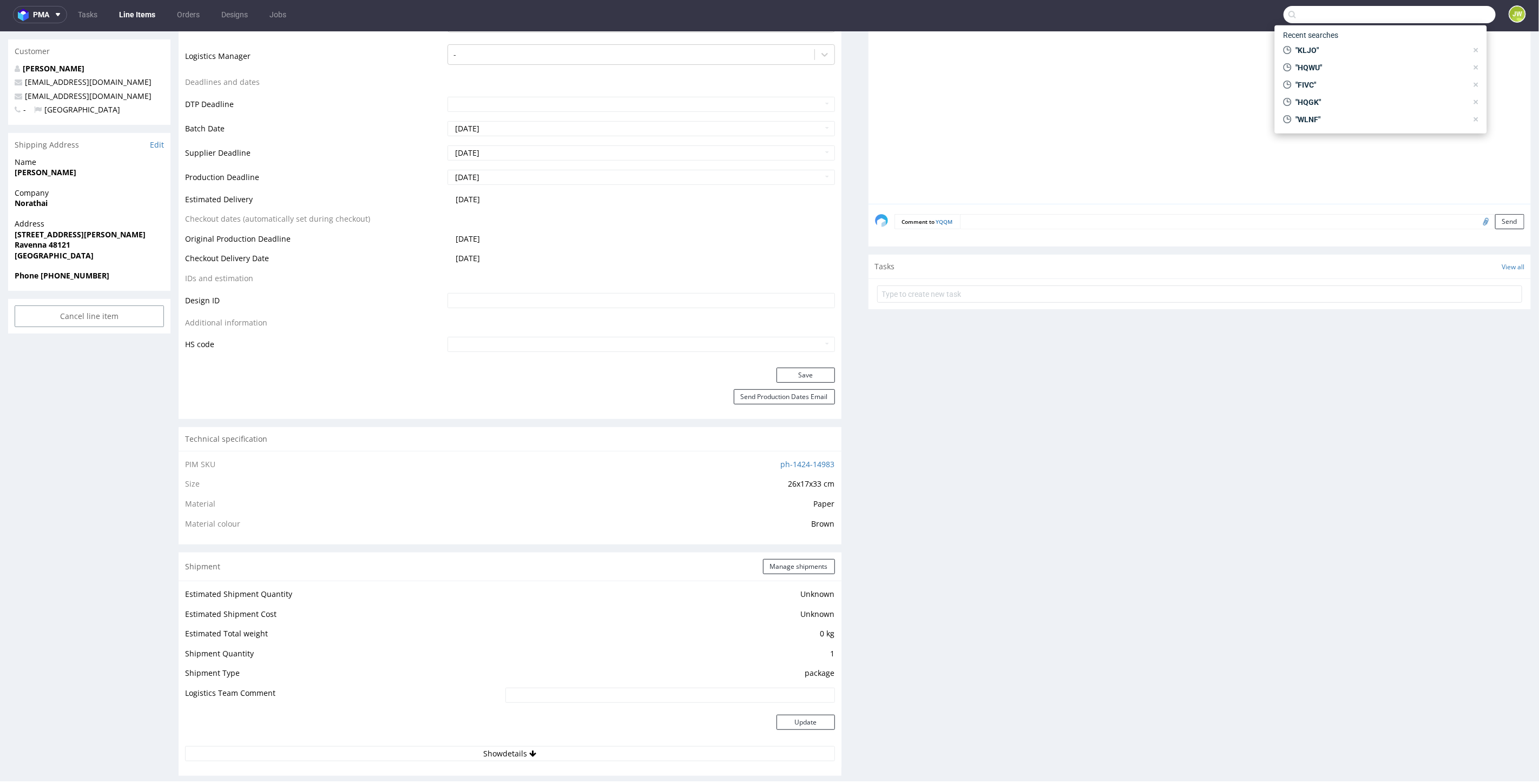
scroll to position [120, 0]
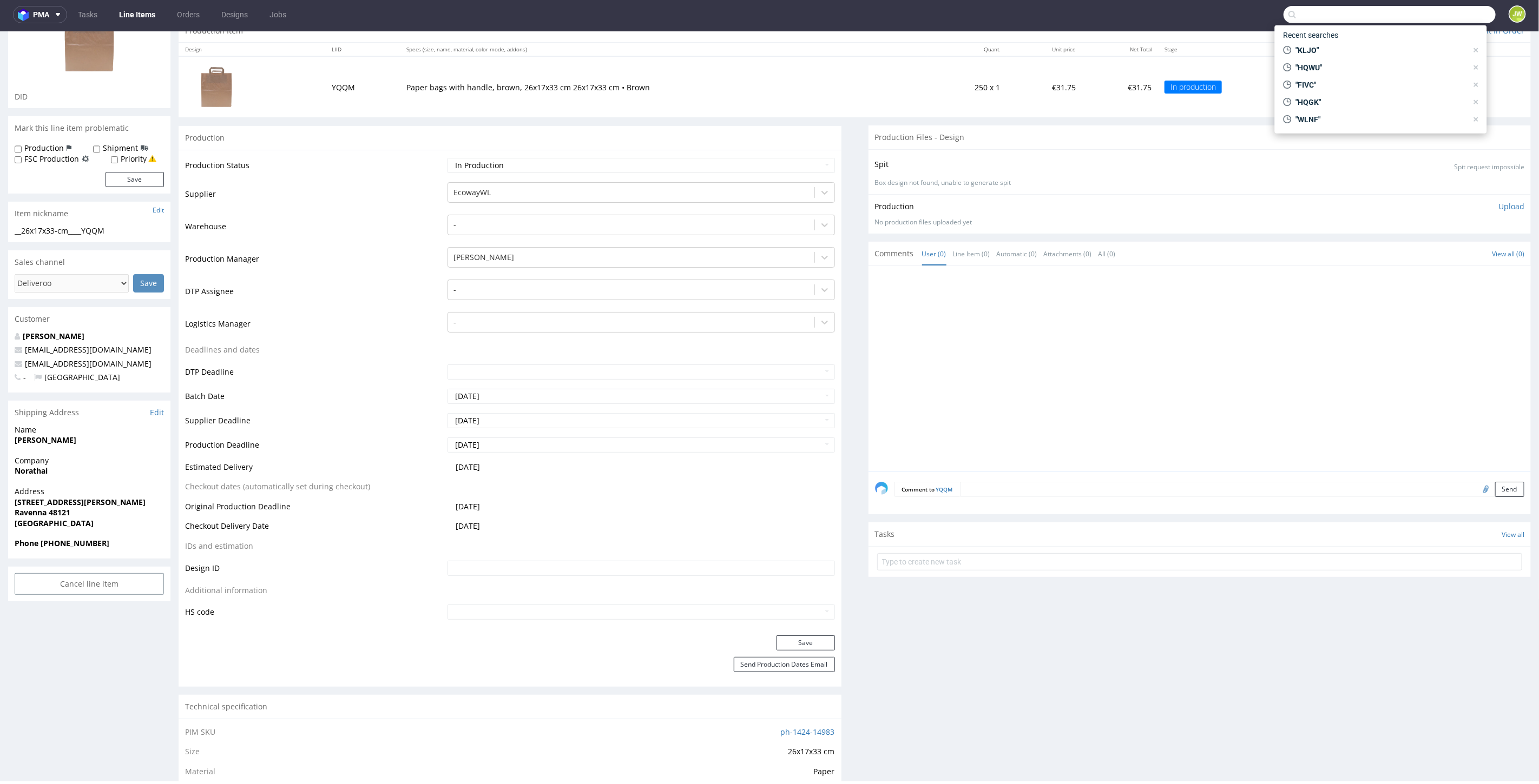
click at [472, 154] on div "Production Status Waiting for Artwork Waiting for Diecut Waiting for Mockup Wai…" at bounding box center [510, 392] width 663 height 485
click at [473, 159] on select "Waiting for Artwork Waiting for Diecut Waiting for Mockup Waiting for DTP Waiti…" at bounding box center [641, 165] width 387 height 15
select select "production_complete"
click at [447, 157] on select "Waiting for Artwork Waiting for Diecut Waiting for Mockup Waiting for DTP Waiti…" at bounding box center [641, 165] width 387 height 15
drag, startPoint x: 779, startPoint y: 641, endPoint x: 782, endPoint y: 636, distance: 5.8
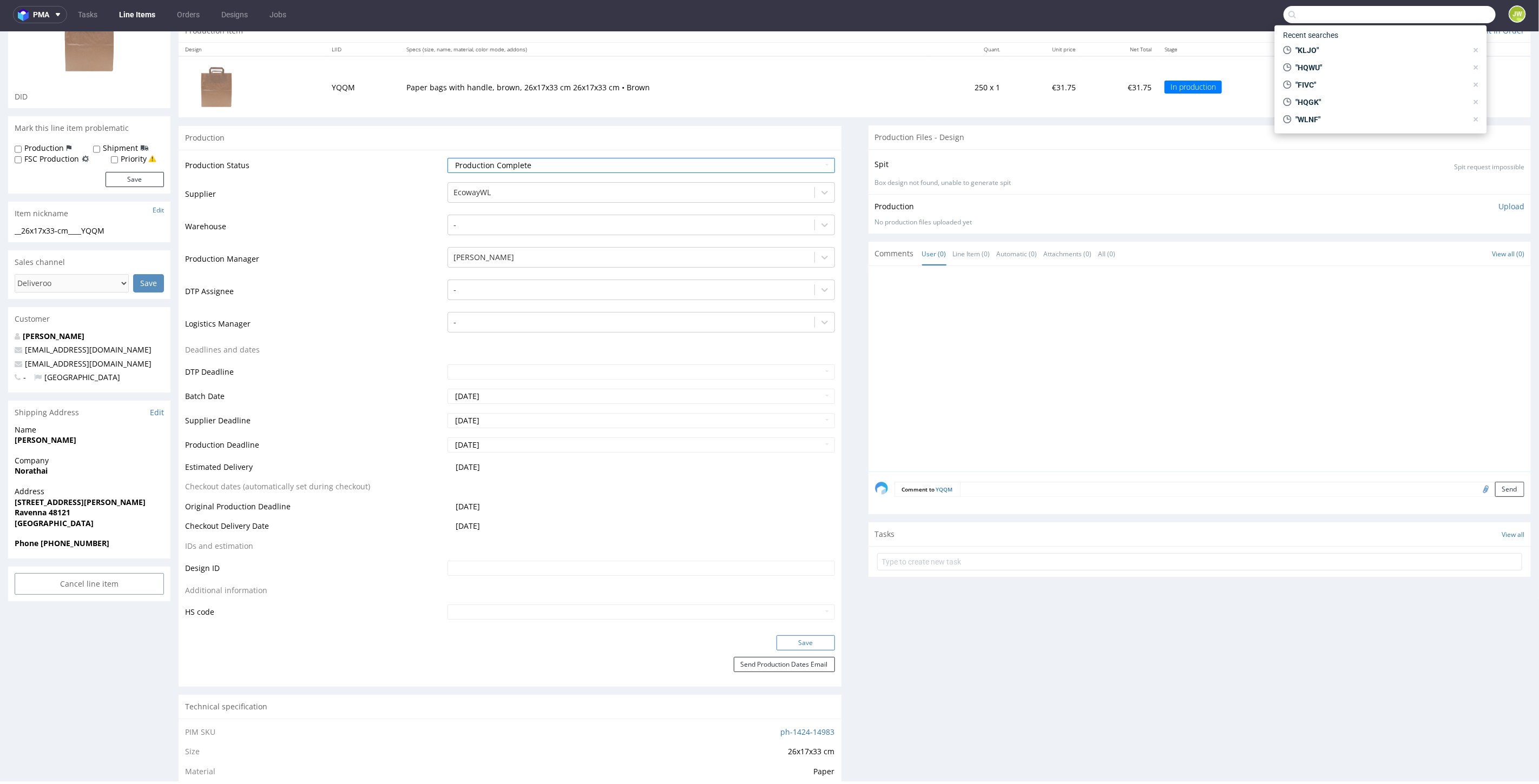
click at [782, 636] on button "Save" at bounding box center [806, 642] width 58 height 15
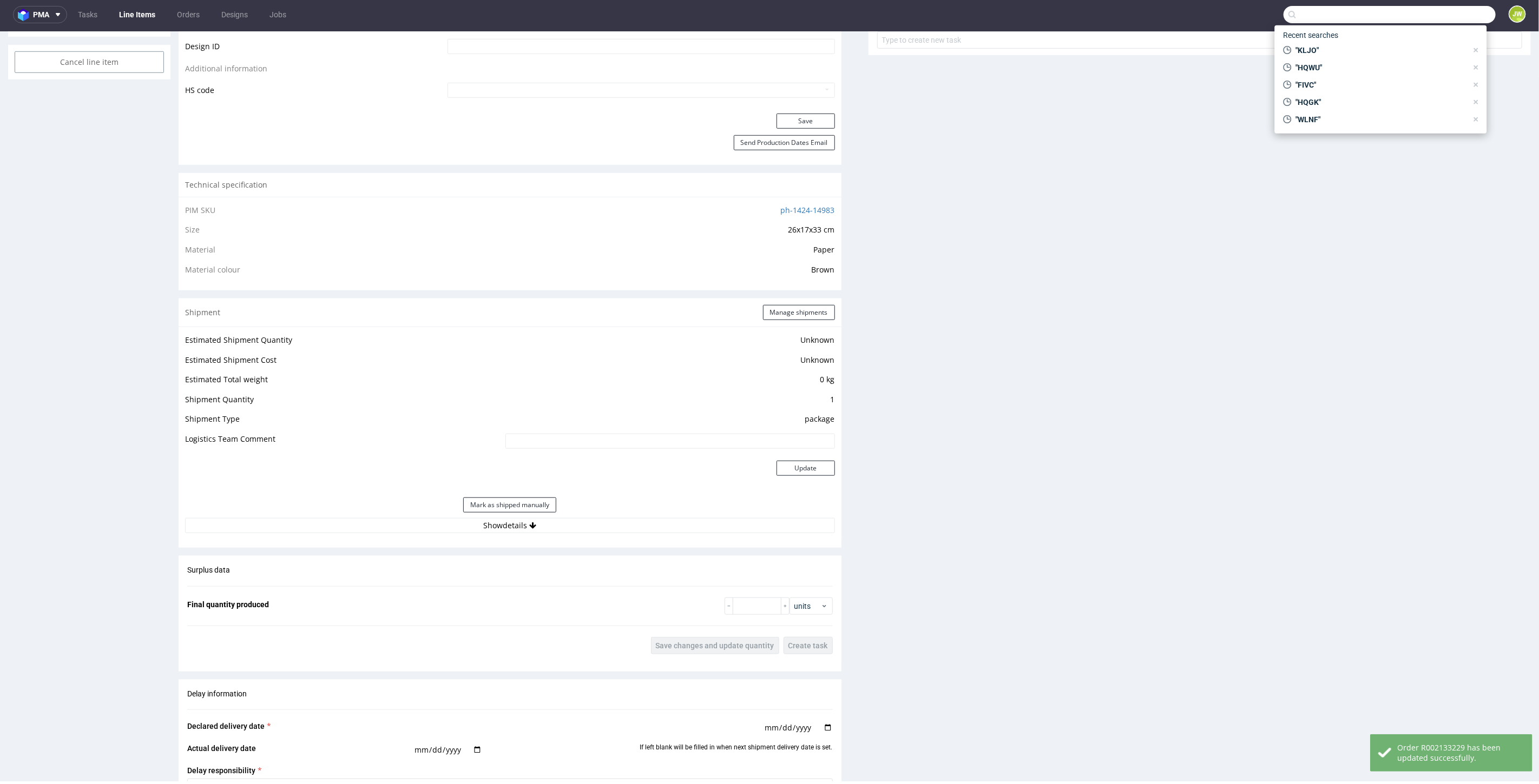
scroll to position [661, 0]
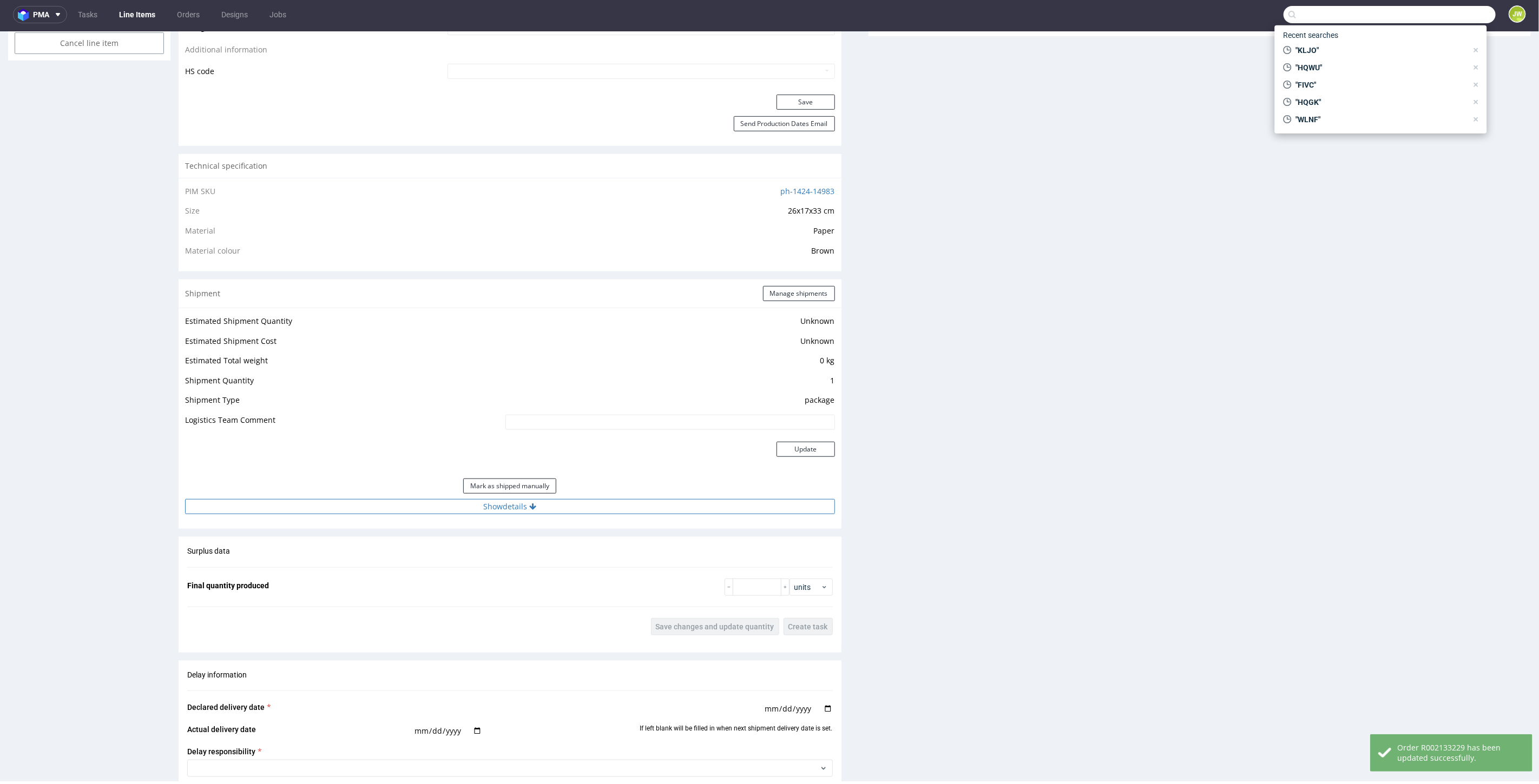
click at [485, 504] on button "Show details" at bounding box center [510, 506] width 650 height 15
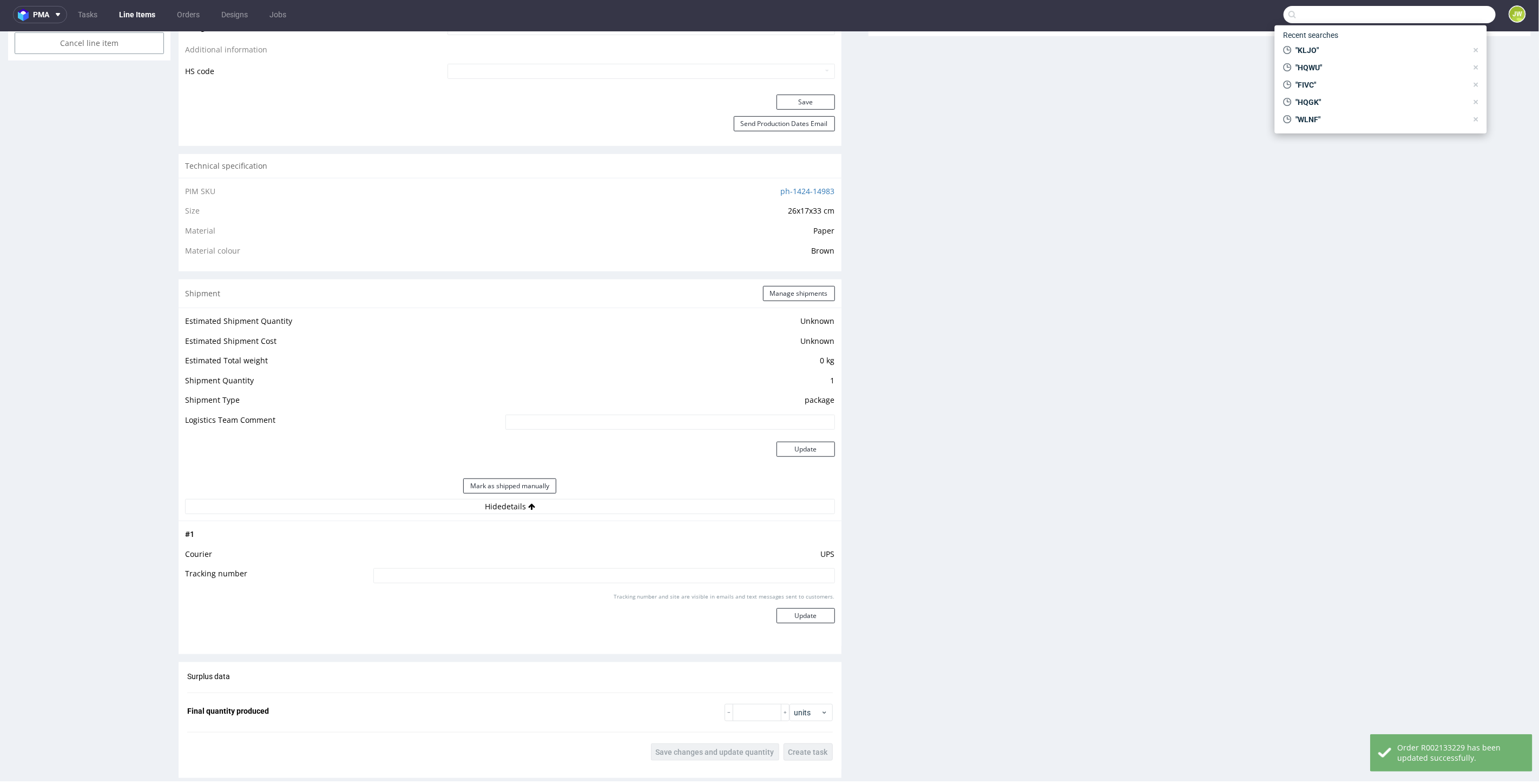
drag, startPoint x: 467, startPoint y: 564, endPoint x: 466, endPoint y: 571, distance: 7.1
click at [467, 564] on td "UPS" at bounding box center [603, 558] width 464 height 20
click at [466, 572] on input at bounding box center [604, 576] width 462 height 15
paste input "1Z5A15806891290787"
type input "1Z5A15806891290787"
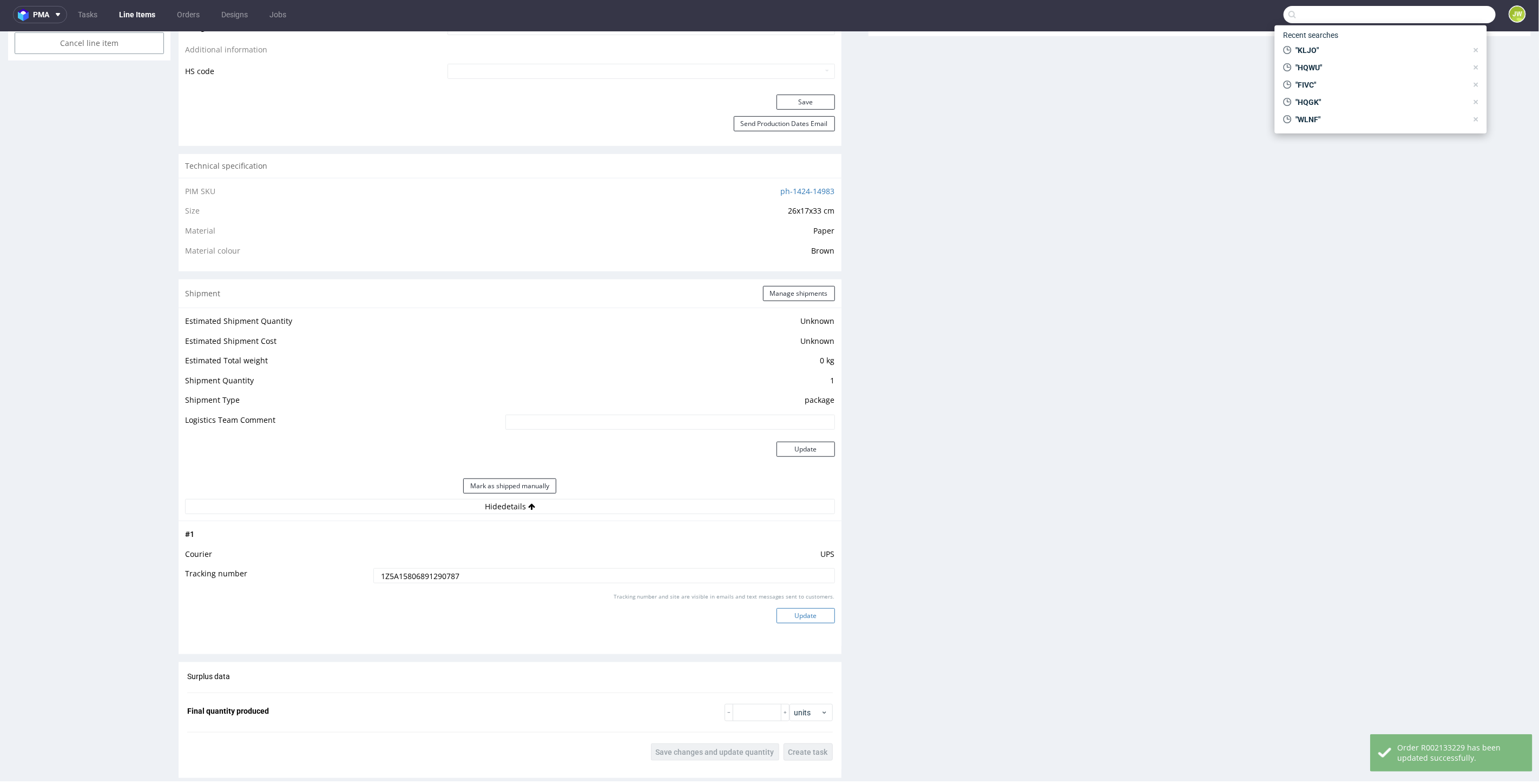
click at [783, 613] on button "Update" at bounding box center [806, 615] width 58 height 15
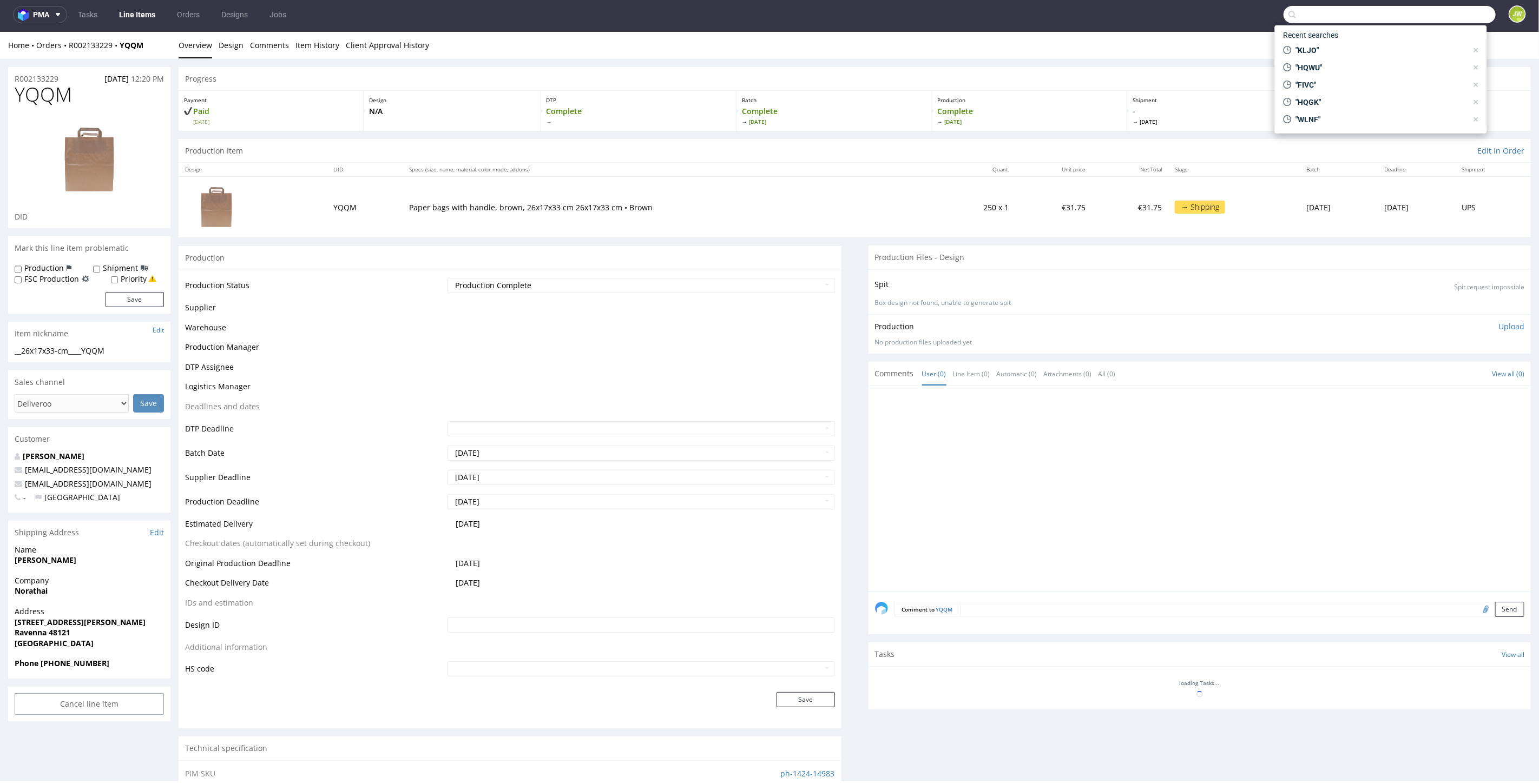
scroll to position [472, 0]
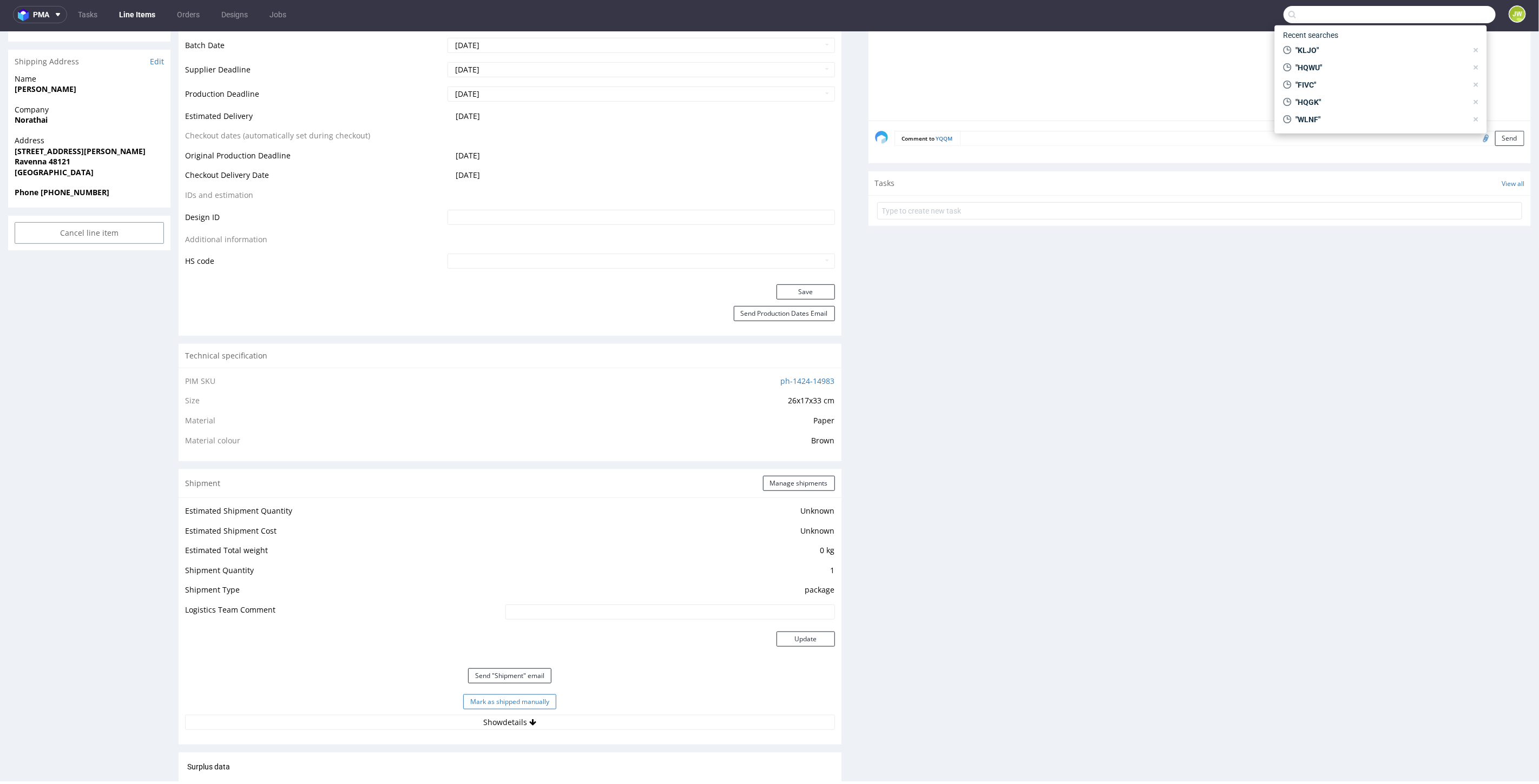
click at [464, 695] on button "Mark as shipped manually" at bounding box center [509, 701] width 93 height 15
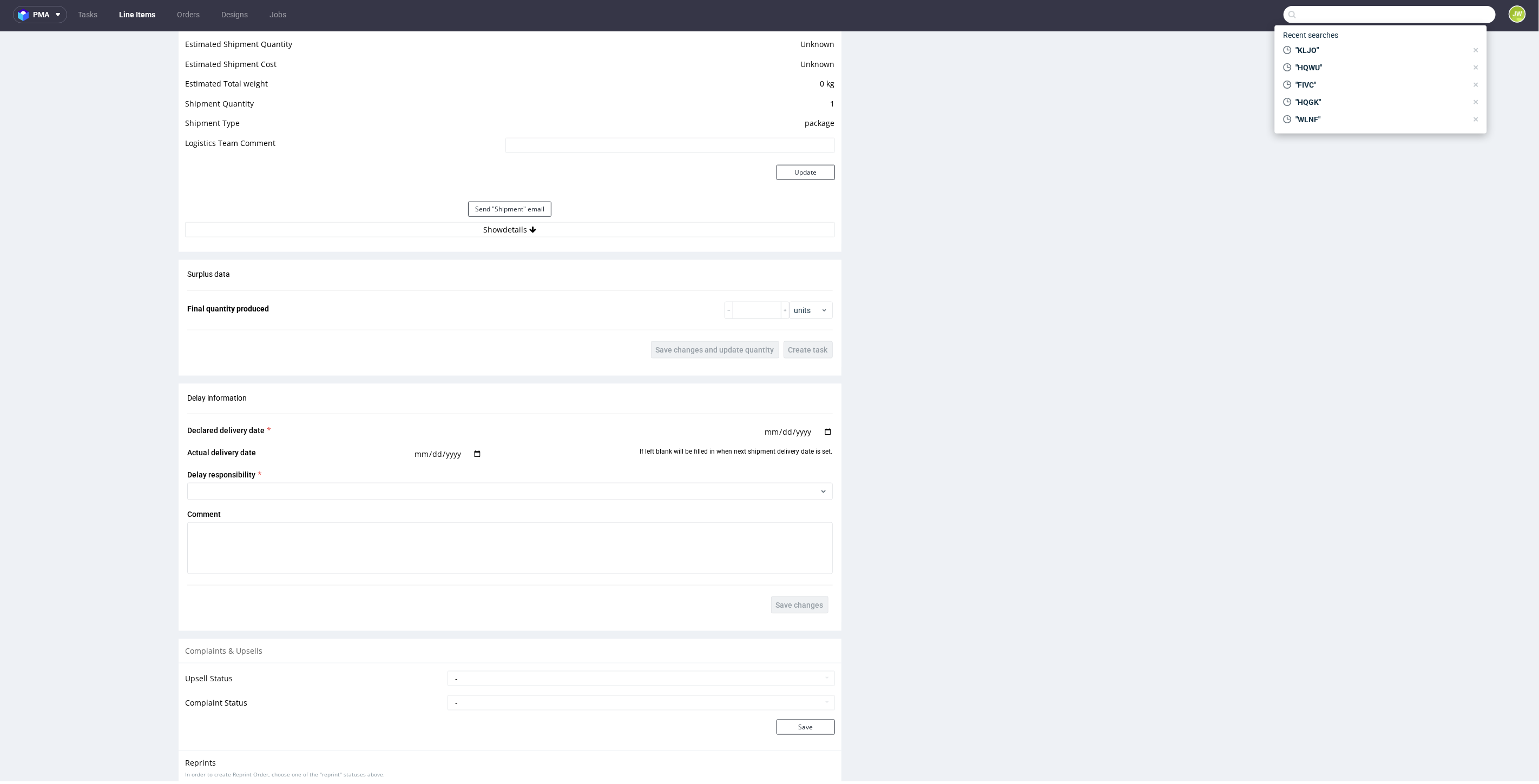
scroll to position [1075, 0]
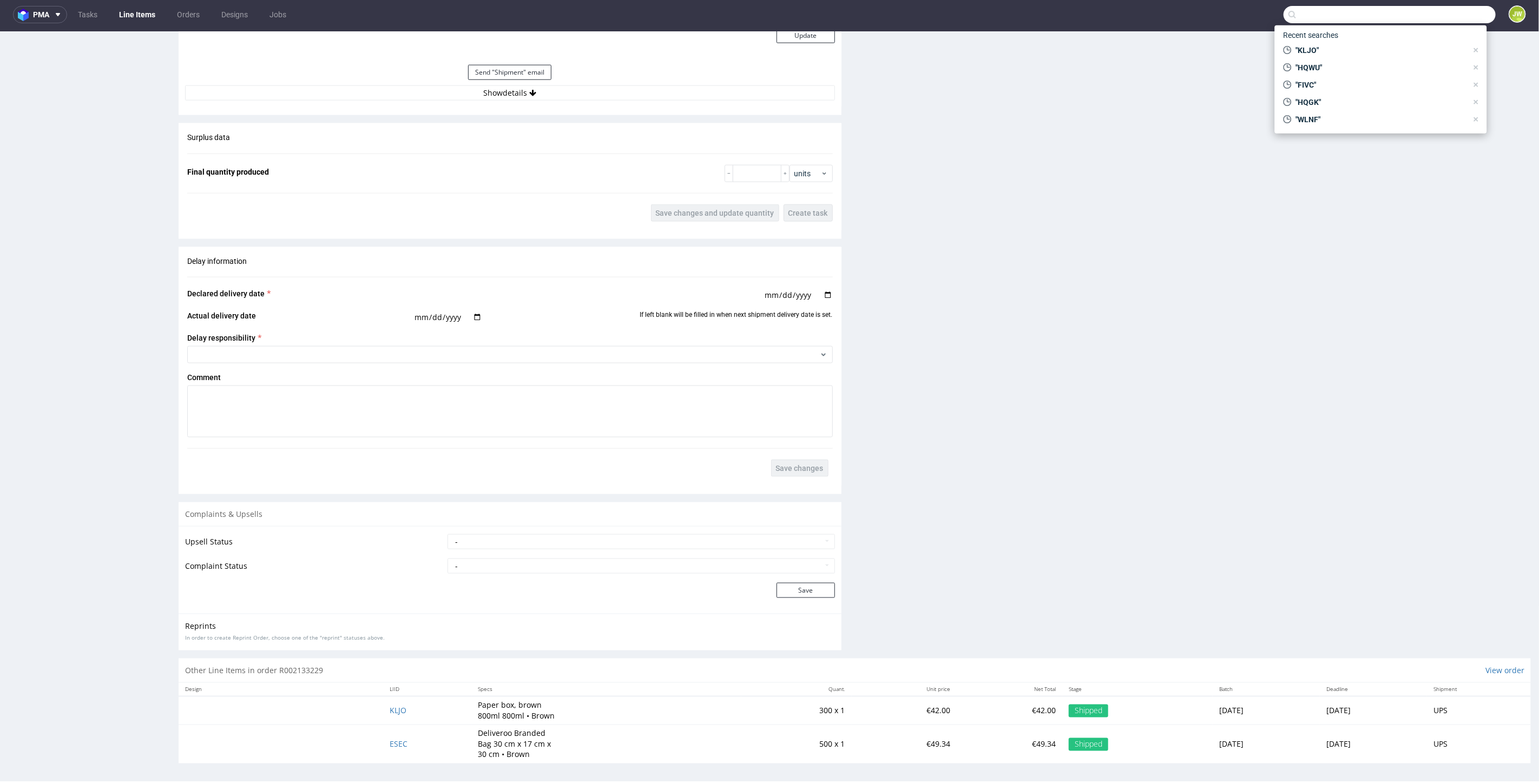
click at [1313, 16] on input "text" at bounding box center [1390, 14] width 212 height 17
paste input "TJGK"
type input "TJGK"
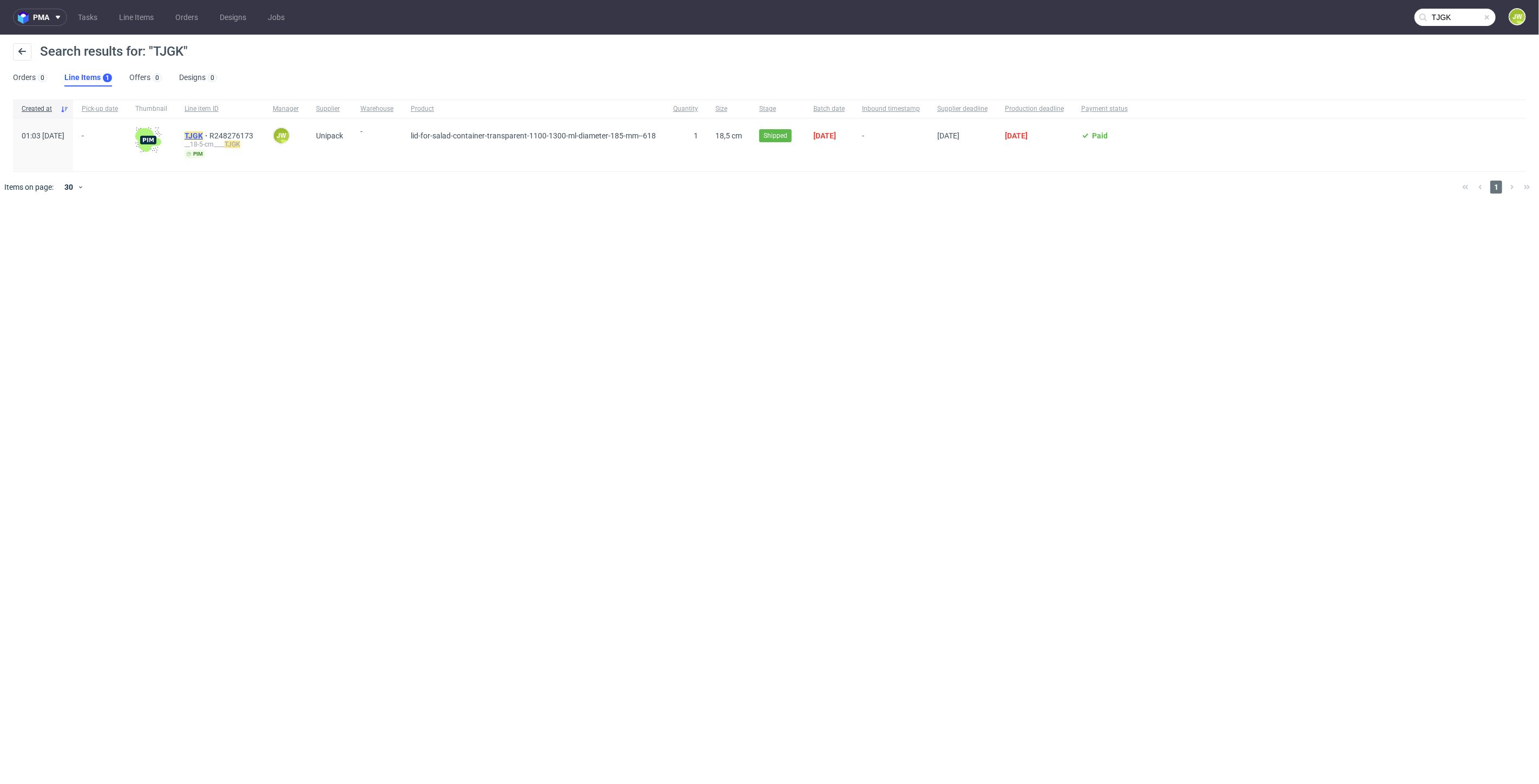
click at [203, 133] on mark "TJGK" at bounding box center [194, 135] width 18 height 9
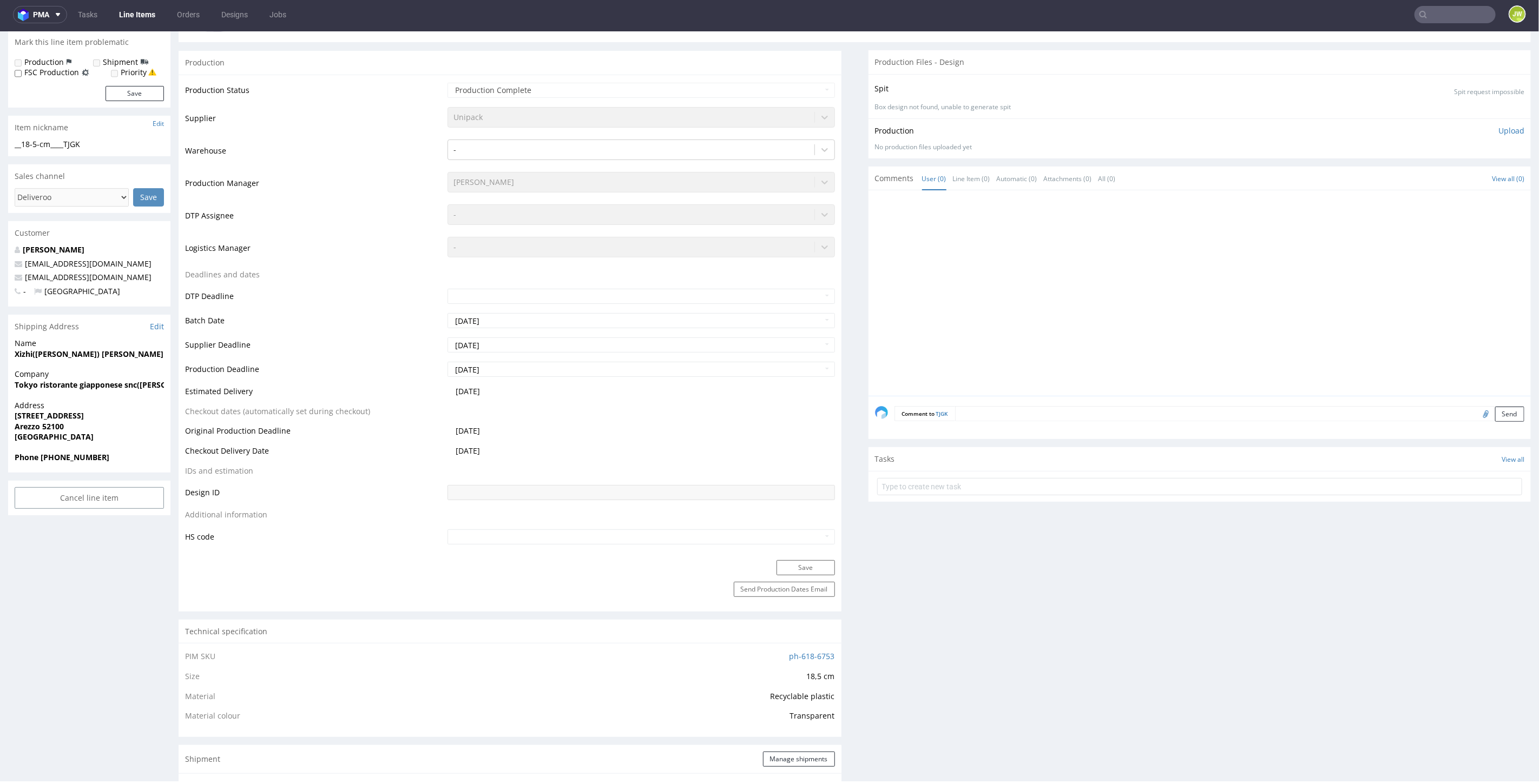
scroll to position [175, 0]
click at [123, 15] on link "Line Items" at bounding box center [137, 14] width 49 height 17
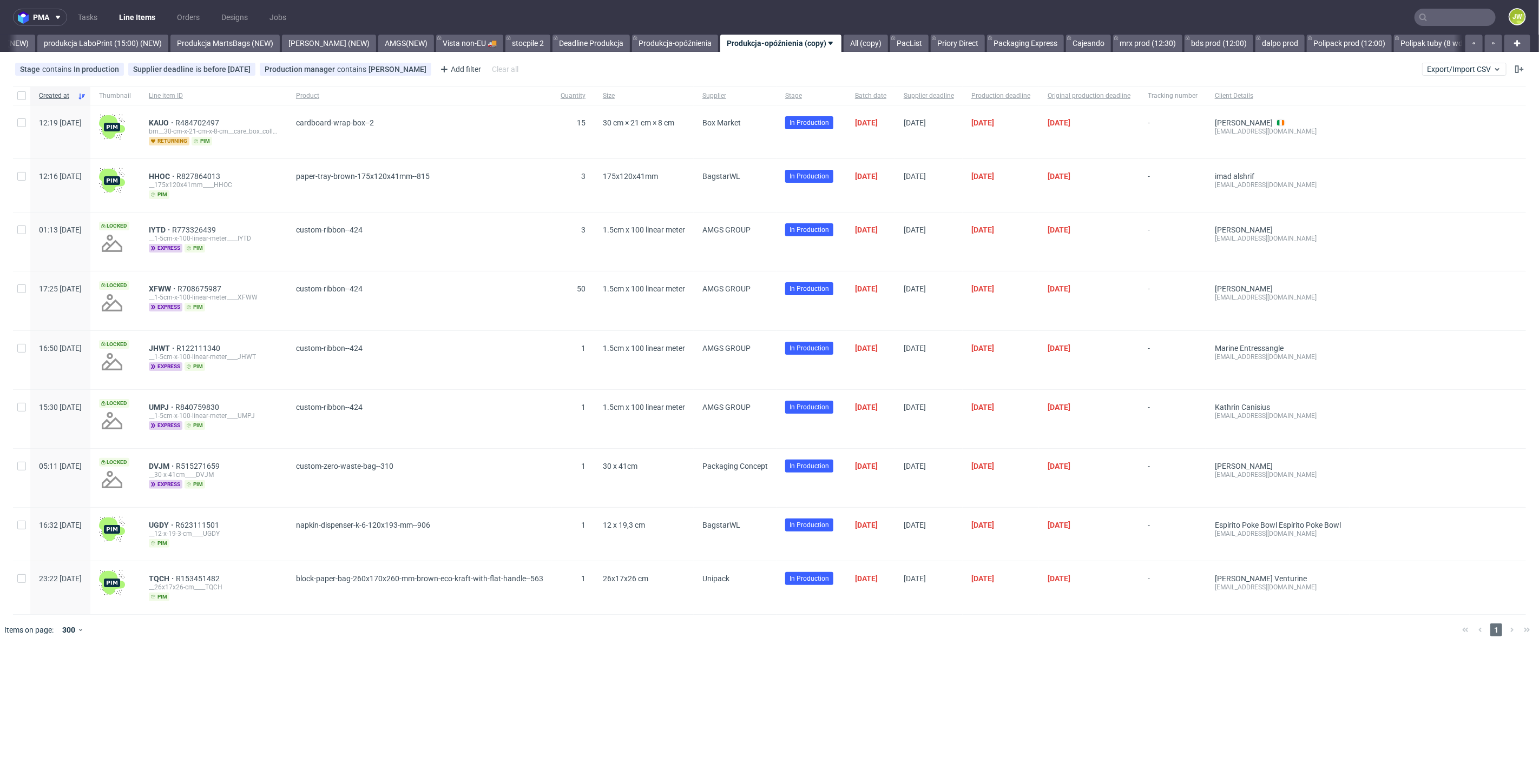
scroll to position [0, 2627]
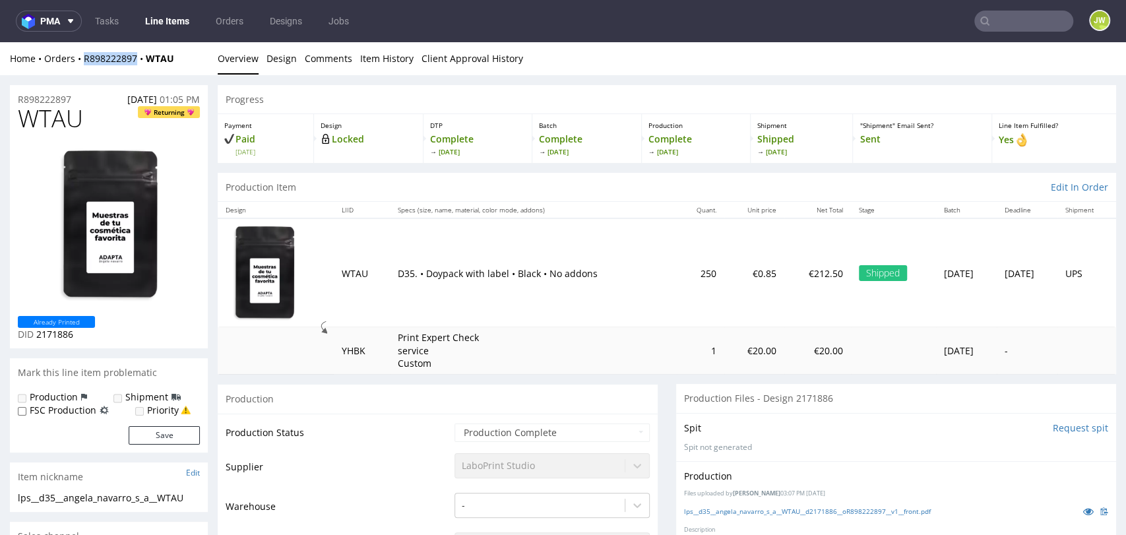
drag, startPoint x: 81, startPoint y: 66, endPoint x: 137, endPoint y: 70, distance: 56.2
click at [137, 70] on div "Home Orders R898222897 WTAU Overview Design Comments Item History Client Approv…" at bounding box center [563, 58] width 1126 height 33
copy link "R898222897"
click at [506, 86] on div "Progress" at bounding box center [667, 99] width 898 height 29
